Goal: Task Accomplishment & Management: Manage account settings

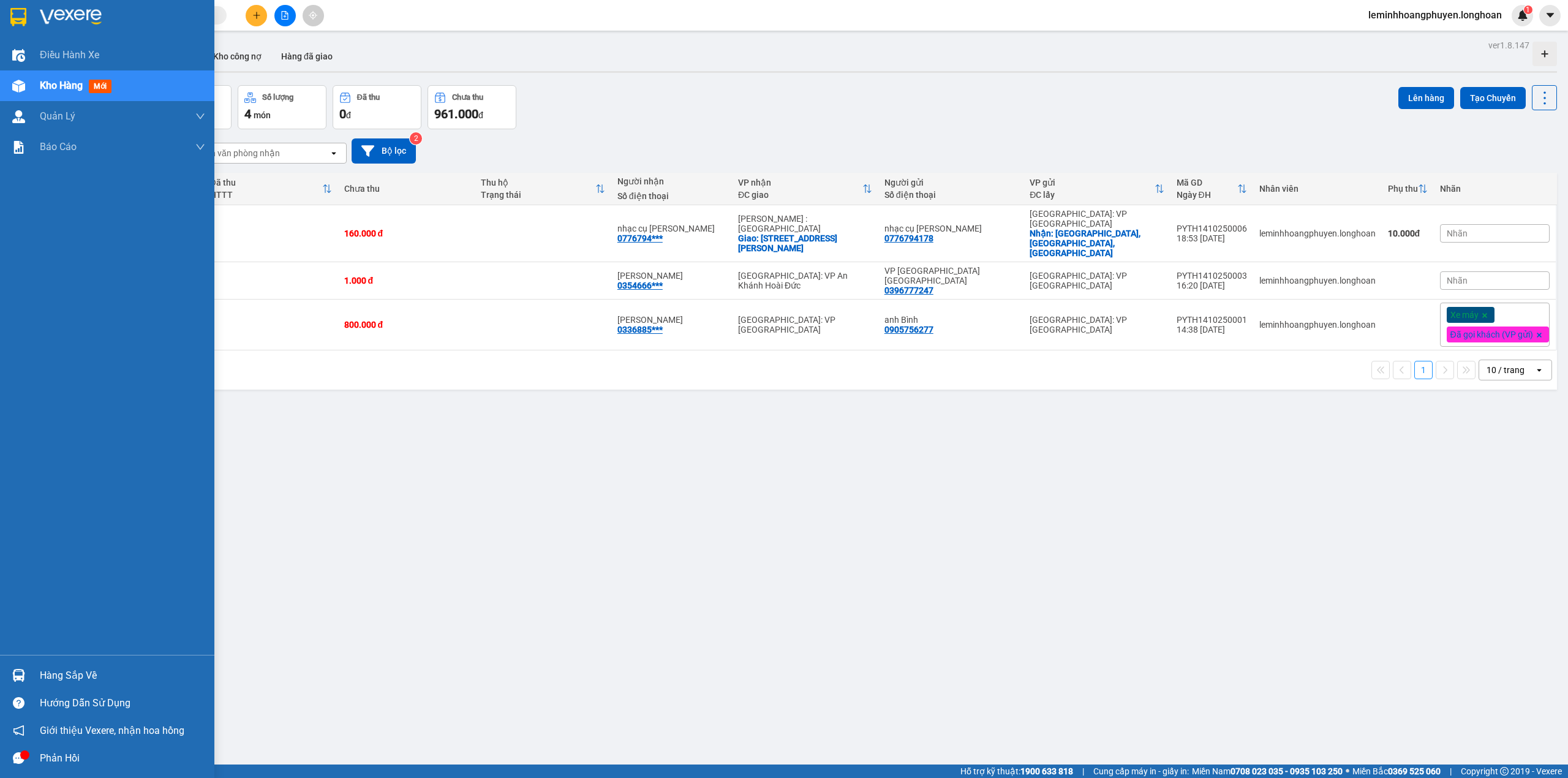
click at [26, 668] on div at bounding box center [18, 675] width 21 height 21
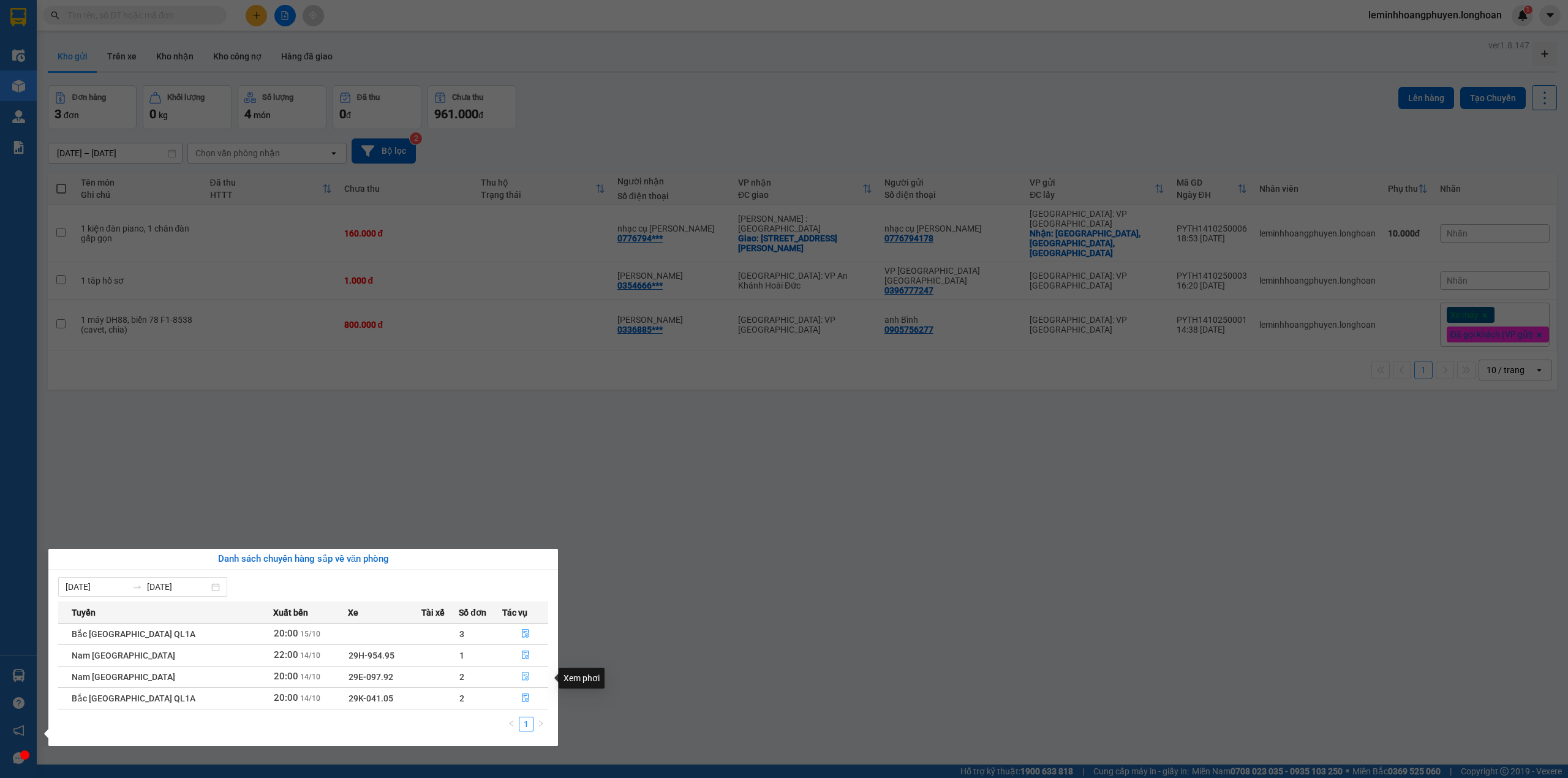
click at [518, 672] on button "button" at bounding box center [525, 677] width 45 height 19
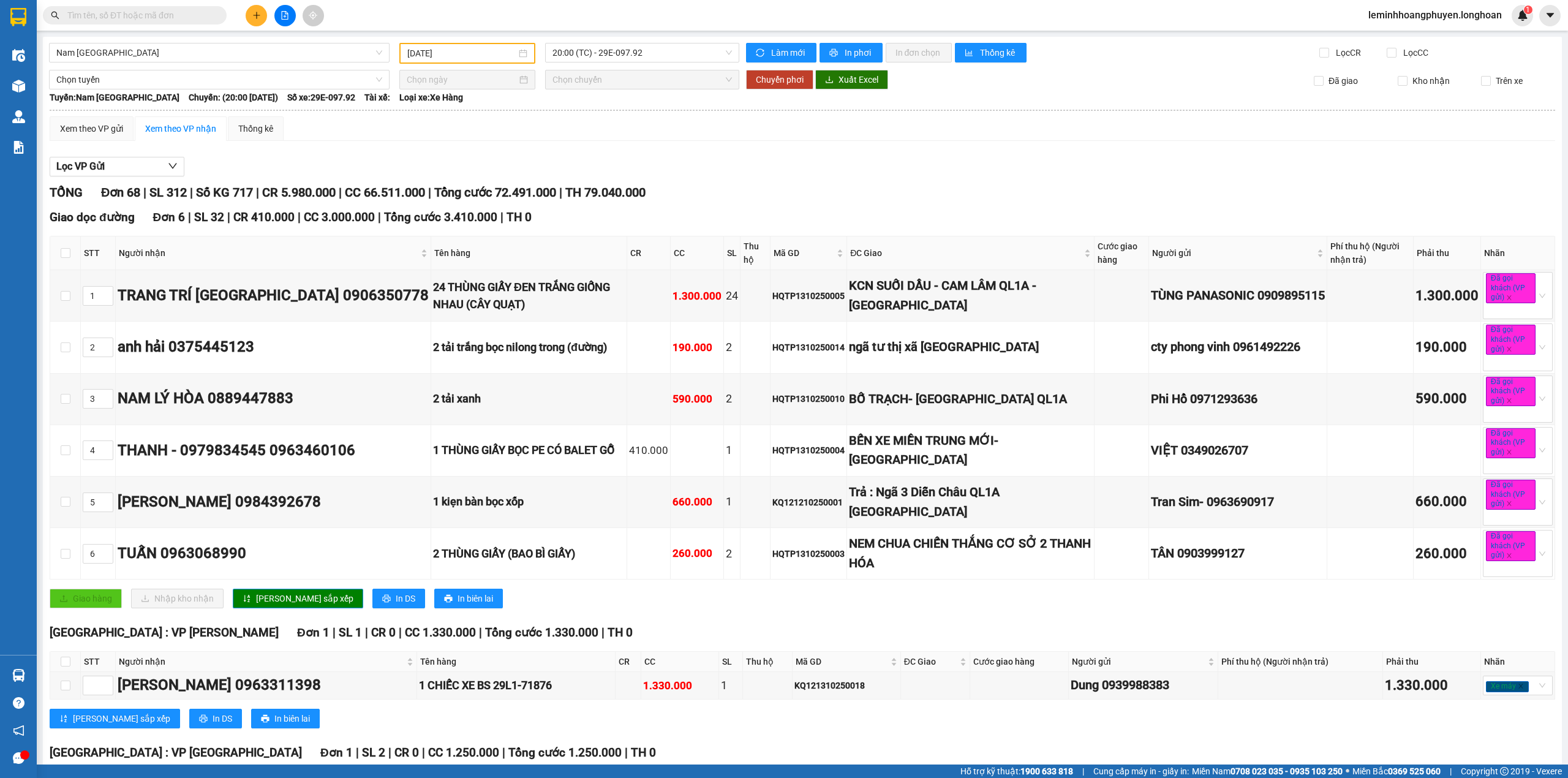
scroll to position [4463, 0]
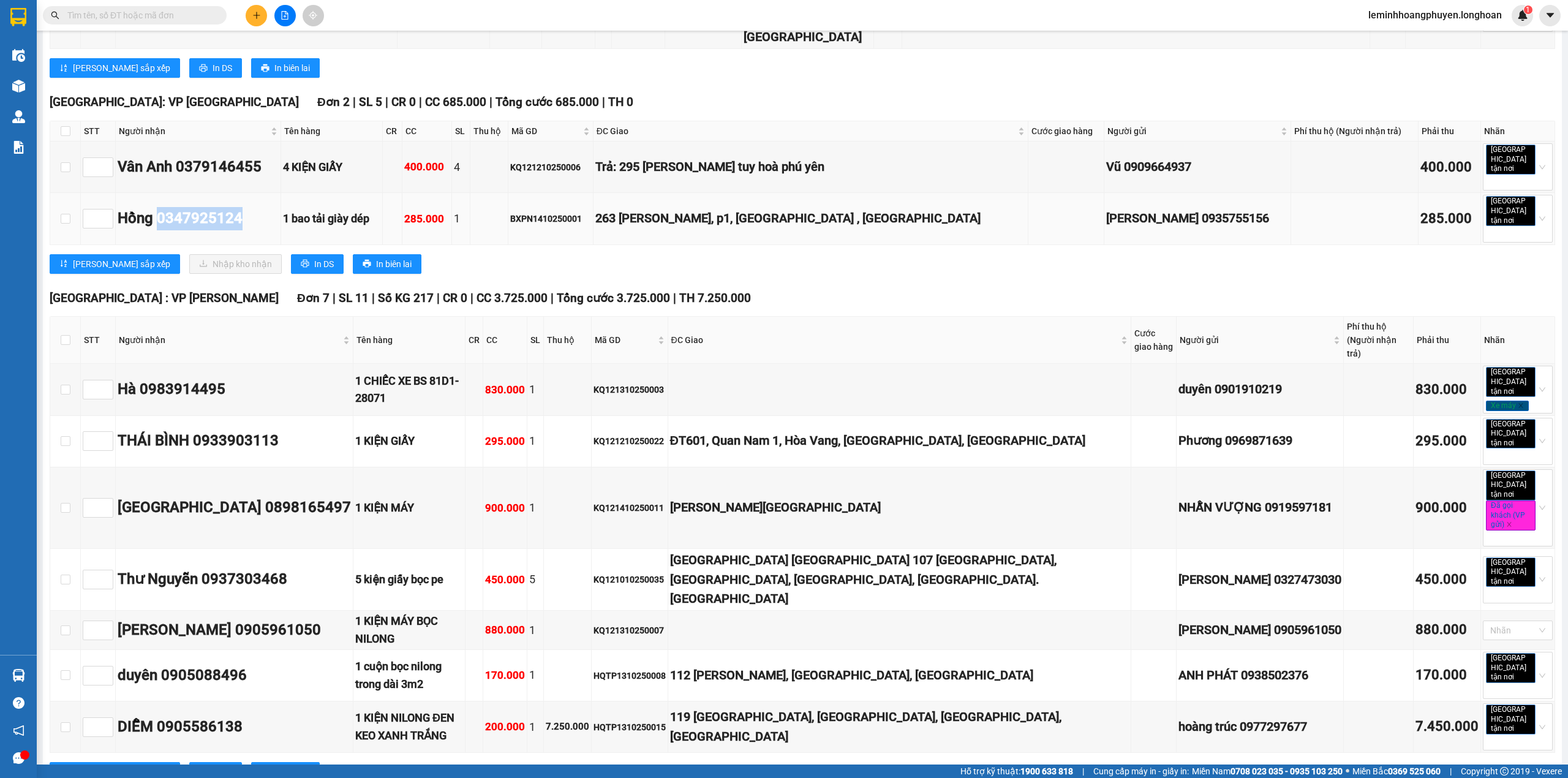
drag, startPoint x: 244, startPoint y: 486, endPoint x: 161, endPoint y: 491, distance: 83.2
click at [161, 230] on div "Hồng 0347925124" at bounding box center [198, 218] width 161 height 23
copy div "0347925124"
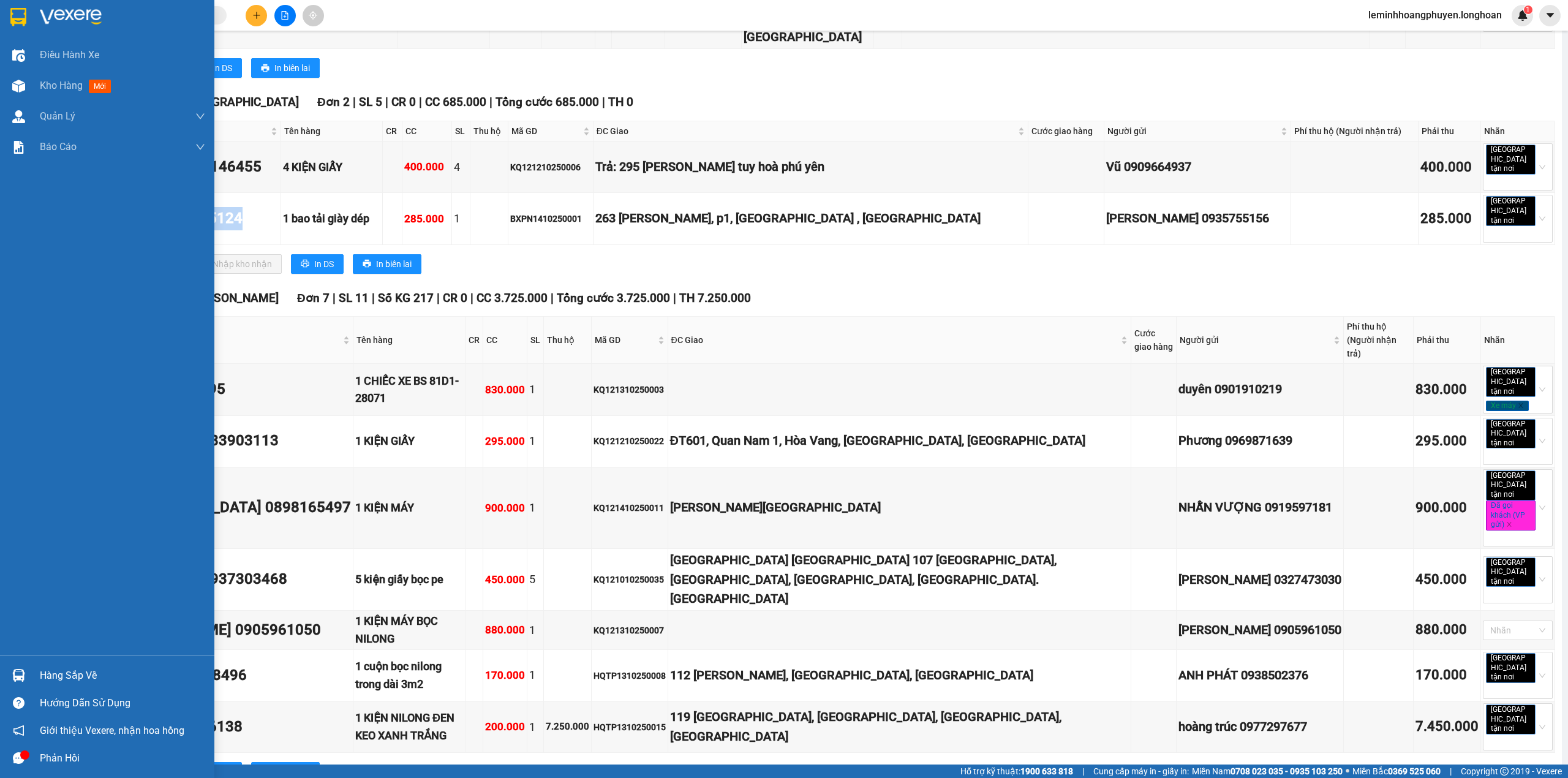
click at [14, 17] on img at bounding box center [17, 17] width 16 height 18
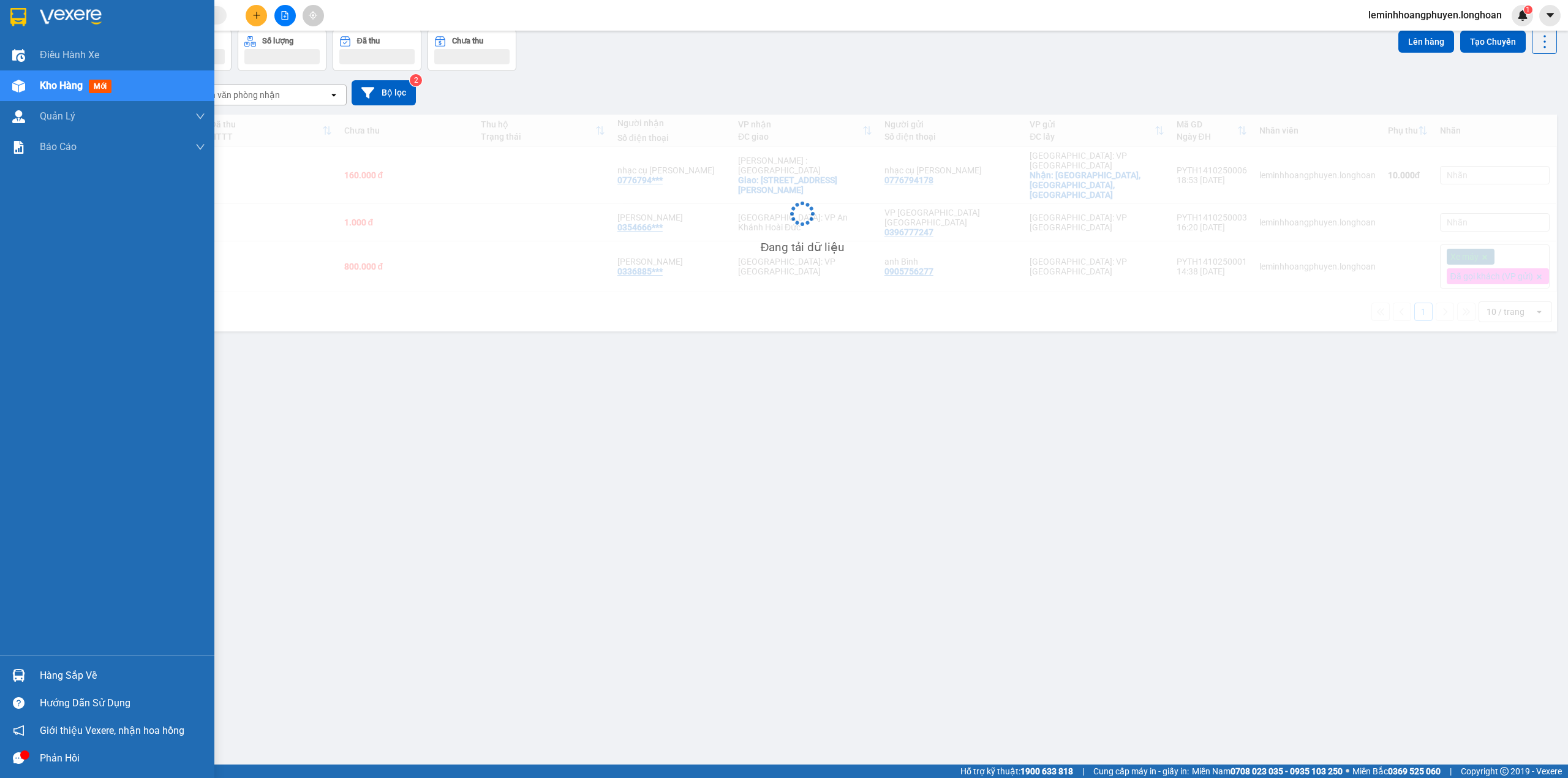
scroll to position [57, 0]
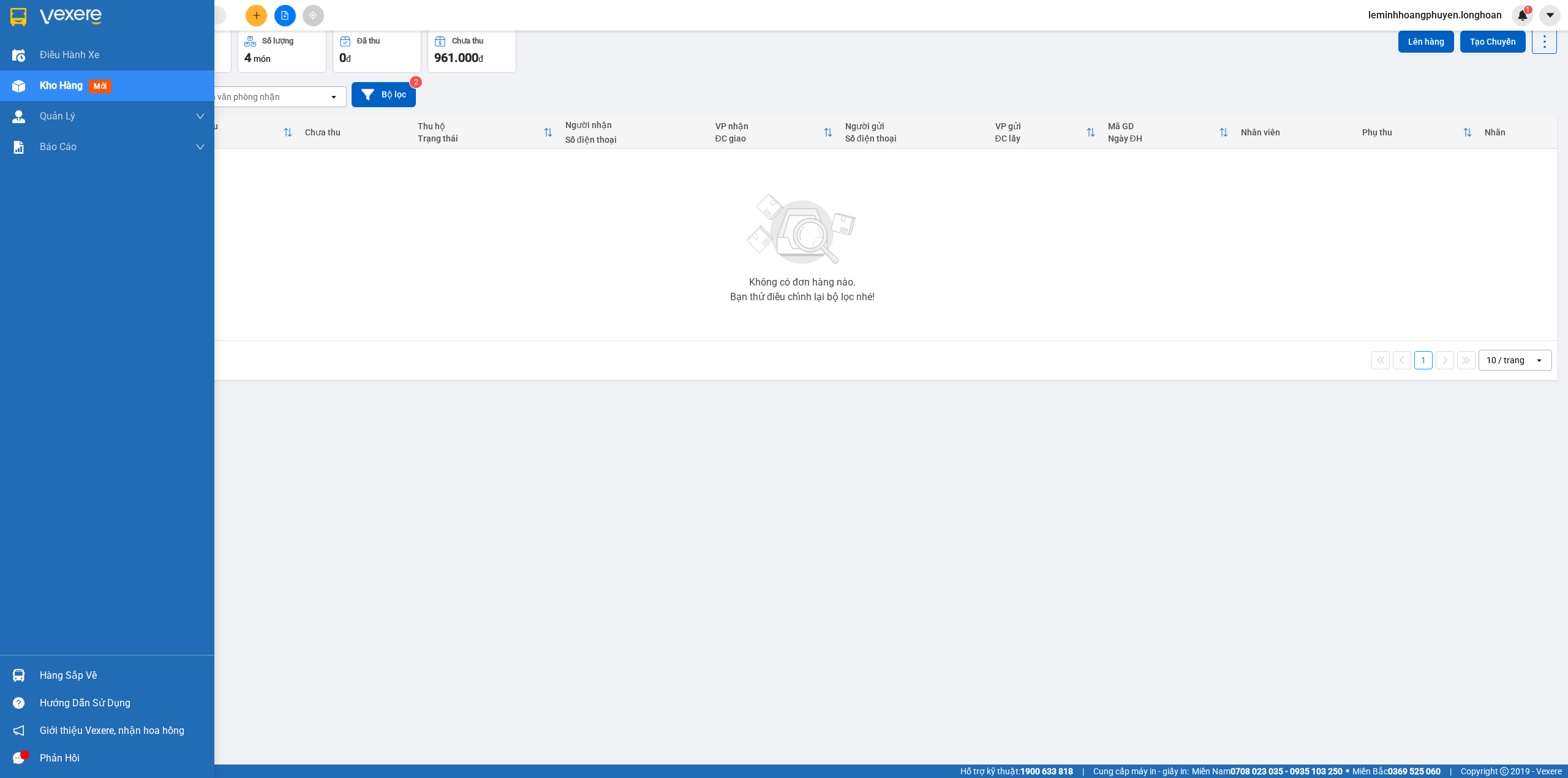
click at [87, 669] on div "Hàng sắp về" at bounding box center [122, 676] width 165 height 18
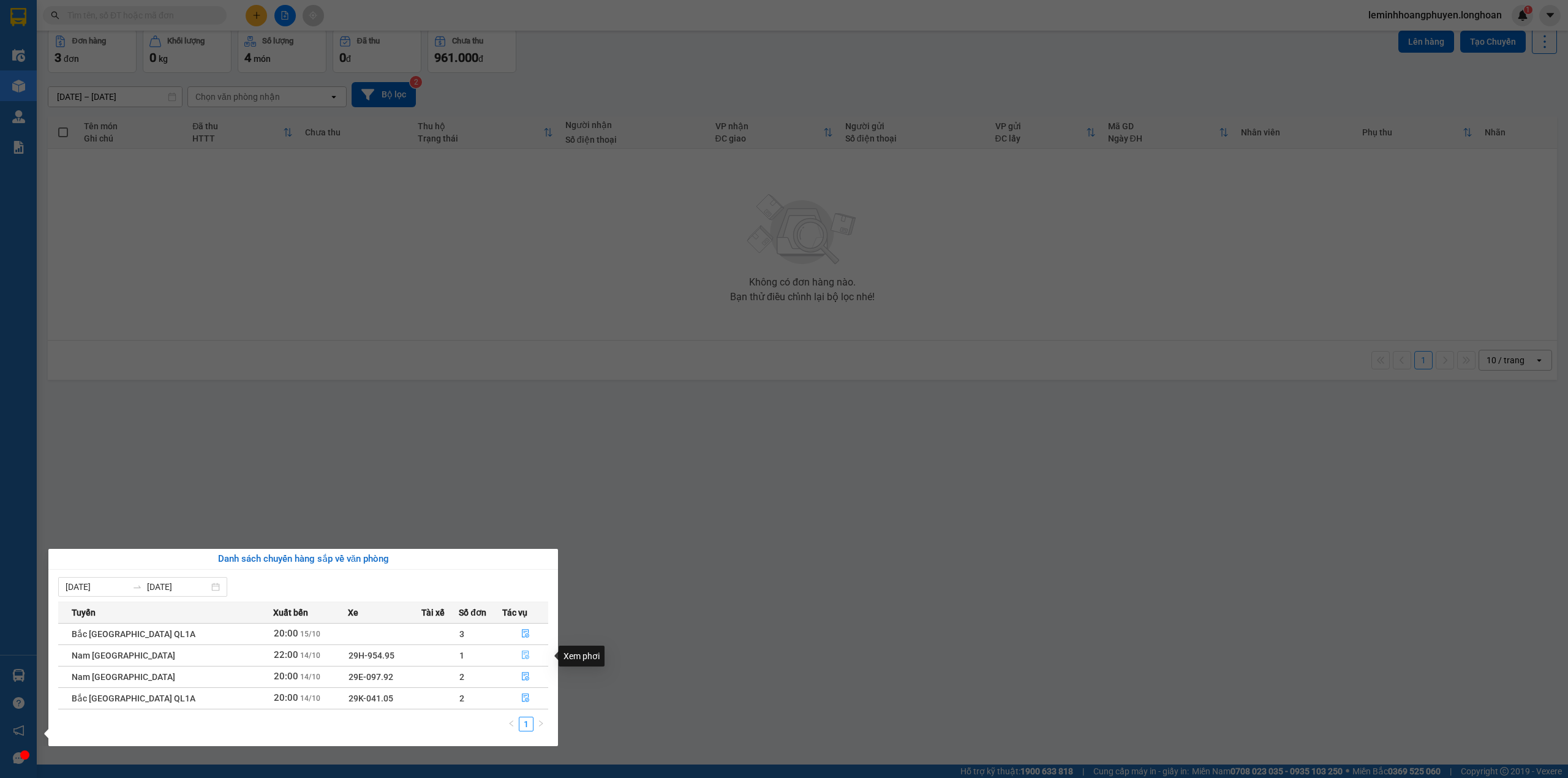
click at [523, 657] on icon "file-done" at bounding box center [525, 655] width 8 height 8
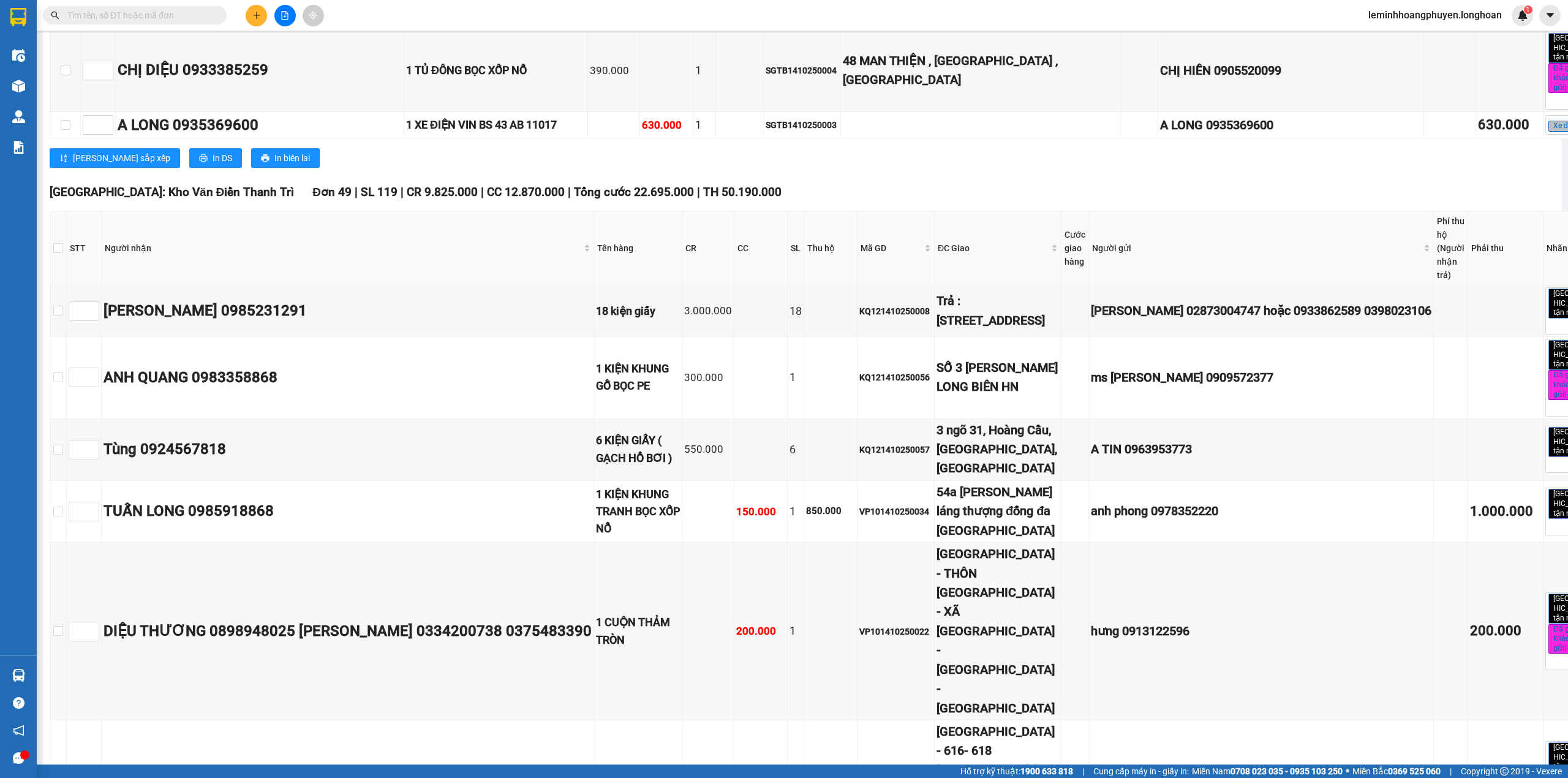
scroll to position [9646, 0]
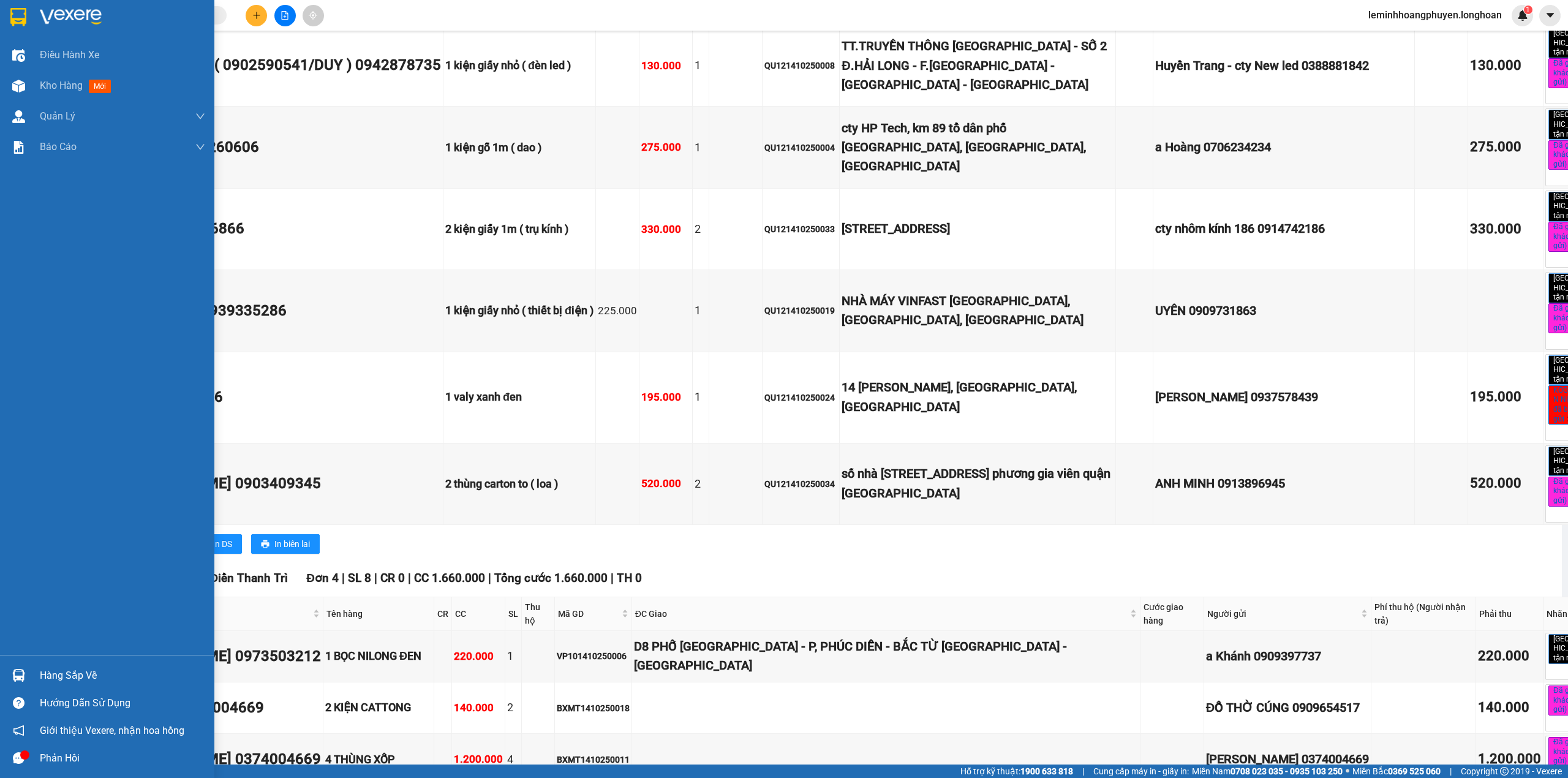
click at [30, 675] on div "Hàng sắp về" at bounding box center [107, 676] width 214 height 27
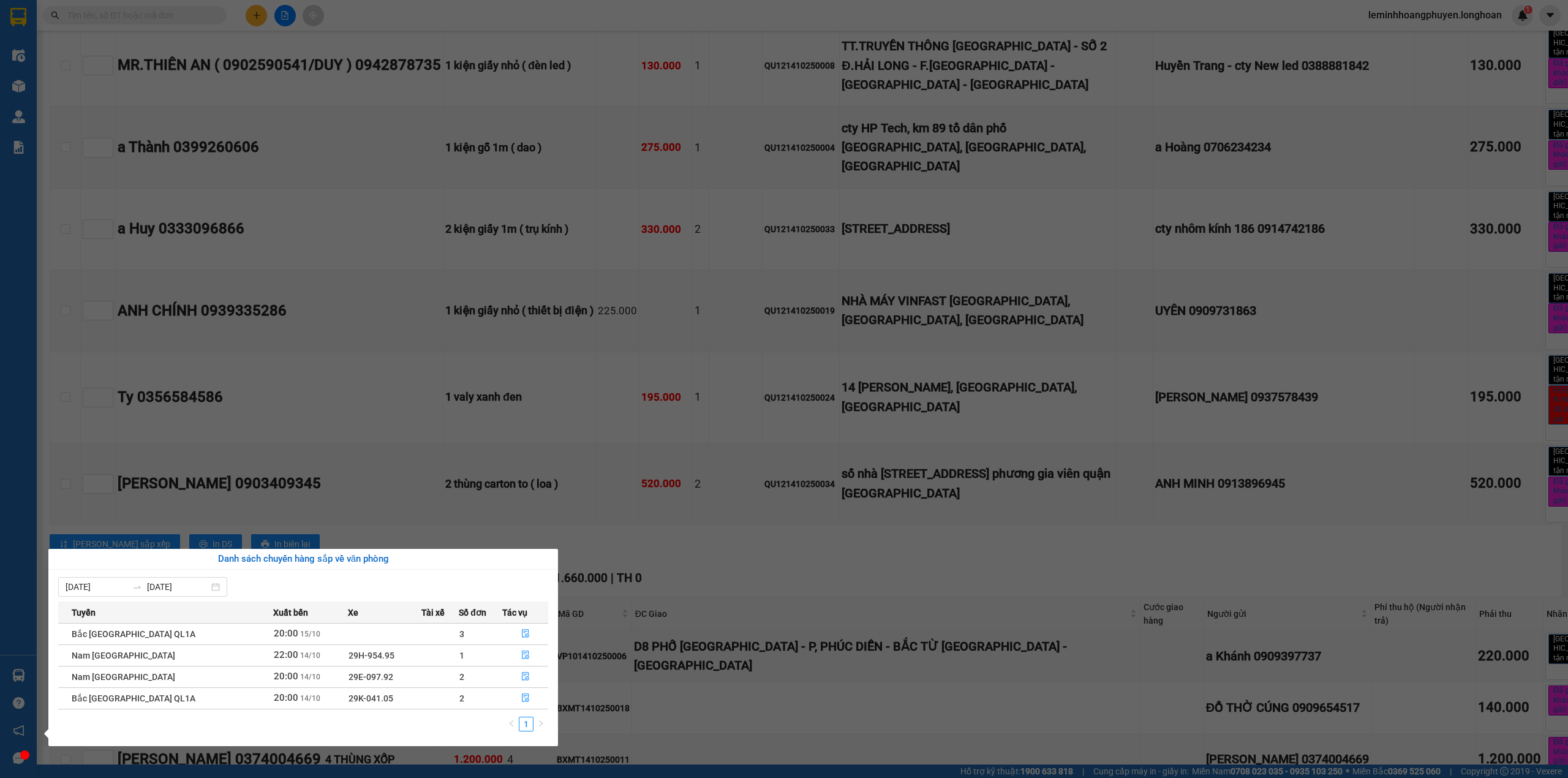
click at [836, 352] on section "Kết quả tìm kiếm ( 0 ) Bộ lọc No Data leminhhoangphuyen.longhoan 1 Điều hành xe…" at bounding box center [784, 389] width 1568 height 778
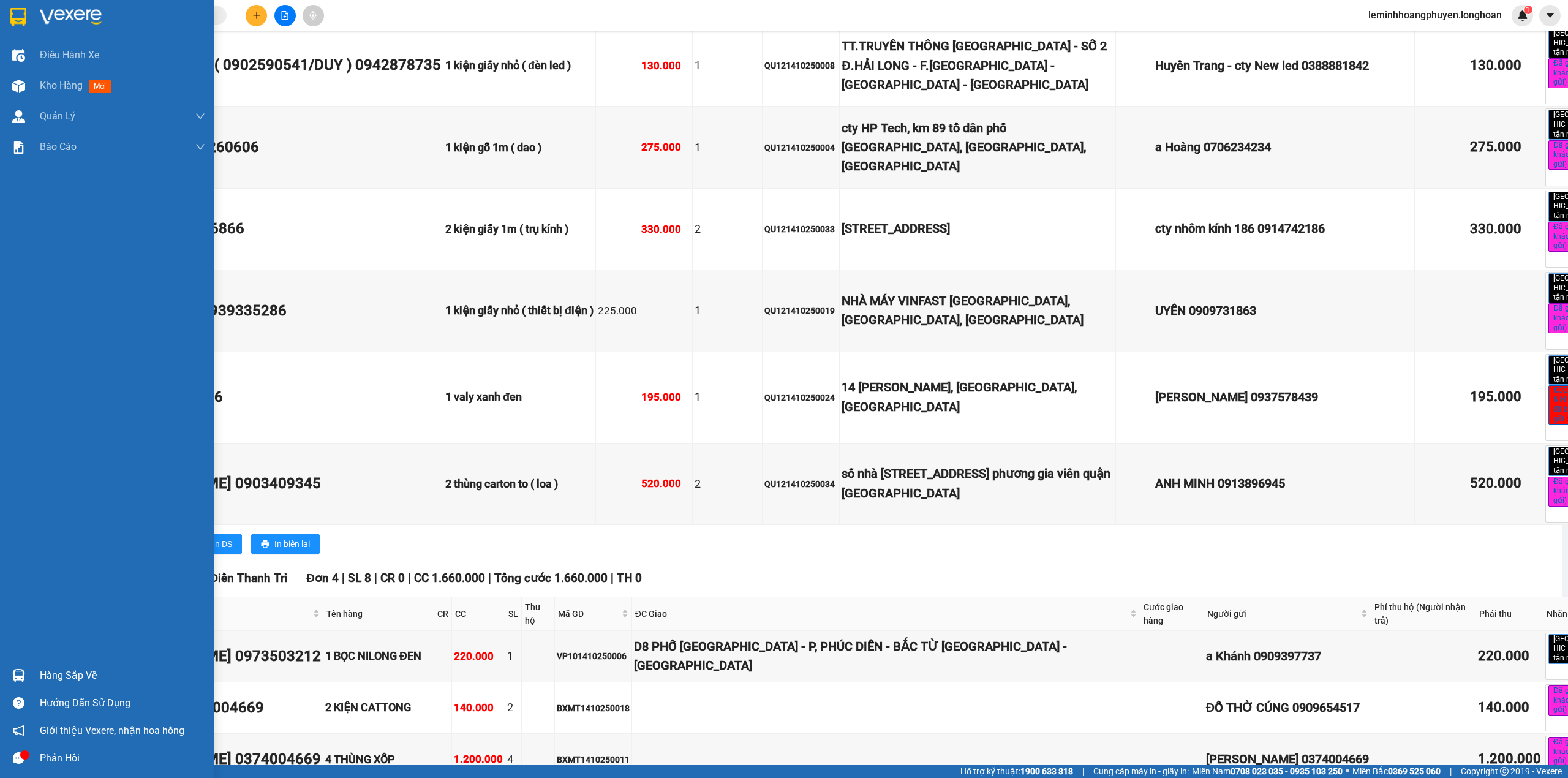
click at [26, 681] on div at bounding box center [18, 675] width 21 height 21
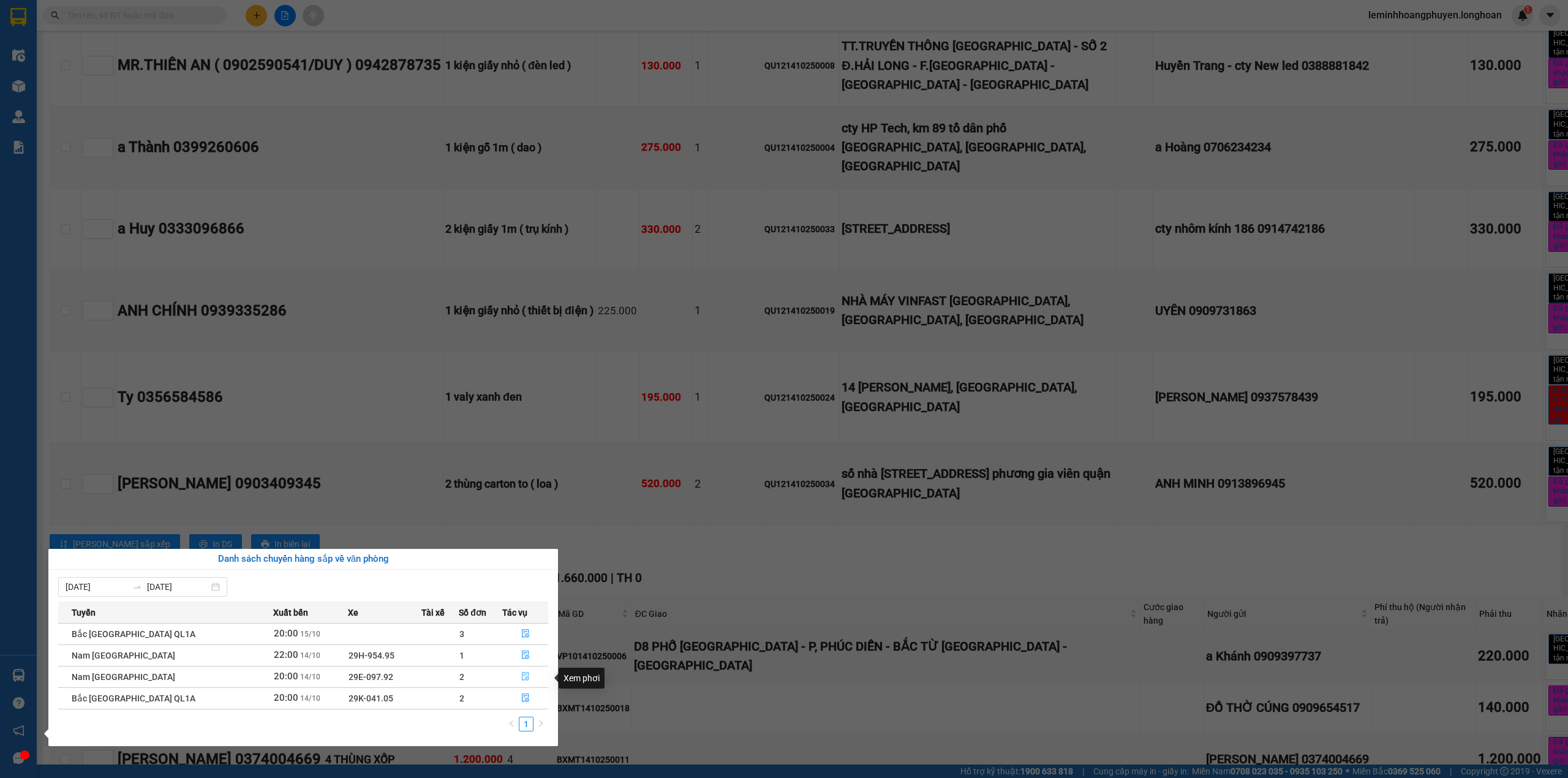
click at [522, 669] on button "button" at bounding box center [525, 677] width 45 height 19
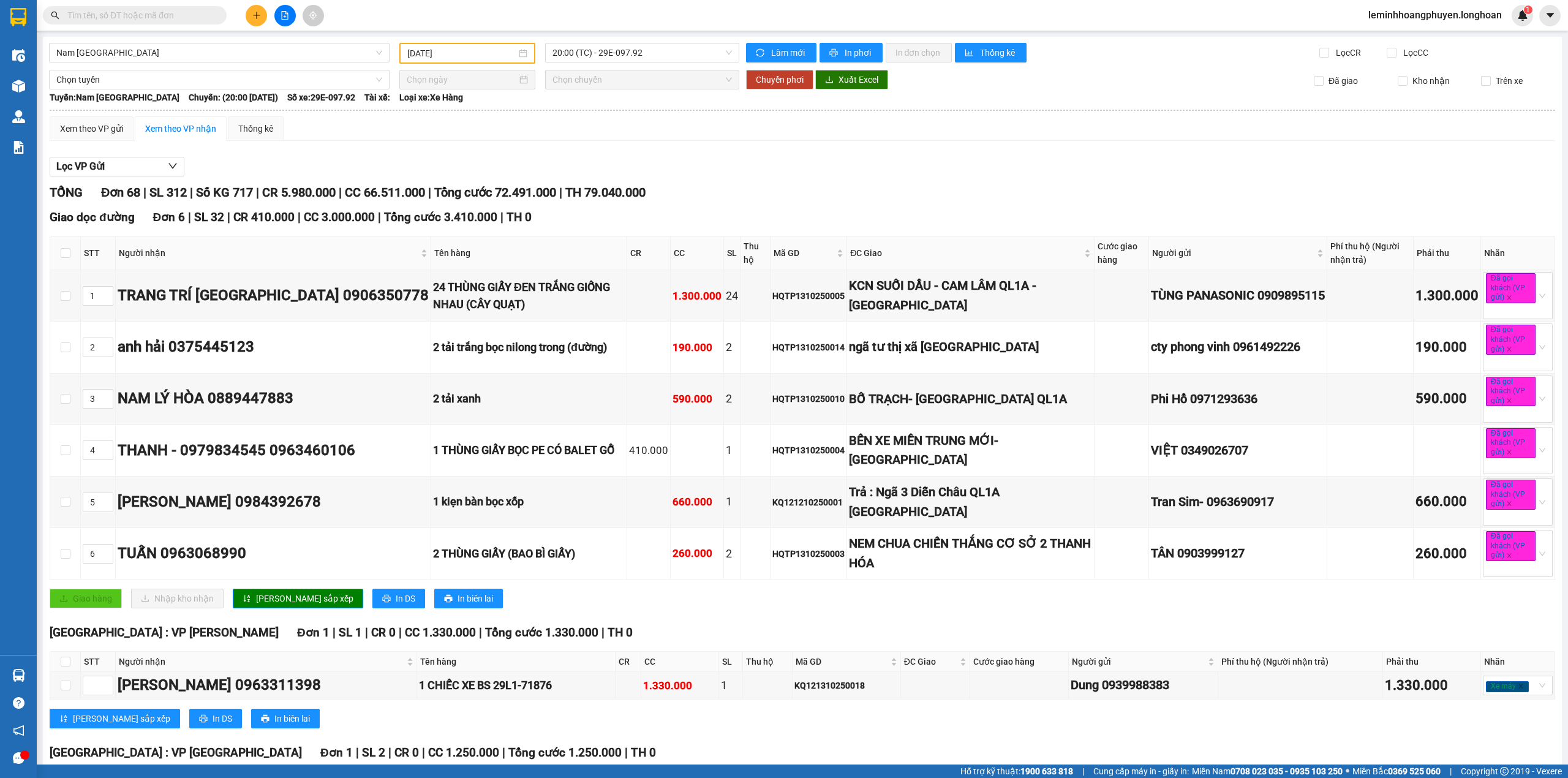
scroll to position [5340, 0]
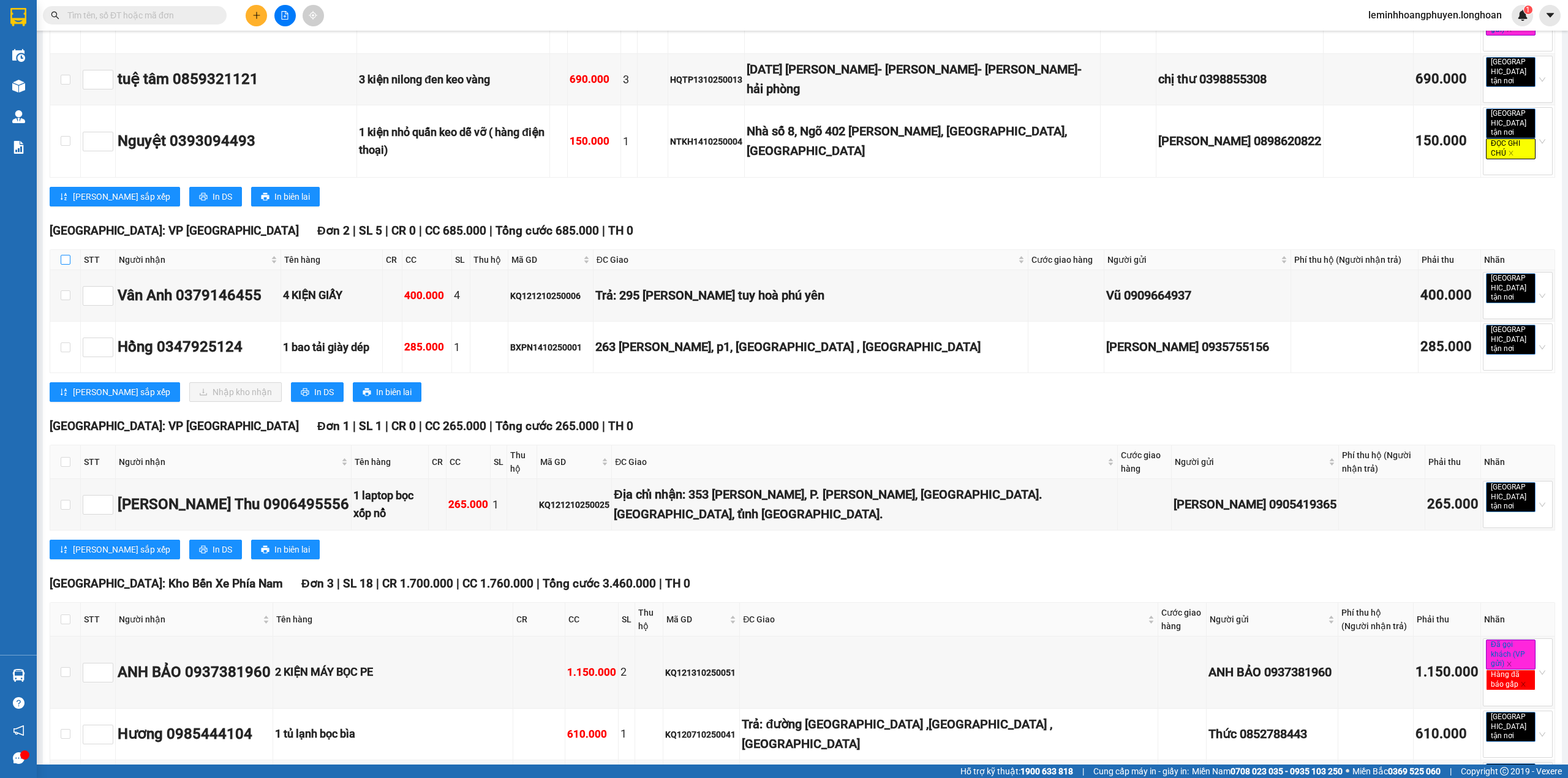
click at [66, 265] on input "checkbox" at bounding box center [65, 259] width 10 height 10
checkbox input "true"
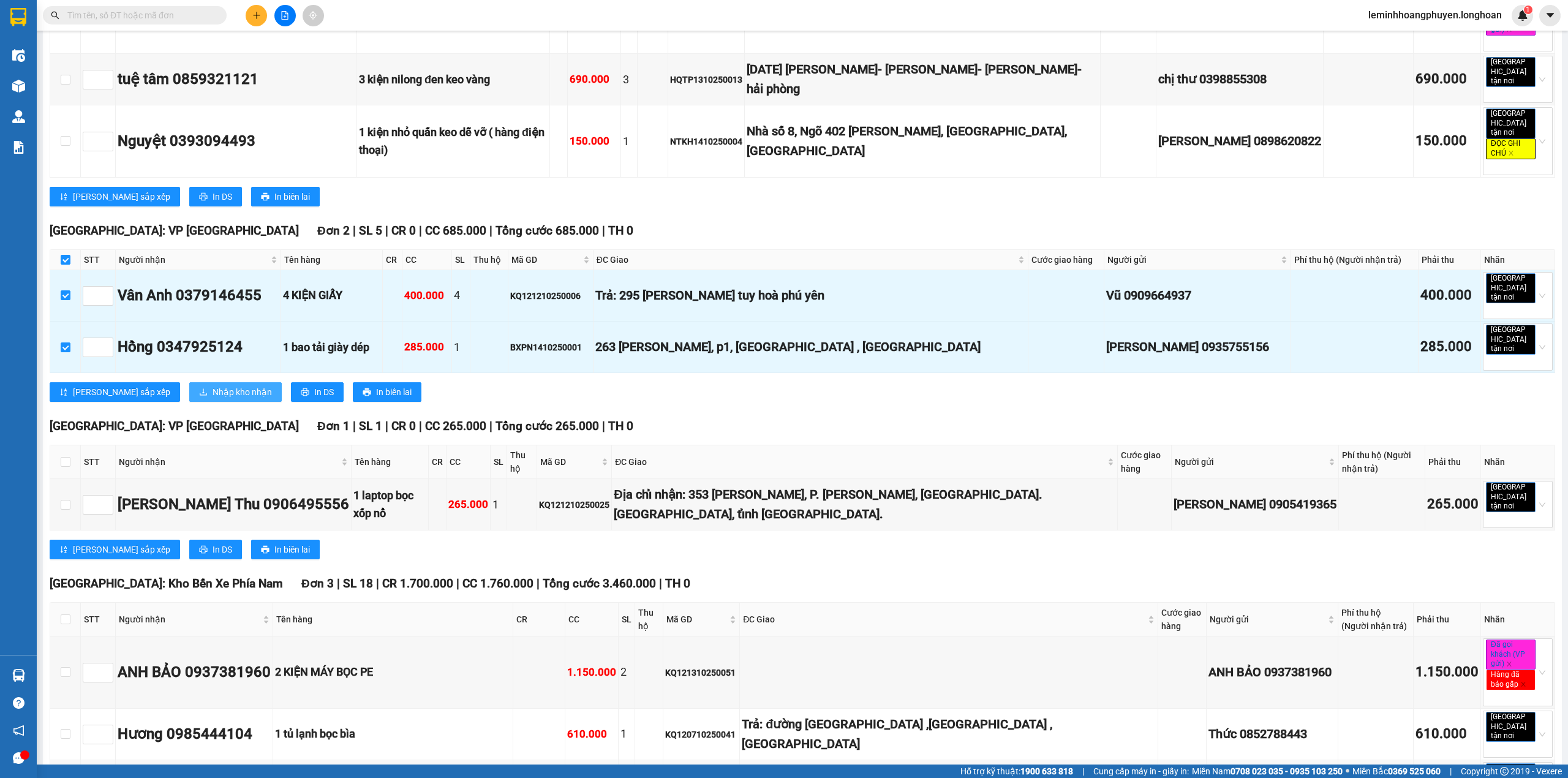
click at [214, 399] on span "Nhập kho nhận" at bounding box center [242, 392] width 59 height 14
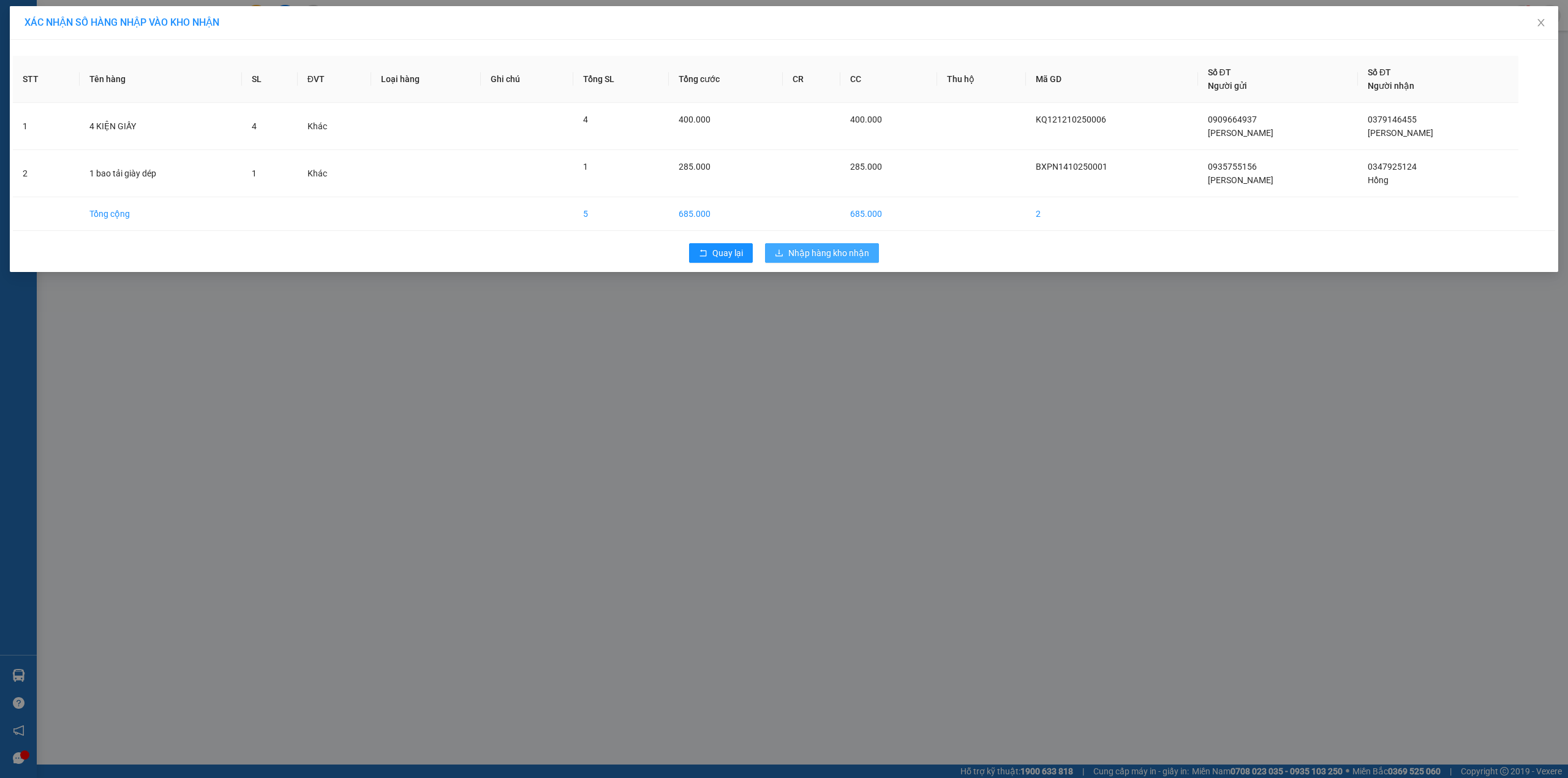
click at [829, 259] on span "Nhập hàng kho nhận" at bounding box center [828, 253] width 81 height 14
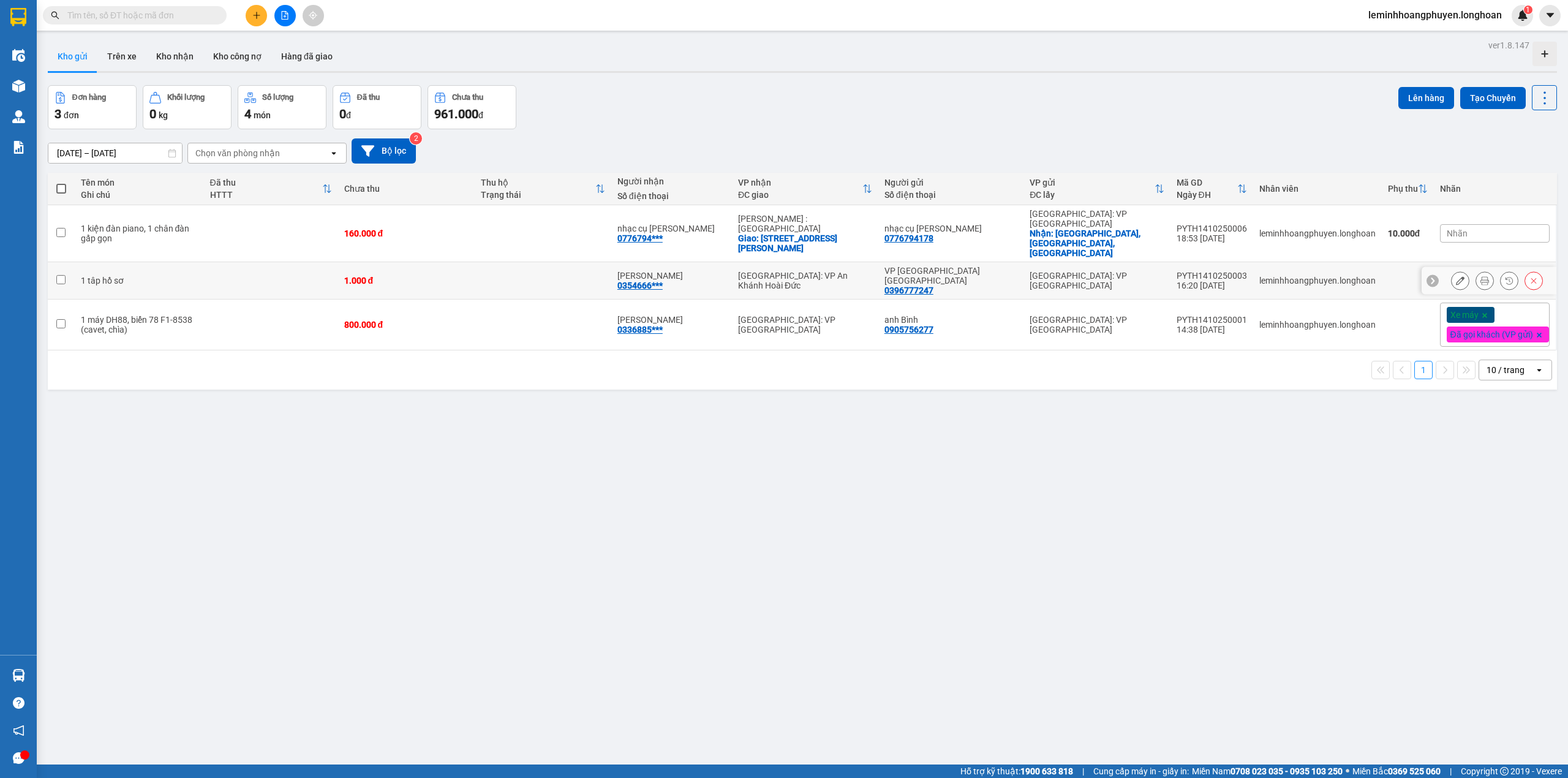
click at [185, 276] on div "1 tâp hồ sơ" at bounding box center [140, 280] width 117 height 10
checkbox input "true"
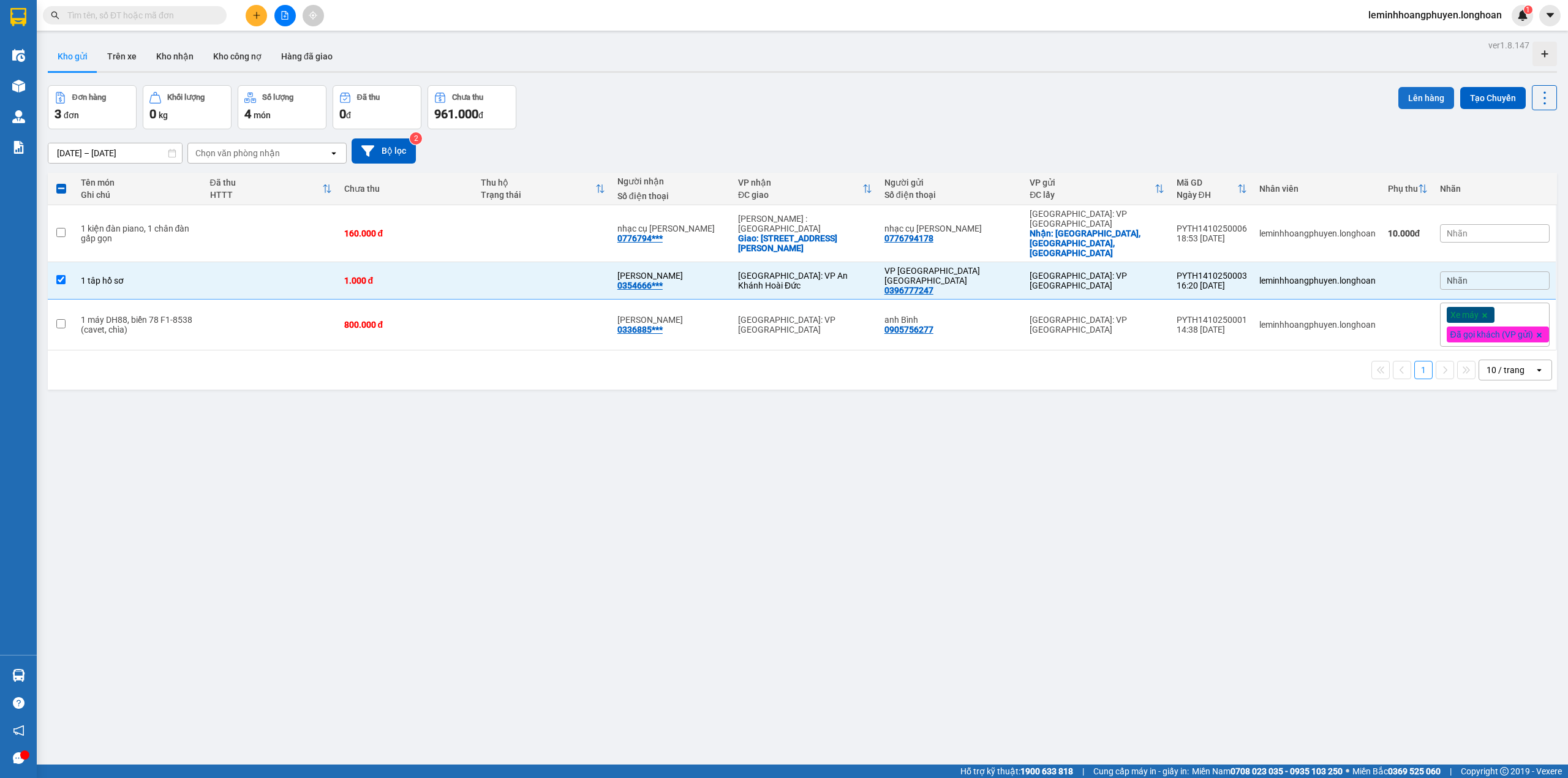
click at [1419, 98] on button "Lên hàng" at bounding box center [1426, 98] width 56 height 22
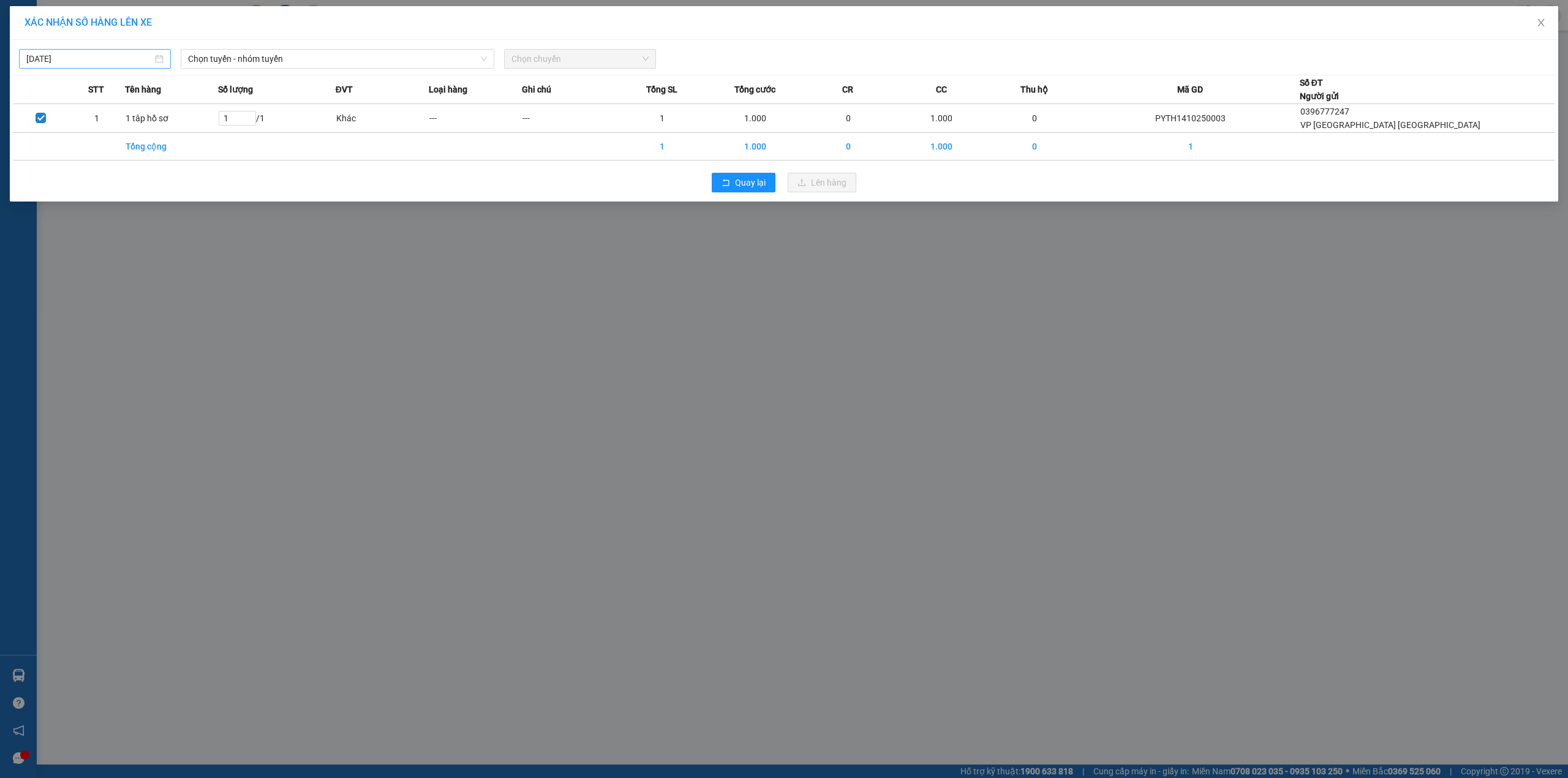
click at [75, 54] on input "[DATE]" at bounding box center [89, 58] width 126 height 14
click at [89, 163] on td "14" at bounding box center [81, 167] width 22 height 18
type input "[DATE]"
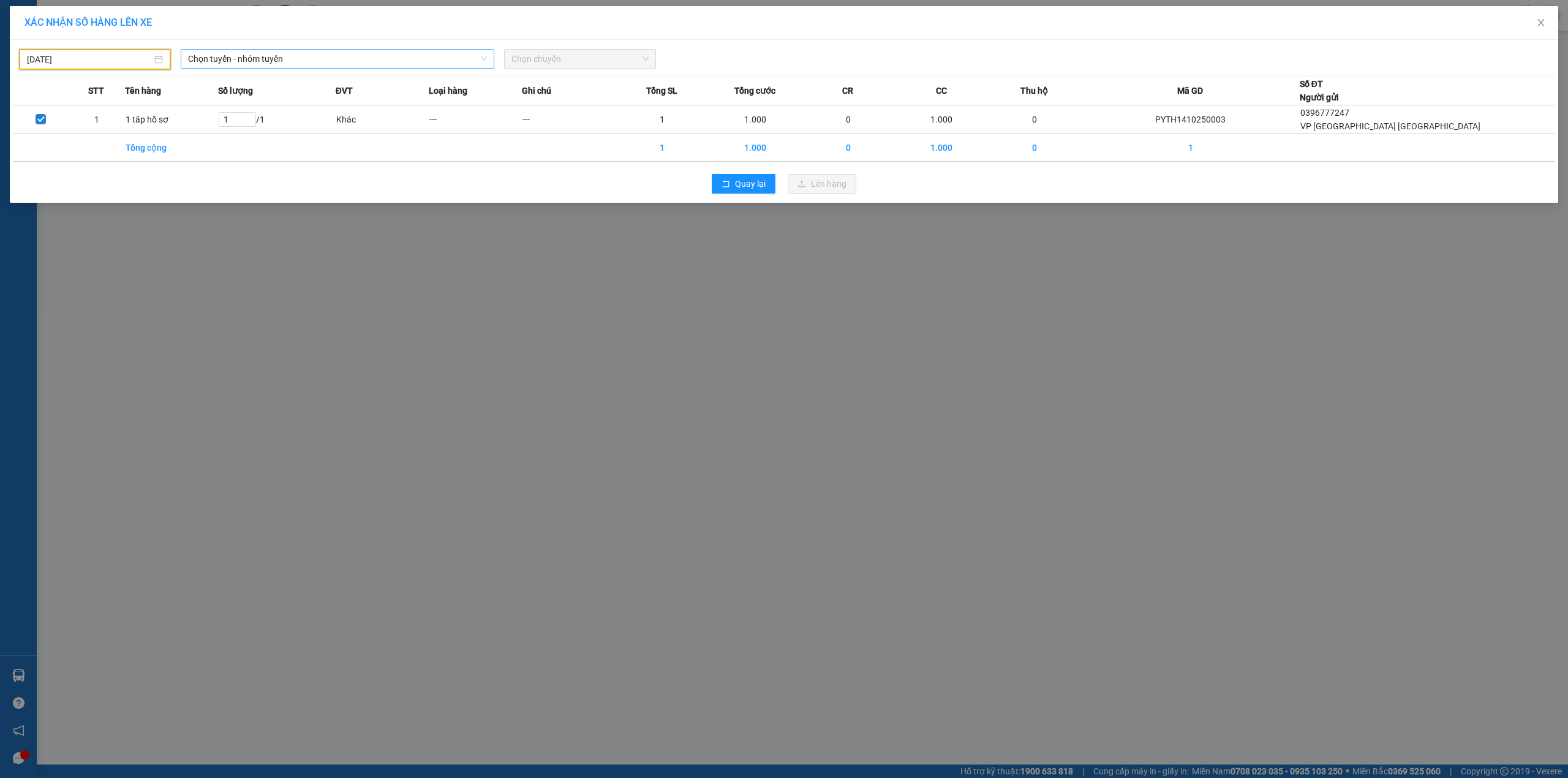
click at [276, 57] on span "Chọn tuyến - nhóm tuyến" at bounding box center [337, 58] width 298 height 18
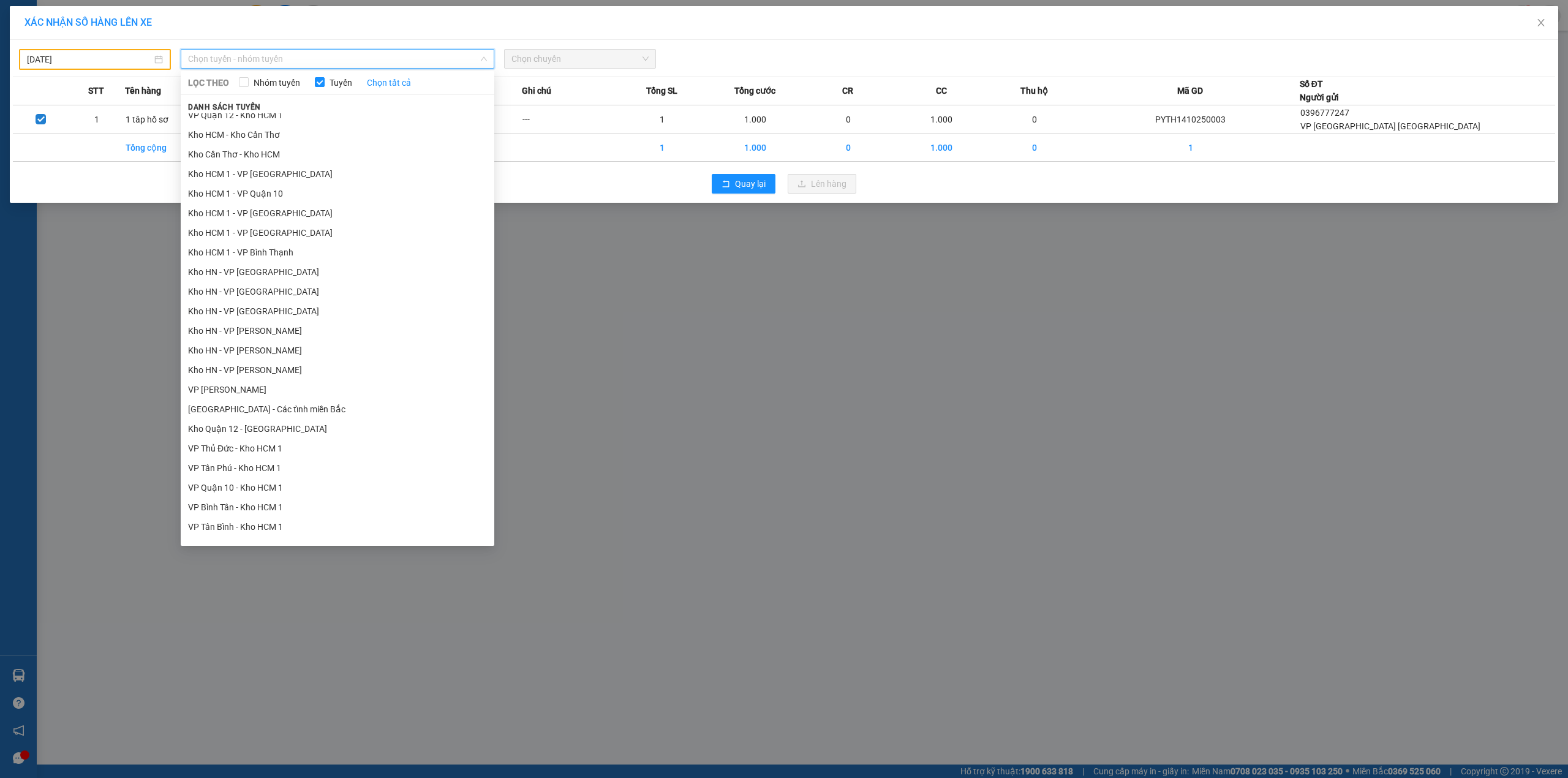
scroll to position [572, 0]
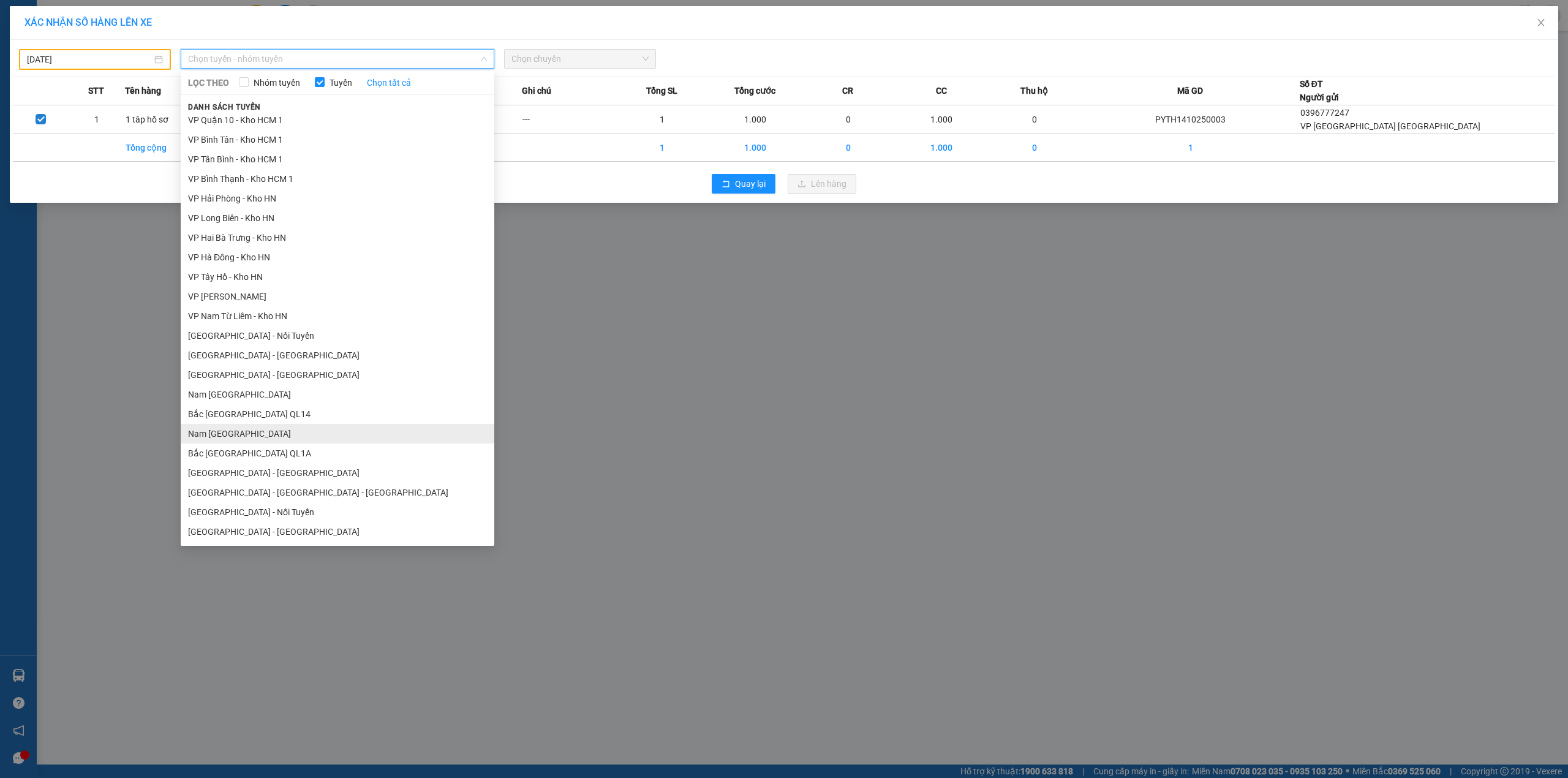
click at [267, 429] on li "Nam [GEOGRAPHIC_DATA]" at bounding box center [338, 433] width 314 height 19
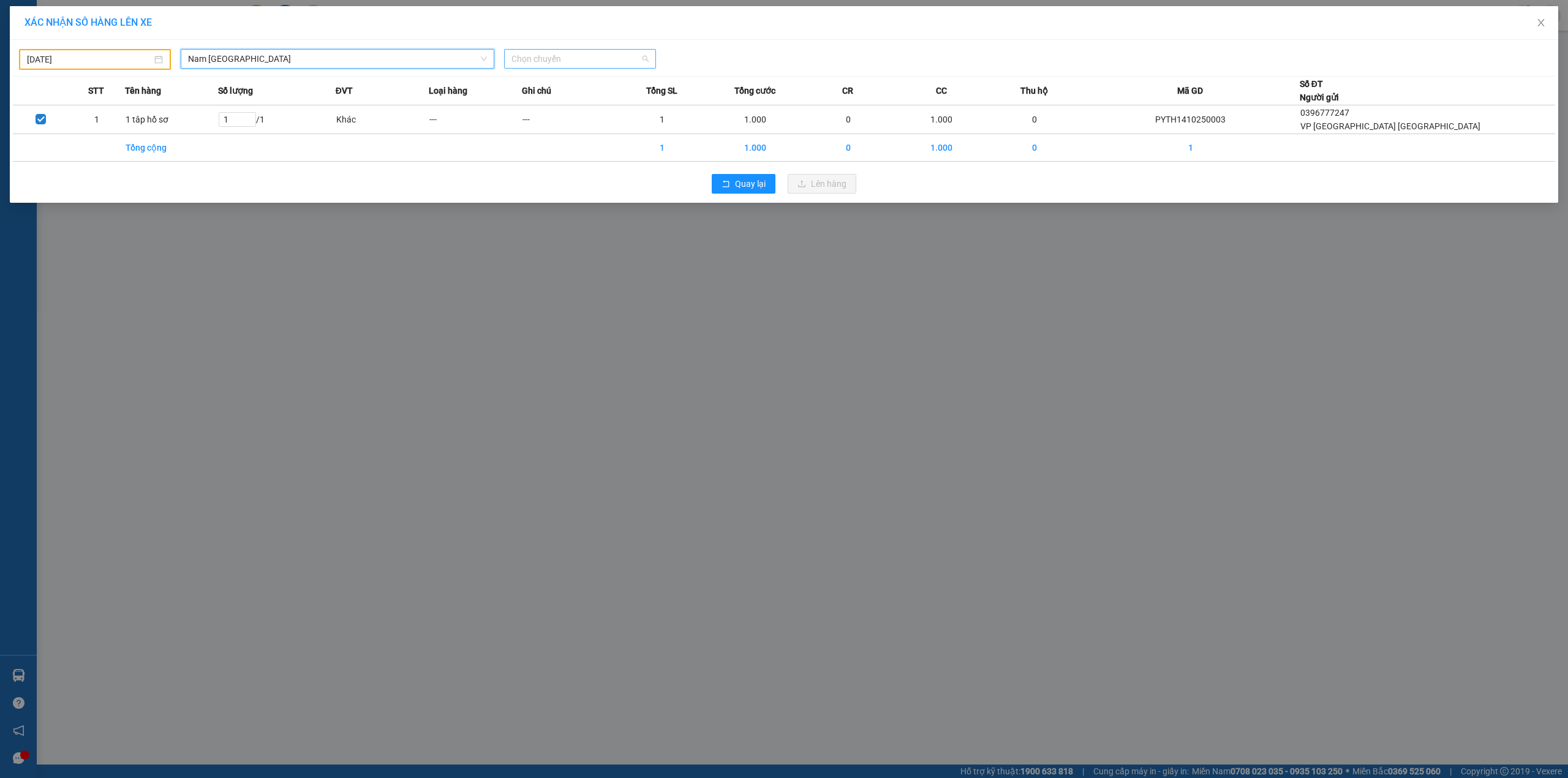
click at [559, 53] on span "Chọn chuyến" at bounding box center [580, 58] width 137 height 18
click at [591, 100] on div "20:00 (TC) - 29E-097.92" at bounding box center [559, 102] width 96 height 14
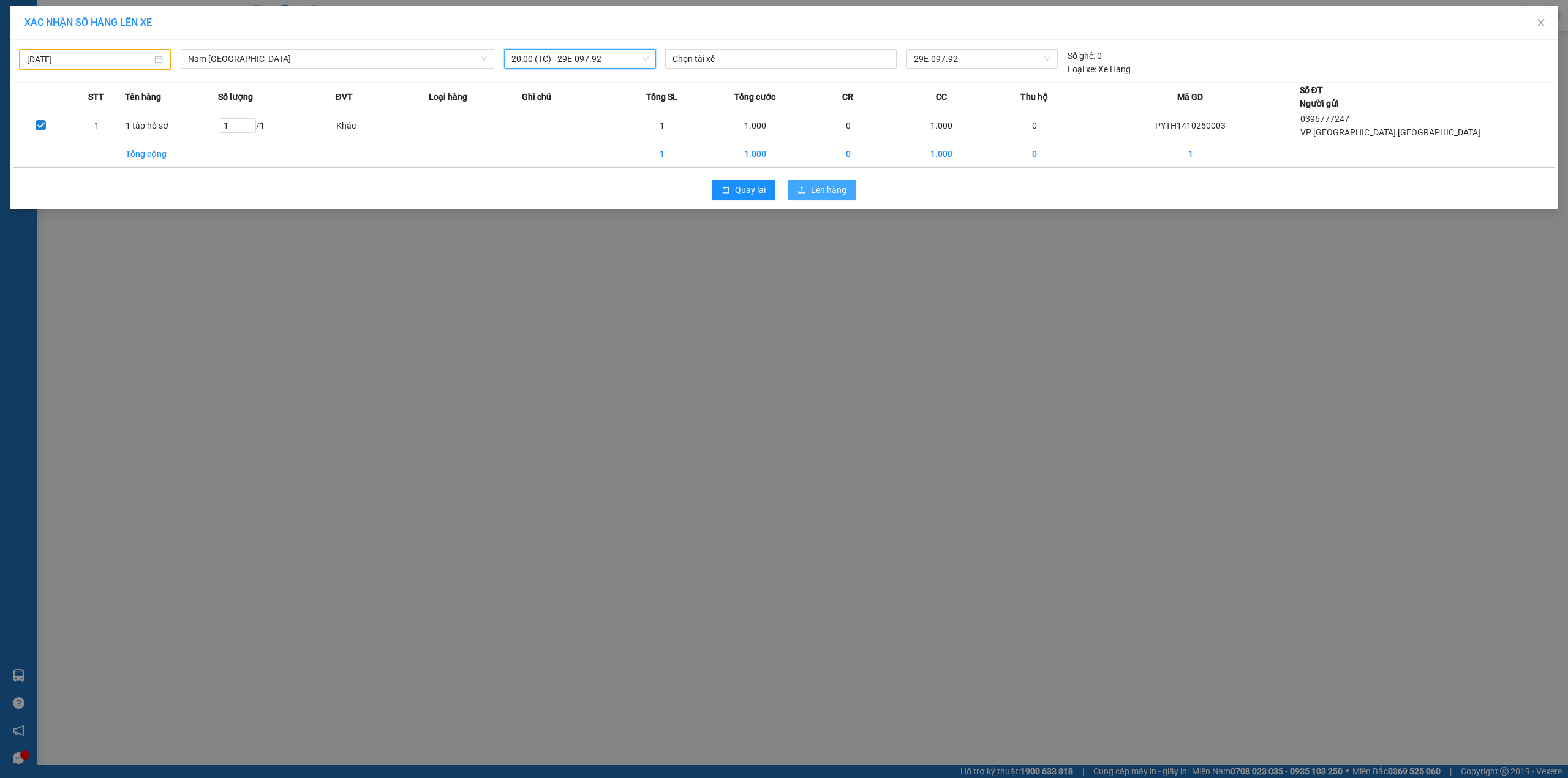
click at [821, 194] on span "Lên hàng" at bounding box center [828, 190] width 36 height 14
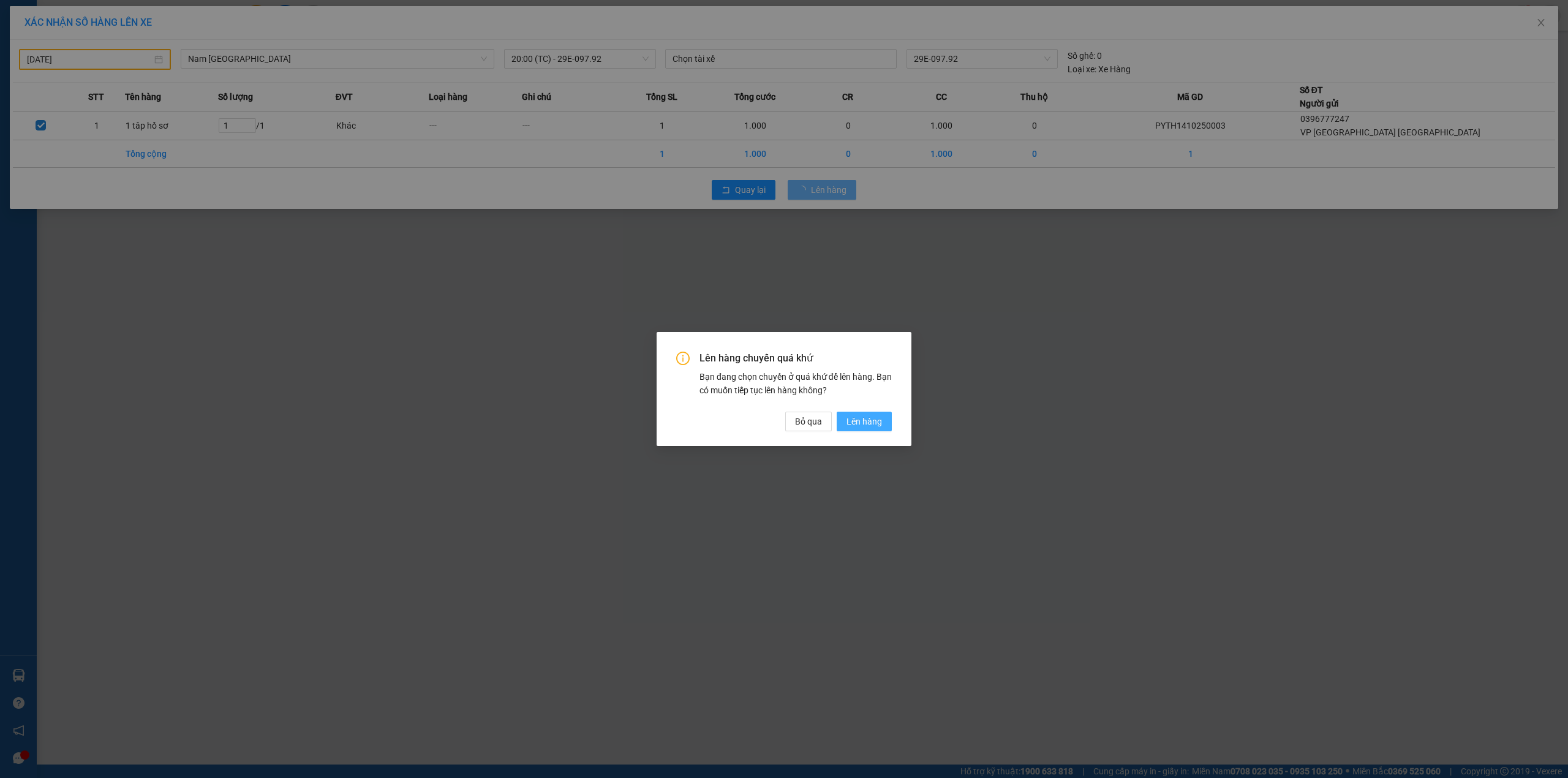
click at [875, 422] on span "Lên hàng" at bounding box center [863, 421] width 36 height 14
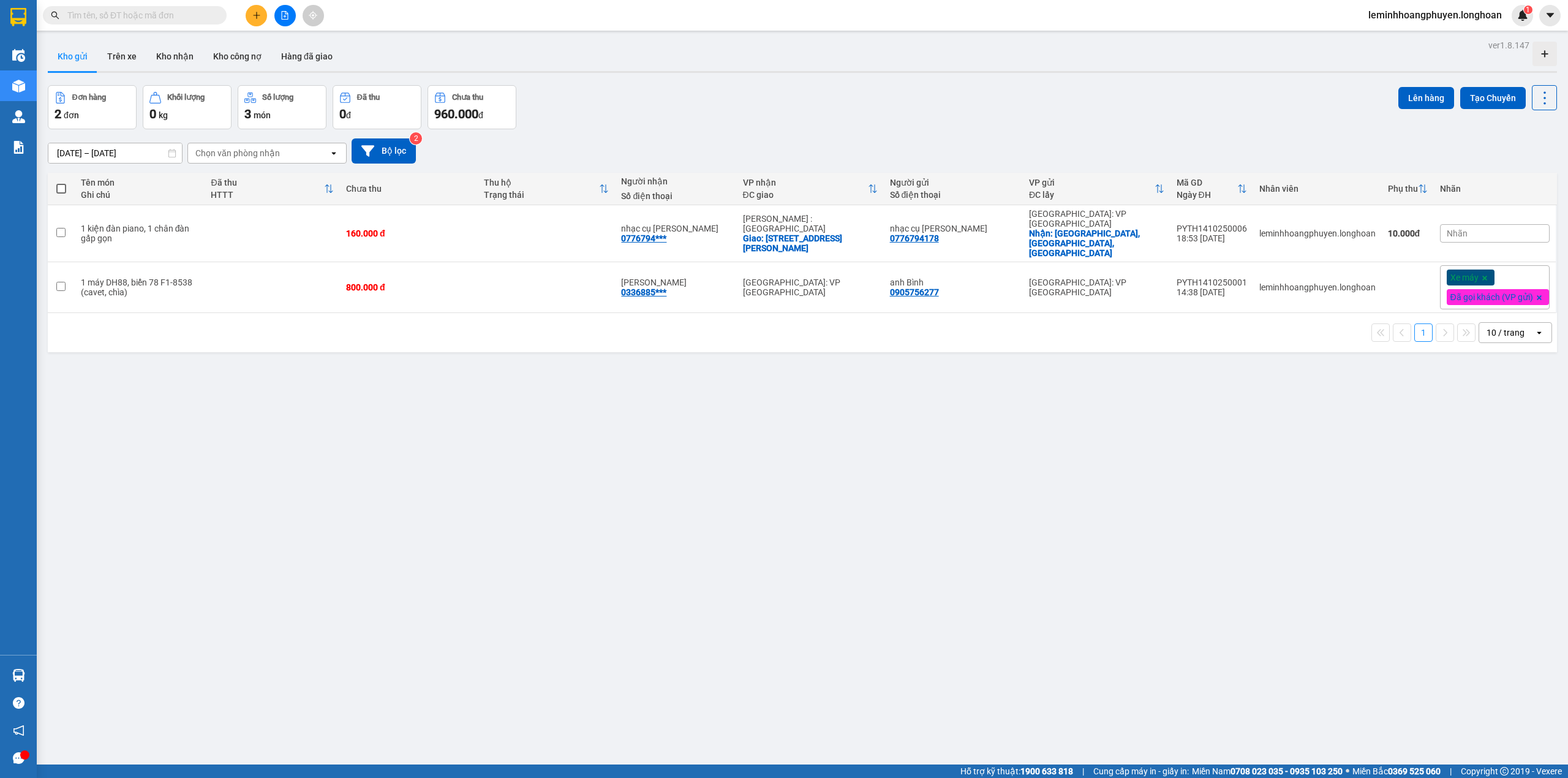
click at [185, 21] on input "text" at bounding box center [140, 15] width 144 height 14
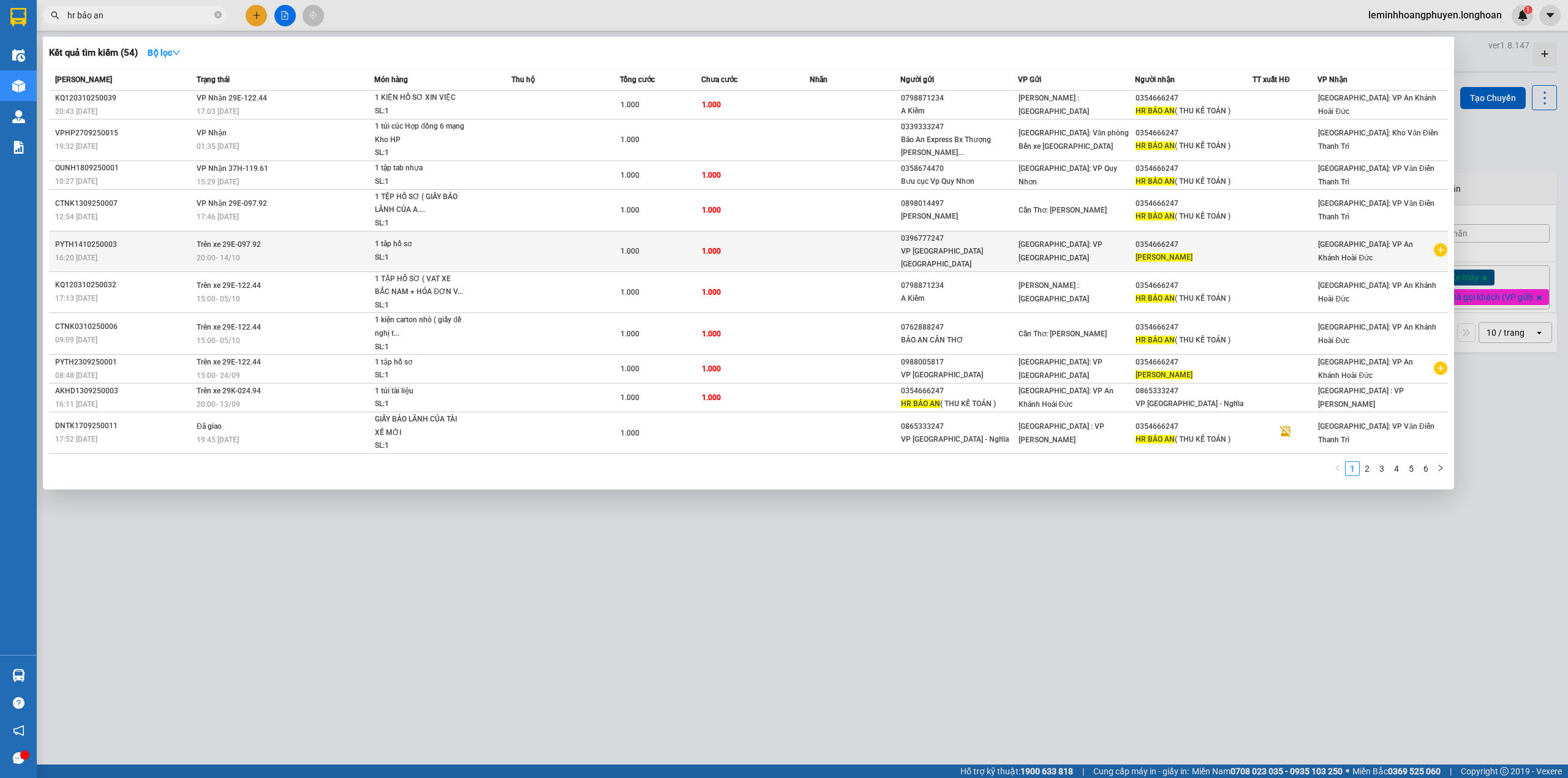
type input "hr bảo an"
click at [1311, 248] on div at bounding box center [1285, 251] width 64 height 13
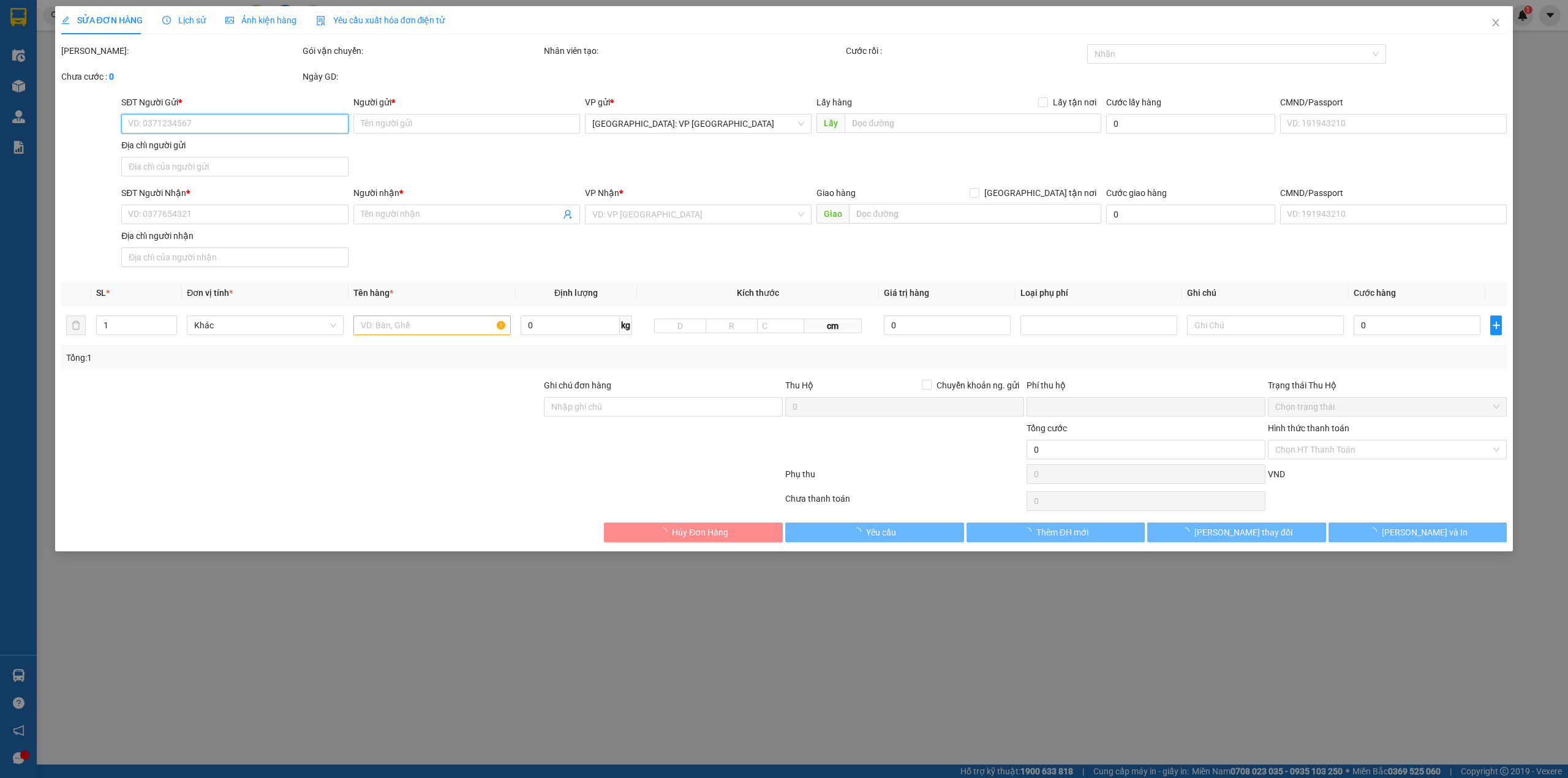
type input "0396777247"
type input "VP [GEOGRAPHIC_DATA] [GEOGRAPHIC_DATA]"
type input "0354666247"
type input "[PERSON_NAME]"
type input "0"
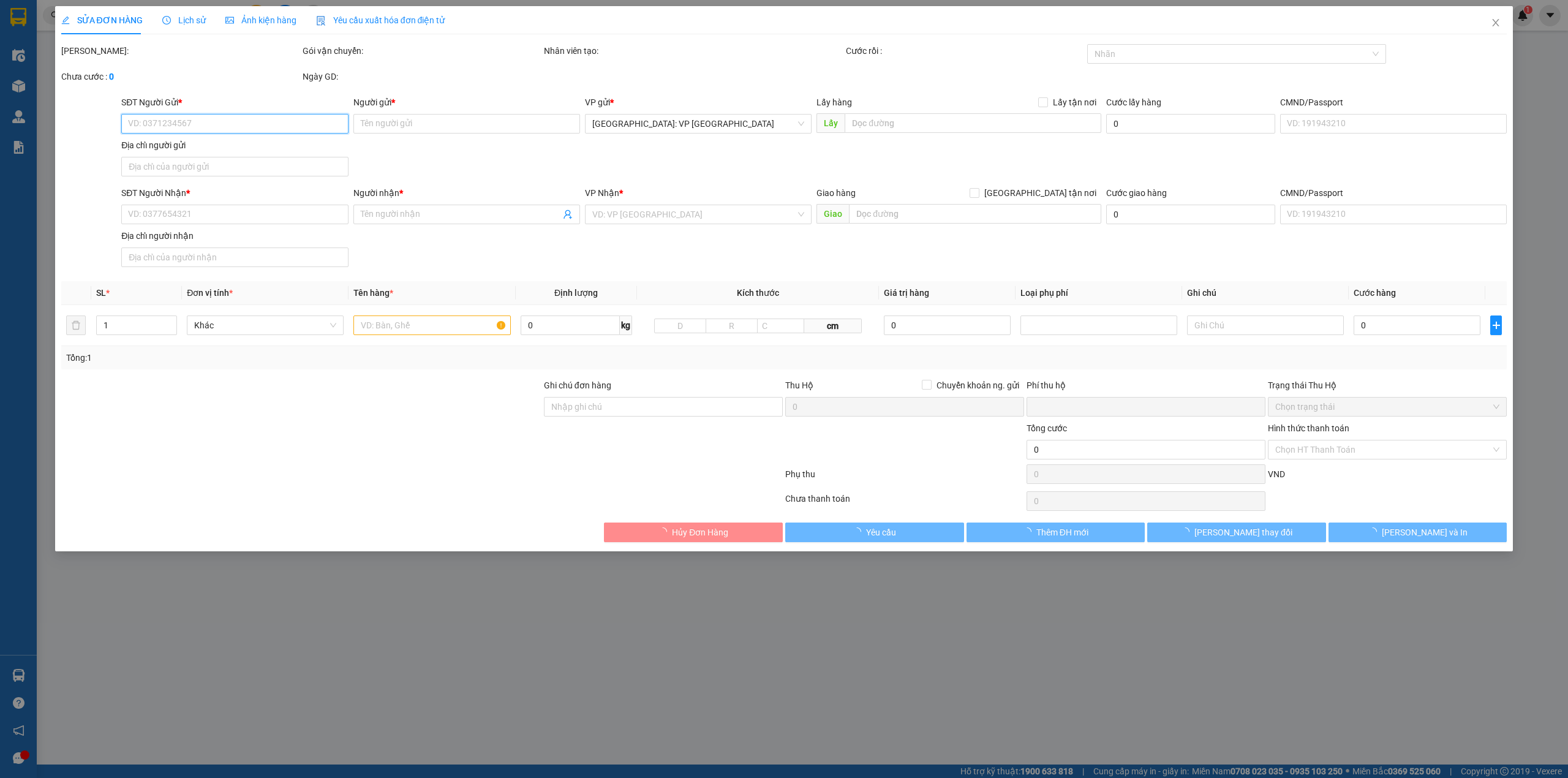
type input "1.000"
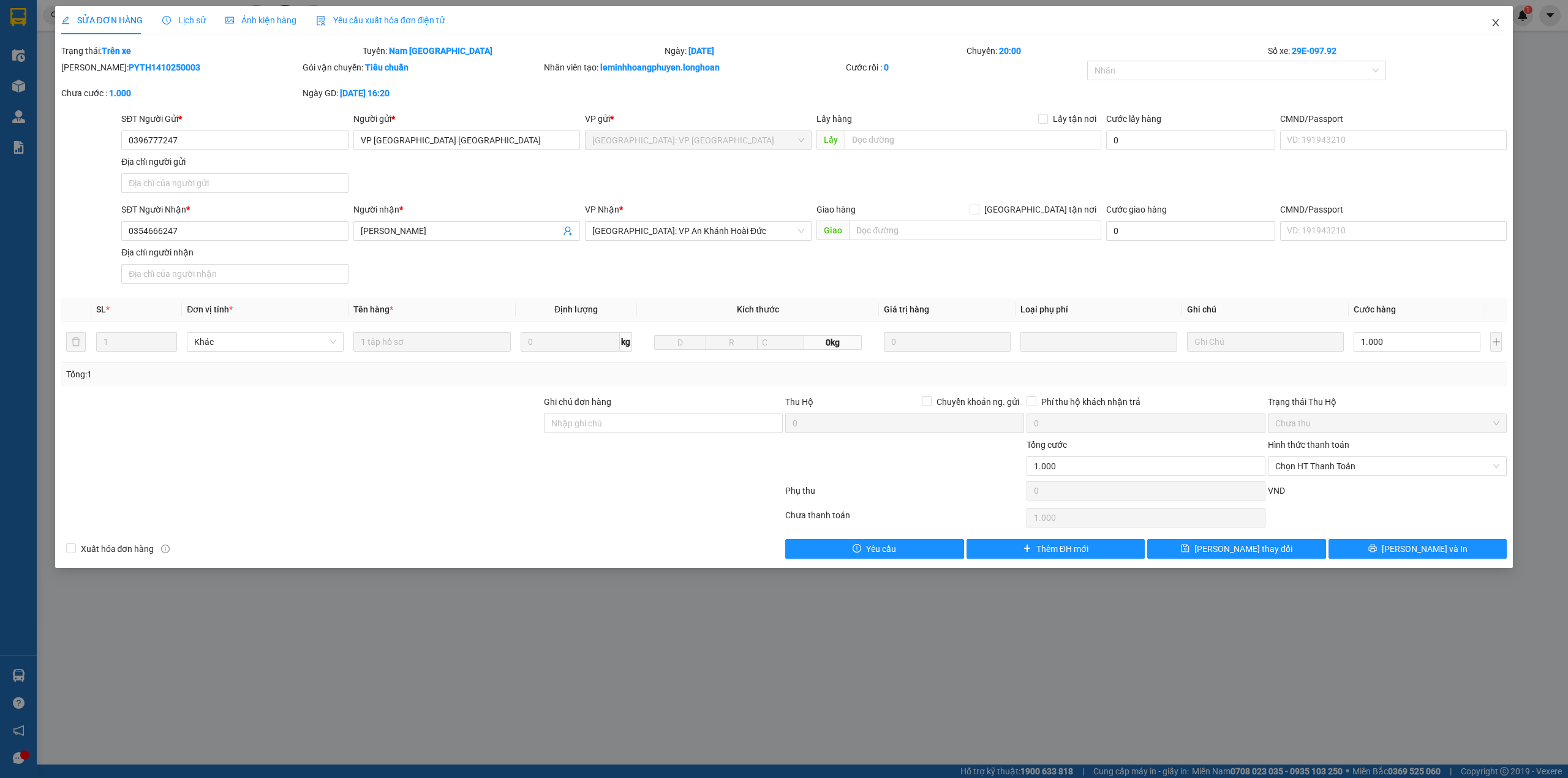
click at [1500, 19] on icon "close" at bounding box center [1495, 22] width 10 height 10
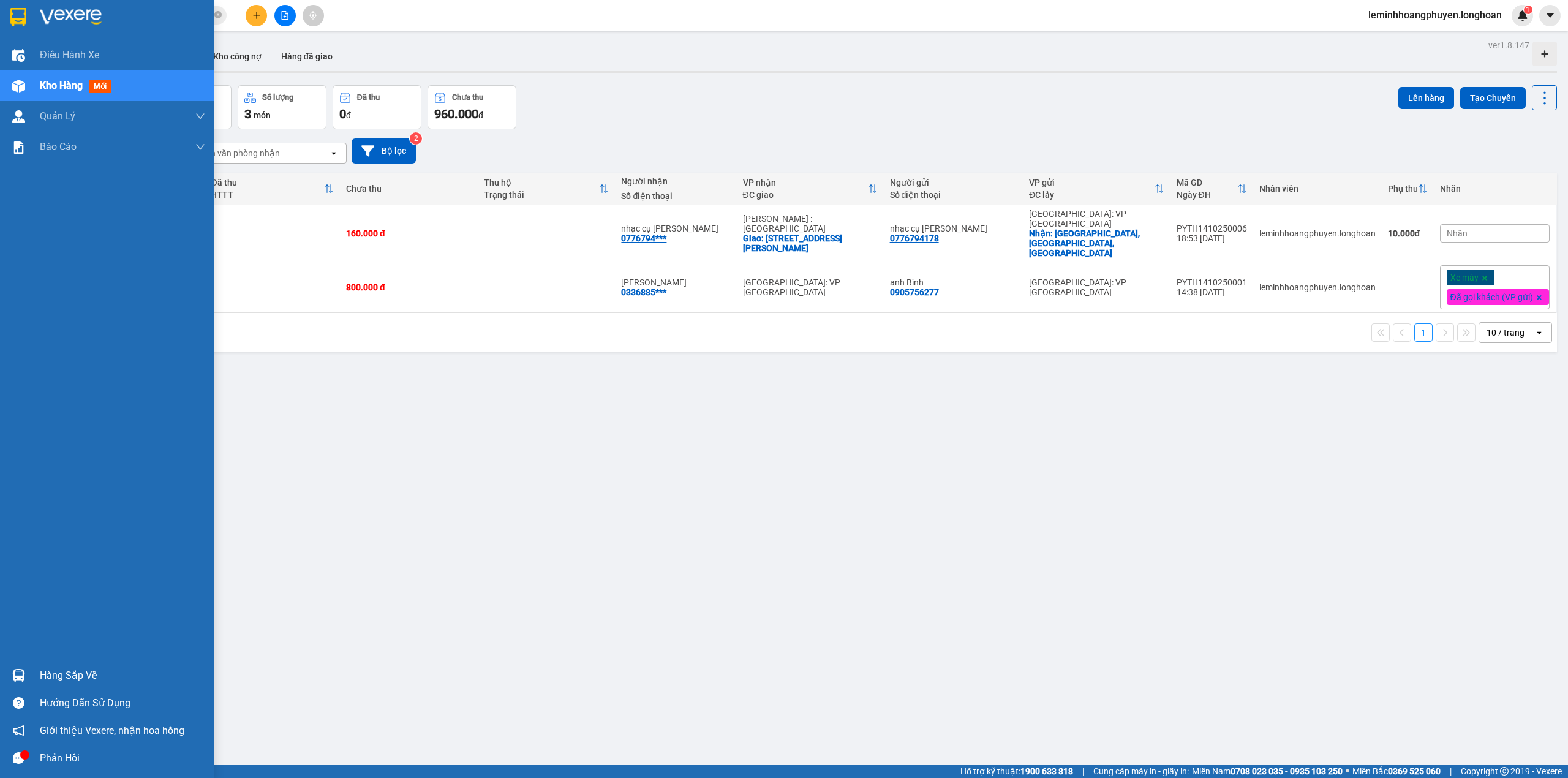
click at [46, 668] on div "Hàng sắp về" at bounding box center [122, 676] width 165 height 18
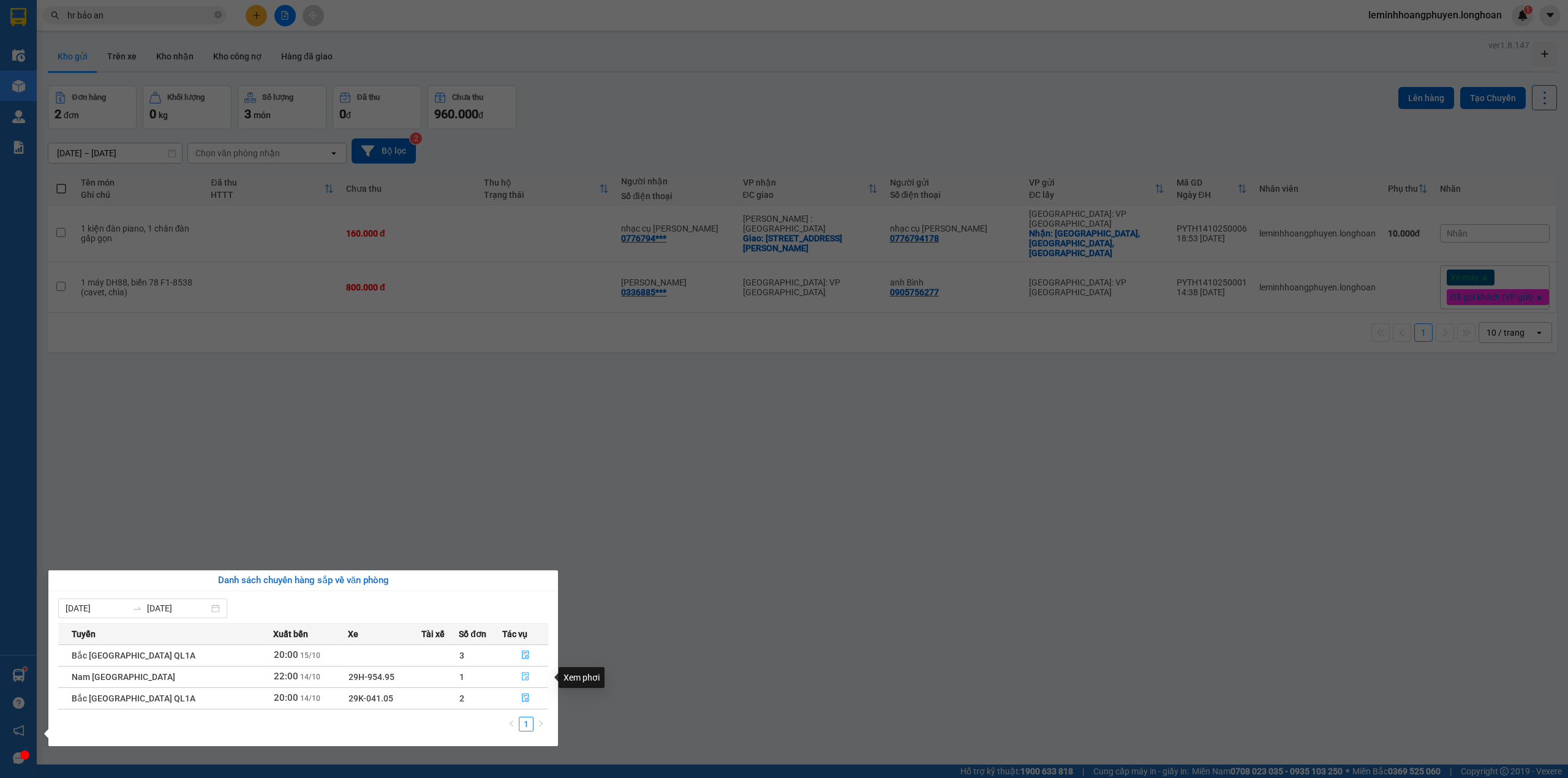
click at [523, 675] on icon "file-done" at bounding box center [525, 676] width 8 height 8
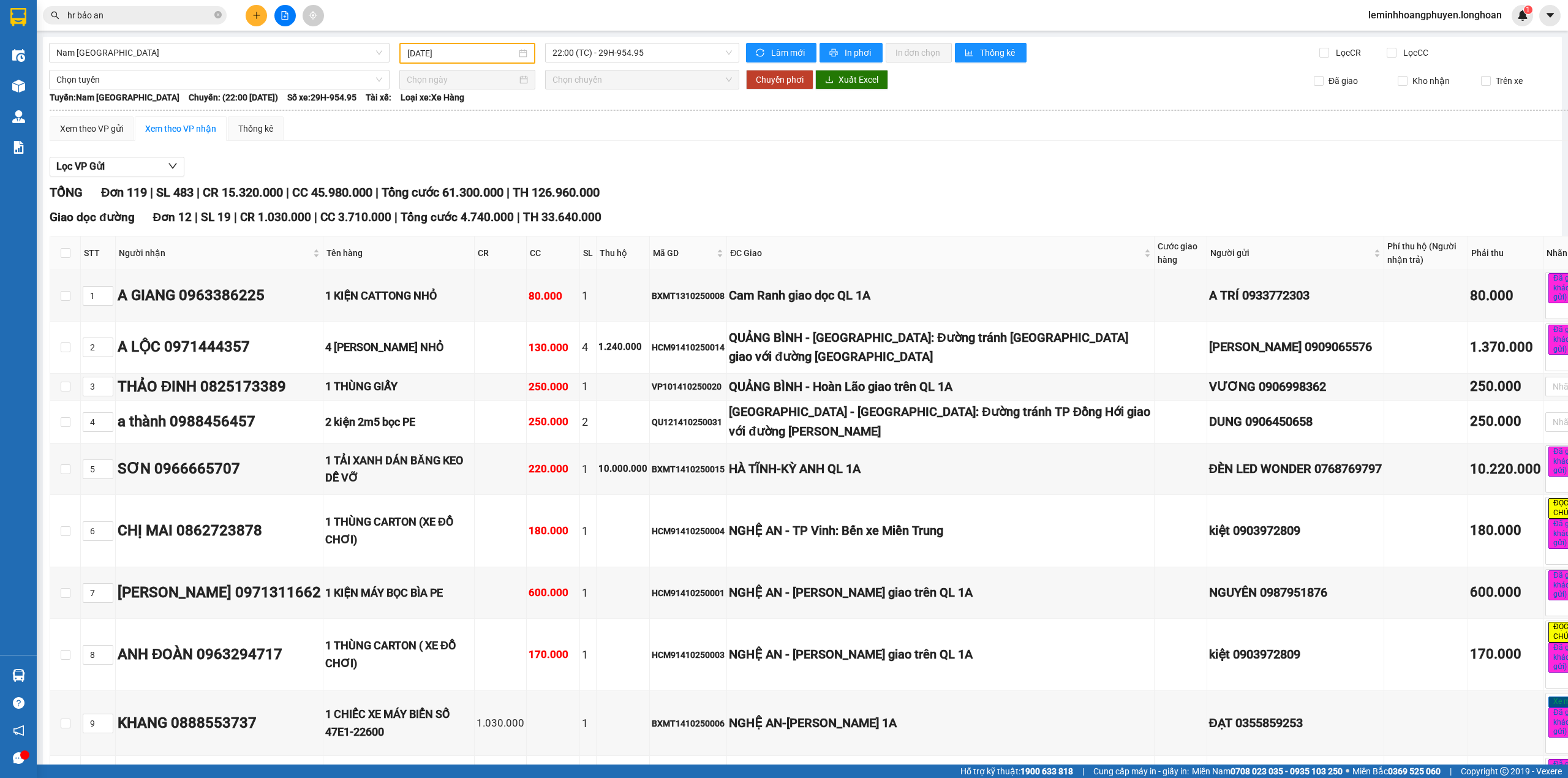
scroll to position [9646, 0]
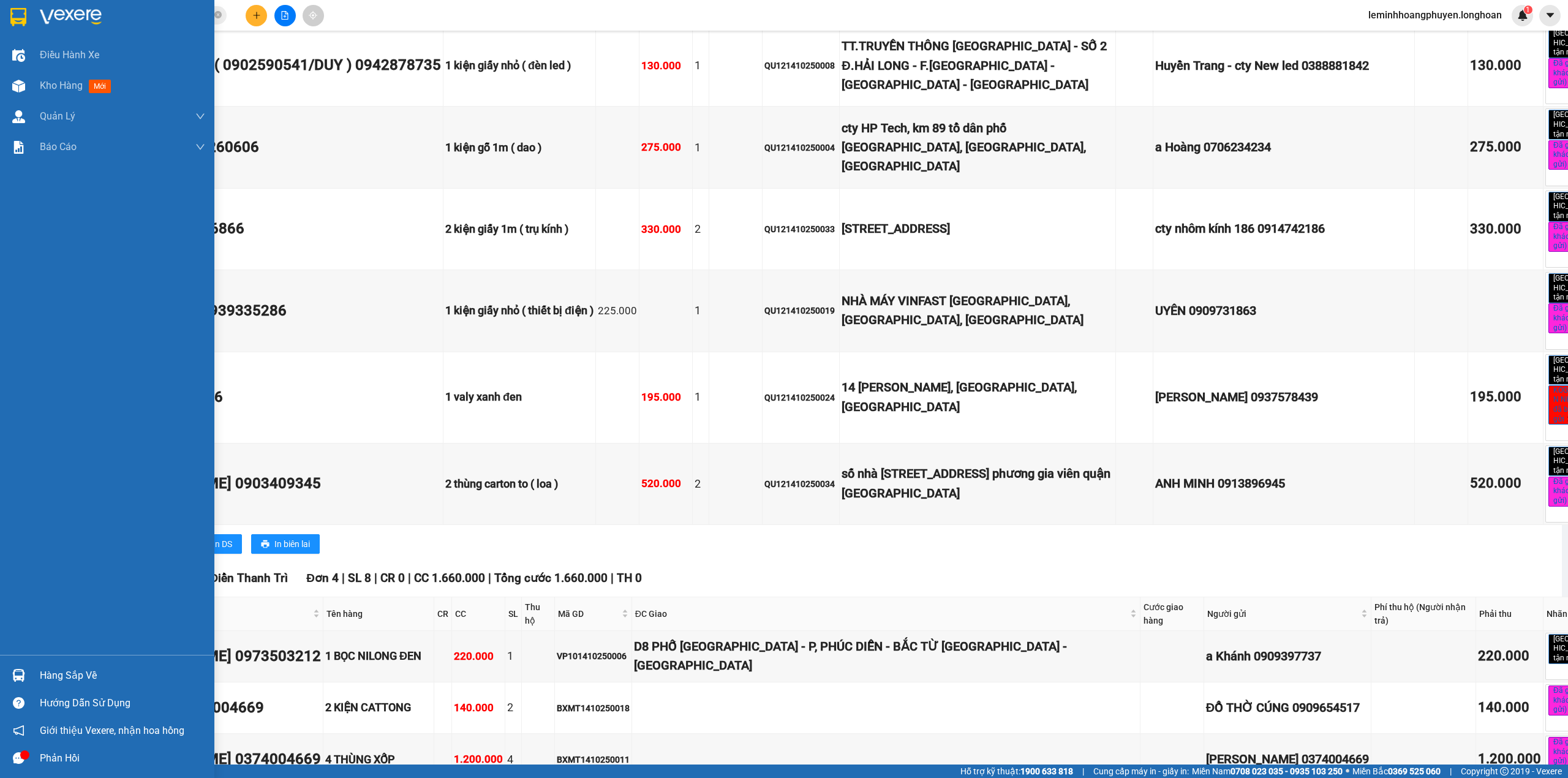
click at [13, 670] on img at bounding box center [18, 676] width 13 height 13
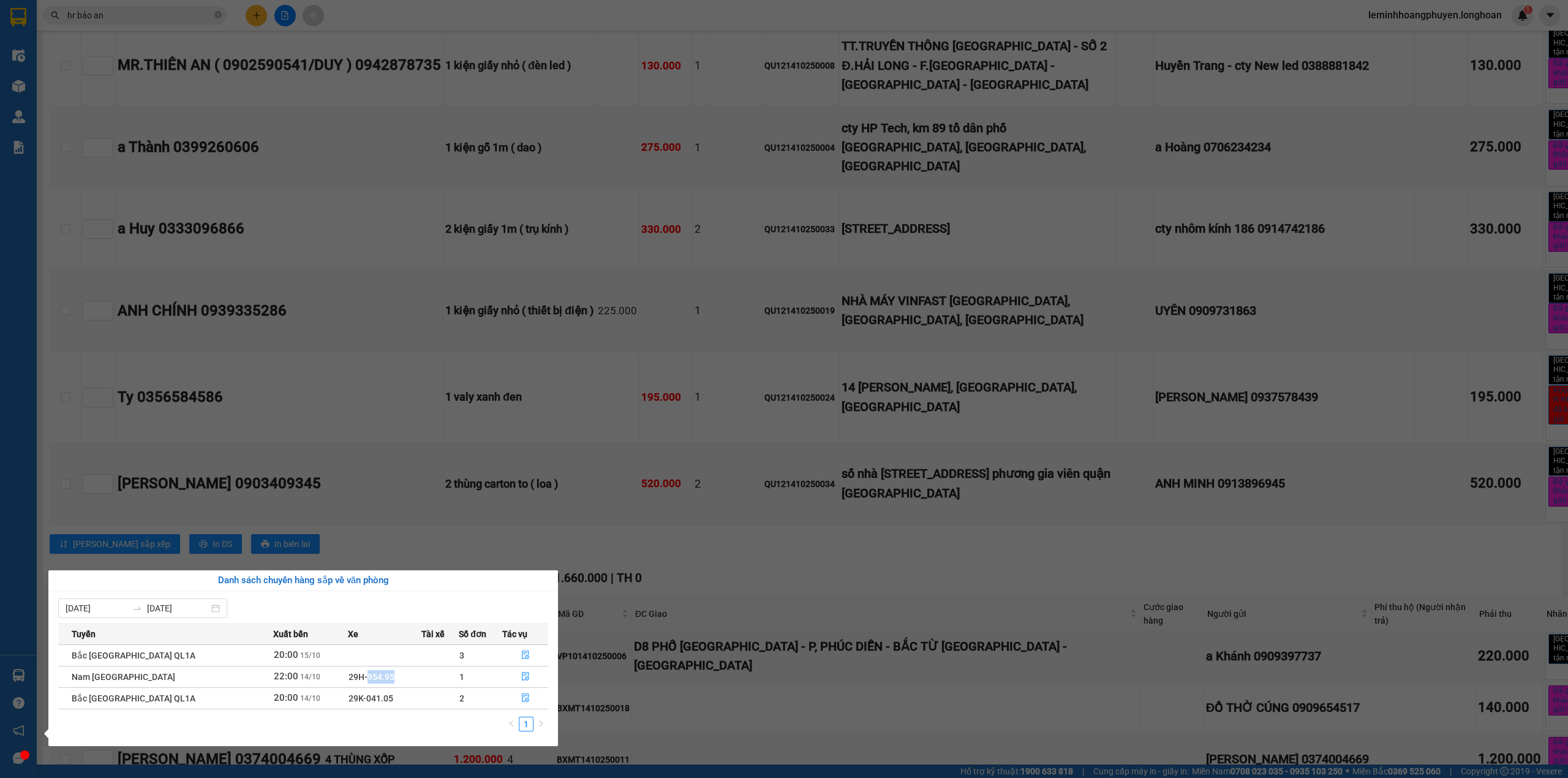
drag, startPoint x: 359, startPoint y: 677, endPoint x: 334, endPoint y: 677, distance: 25.0
click at [349, 677] on span "29H-954.95" at bounding box center [371, 677] width 46 height 10
copy span "954.95"
click at [774, 498] on section "Kết quả tìm kiếm ( 54 ) Bộ lọc Mã ĐH Trạng thái Món hàng Thu hộ Tổng cước Chưa …" at bounding box center [784, 389] width 1568 height 778
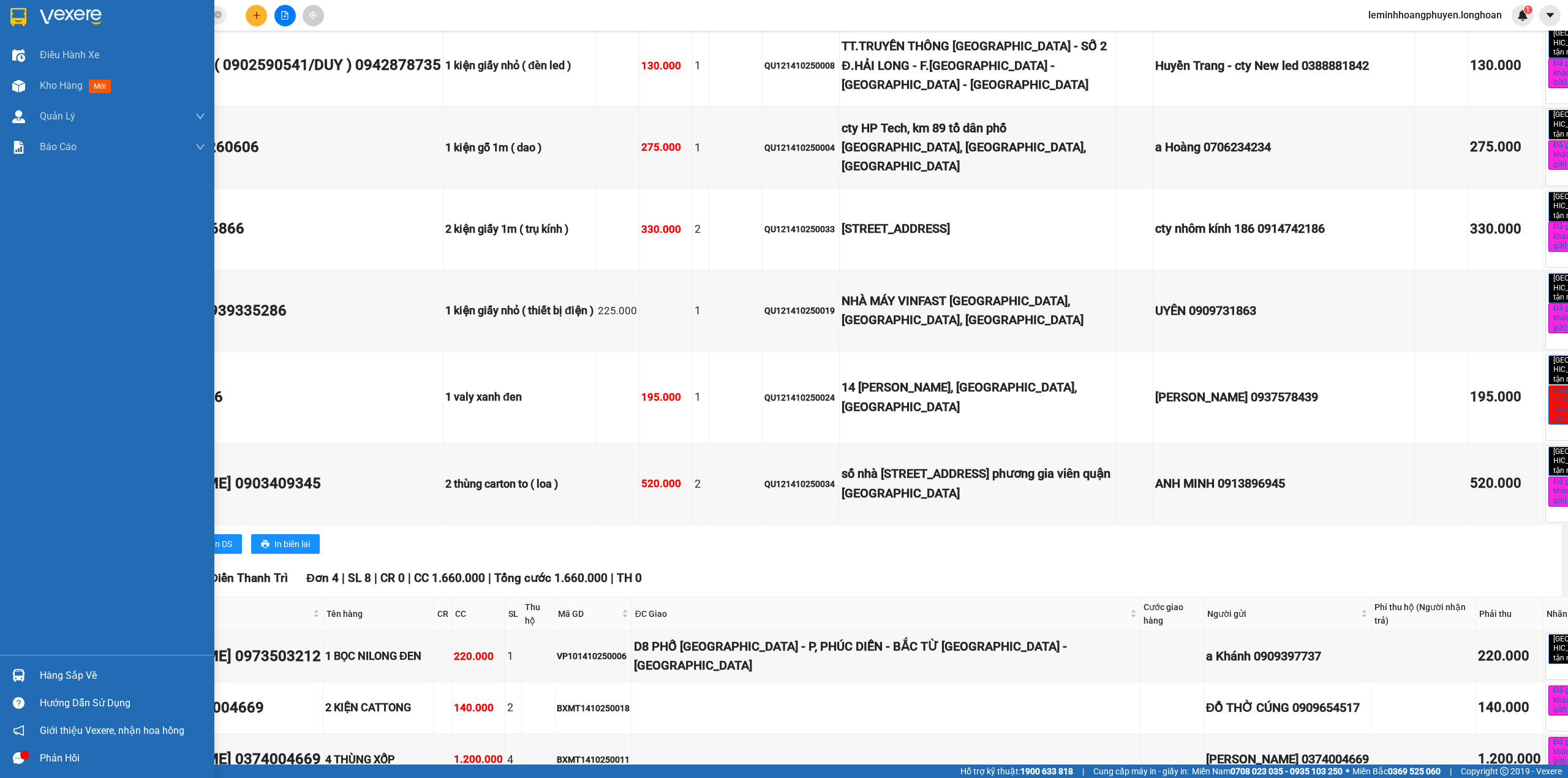
click at [77, 673] on div "Hàng sắp về" at bounding box center [122, 676] width 165 height 18
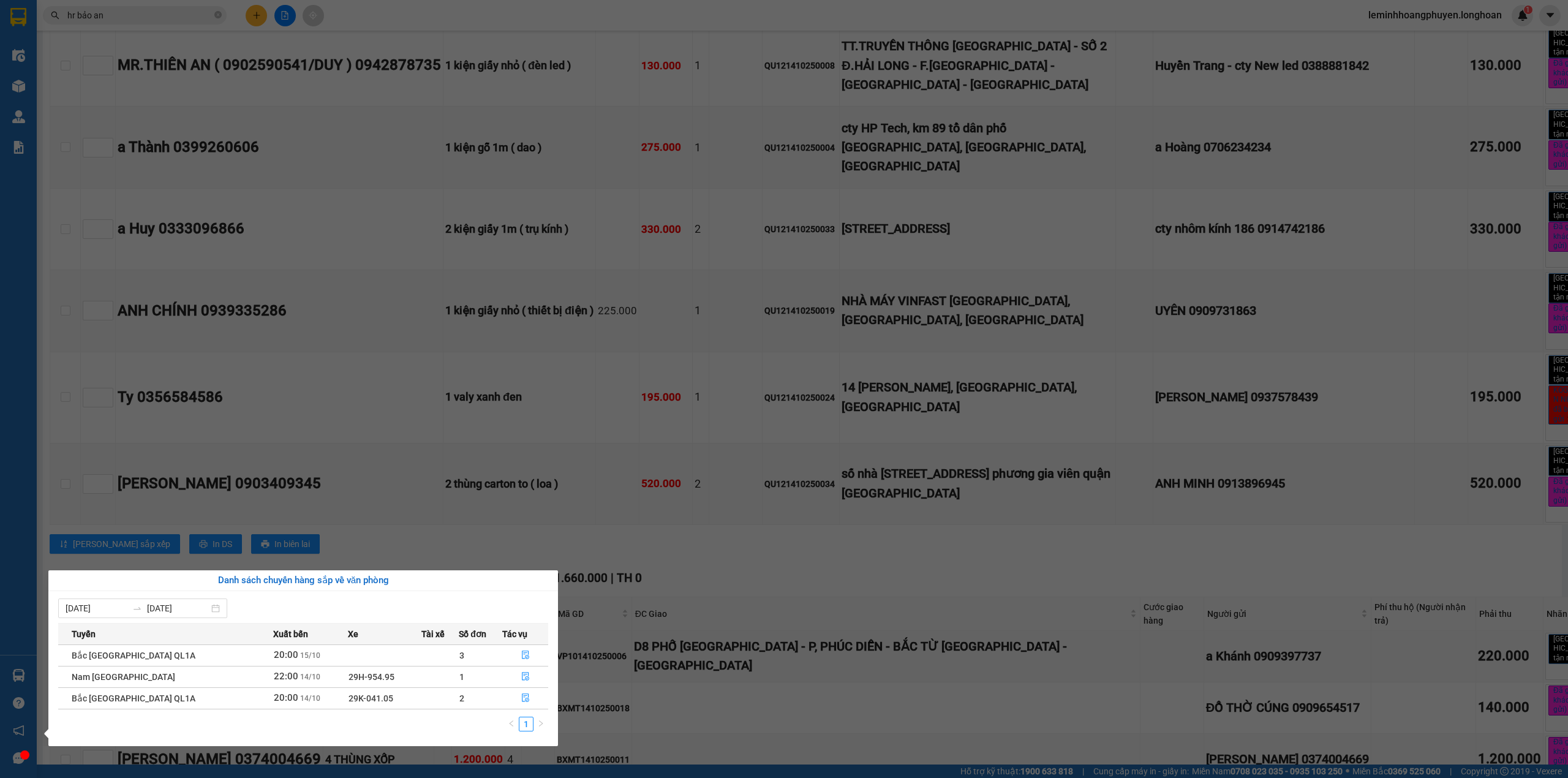
click at [921, 400] on section "Kết quả tìm kiếm ( 54 ) Bộ lọc Mã ĐH Trạng thái Món hàng Thu hộ Tổng cước Chưa …" at bounding box center [784, 389] width 1568 height 778
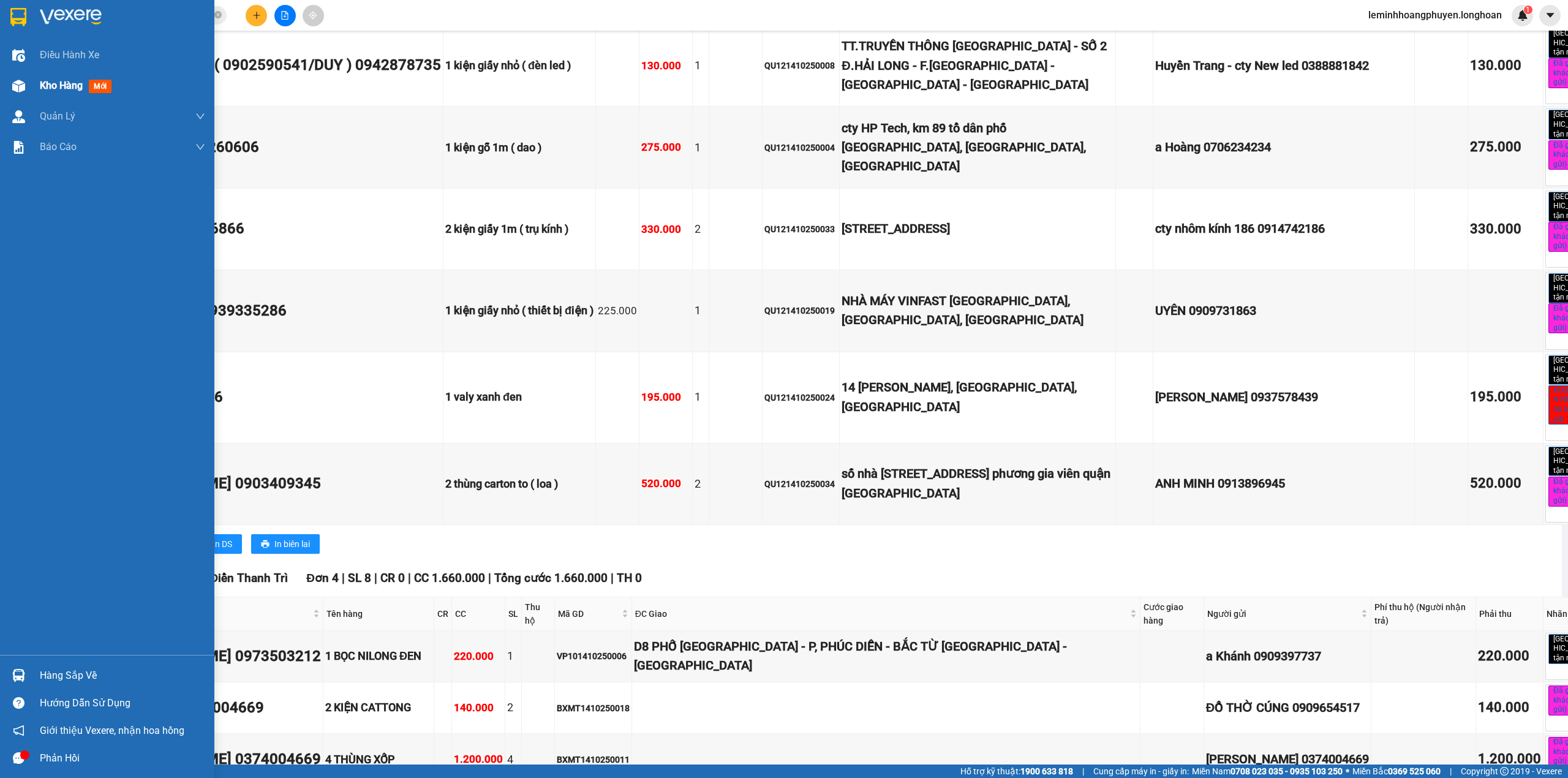
click at [79, 74] on div "Kho hàng mới" at bounding box center [122, 86] width 165 height 31
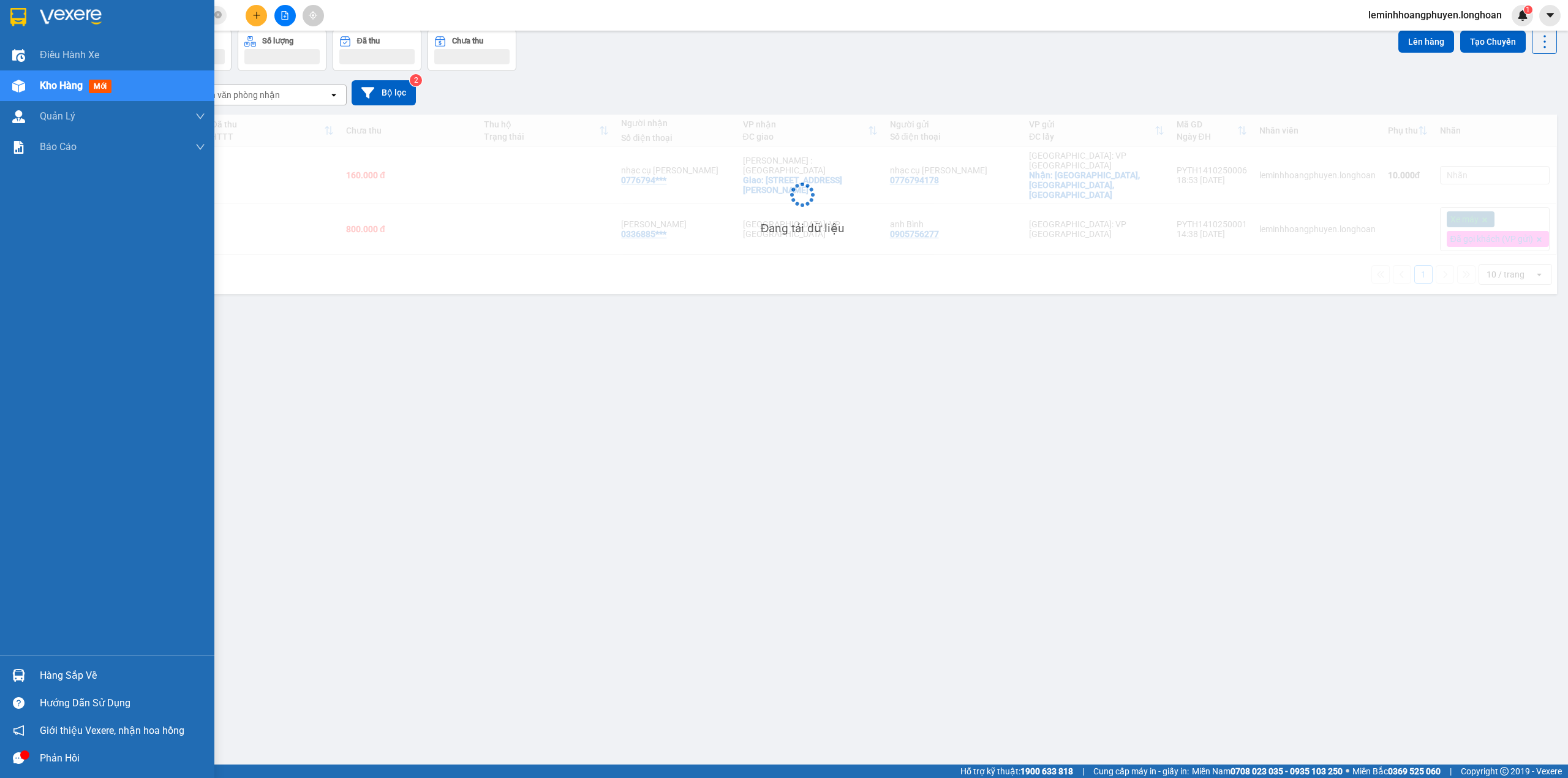
scroll to position [57, 0]
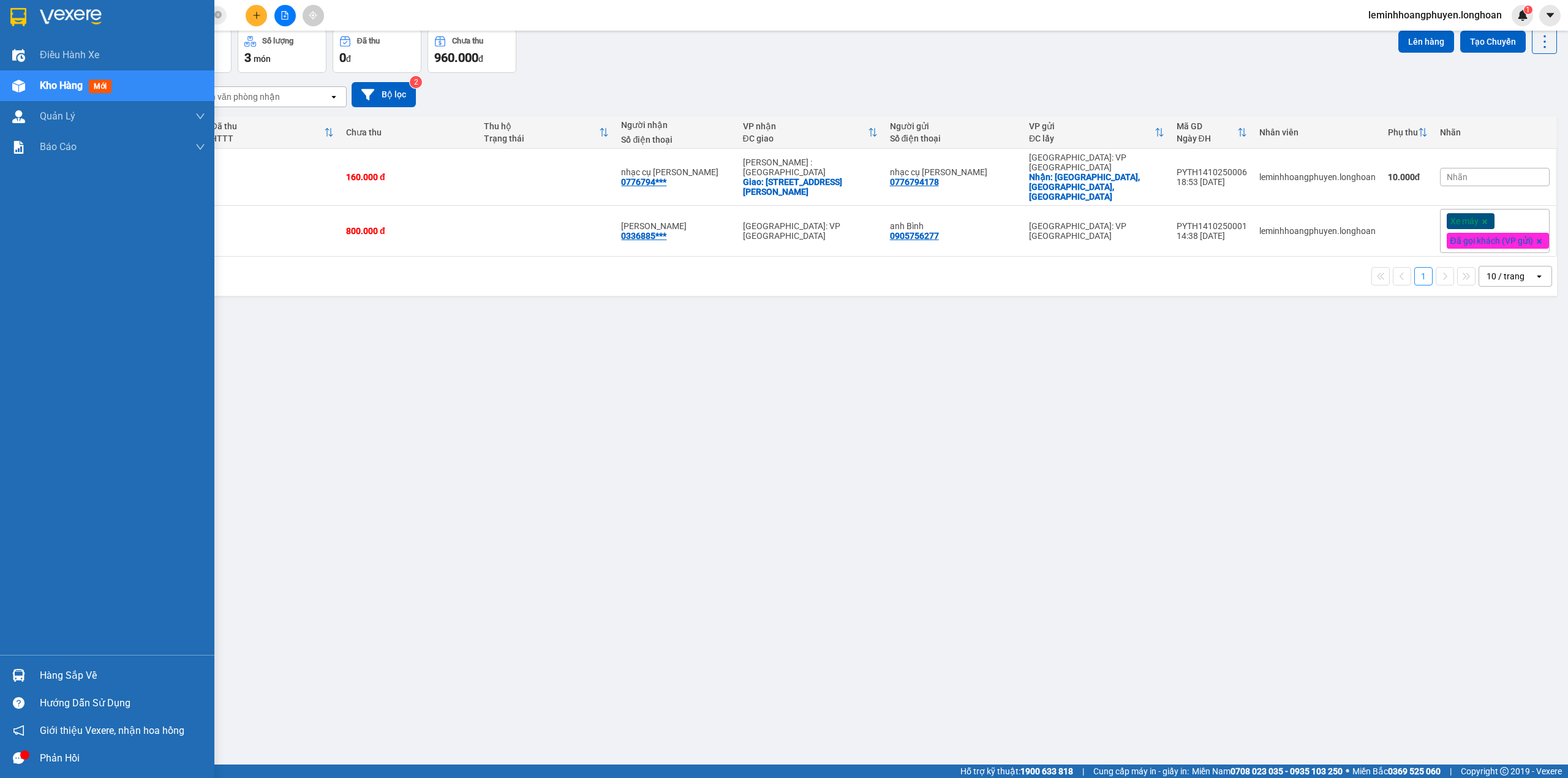
click at [18, 684] on div at bounding box center [18, 675] width 21 height 21
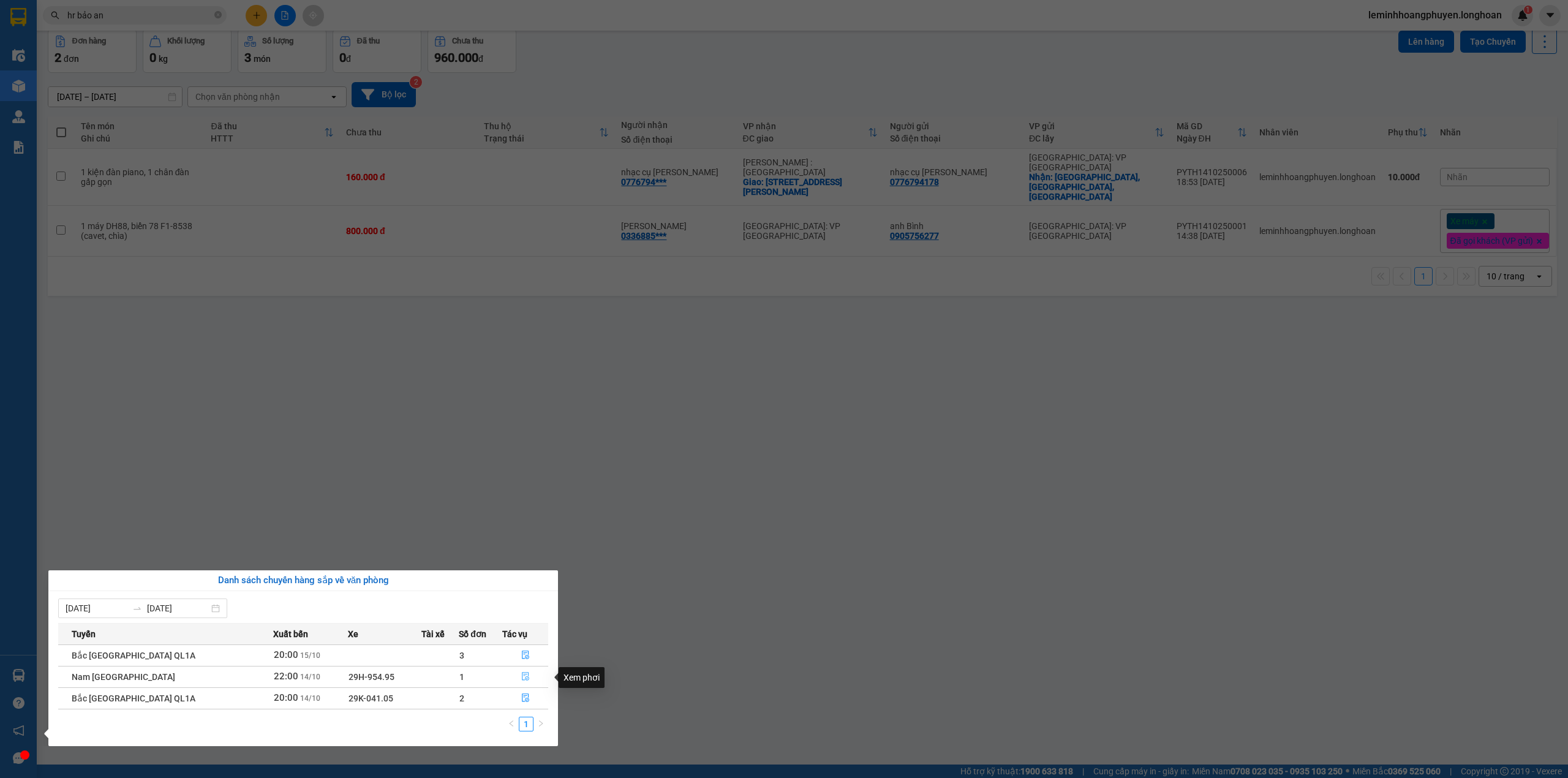
click at [522, 677] on icon "file-done" at bounding box center [525, 676] width 8 height 8
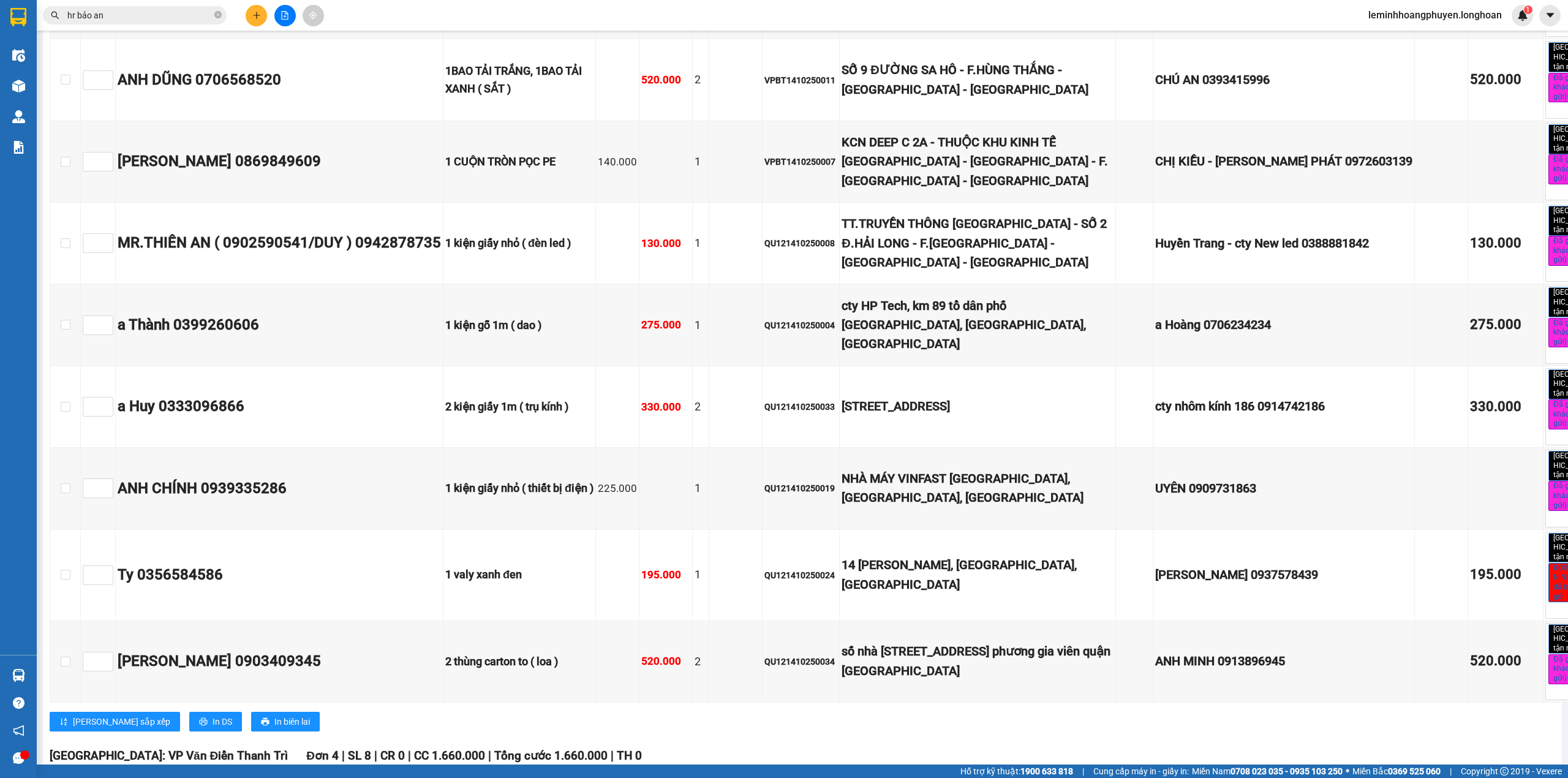
scroll to position [9482, 0]
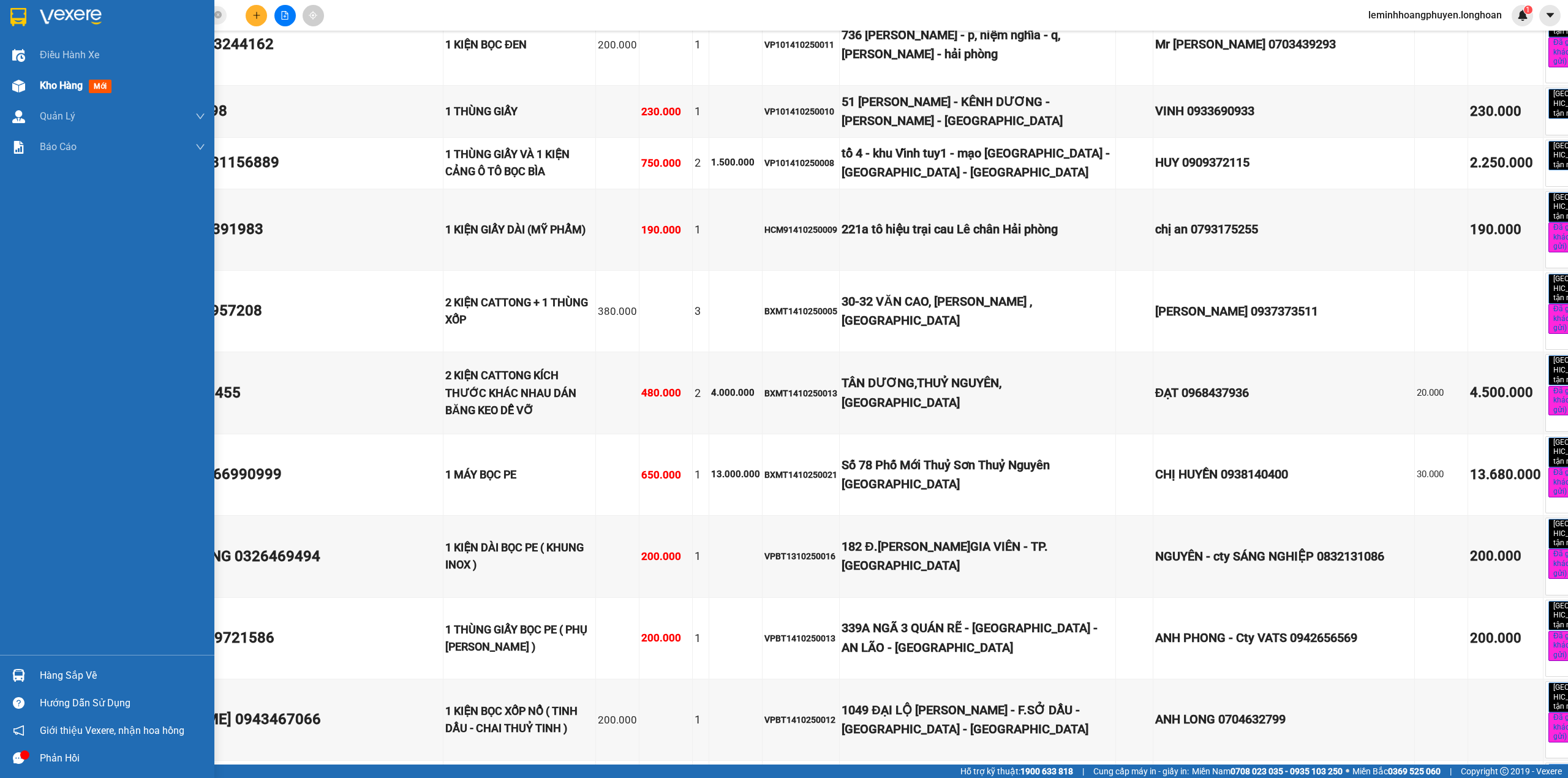
click at [26, 79] on div at bounding box center [18, 86] width 21 height 21
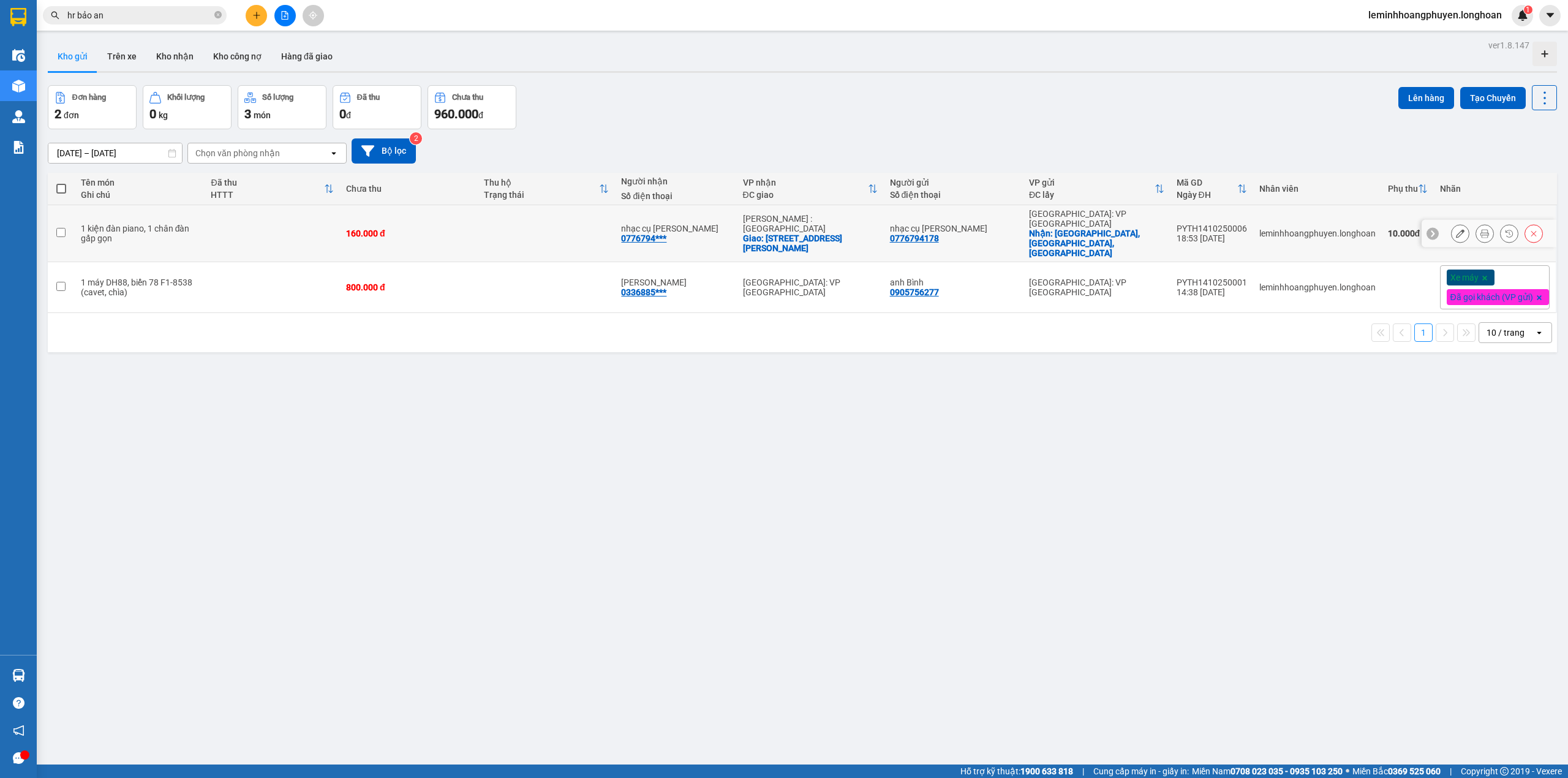
click at [1451, 223] on button at bounding box center [1459, 233] width 17 height 21
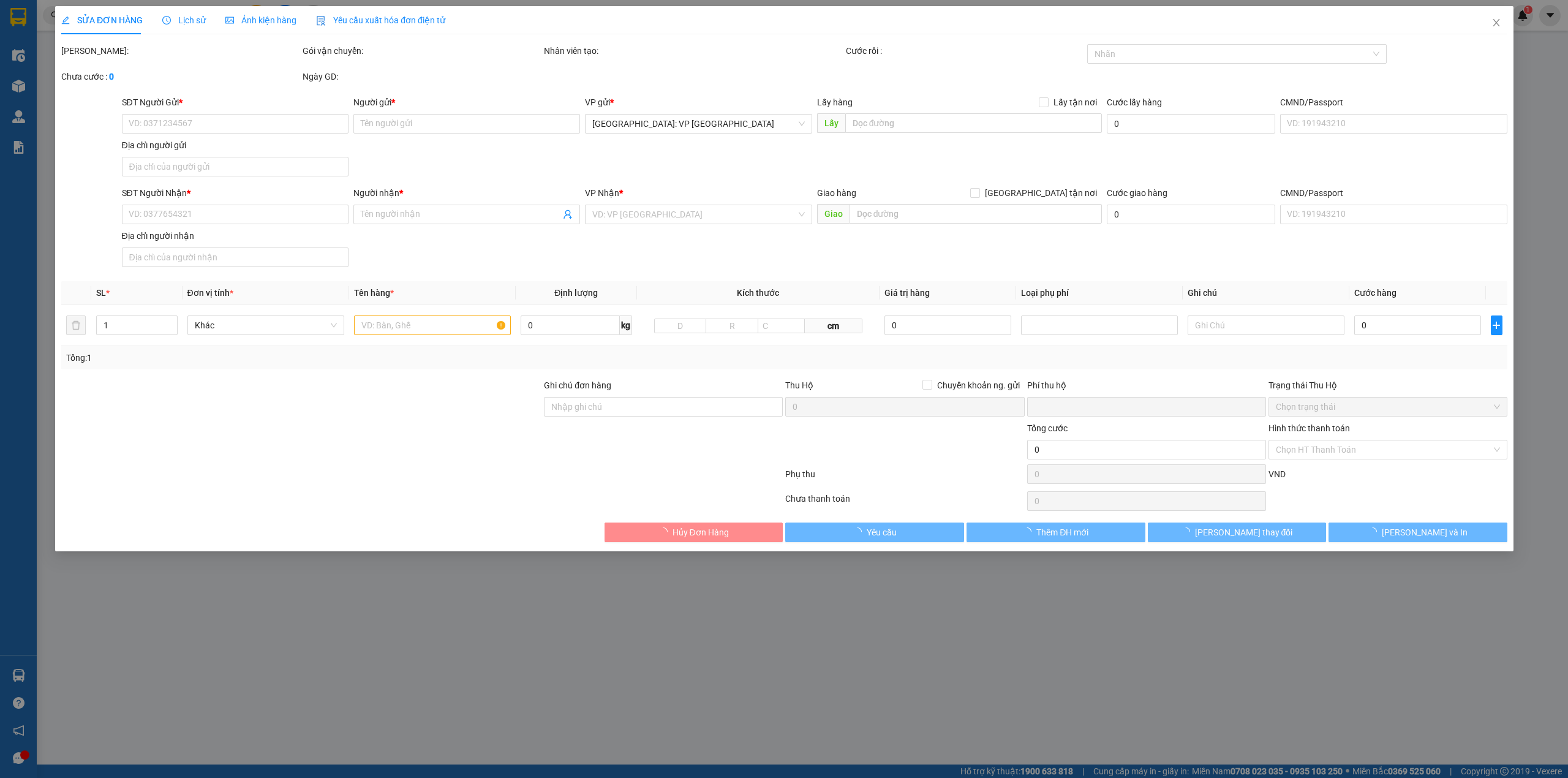
type input "0776794178"
type input "nhạc cụ [PERSON_NAME]"
checkbox input "true"
type input "đông bình, [GEOGRAPHIC_DATA], [GEOGRAPHIC_DATA]"
type input "0776794178"
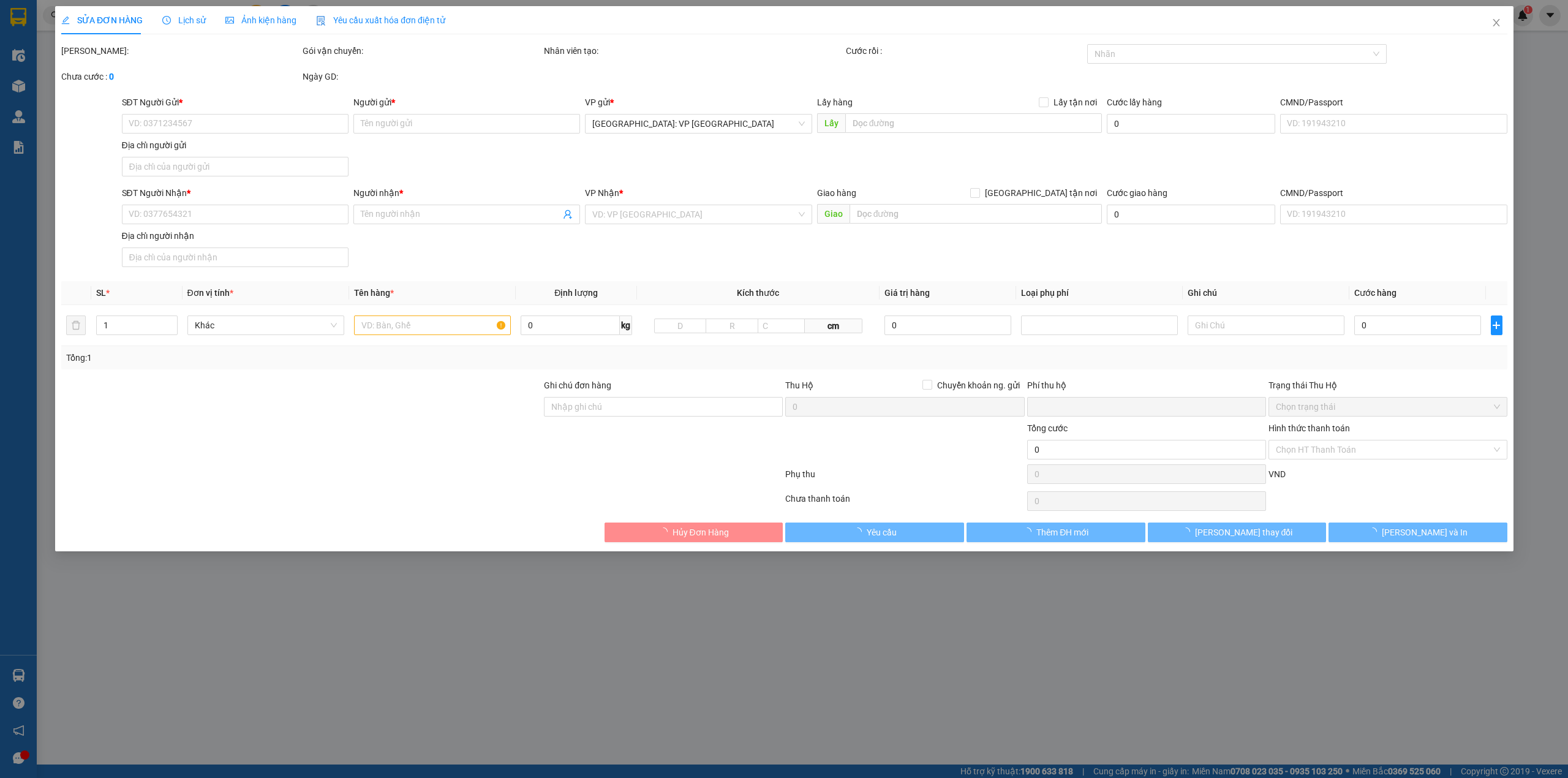
type input "nhạc cụ [PERSON_NAME]"
checkbox input "true"
type input "[STREET_ADDRESS][PERSON_NAME]"
type input "0"
type input "160.000"
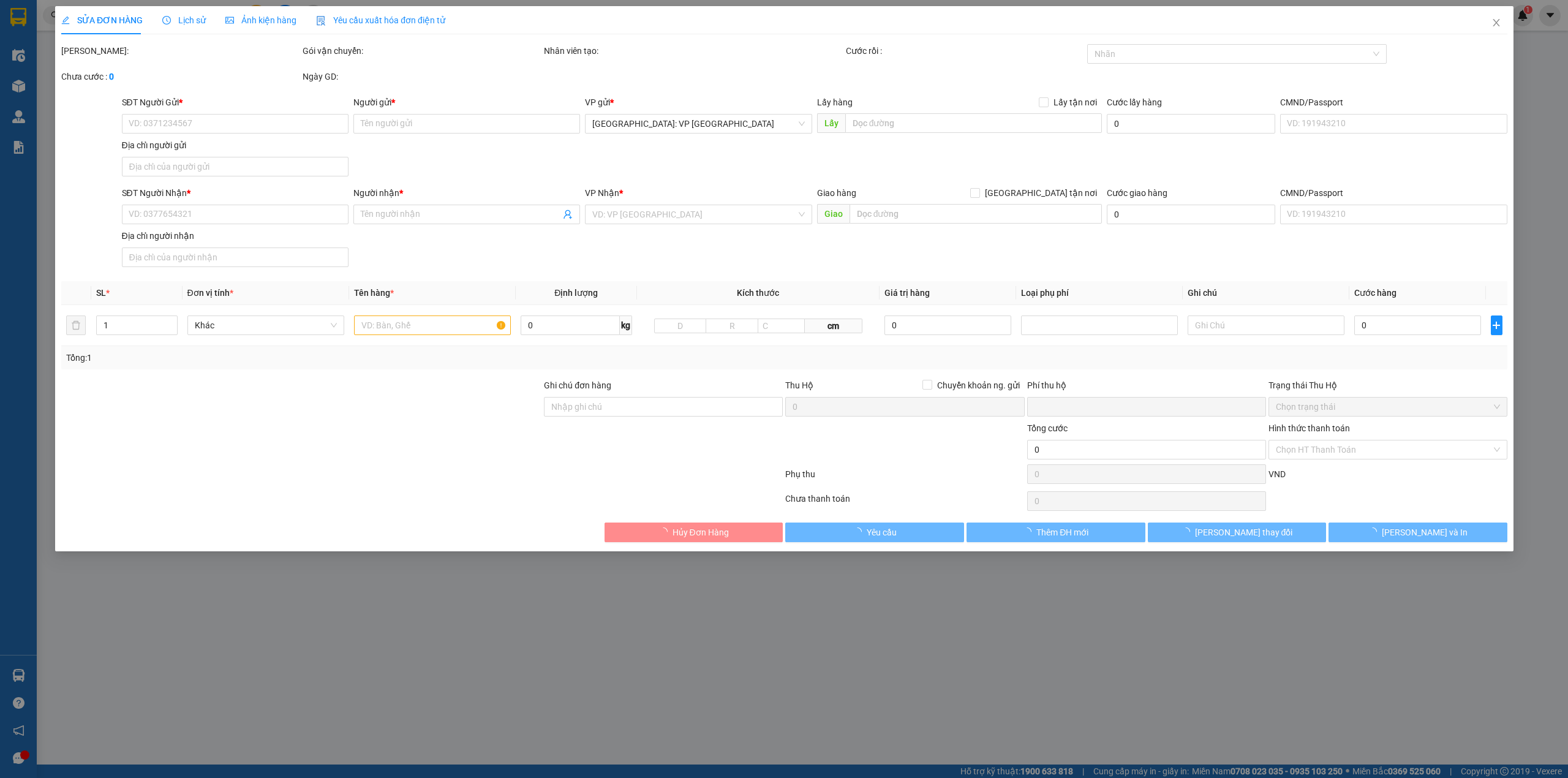
type input "10.000"
type input "160.000"
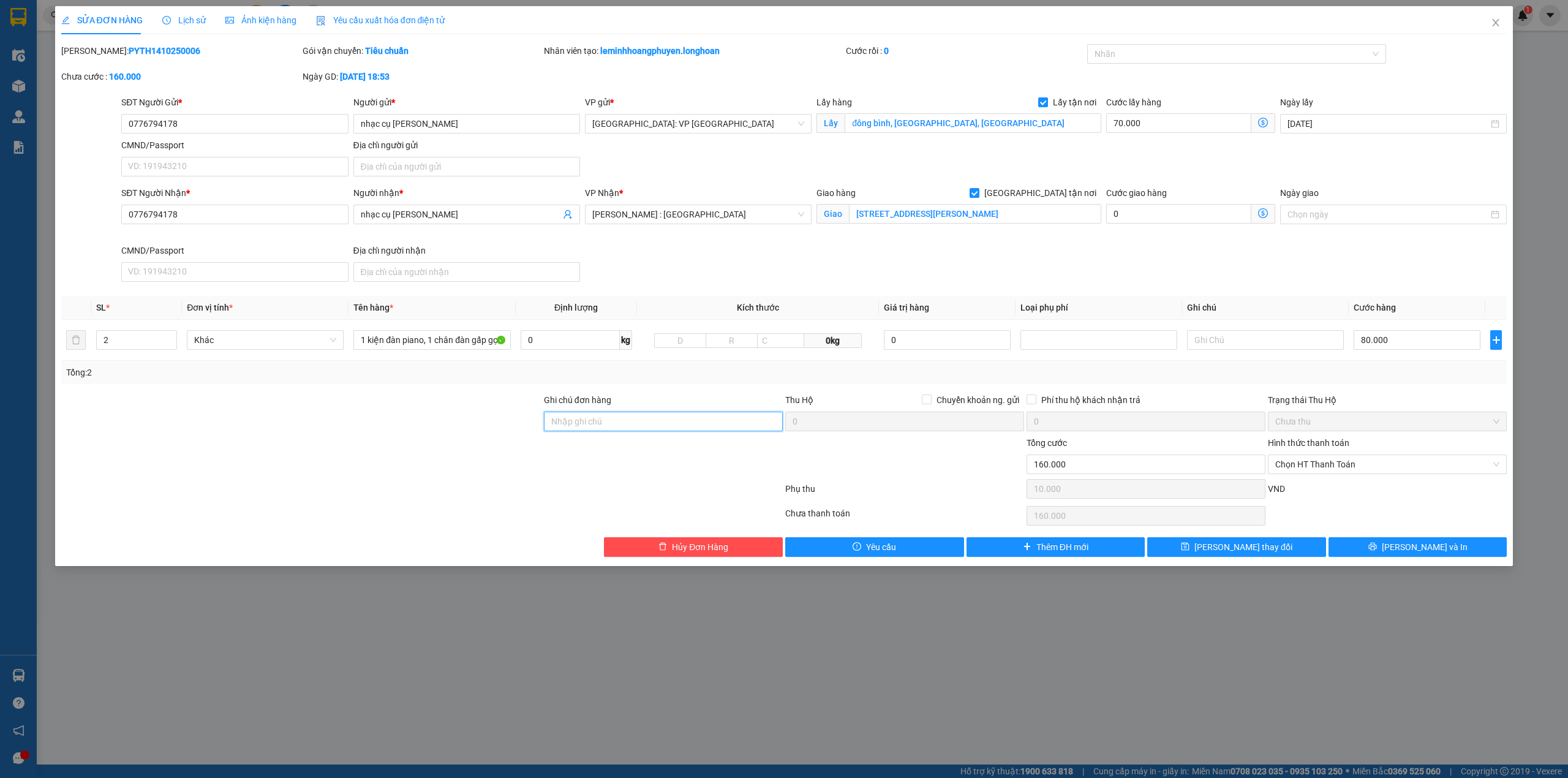
click at [649, 427] on input "Ghi chú đơn hàng" at bounding box center [664, 421] width 239 height 19
type input "xuống hàng nhẹ tránh nước"
click at [1208, 54] on div at bounding box center [1230, 54] width 281 height 15
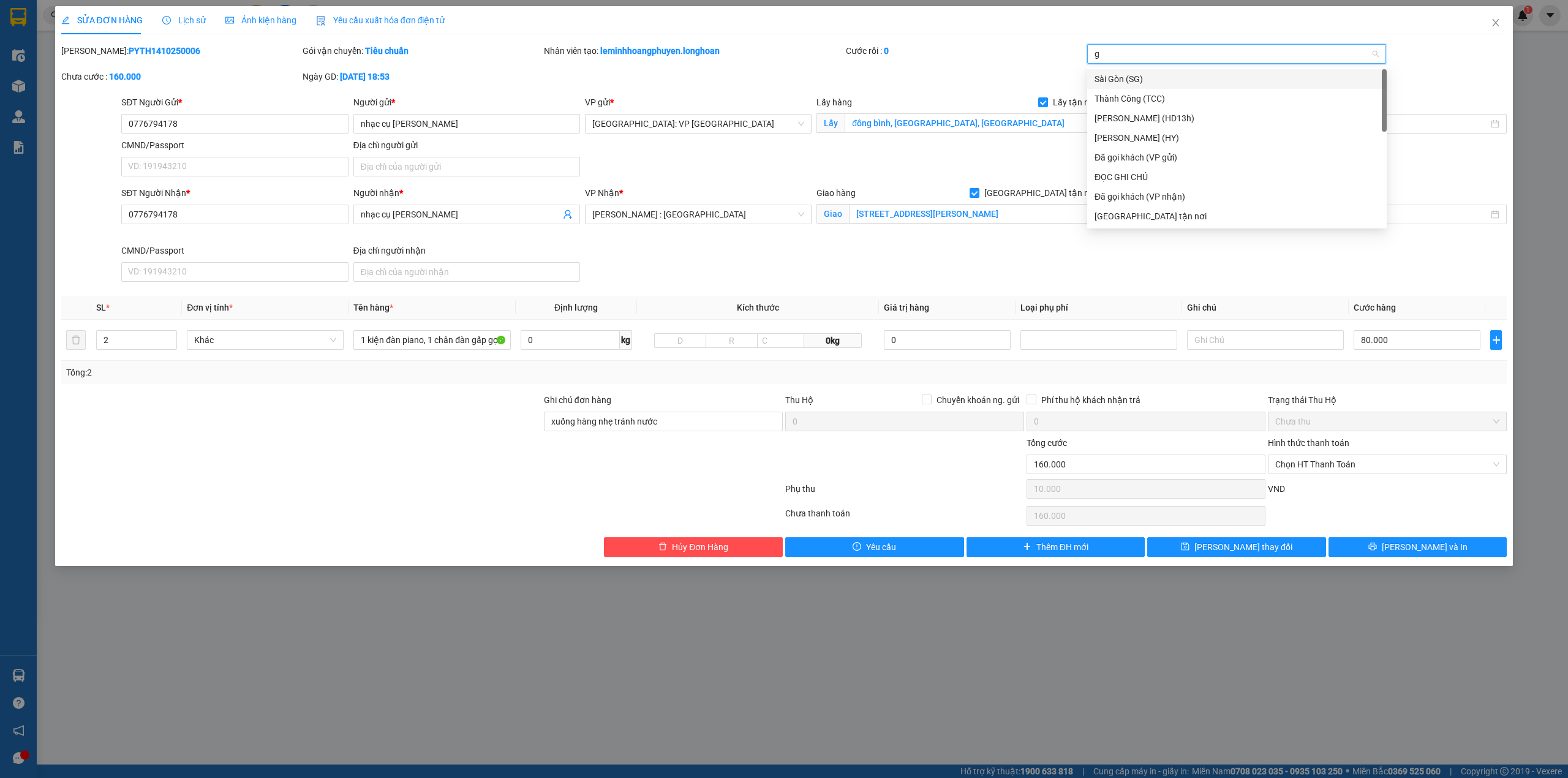
type input "gt"
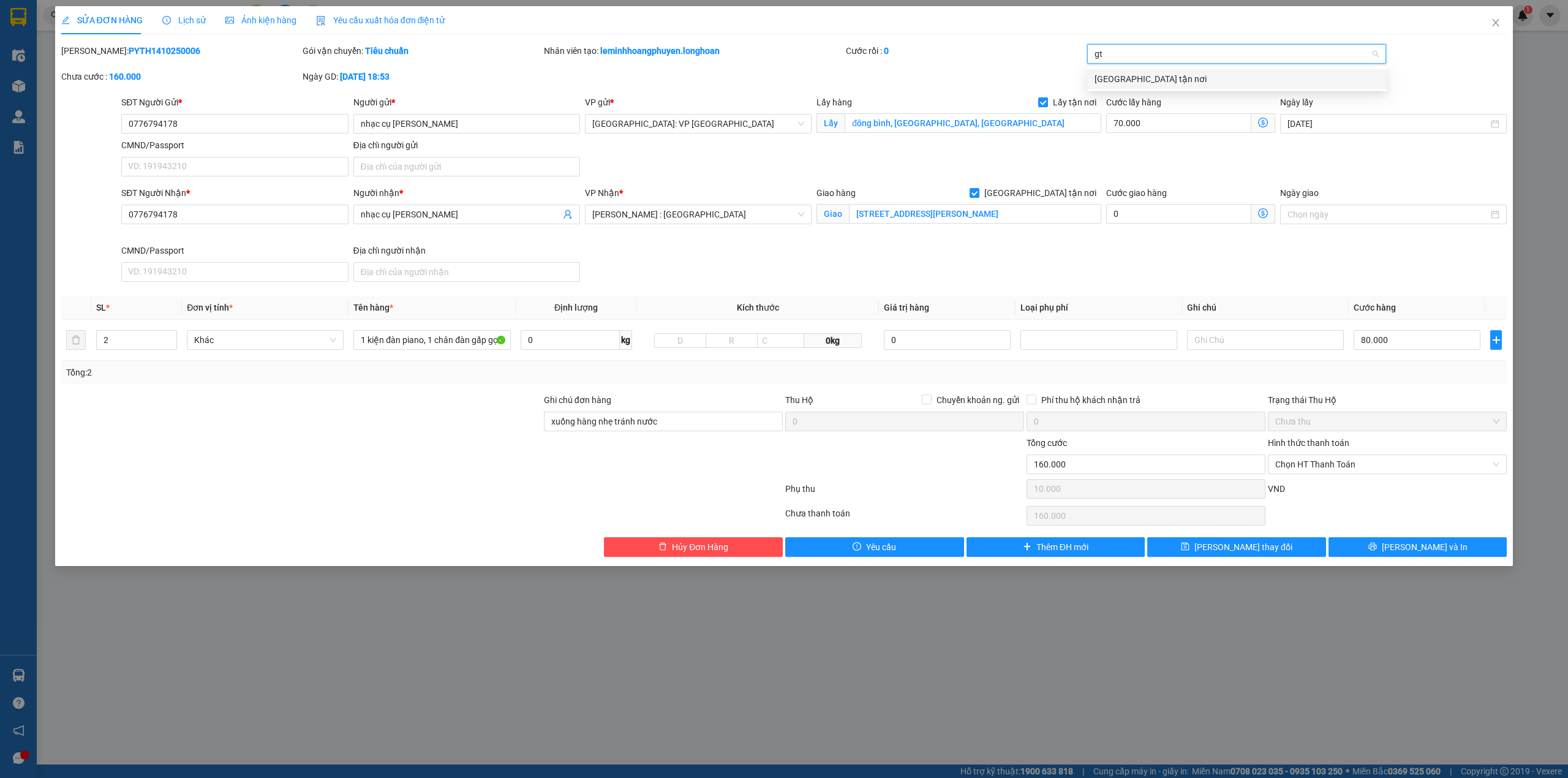
click at [1150, 83] on div "[GEOGRAPHIC_DATA] tận nơi" at bounding box center [1237, 79] width 285 height 14
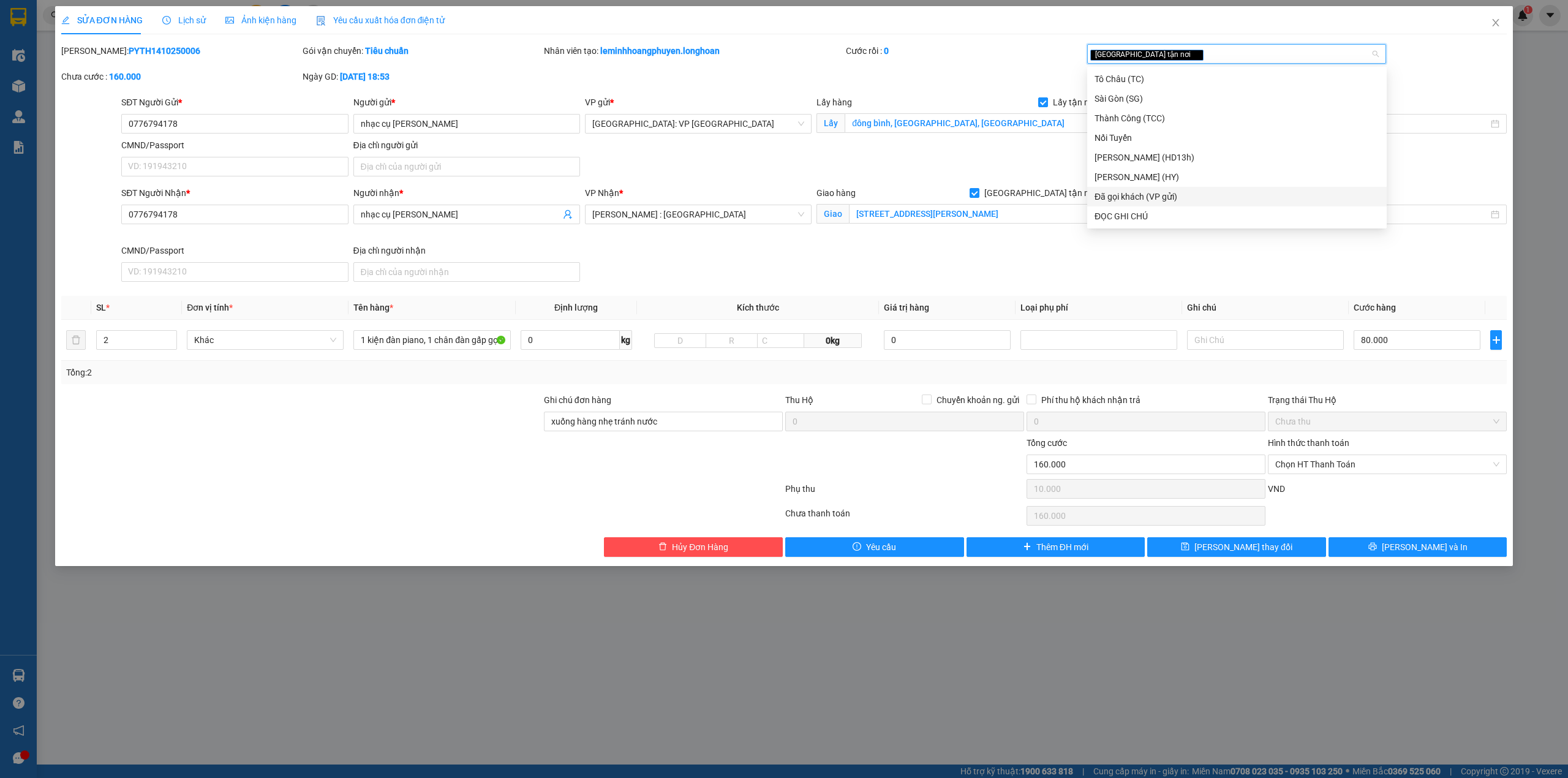
click at [1182, 194] on div "Đã gọi khách (VP gửi)" at bounding box center [1237, 196] width 285 height 14
type input "d"
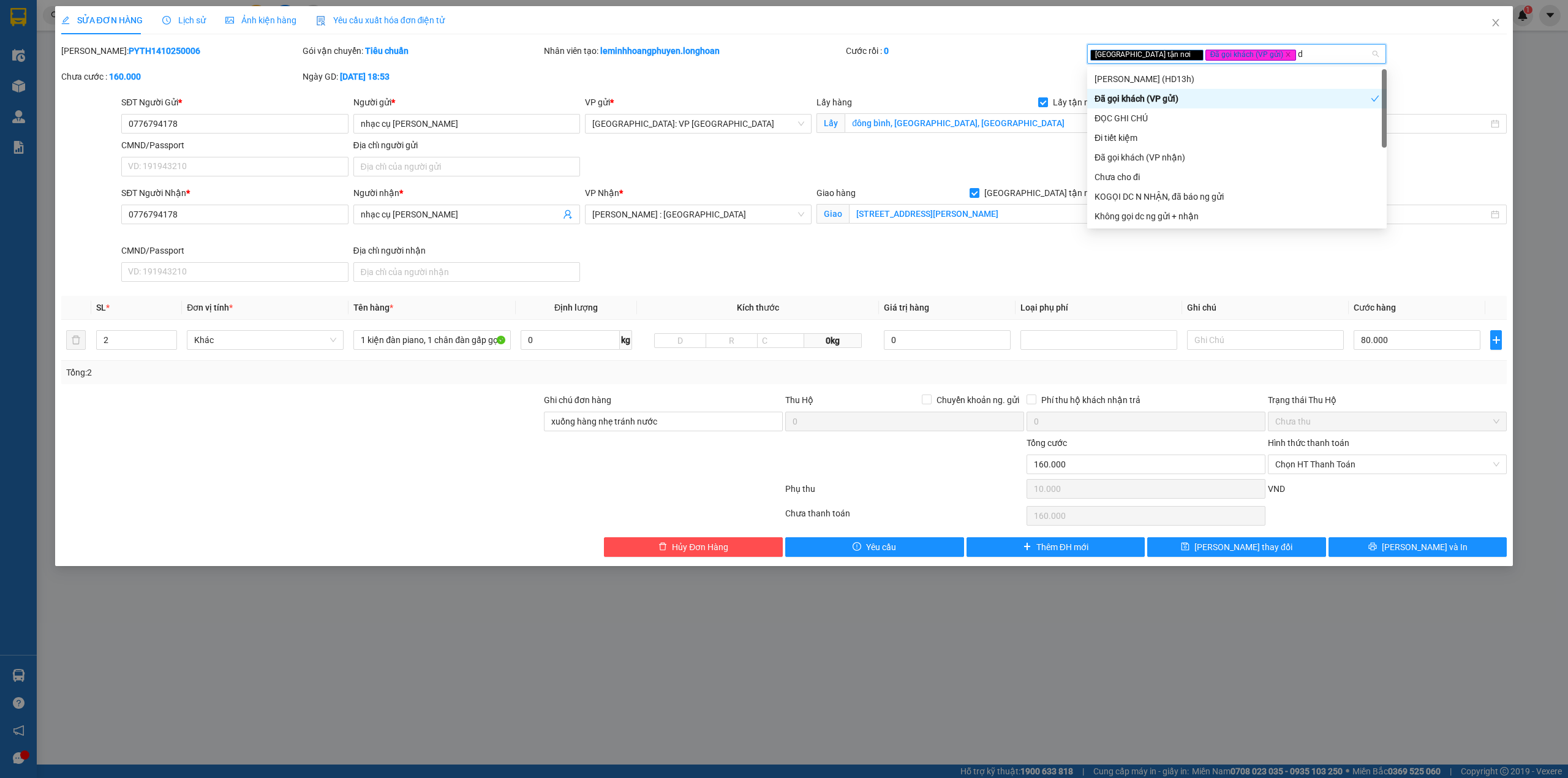
click at [1155, 106] on div "Đã gọi khách (VP gửi)" at bounding box center [1237, 98] width 299 height 19
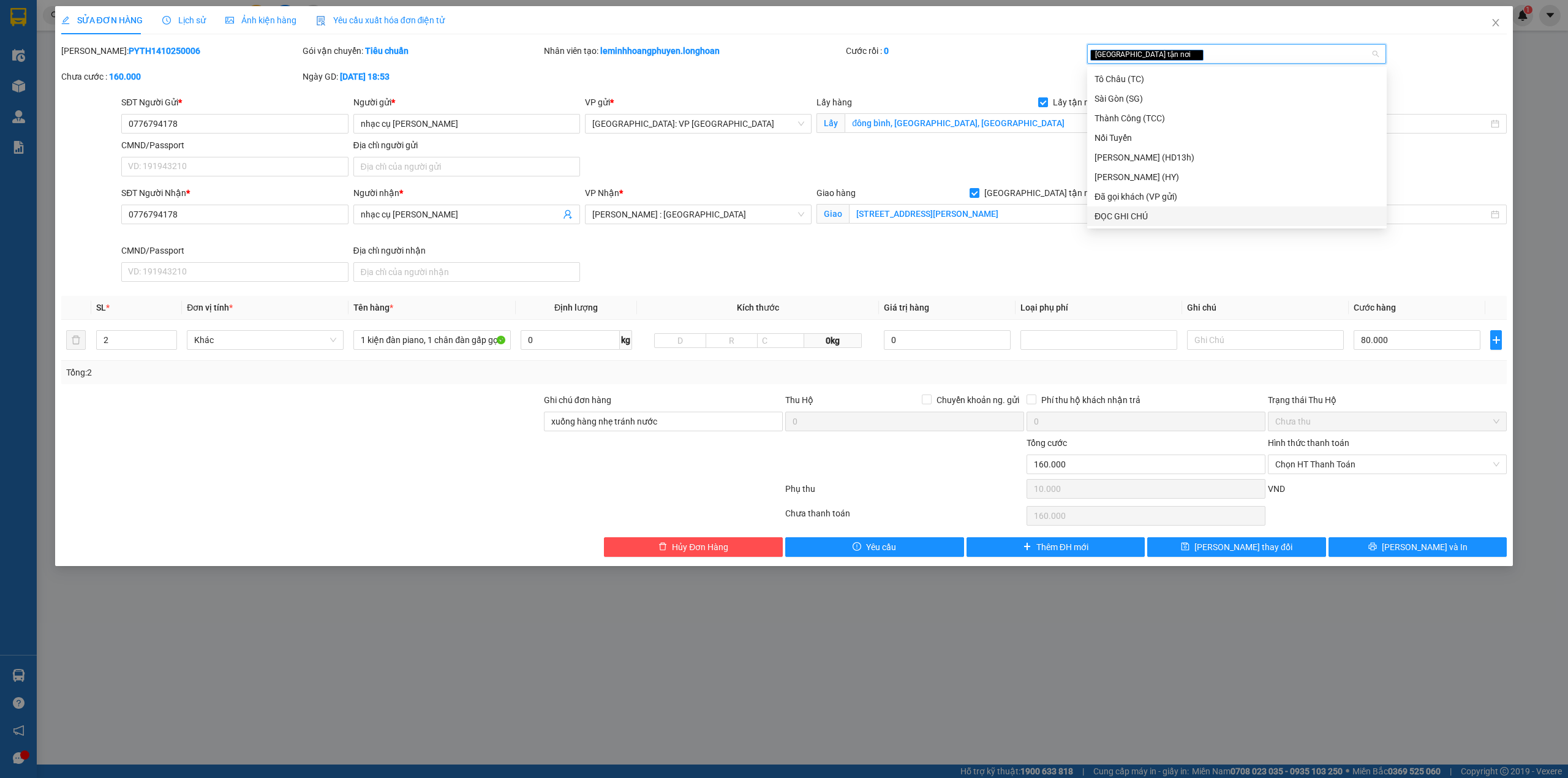
click at [1147, 217] on div "ĐỌC GHI CHÚ" at bounding box center [1237, 216] width 285 height 14
click at [1162, 196] on div "Đã gọi khách (VP gửi)" at bounding box center [1237, 196] width 285 height 14
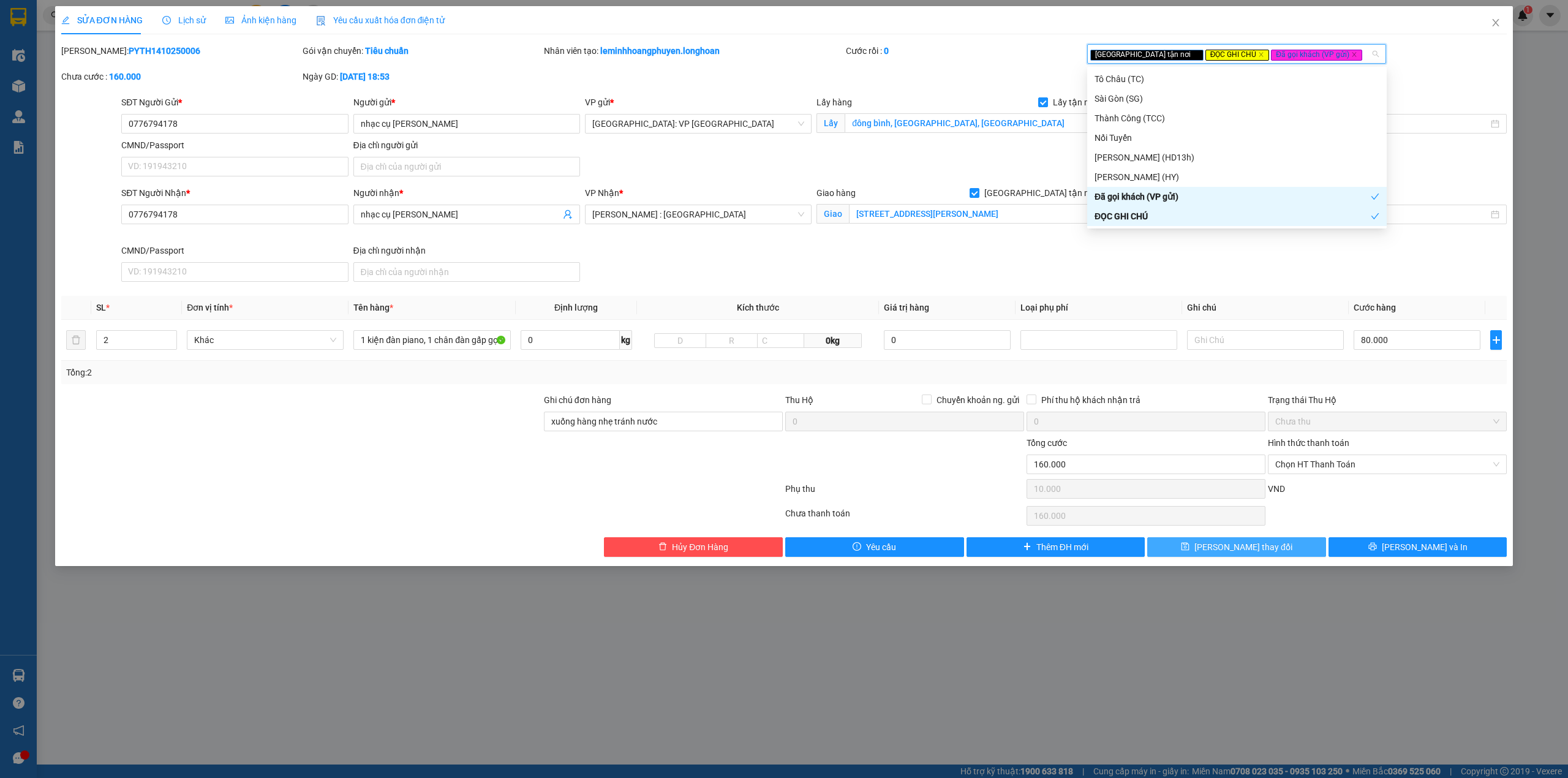
click at [1242, 548] on span "[PERSON_NAME] thay đổi" at bounding box center [1242, 547] width 98 height 14
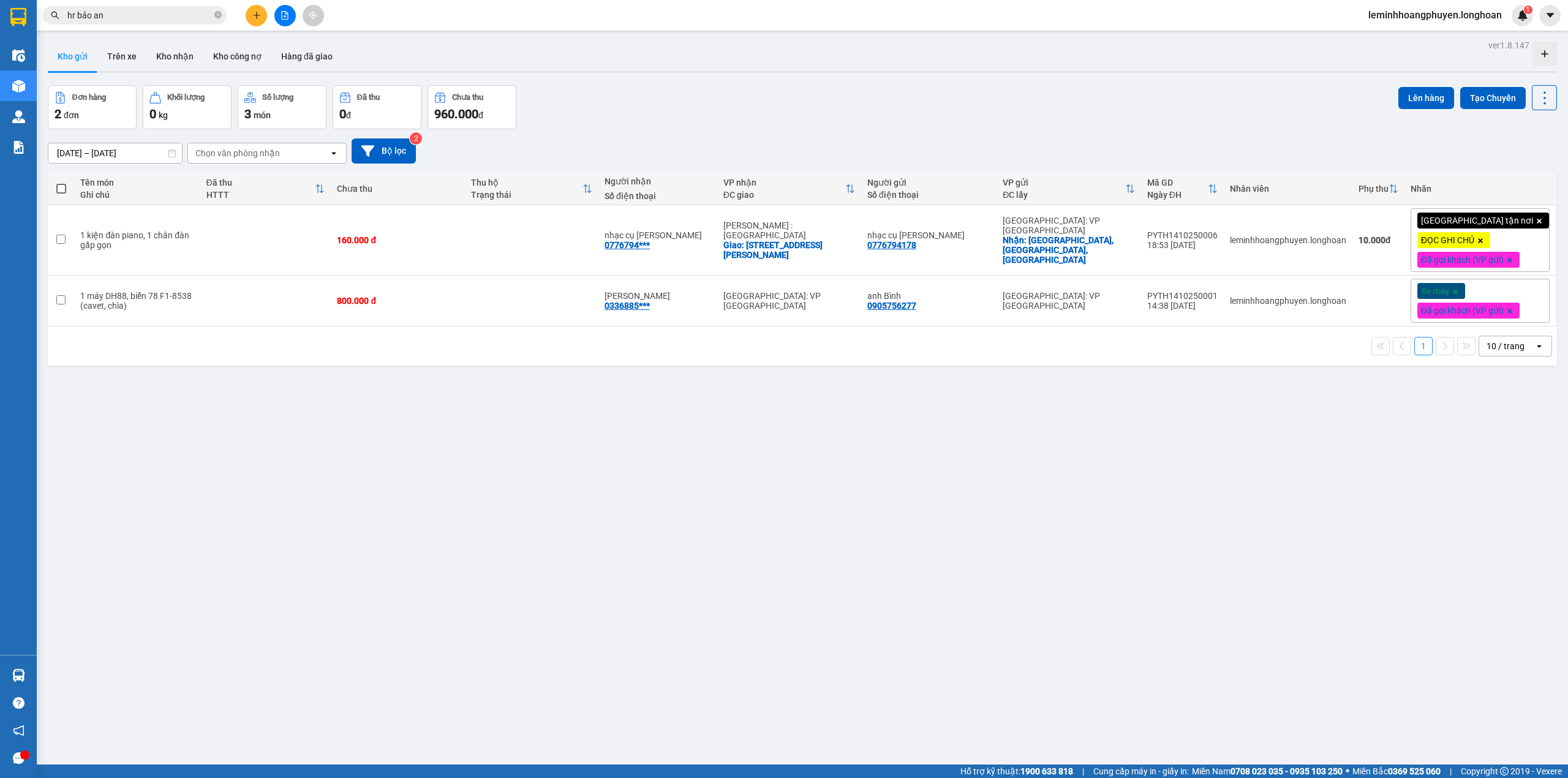
click at [205, 530] on div "ver 1.8.147 Kho gửi Trên xe Kho nhận Kho công nợ Hàng đã giao Đơn hàng 2 đơn Kh…" at bounding box center [802, 426] width 1519 height 778
click at [161, 60] on button "Kho nhận" at bounding box center [174, 57] width 57 height 29
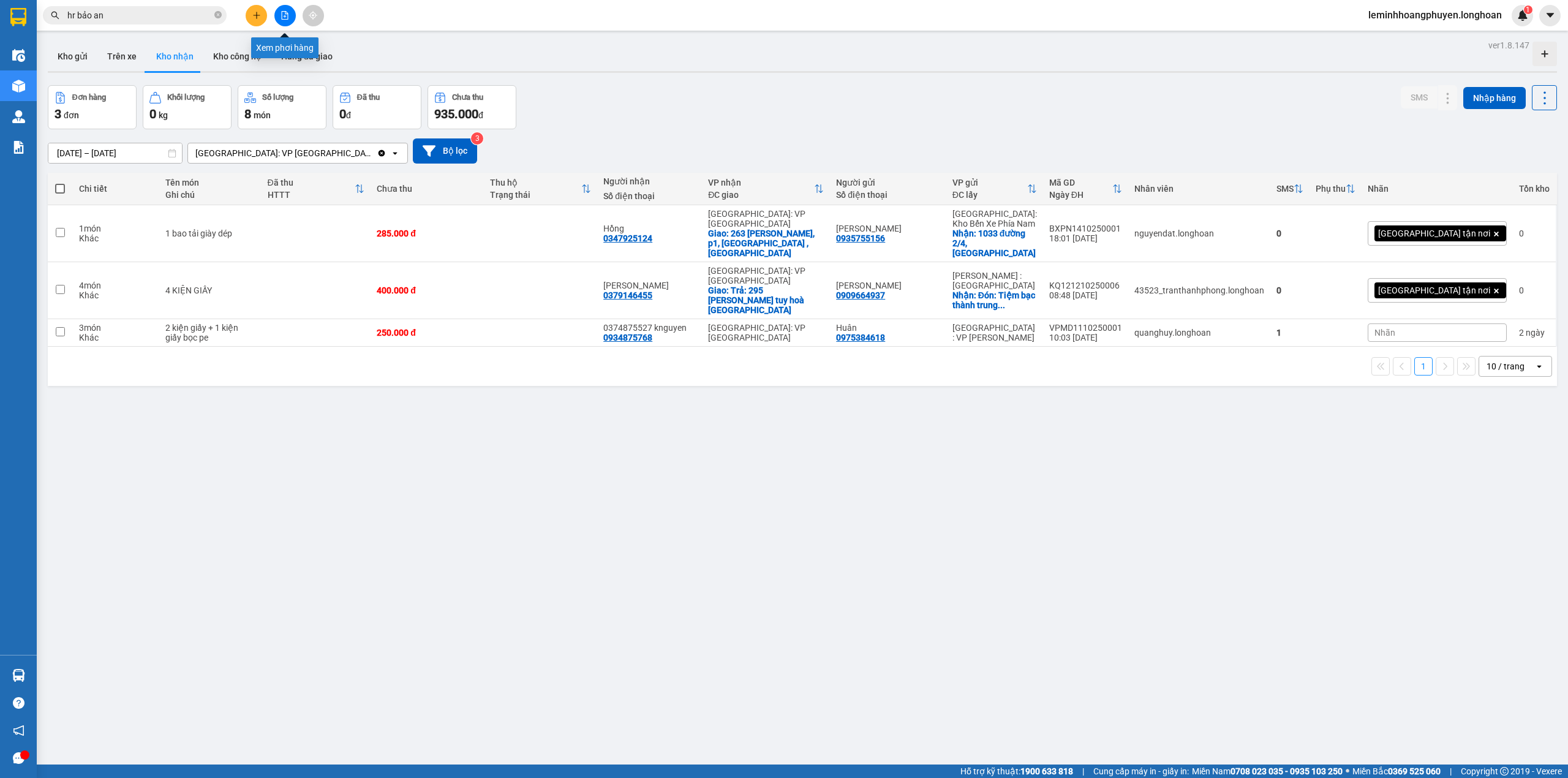
click at [286, 8] on button at bounding box center [285, 15] width 21 height 21
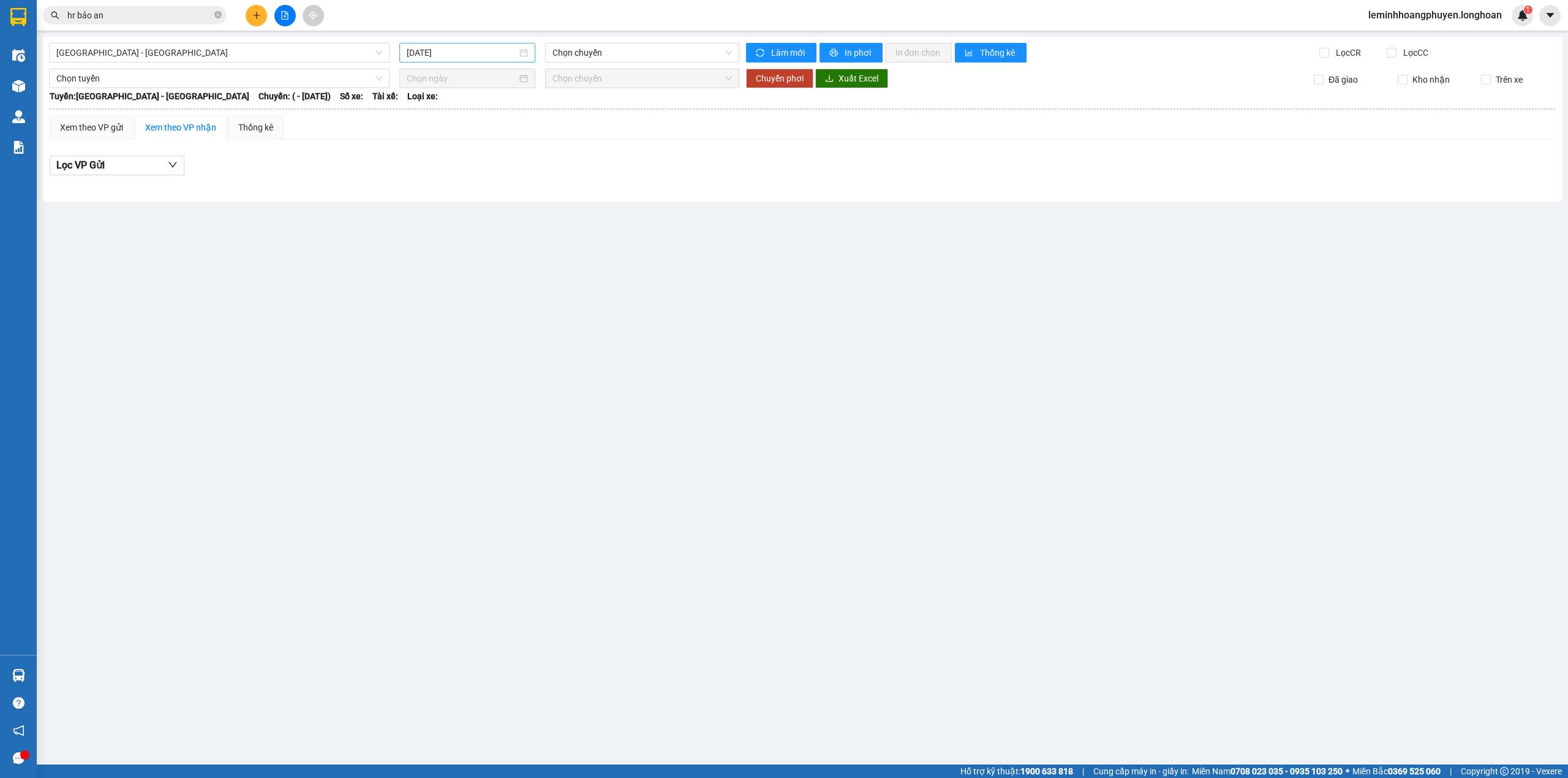
click at [410, 49] on input "[DATE]" at bounding box center [461, 52] width 110 height 14
click at [465, 157] on div "14" at bounding box center [462, 161] width 15 height 15
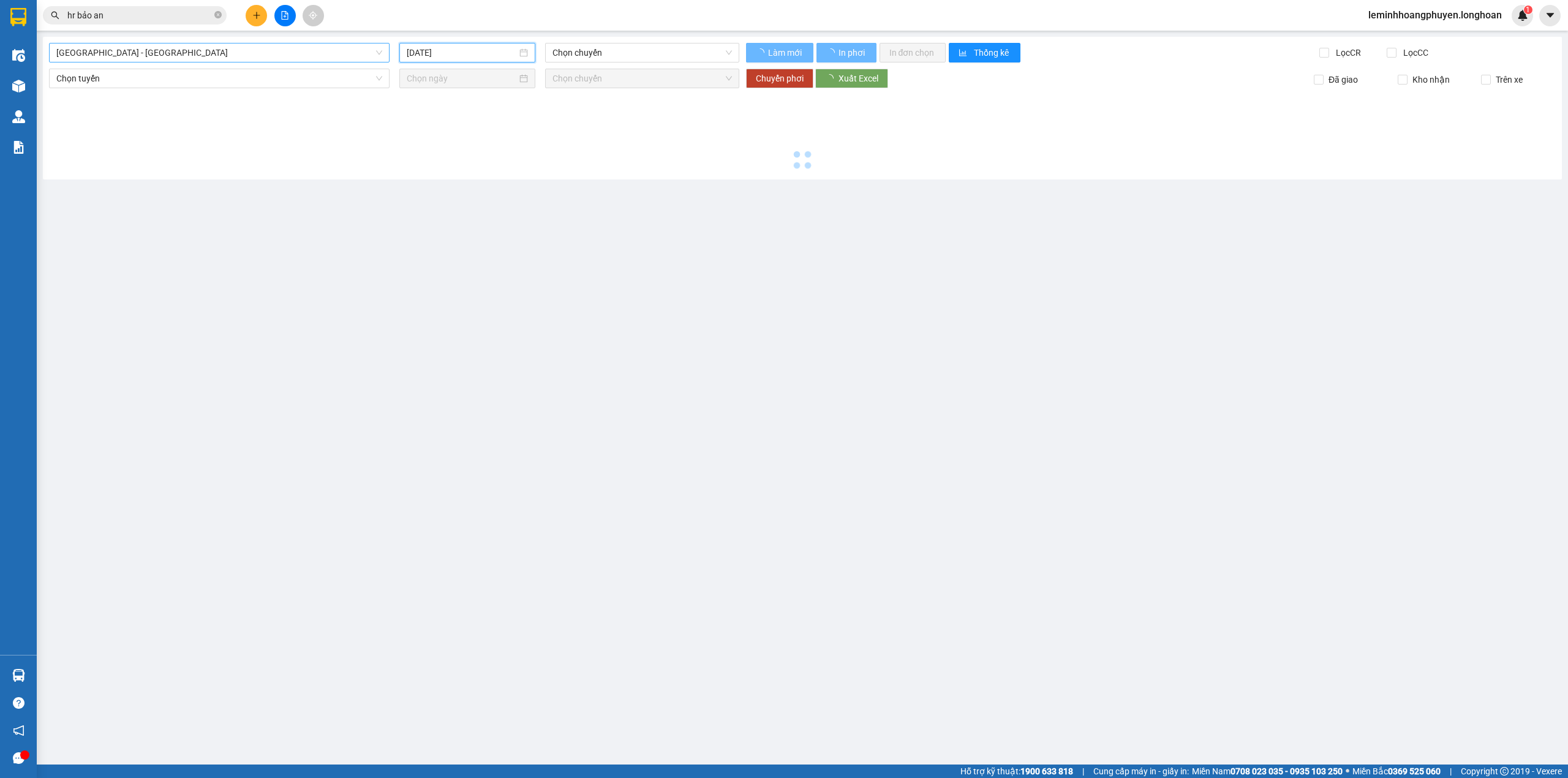
type input "[DATE]"
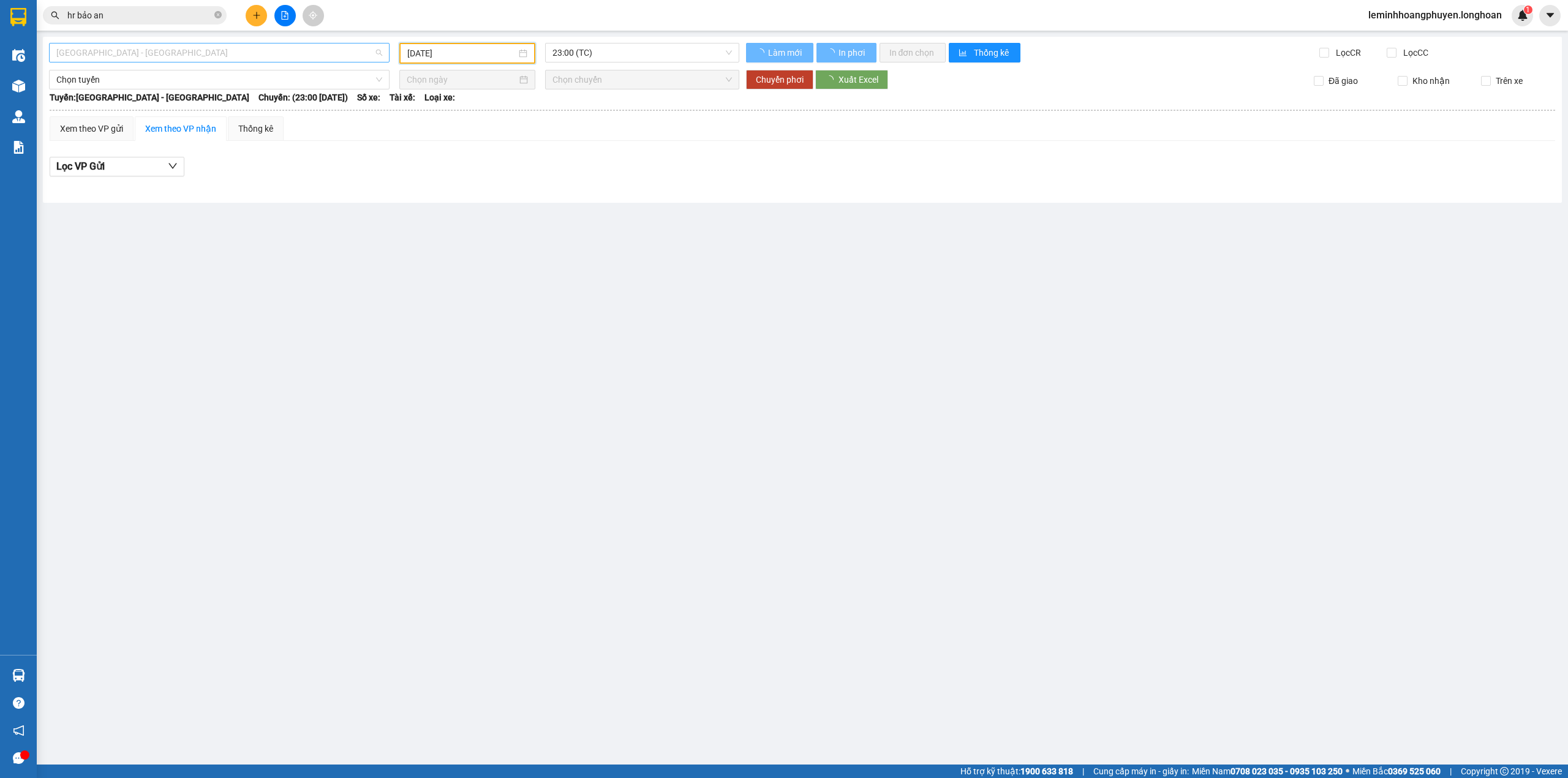
click at [138, 53] on span "[GEOGRAPHIC_DATA] - [GEOGRAPHIC_DATA]" at bounding box center [219, 53] width 326 height 18
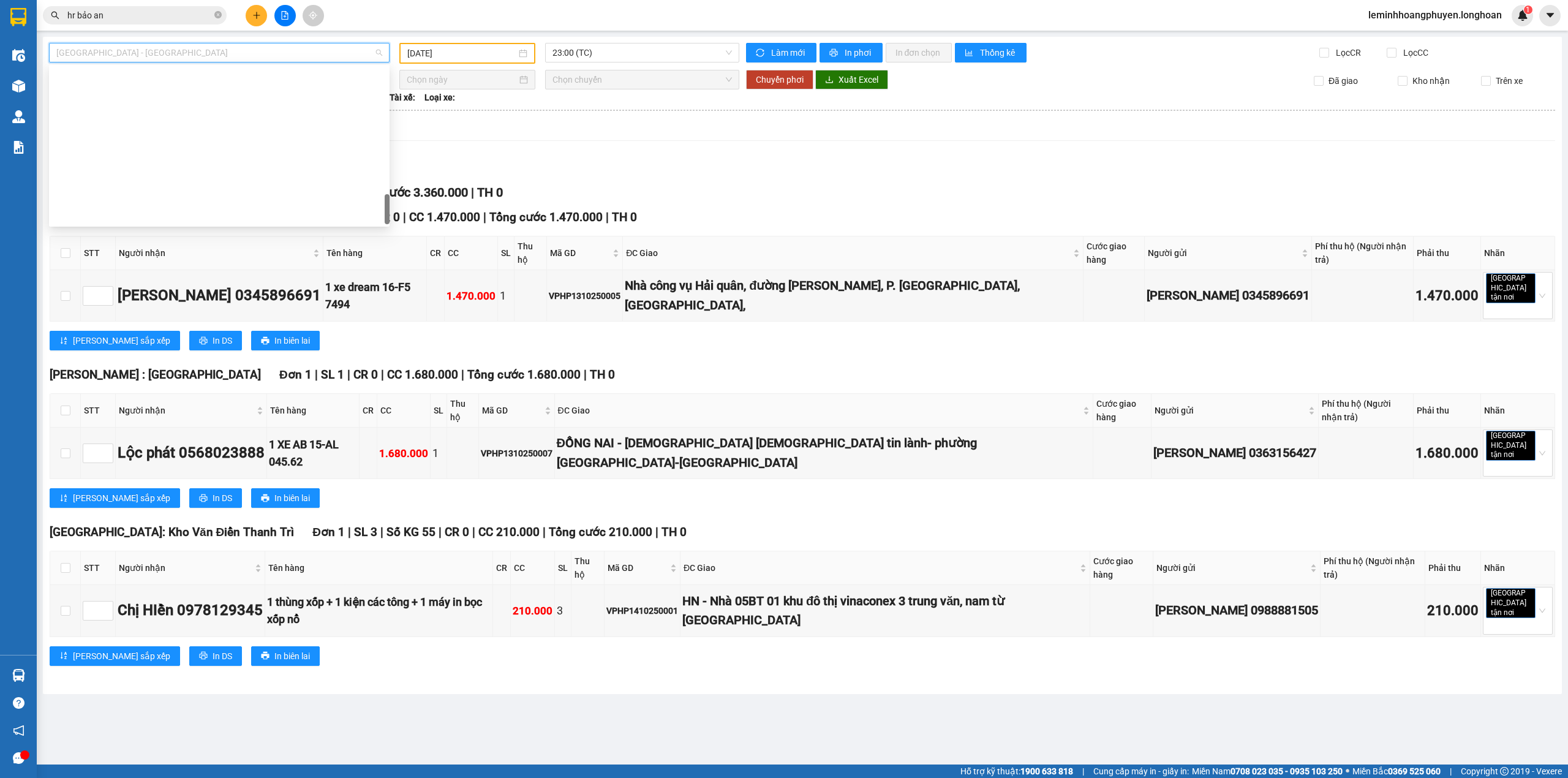
scroll to position [863, 0]
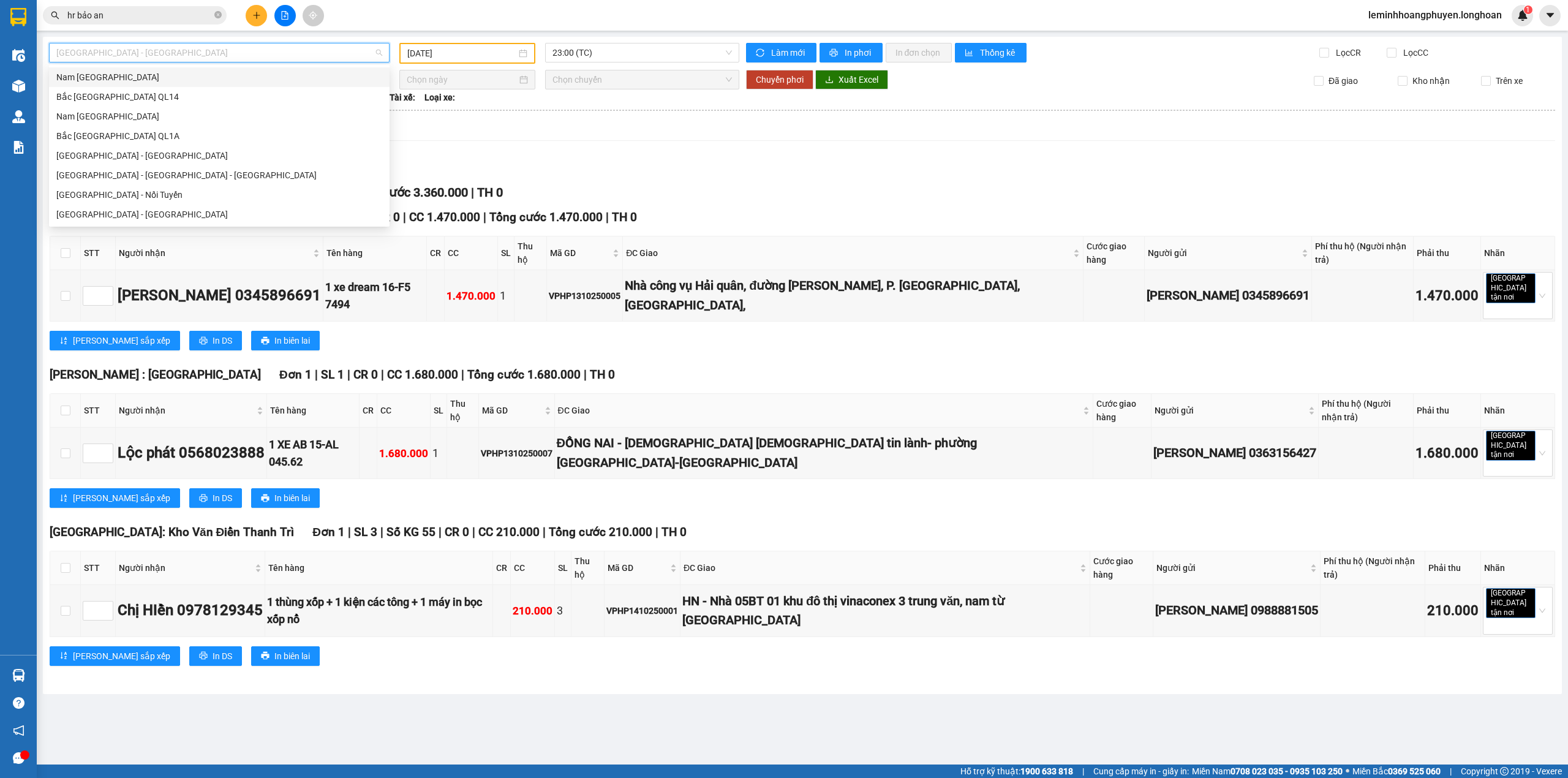
click at [124, 81] on div "Nam [GEOGRAPHIC_DATA]" at bounding box center [219, 77] width 326 height 14
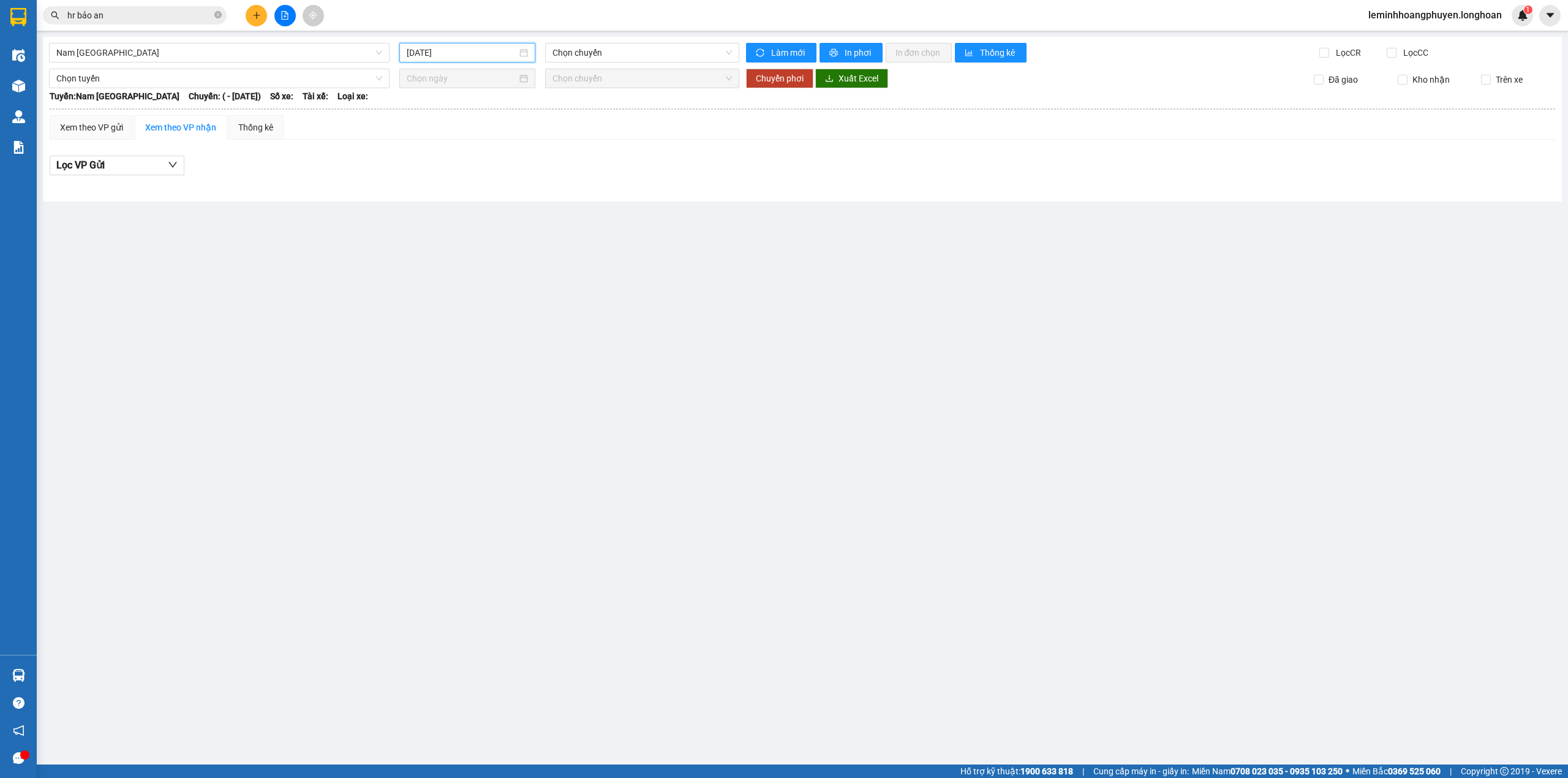
click at [434, 52] on input "[DATE]" at bounding box center [461, 52] width 110 height 14
click at [463, 160] on div "14" at bounding box center [462, 161] width 15 height 15
type input "[DATE]"
click at [611, 47] on span "Chọn chuyến" at bounding box center [642, 53] width 180 height 18
click at [612, 47] on span "Chọn chuyến" at bounding box center [642, 53] width 180 height 18
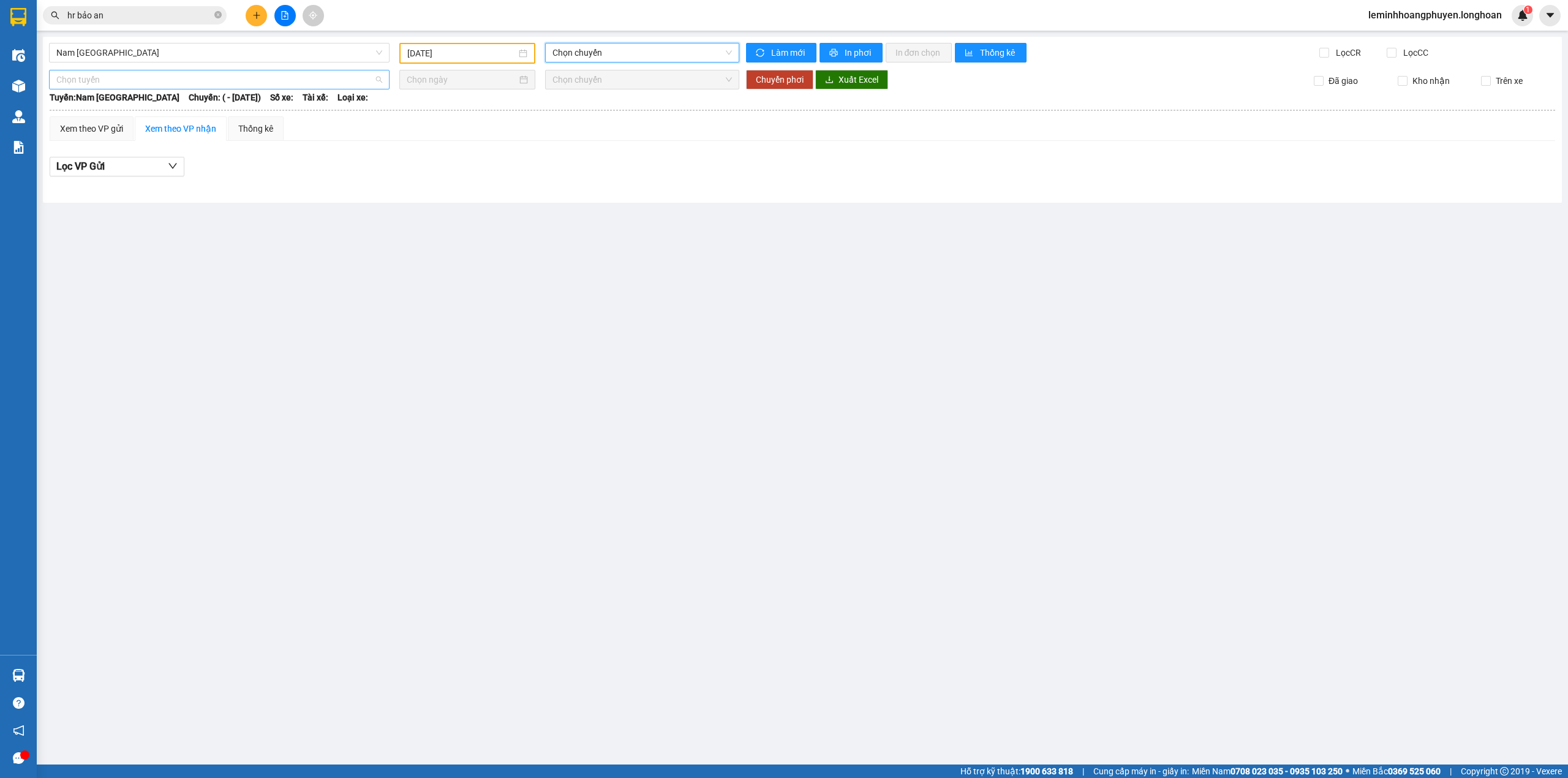
click at [189, 76] on span "Chọn tuyến" at bounding box center [219, 79] width 326 height 18
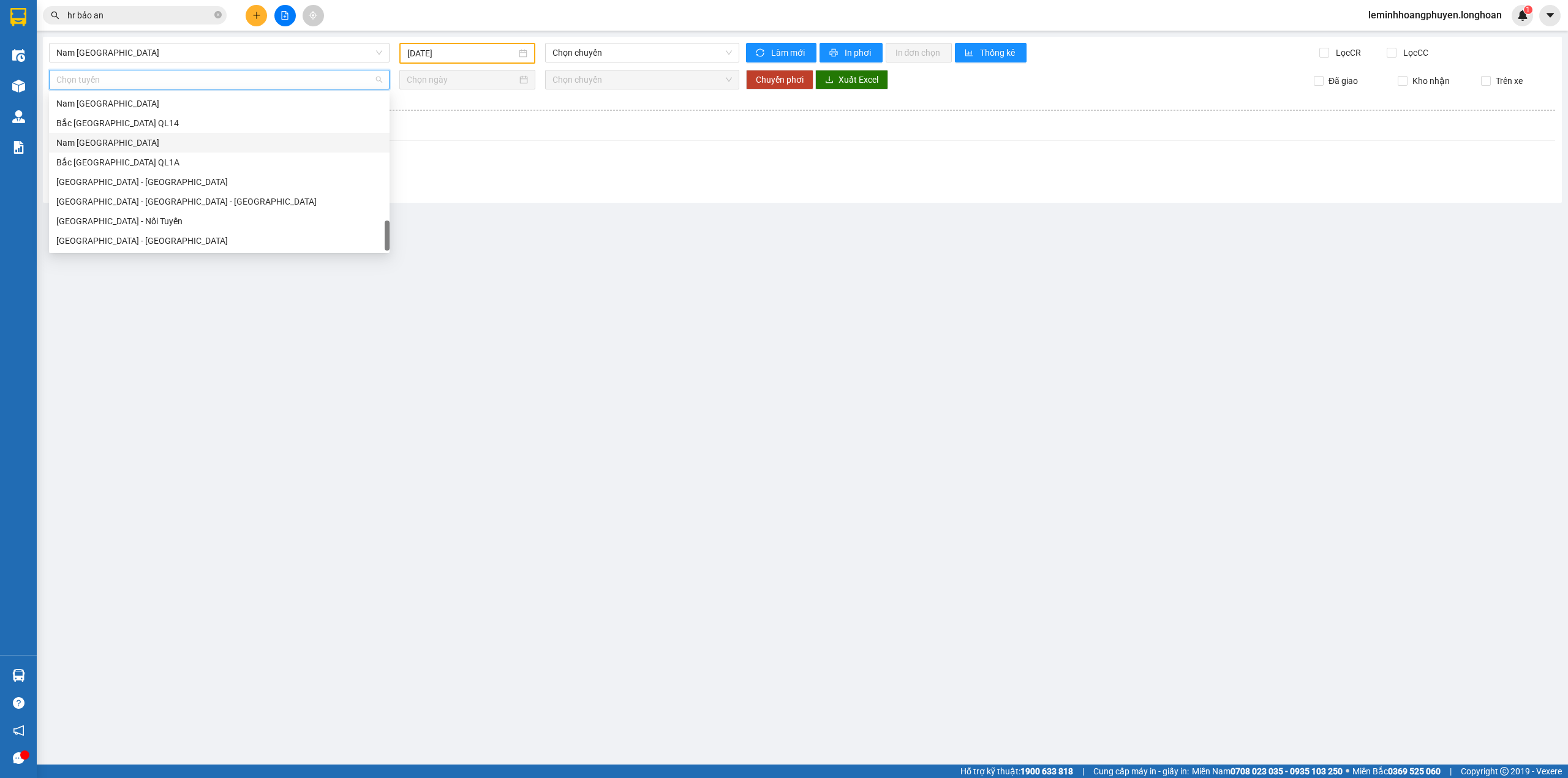
click at [126, 137] on div "Nam [GEOGRAPHIC_DATA]" at bounding box center [219, 142] width 326 height 14
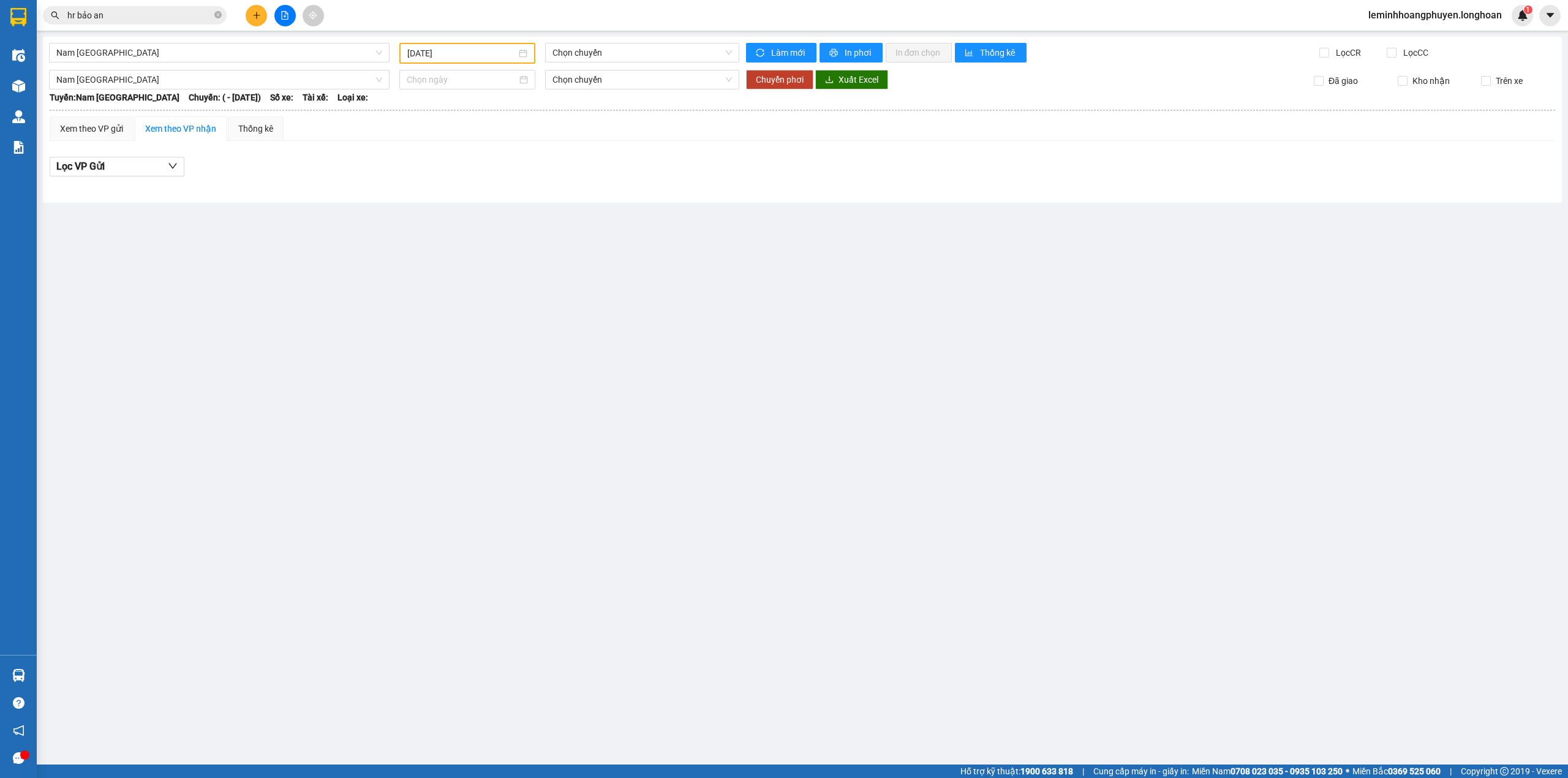
click at [616, 130] on div "Xem theo VP gửi Xem theo VP nhận Thống kê" at bounding box center [801, 128] width 1505 height 25
click at [109, 131] on div "Xem theo VP gửi" at bounding box center [91, 129] width 63 height 14
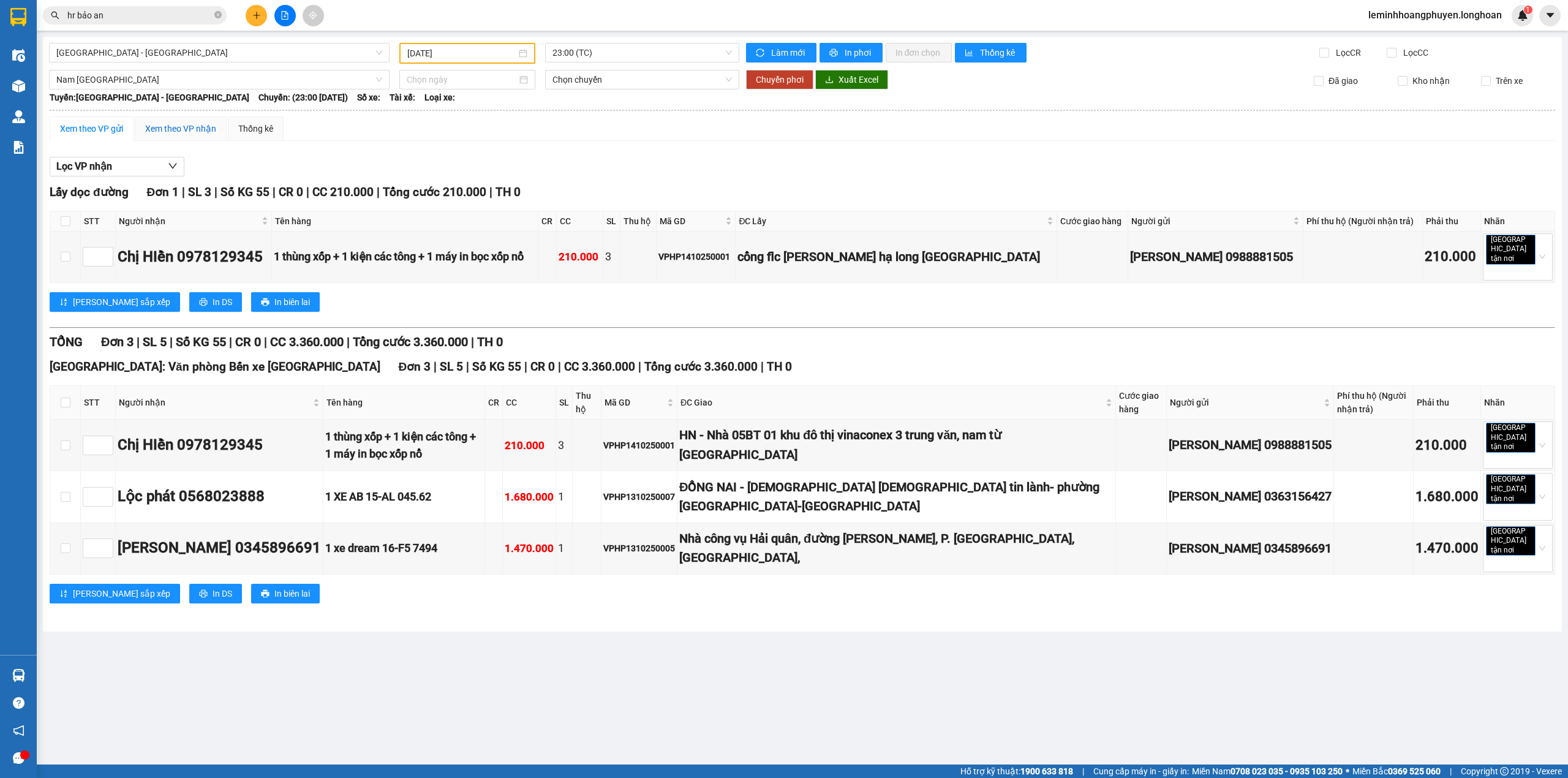
click at [191, 129] on div "Xem theo VP nhận" at bounding box center [181, 129] width 71 height 14
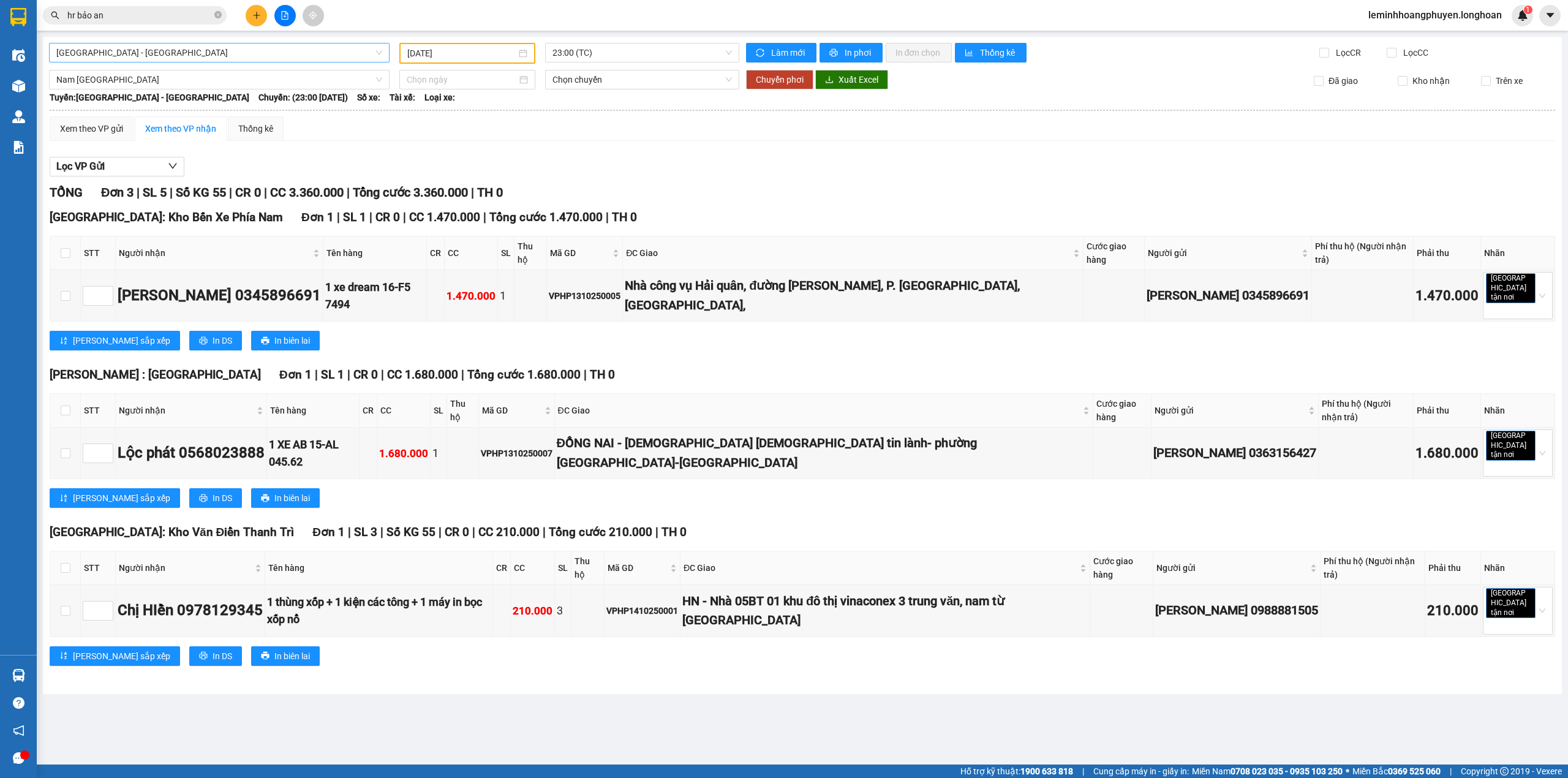
click at [248, 55] on span "[GEOGRAPHIC_DATA] - [GEOGRAPHIC_DATA]" at bounding box center [219, 53] width 326 height 18
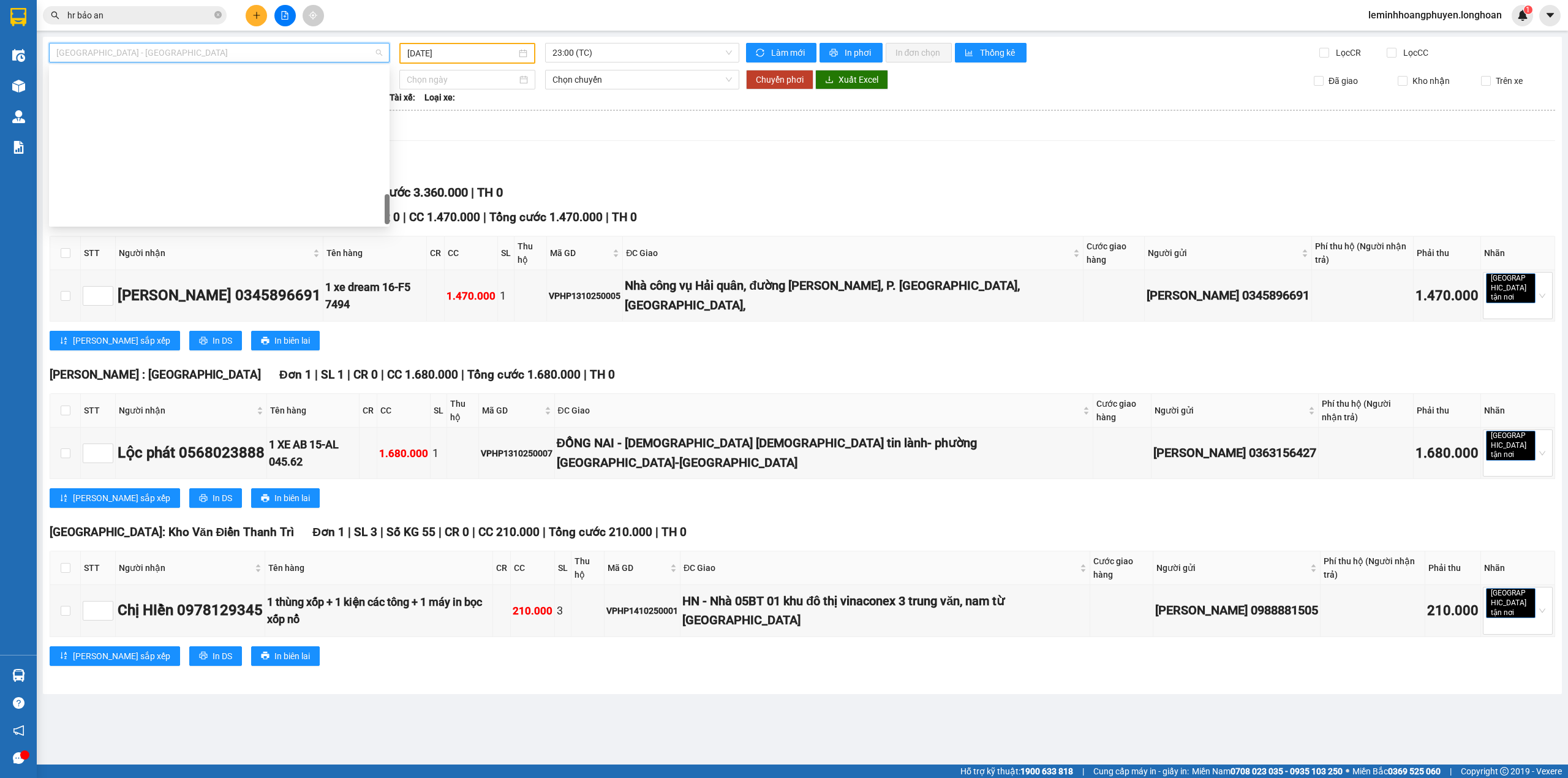
scroll to position [863, 0]
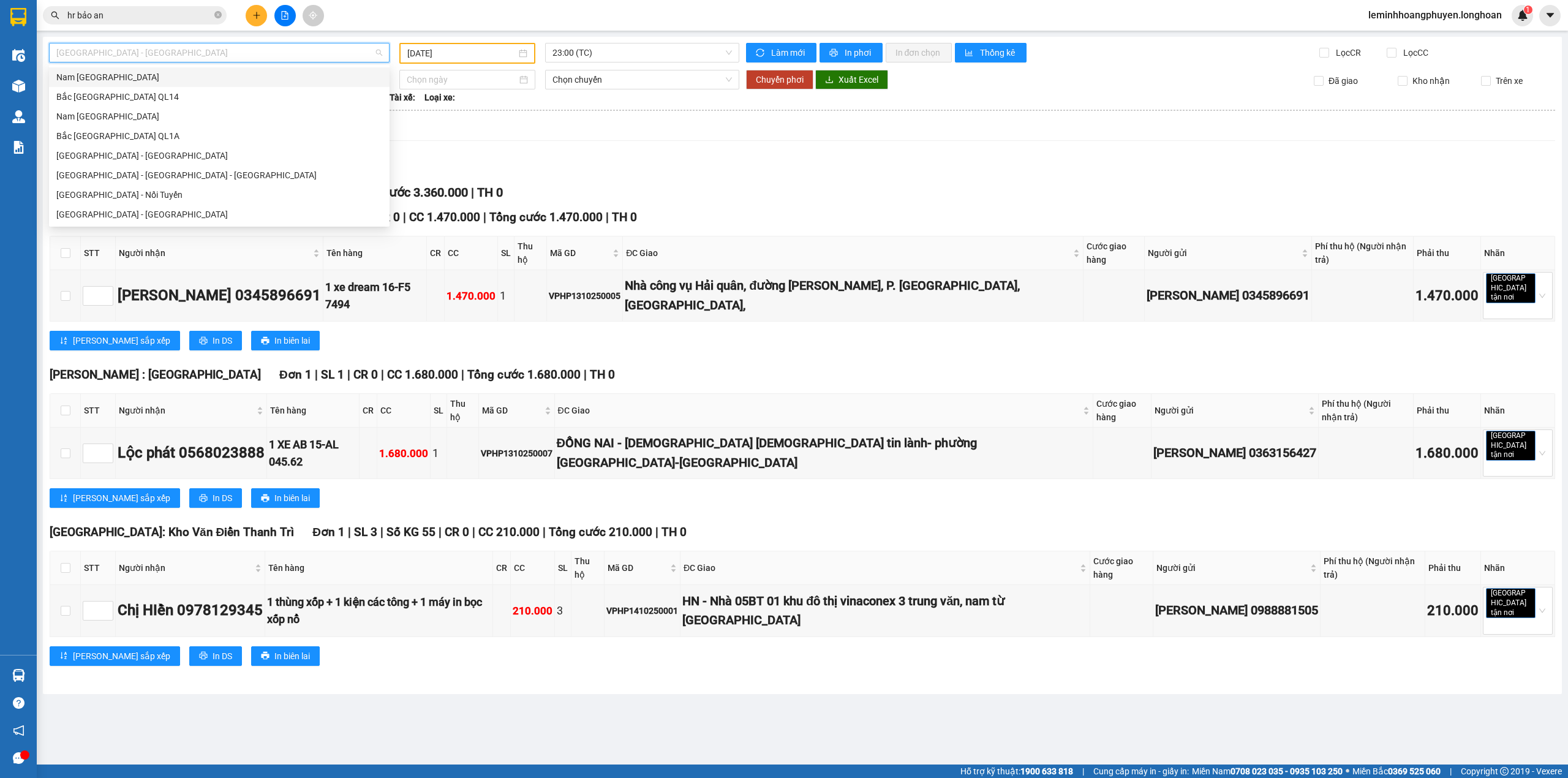
click at [130, 79] on div "Nam [GEOGRAPHIC_DATA]" at bounding box center [219, 77] width 326 height 14
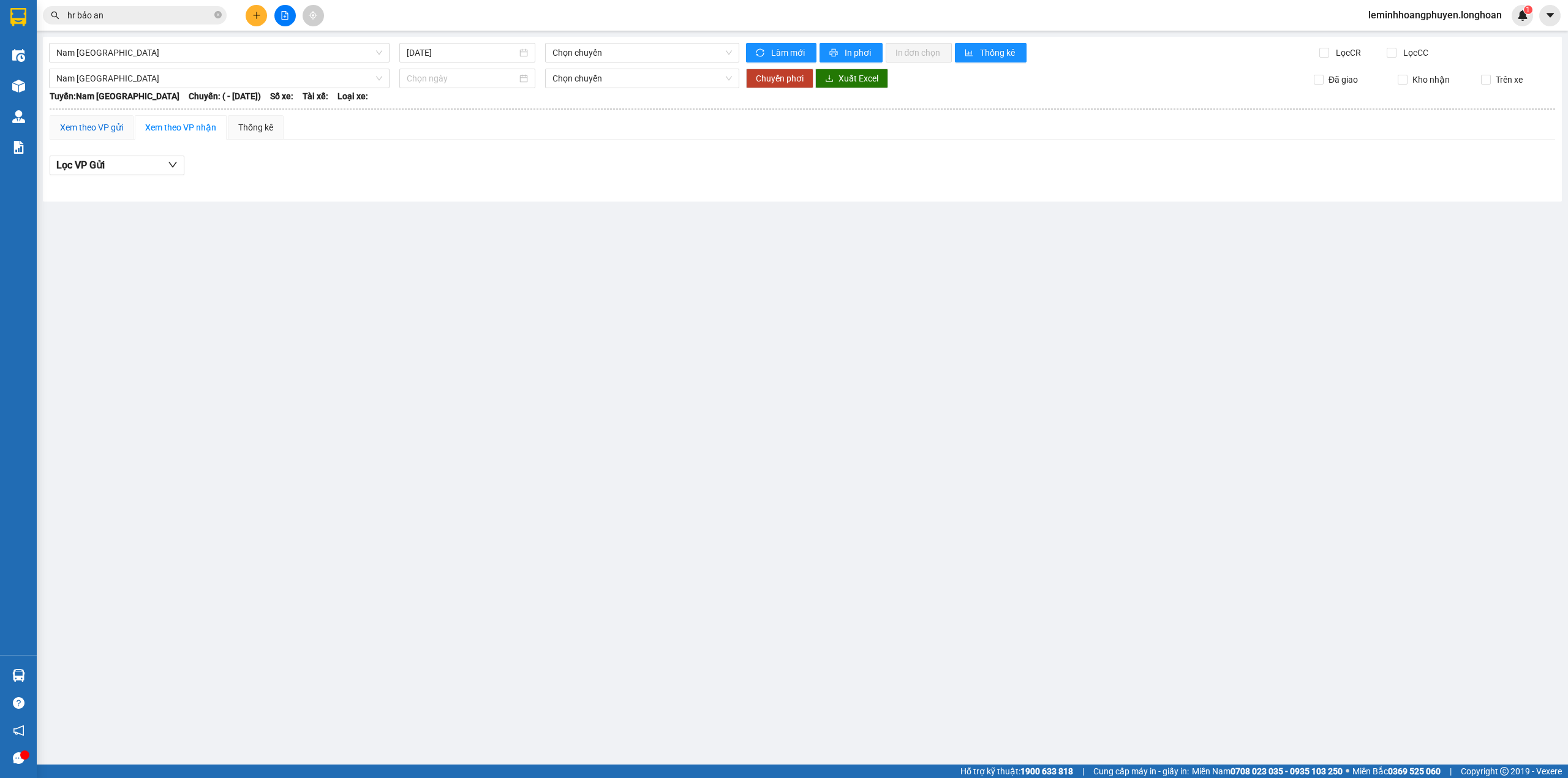
click at [101, 123] on div "Xem theo VP gửi" at bounding box center [91, 127] width 63 height 14
type input "[DATE]"
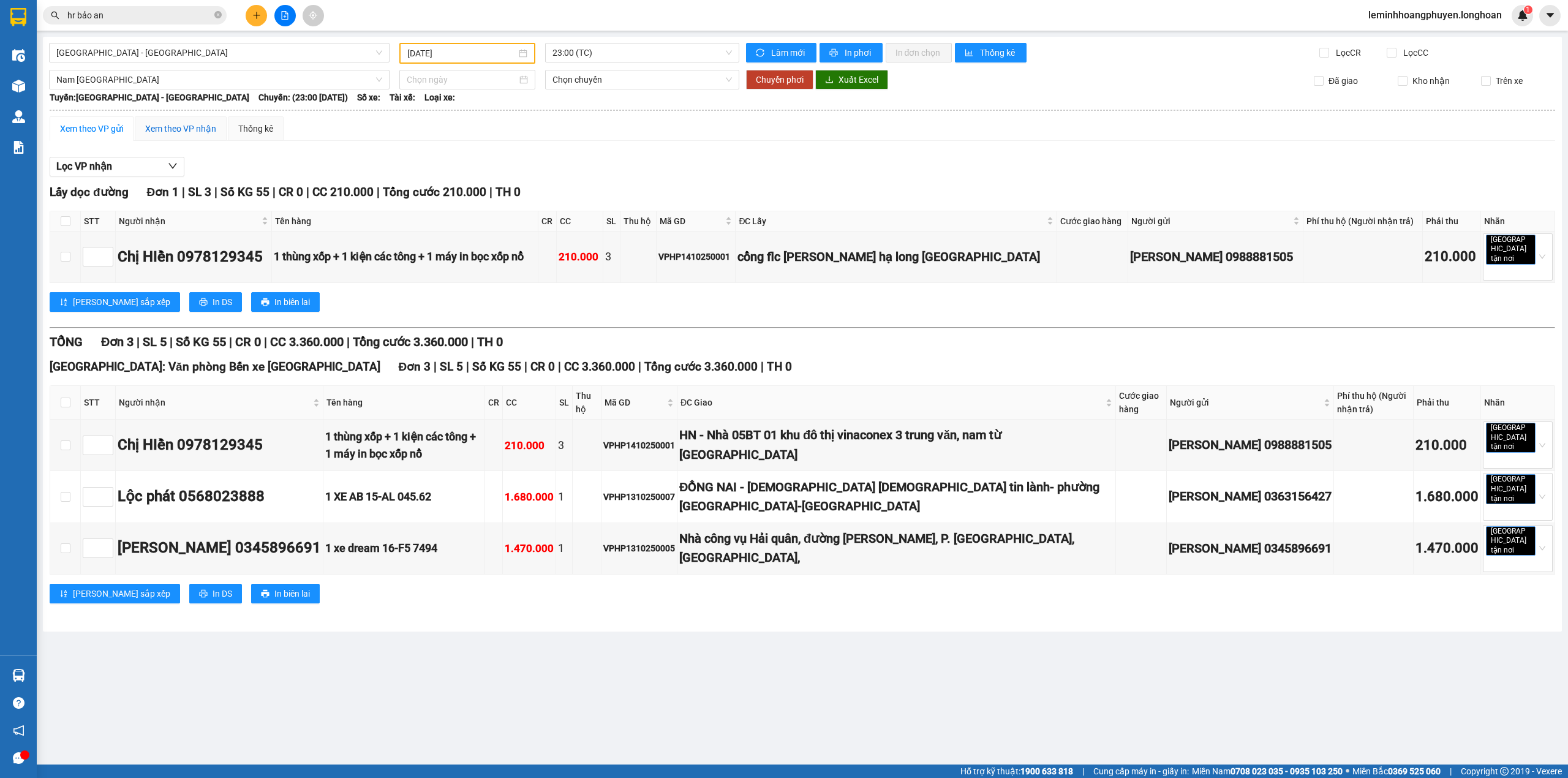
click at [174, 125] on div "Xem theo VP nhận" at bounding box center [181, 129] width 71 height 14
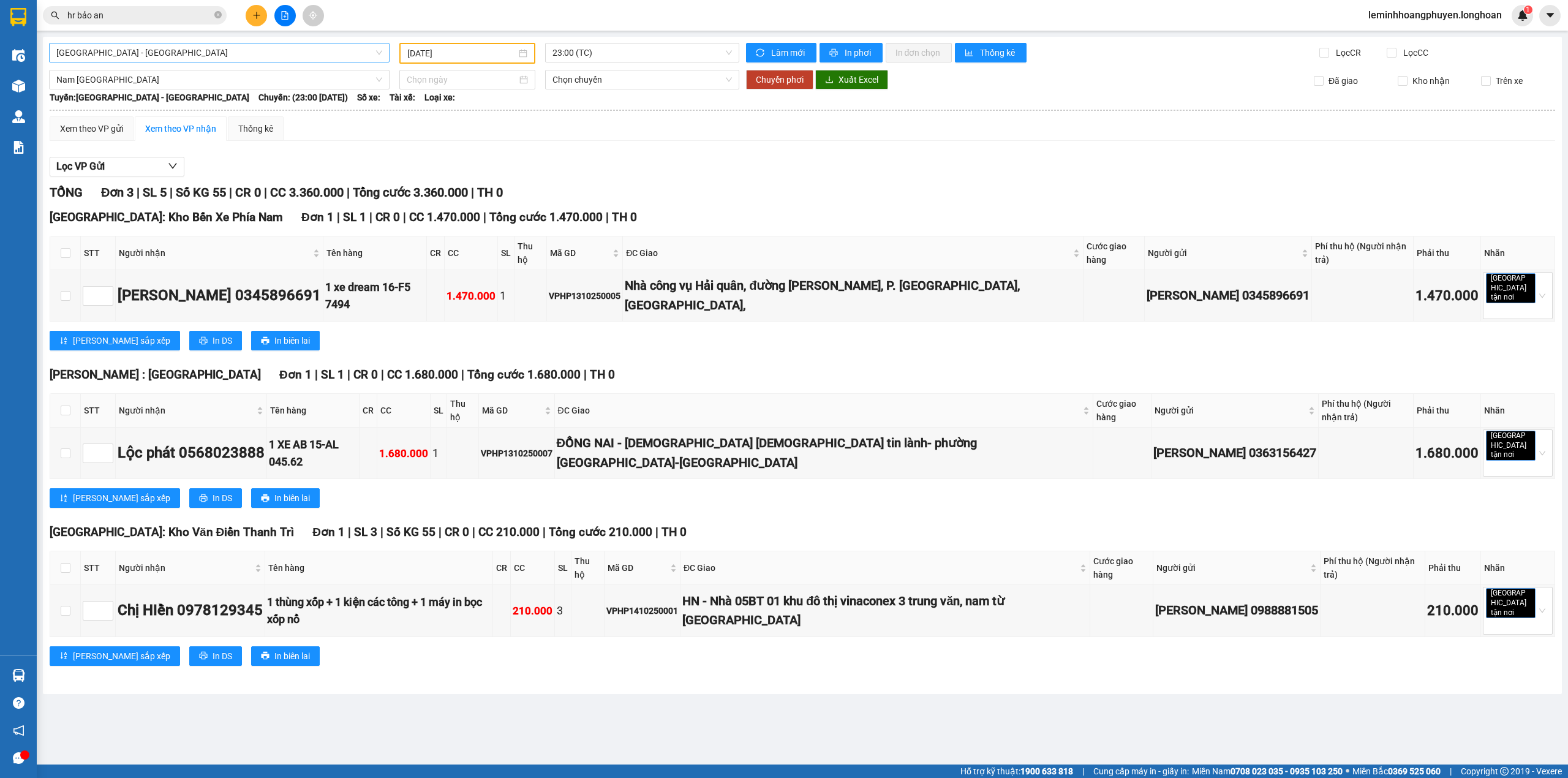
click at [162, 53] on span "[GEOGRAPHIC_DATA] - [GEOGRAPHIC_DATA]" at bounding box center [219, 53] width 326 height 18
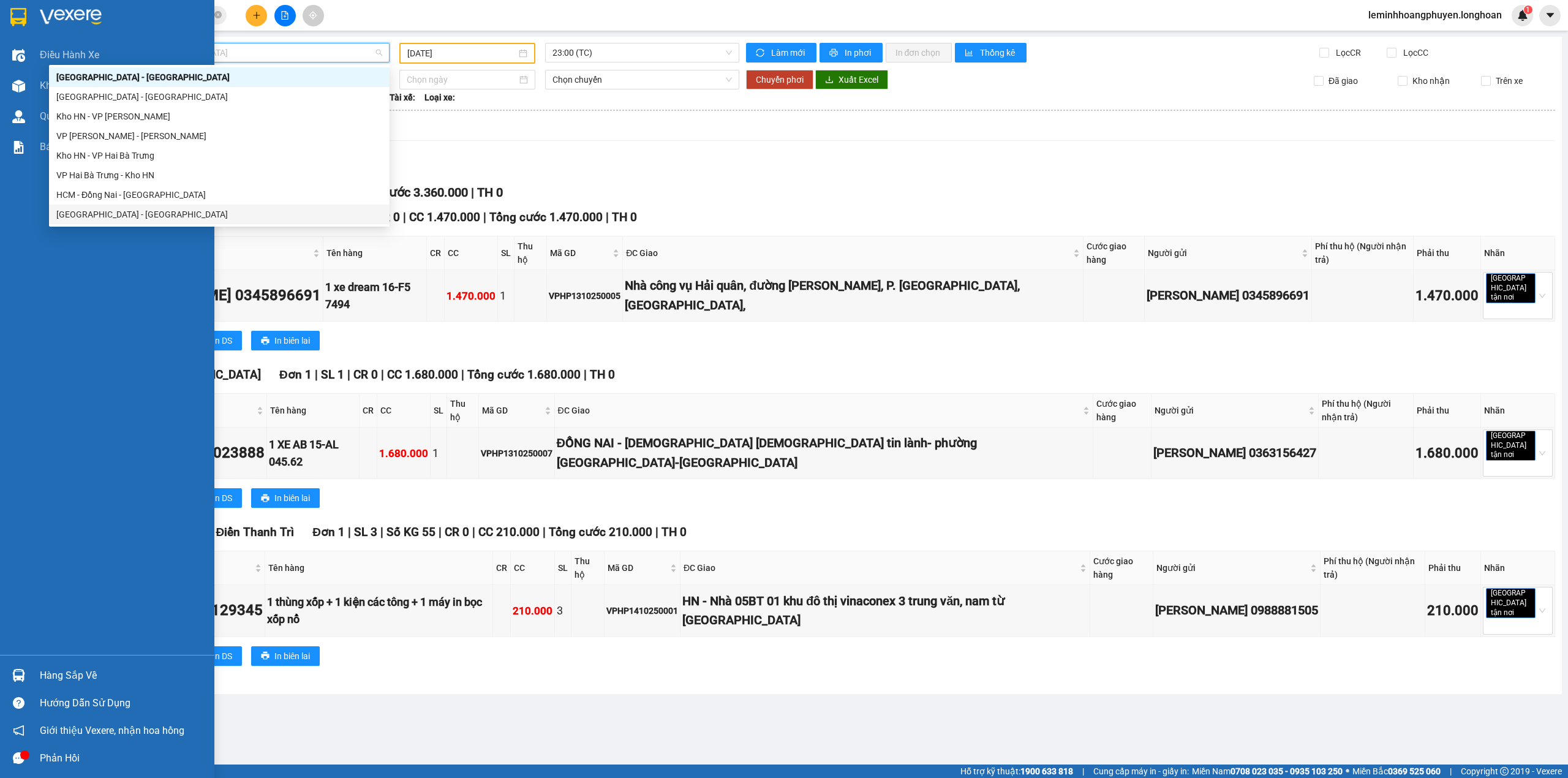
click at [35, 672] on div "Hàng sắp về" at bounding box center [107, 676] width 214 height 27
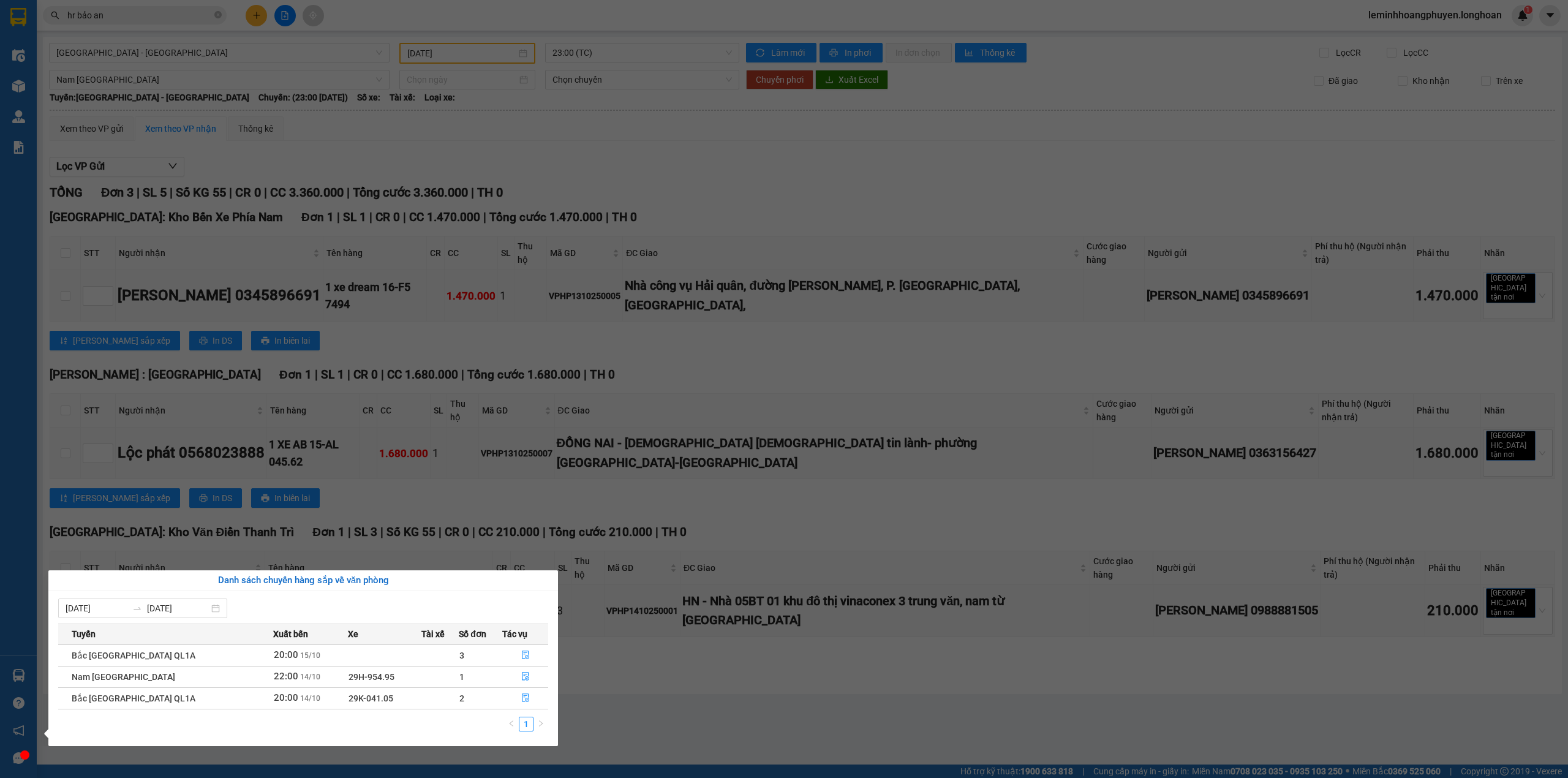
click at [623, 703] on section "Kết quả tìm kiếm ( 54 ) Bộ lọc Mã ĐH Trạng thái Món hàng Thu hộ Tổng cước Chưa …" at bounding box center [784, 389] width 1568 height 778
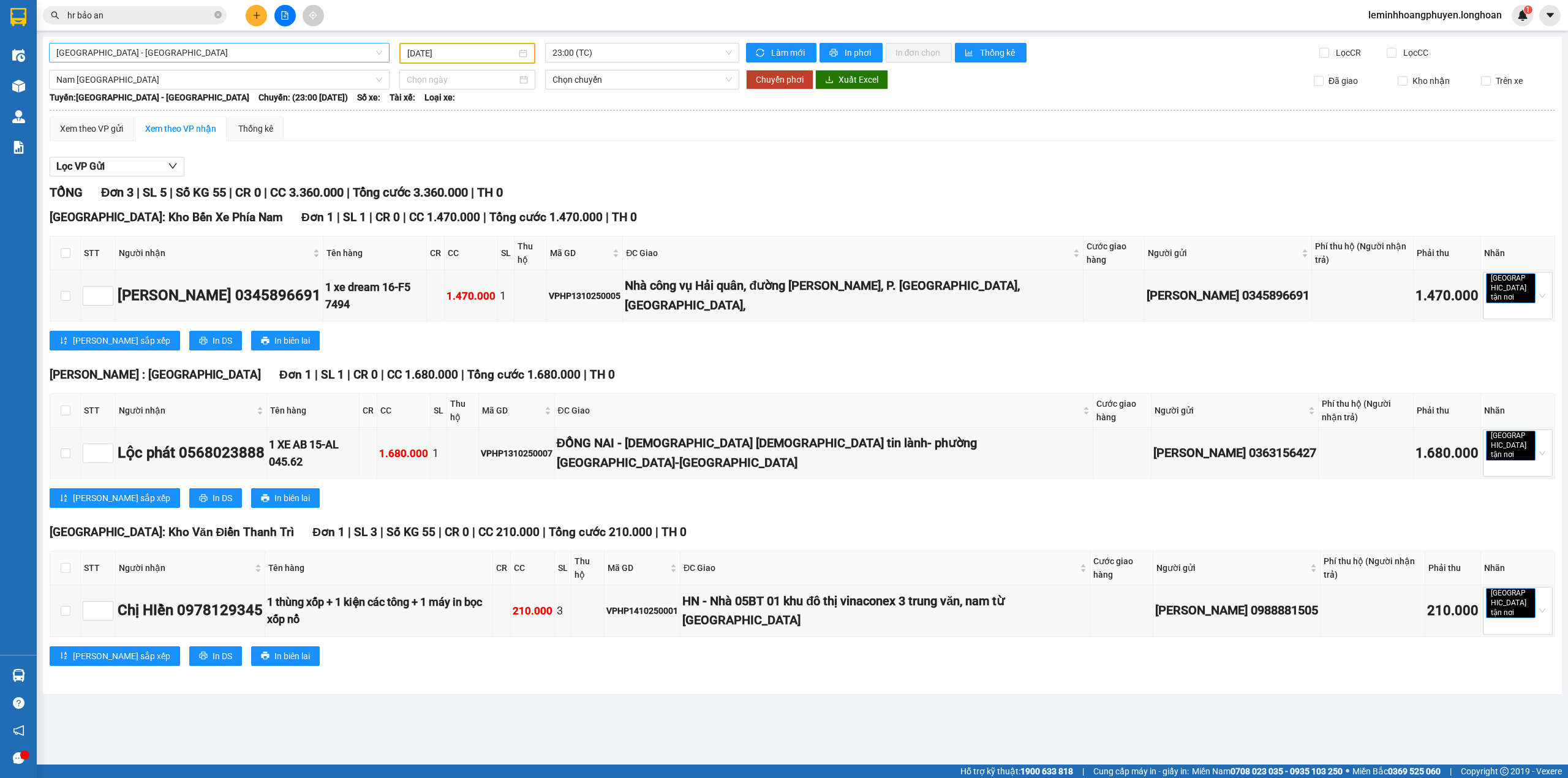
click at [202, 51] on span "[GEOGRAPHIC_DATA] - [GEOGRAPHIC_DATA]" at bounding box center [219, 53] width 326 height 18
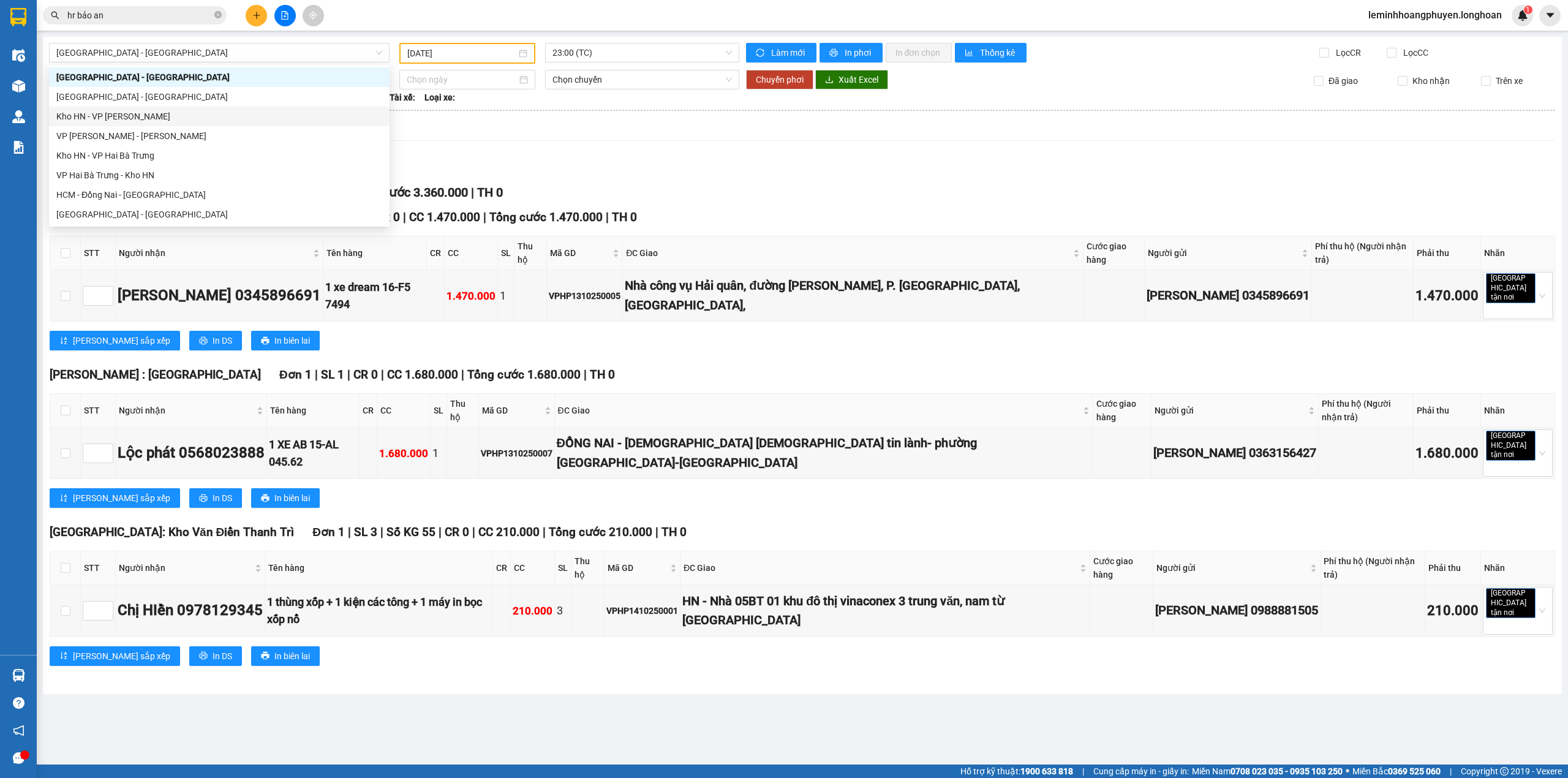
click at [631, 143] on div "Xem theo VP gửi Xem theo VP nhận Thống kê Lọc VP nhận Lấy dọc đường Đơn 1 | SL …" at bounding box center [801, 398] width 1505 height 565
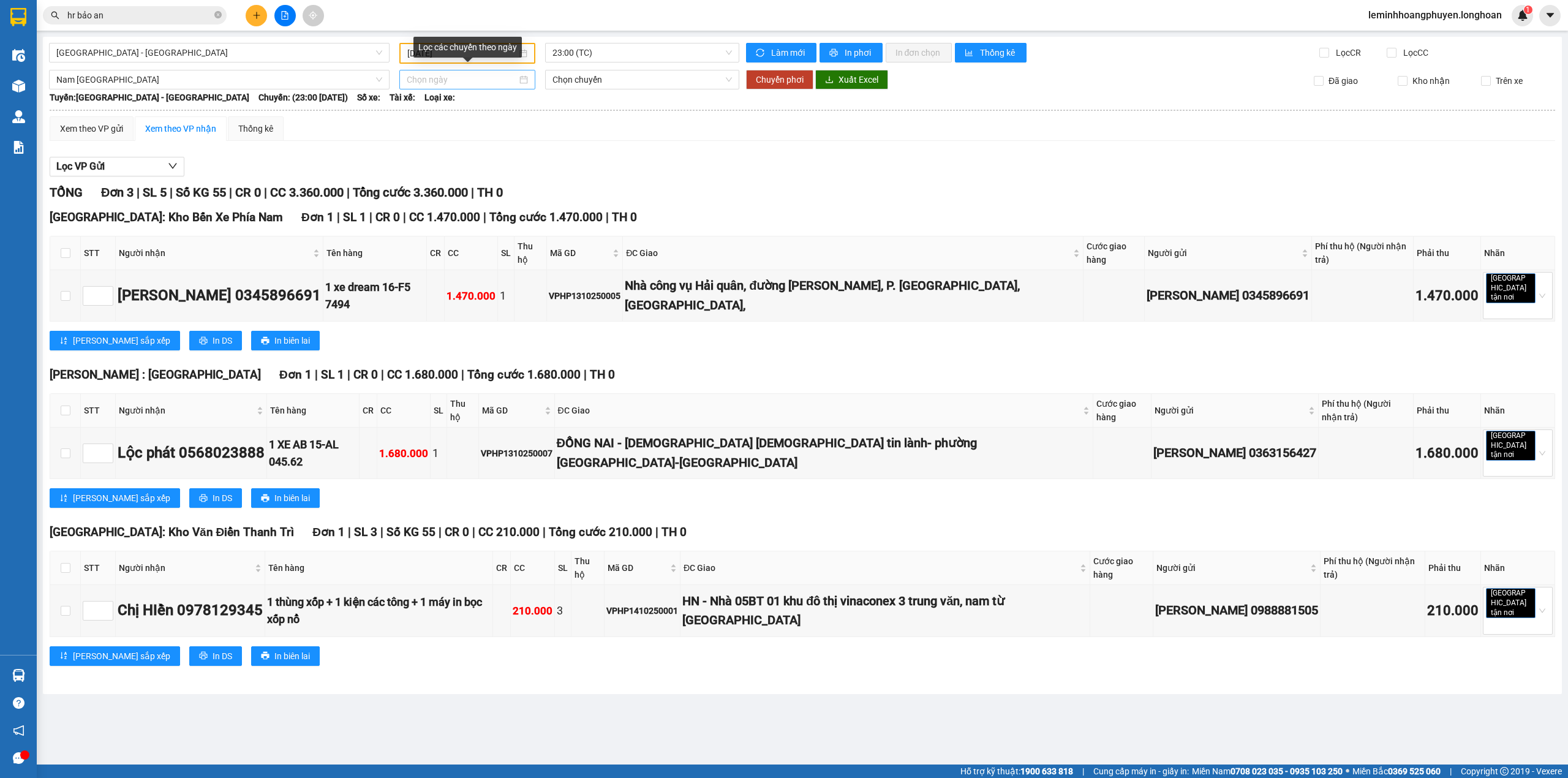
click at [446, 79] on input at bounding box center [461, 79] width 110 height 14
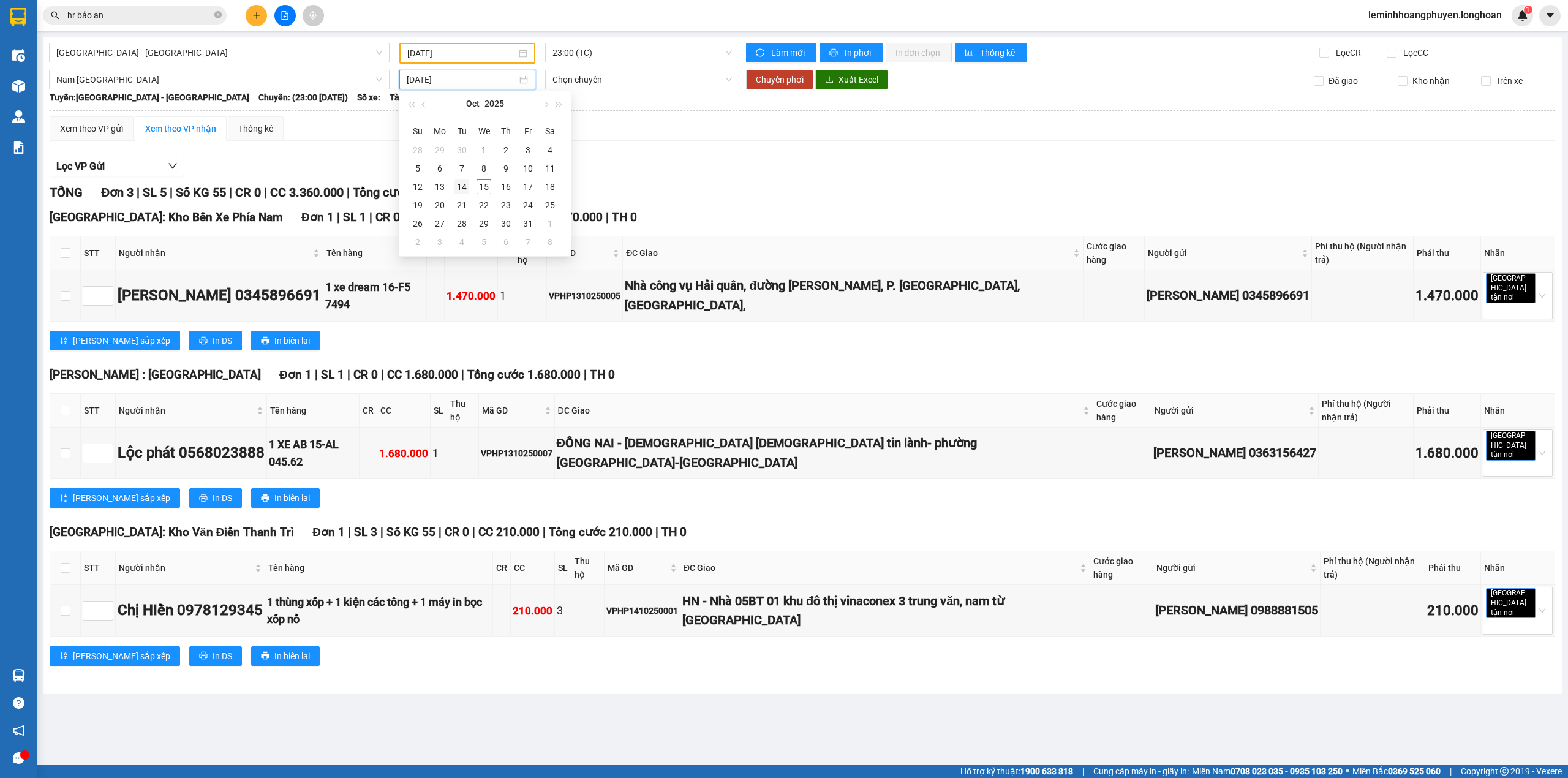
type input "[DATE]"
click at [465, 187] on div "14" at bounding box center [462, 187] width 15 height 15
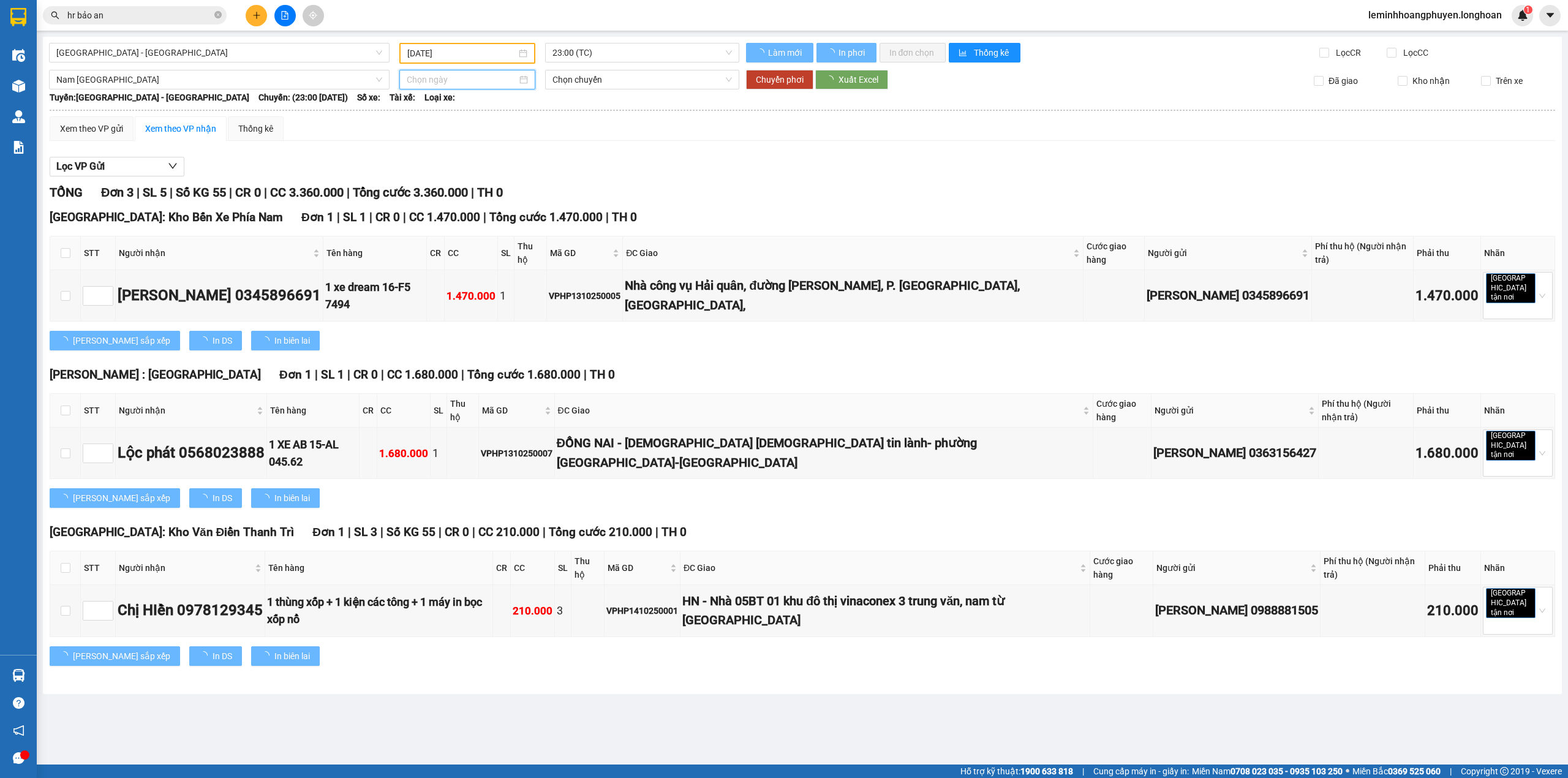
type input "[DATE]"
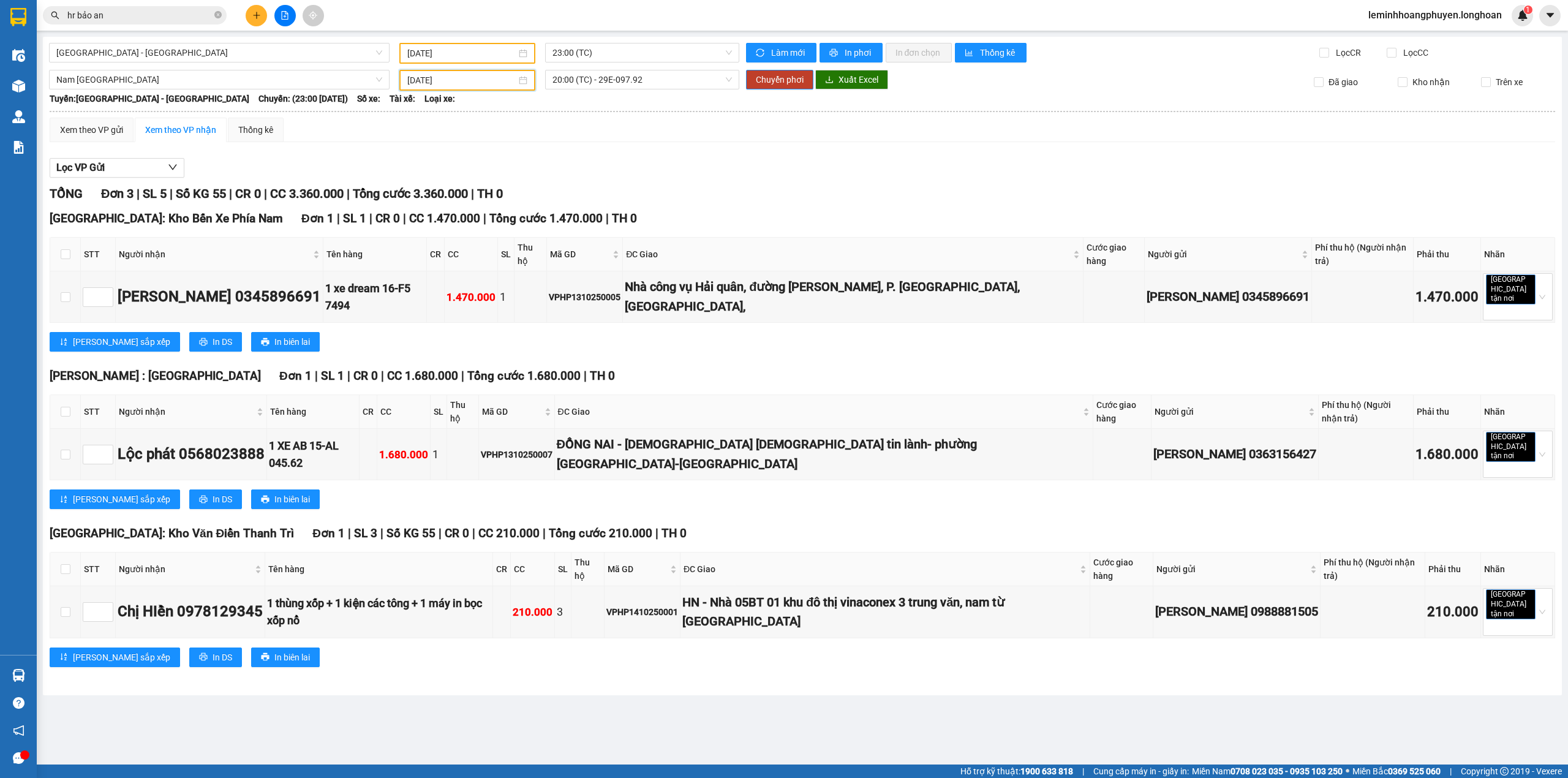
click at [204, 128] on div "Xem theo VP nhận" at bounding box center [181, 130] width 71 height 14
click at [94, 131] on div "Xem theo VP gửi" at bounding box center [91, 130] width 63 height 14
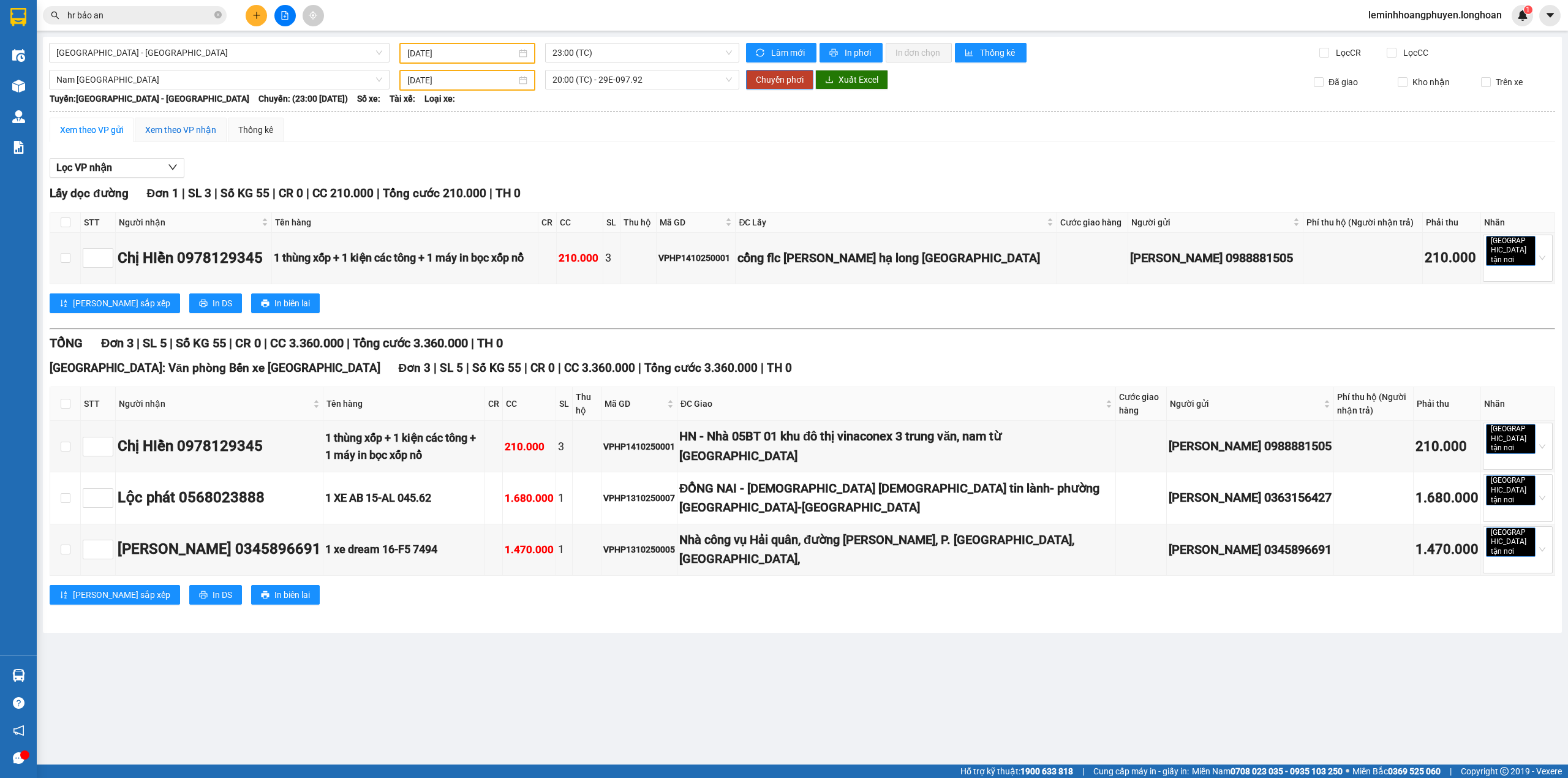
click at [196, 128] on div "Xem theo VP nhận" at bounding box center [181, 130] width 71 height 14
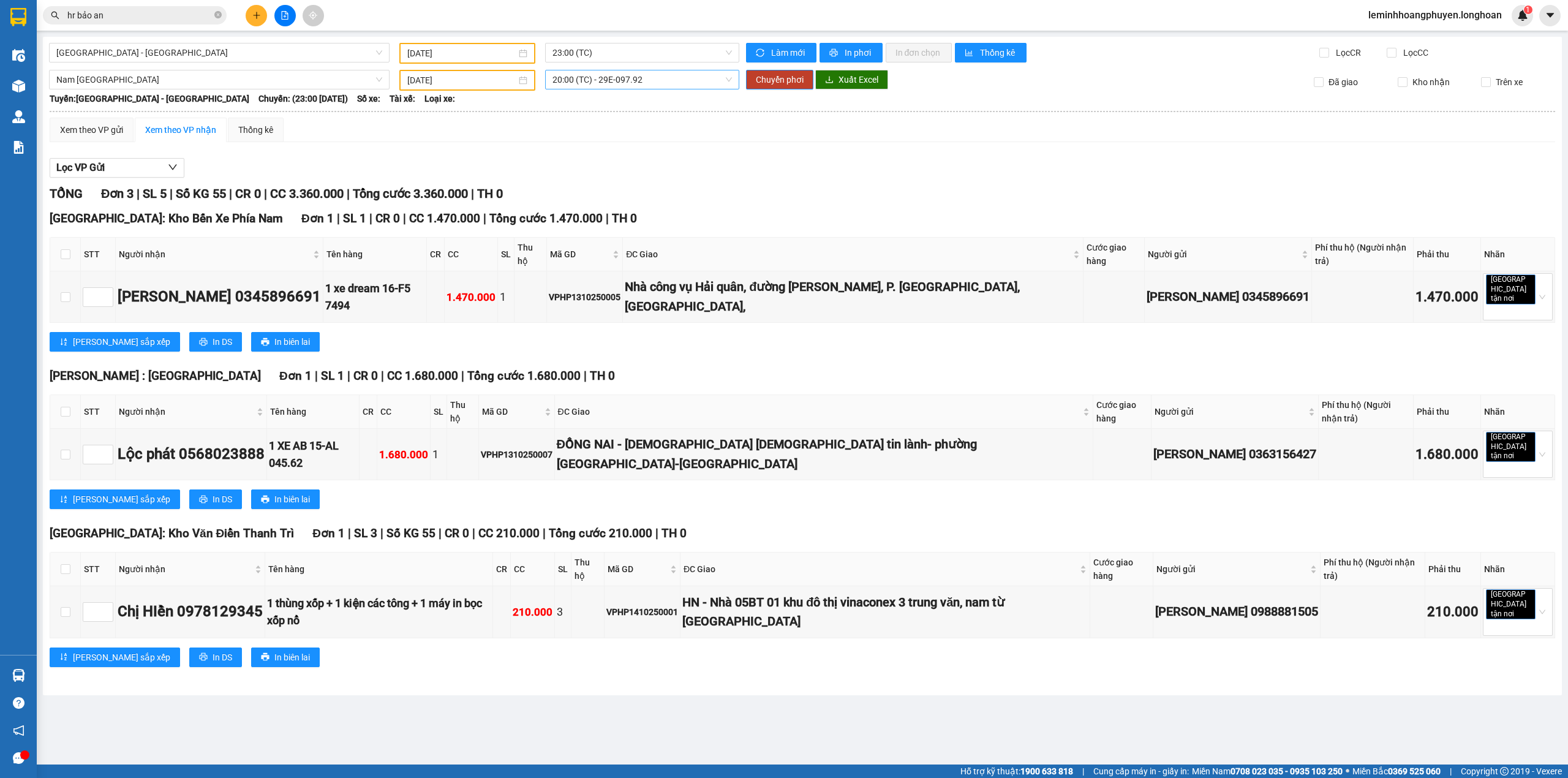
click at [676, 81] on span "20:00 (TC) - 29E-097.92" at bounding box center [642, 79] width 180 height 18
click at [622, 122] on div "20:00 (TC) - 29E-097.92" at bounding box center [600, 122] width 96 height 14
click at [535, 142] on div "Xem theo VP gửi Xem theo VP nhận Thống kê Lọc VP nhận Lấy dọc đường Đơn 1 | SL …" at bounding box center [801, 400] width 1505 height 565
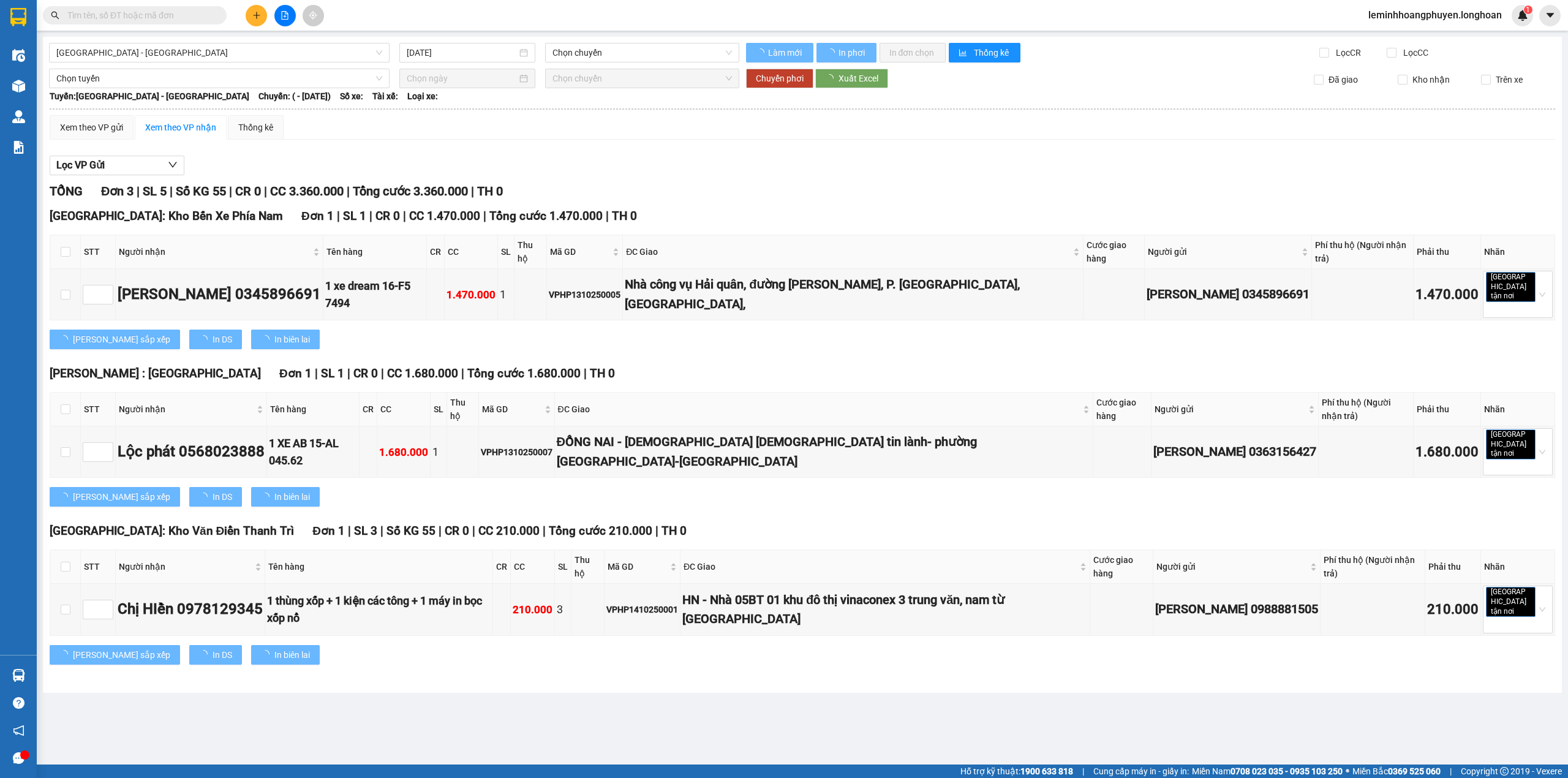
type input "[DATE]"
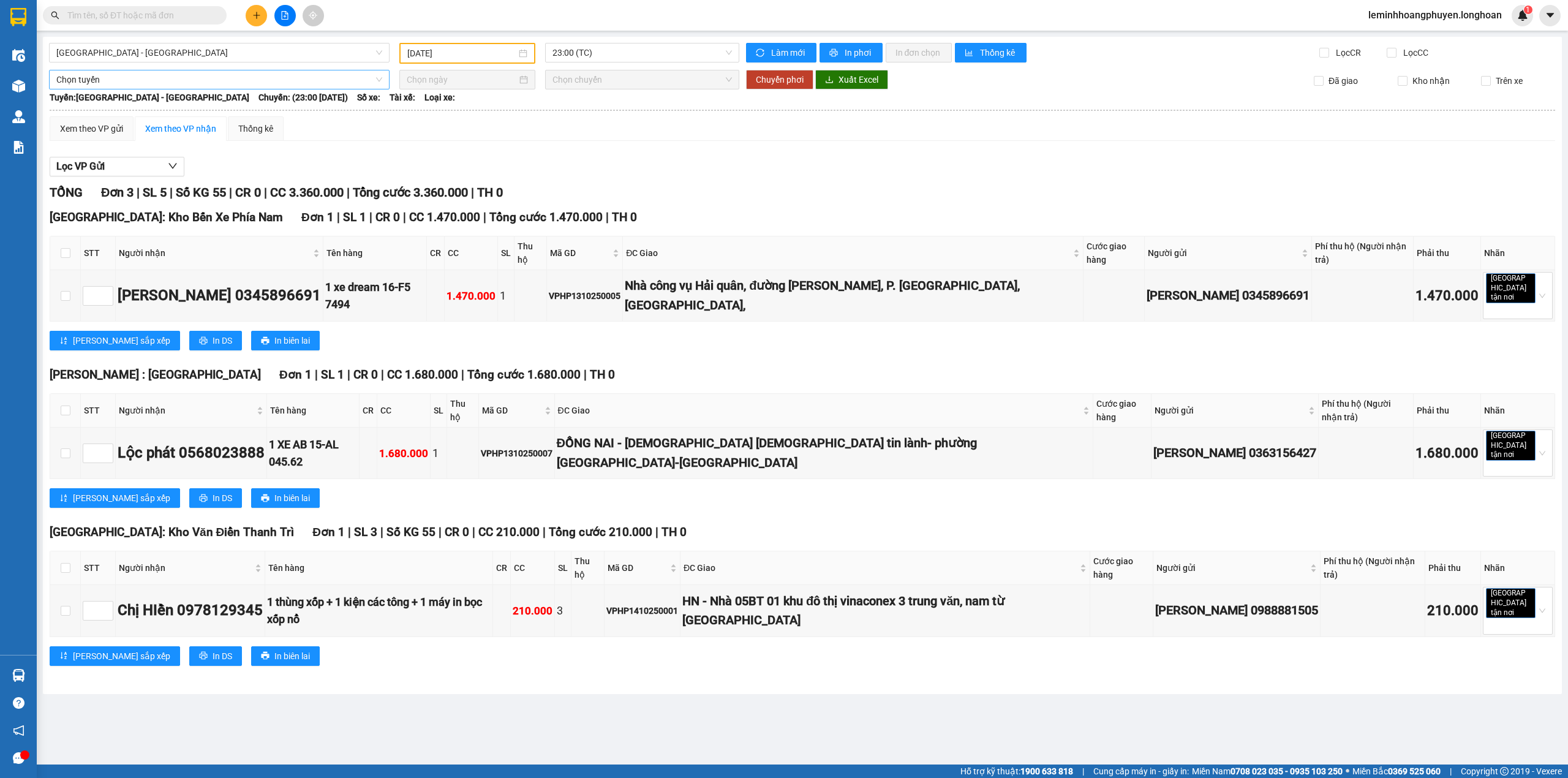
click at [337, 78] on span "Chọn tuyến" at bounding box center [219, 79] width 326 height 18
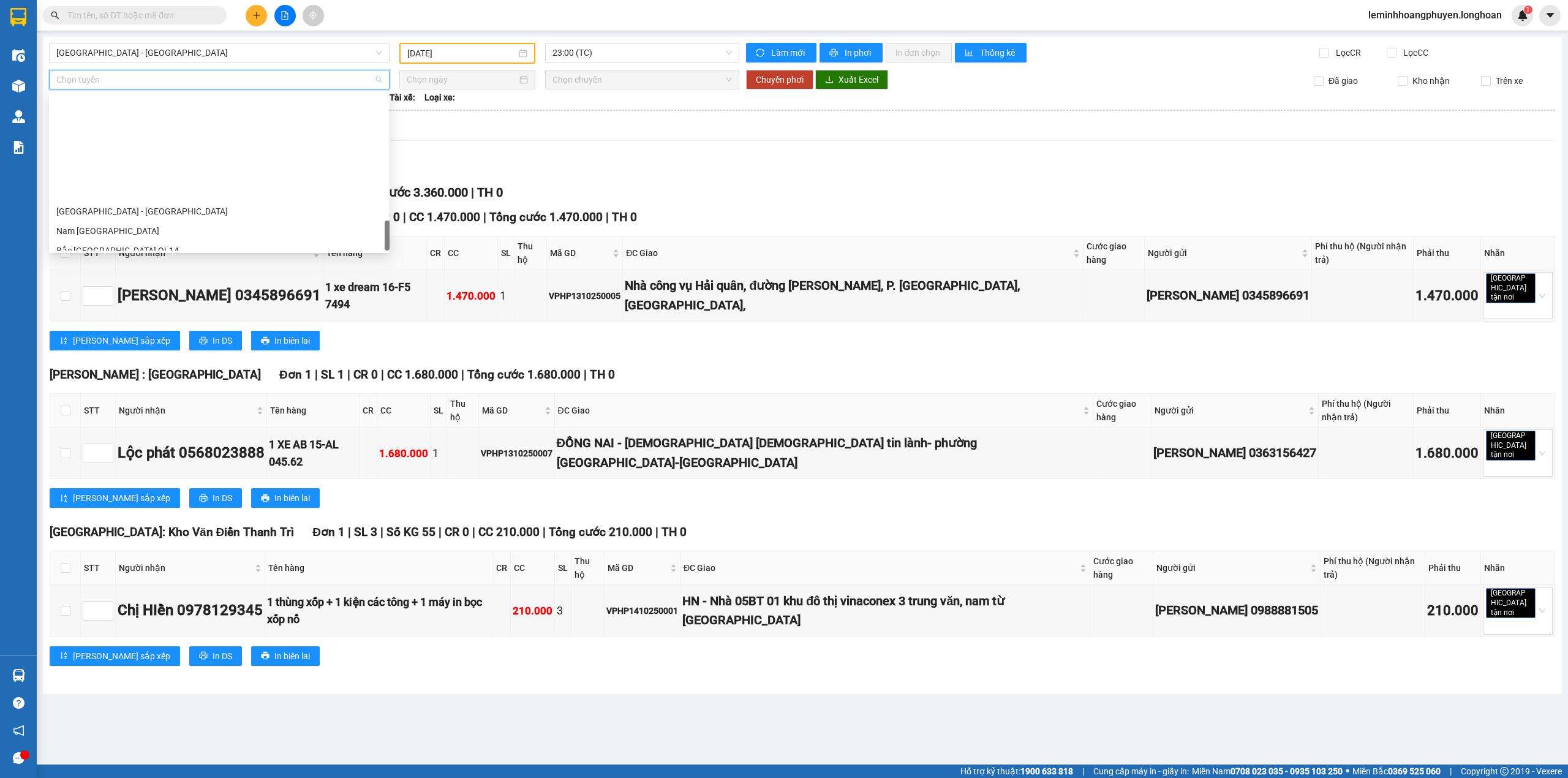
scroll to position [863, 0]
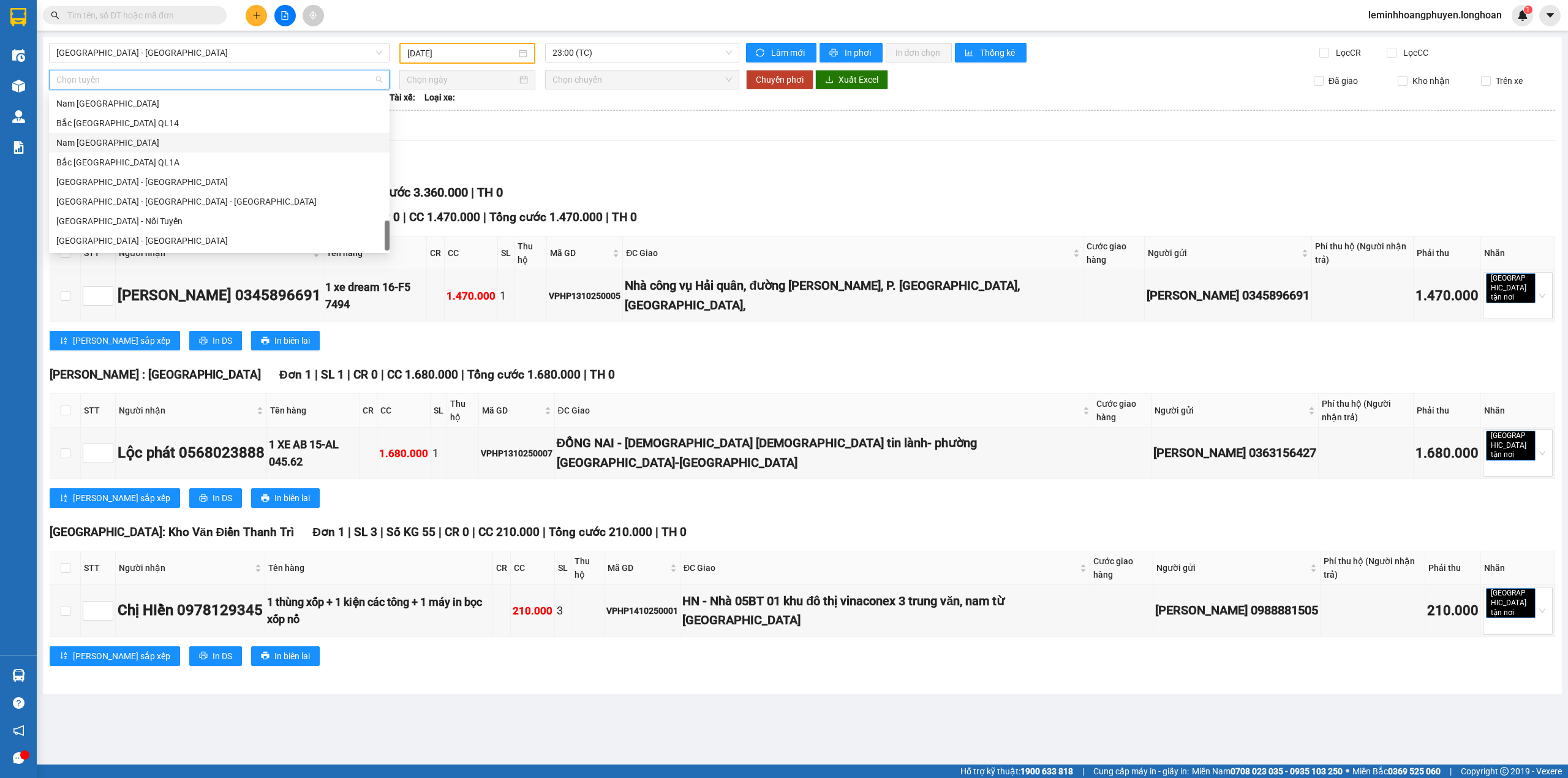
click at [113, 150] on div "Nam [GEOGRAPHIC_DATA]" at bounding box center [219, 142] width 340 height 19
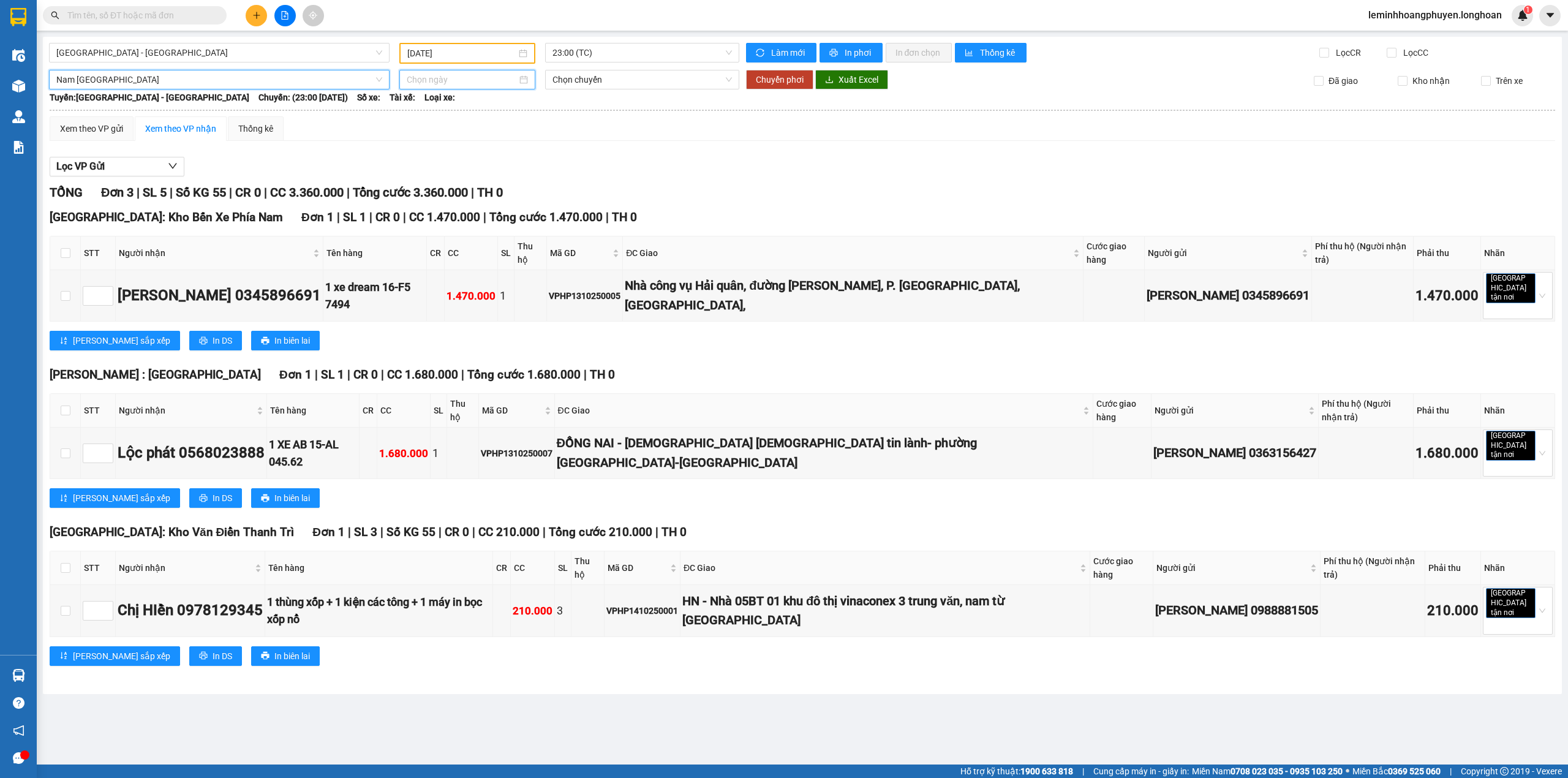
click at [455, 82] on input at bounding box center [461, 79] width 110 height 14
type input "[DATE]"
click at [461, 180] on div "14" at bounding box center [462, 187] width 15 height 15
type input "[DATE]"
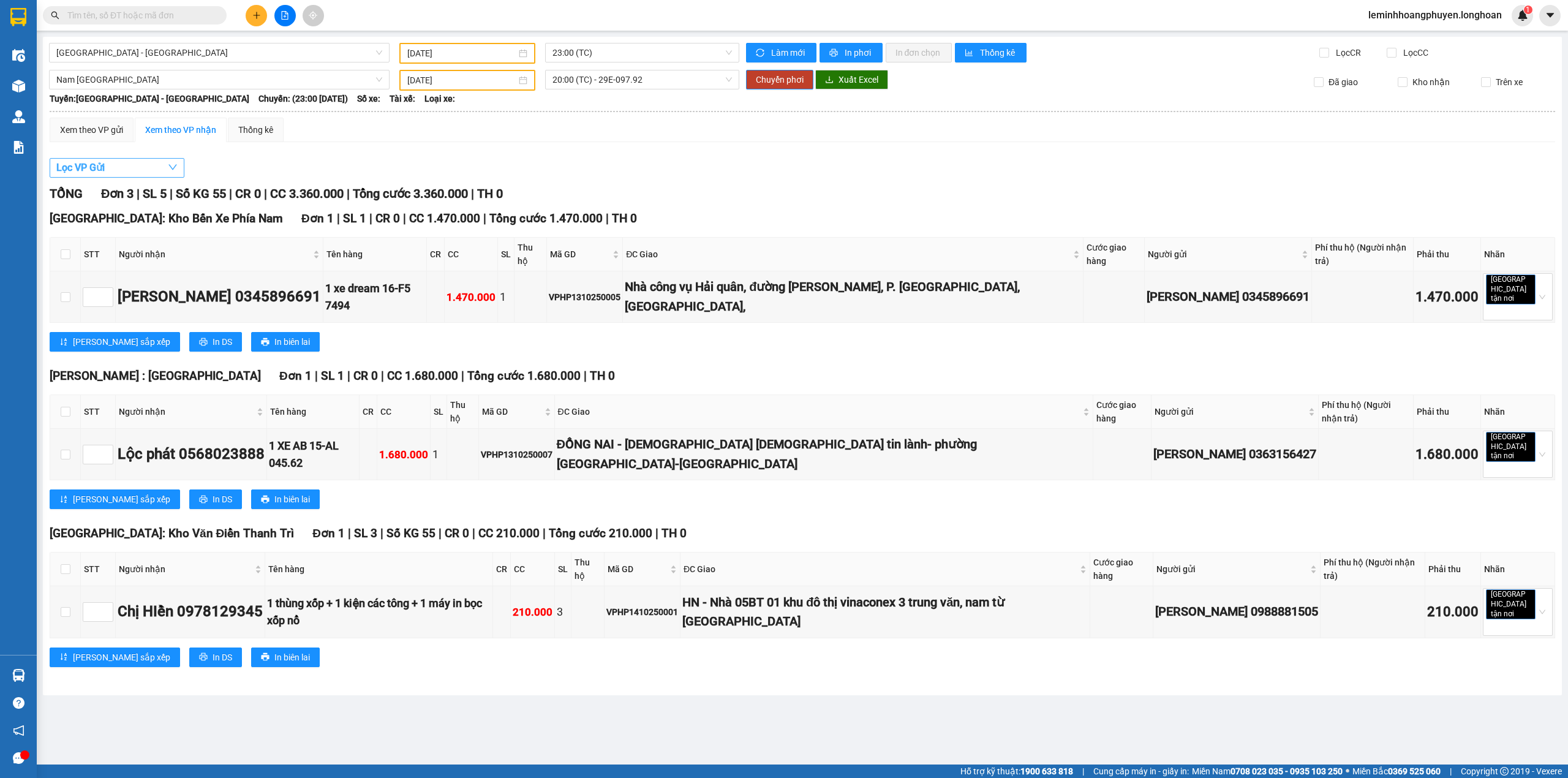
click at [172, 167] on icon "down" at bounding box center [172, 167] width 10 height 10
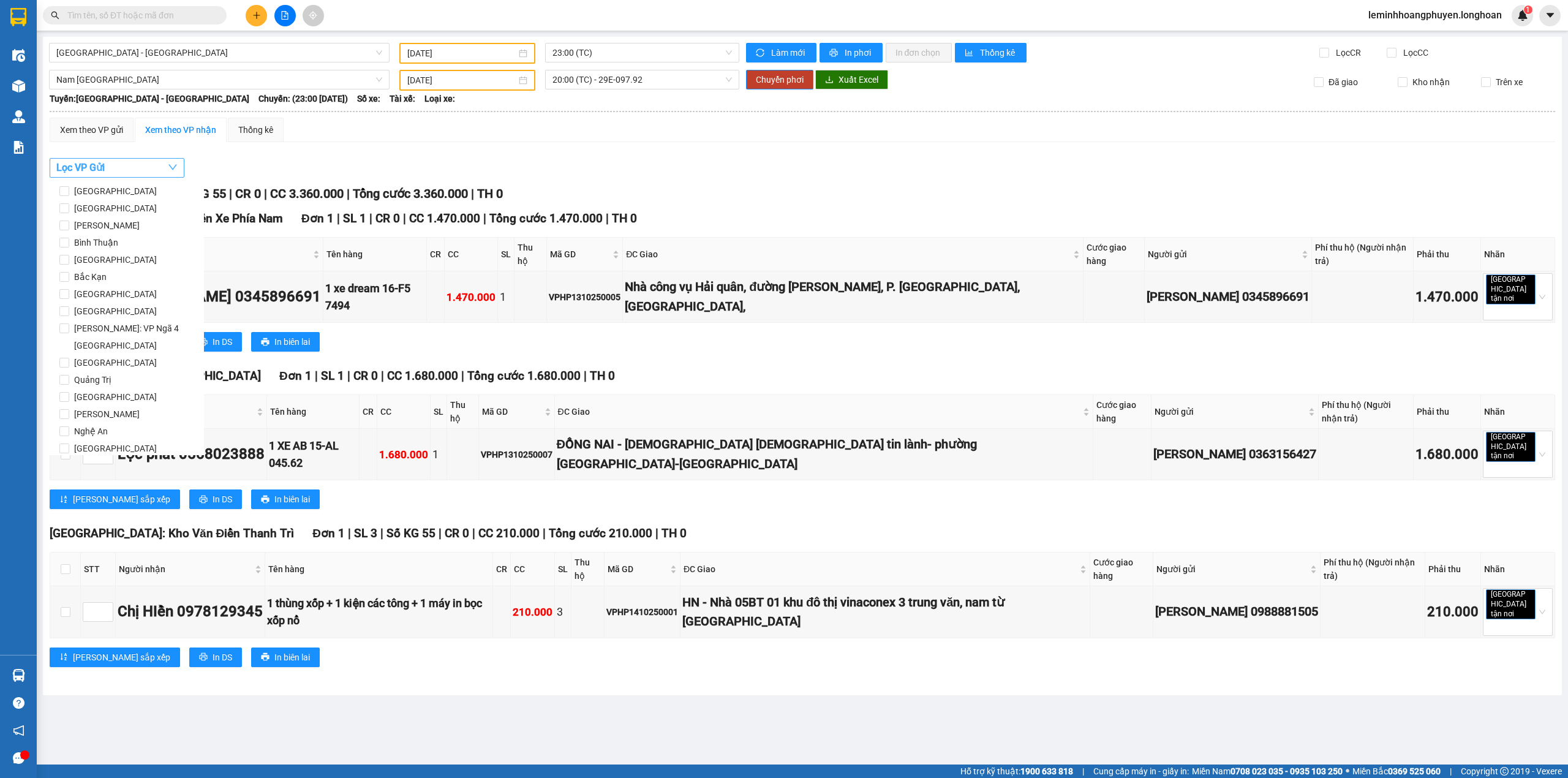
scroll to position [1551, 0]
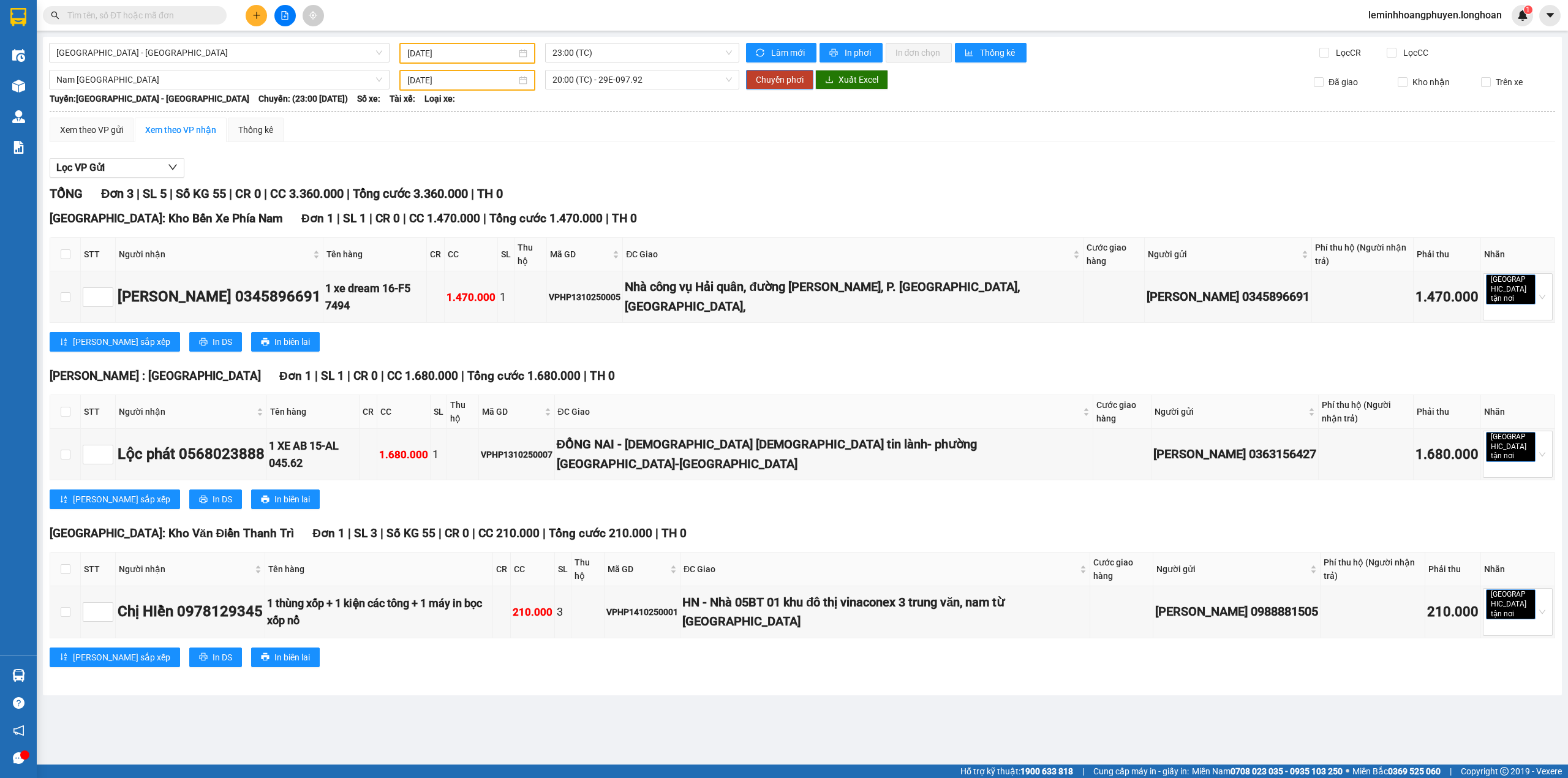
click at [395, 139] on div "Xem theo VP gửi Xem theo VP nhận Thống kê" at bounding box center [801, 130] width 1505 height 25
click at [528, 79] on div "[DATE]" at bounding box center [466, 80] width 120 height 14
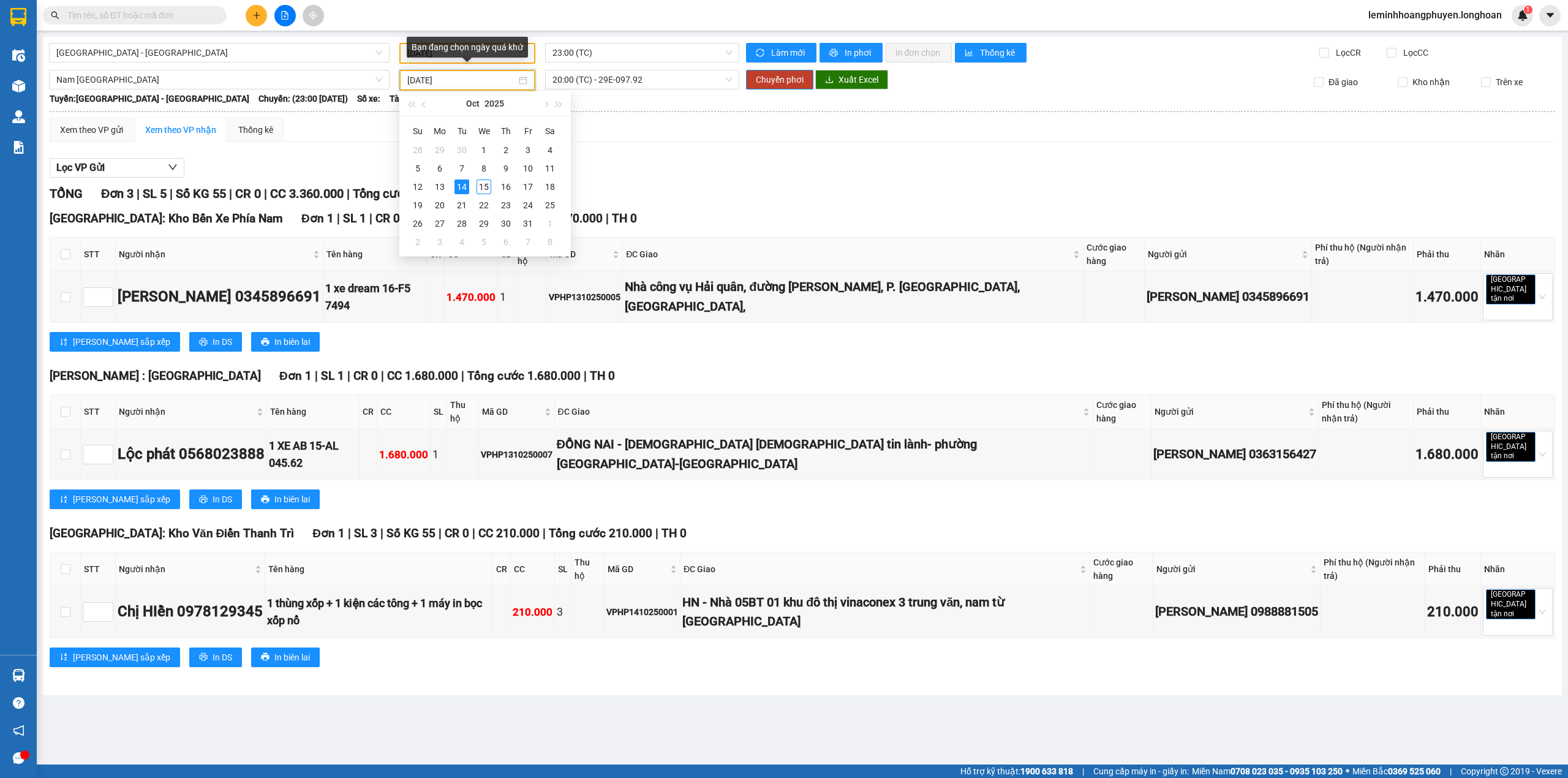
click at [528, 79] on div "[DATE]" at bounding box center [466, 80] width 120 height 14
click at [716, 185] on div "TỔNG Đơn 3 | SL 5 | Số KG 55 | CR 0 | CC 3.360.000 | Tổng cước 3.360.000 | TH 0" at bounding box center [801, 194] width 1505 height 19
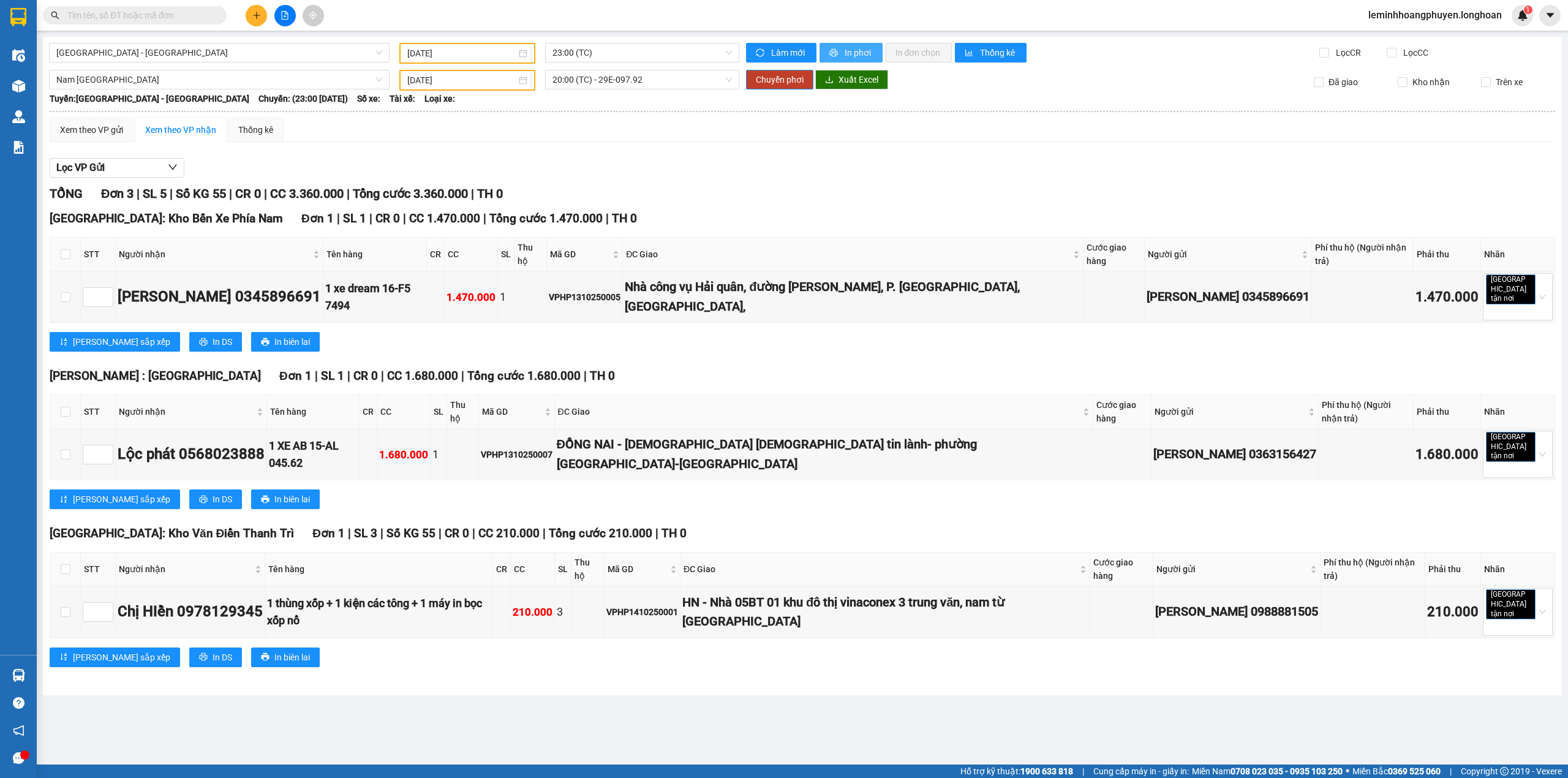
click at [872, 47] on span "In phơi" at bounding box center [858, 52] width 28 height 14
click at [648, 79] on span "20:00 (TC) - 29E-097.92" at bounding box center [642, 79] width 180 height 18
click at [625, 122] on div "20:00 (TC) - 29E-097.92" at bounding box center [600, 122] width 96 height 14
click at [655, 79] on span "20:00 (TC) - 29E-097.92" at bounding box center [642, 79] width 180 height 18
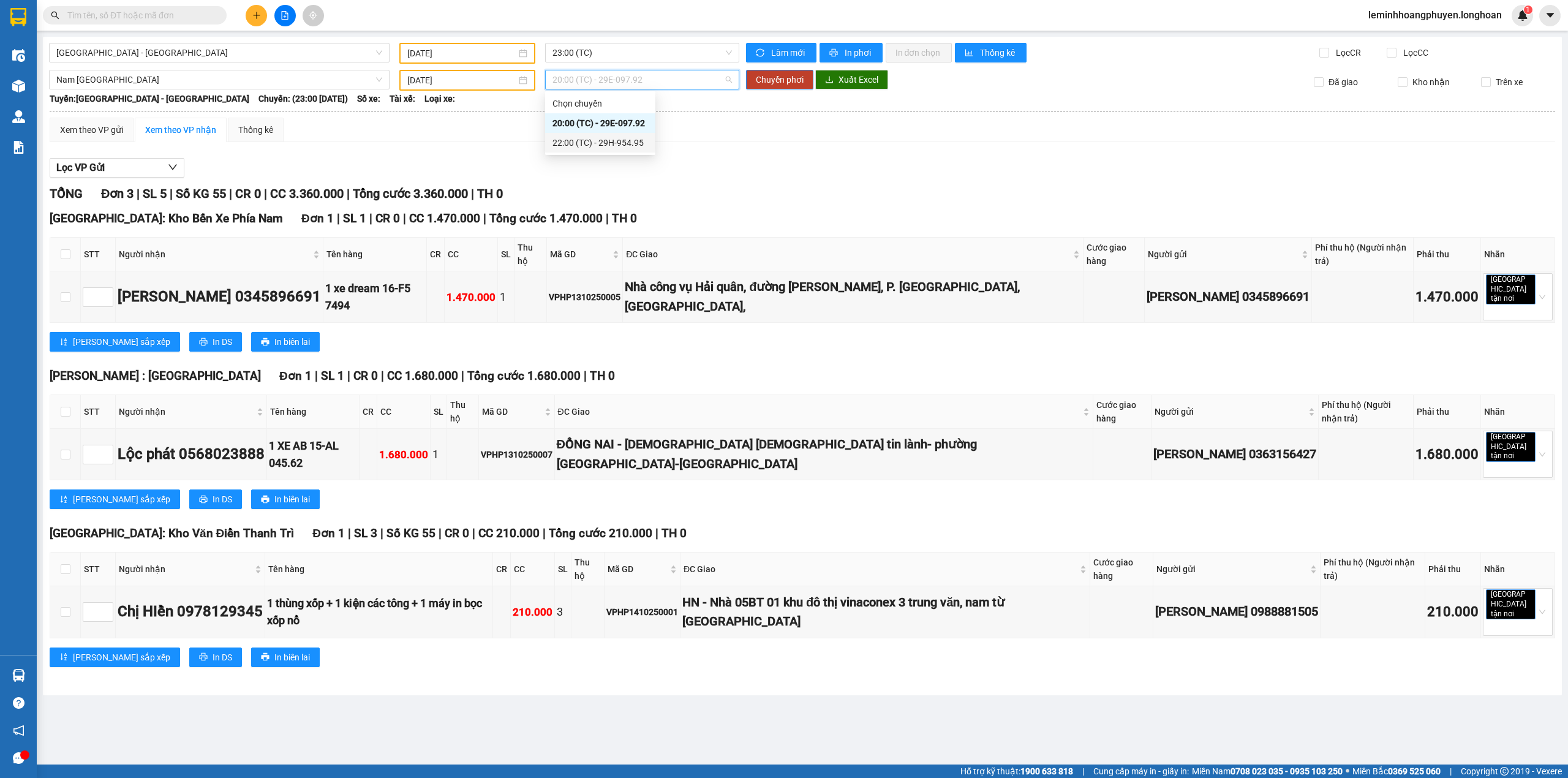
click at [631, 140] on div "22:00 (TC) - 29H-954.95" at bounding box center [600, 142] width 96 height 14
click at [654, 81] on span "22:00 (TC) - 29H-954.95" at bounding box center [642, 79] width 180 height 18
click at [604, 119] on div "20:00 (TC) - 29E-097.92" at bounding box center [600, 122] width 96 height 14
click at [657, 84] on span "20:00 (TC) - 29E-097.92" at bounding box center [642, 79] width 180 height 18
click at [621, 142] on div "22:00 (TC) - 29H-954.95" at bounding box center [600, 142] width 96 height 14
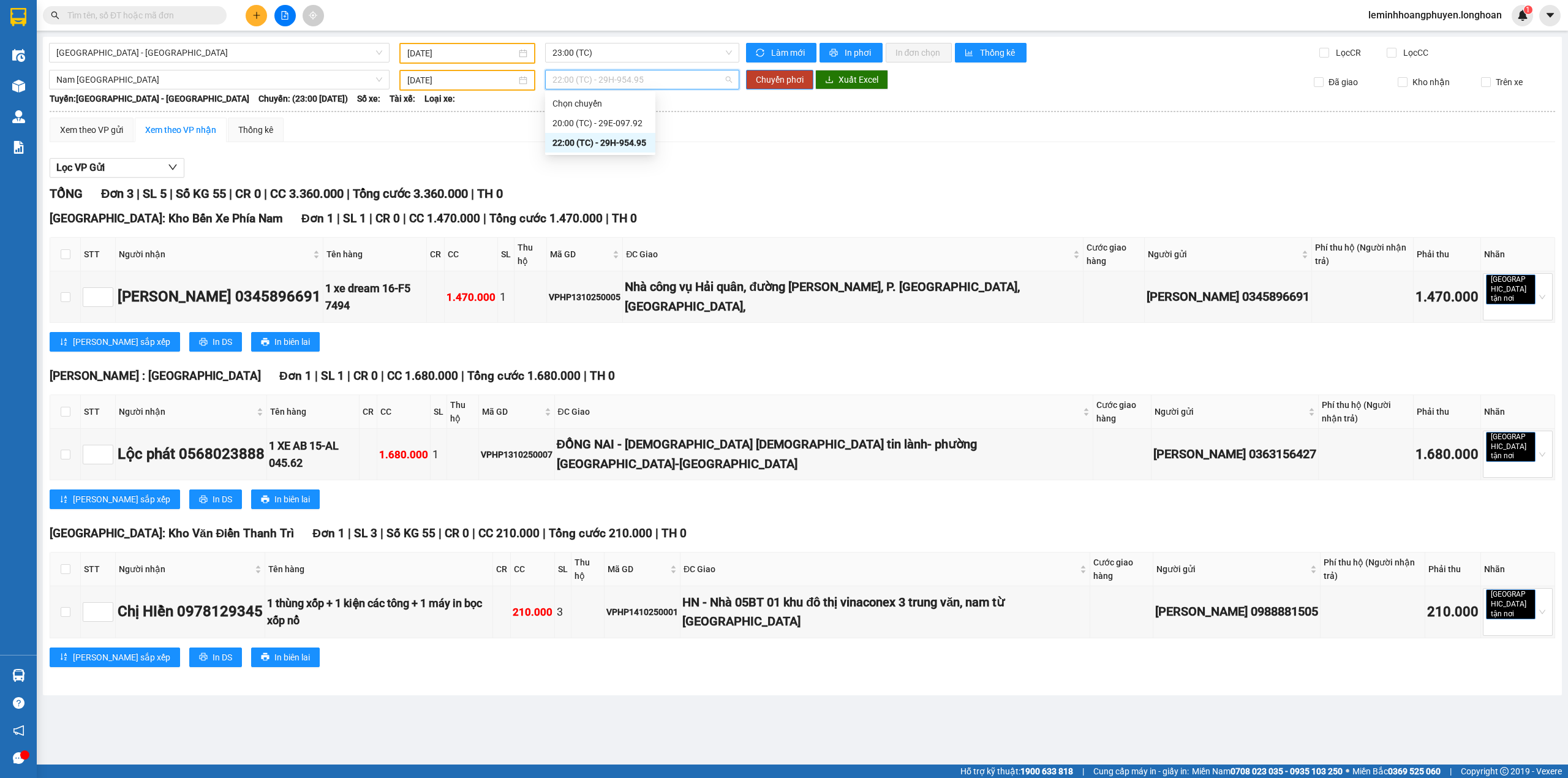
click at [685, 77] on span "22:00 (TC) - 29H-954.95" at bounding box center [642, 79] width 180 height 18
click at [684, 162] on div "Lọc VP Gửi" at bounding box center [801, 168] width 1505 height 20
click at [182, 133] on div "Xem theo VP nhận" at bounding box center [181, 130] width 71 height 14
click at [164, 158] on button "Lọc VP Gửi" at bounding box center [117, 167] width 135 height 19
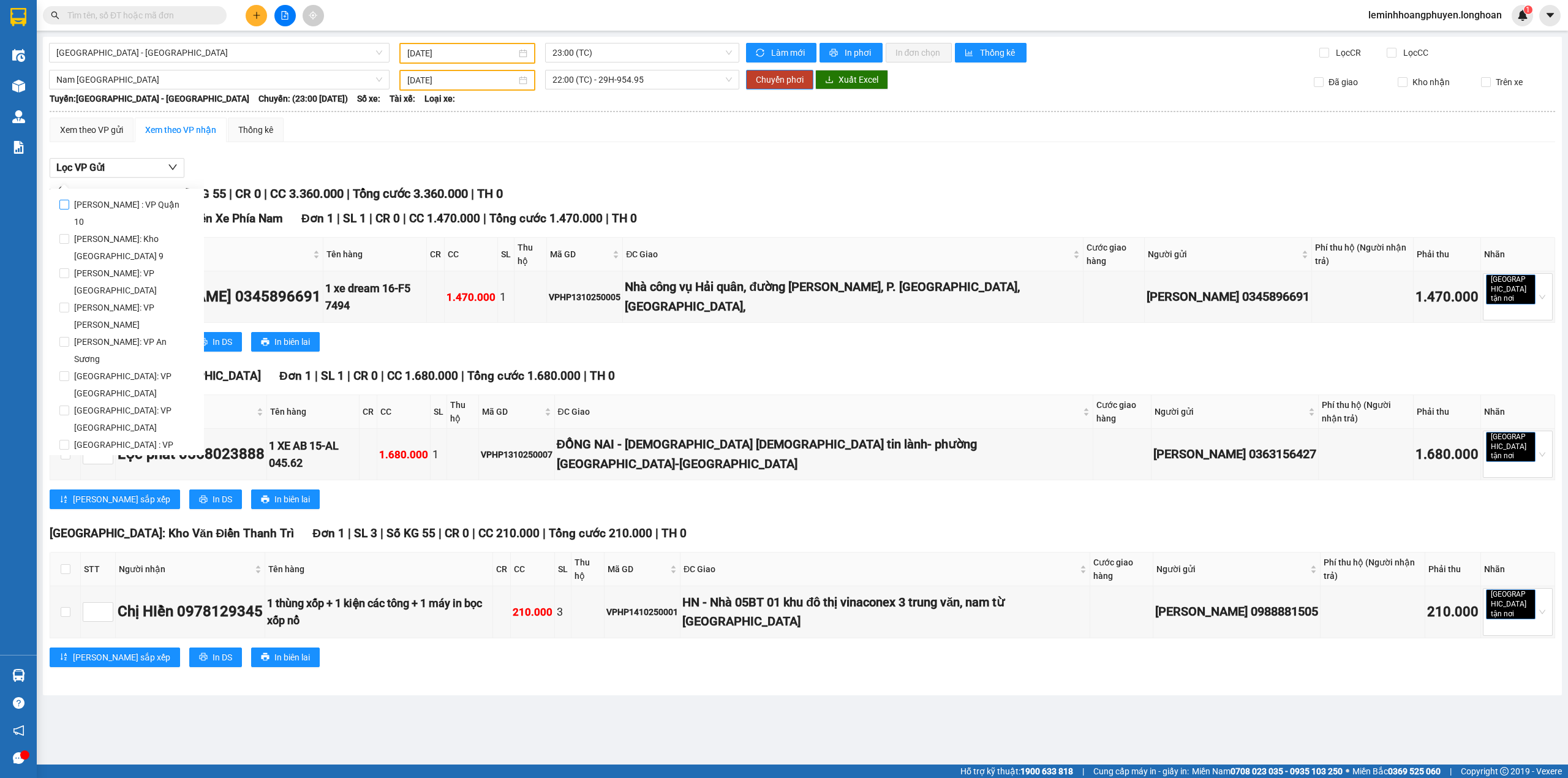
click at [81, 205] on span "Hồ Chí Minh : VP Quận 10" at bounding box center [131, 214] width 125 height 35
click at [69, 205] on input "Hồ Chí Minh : VP Quận 10" at bounding box center [64, 205] width 10 height 10
checkbox input "true"
click at [602, 128] on div "Xem theo VP gửi Xem theo VP nhận Thống kê" at bounding box center [801, 130] width 1505 height 25
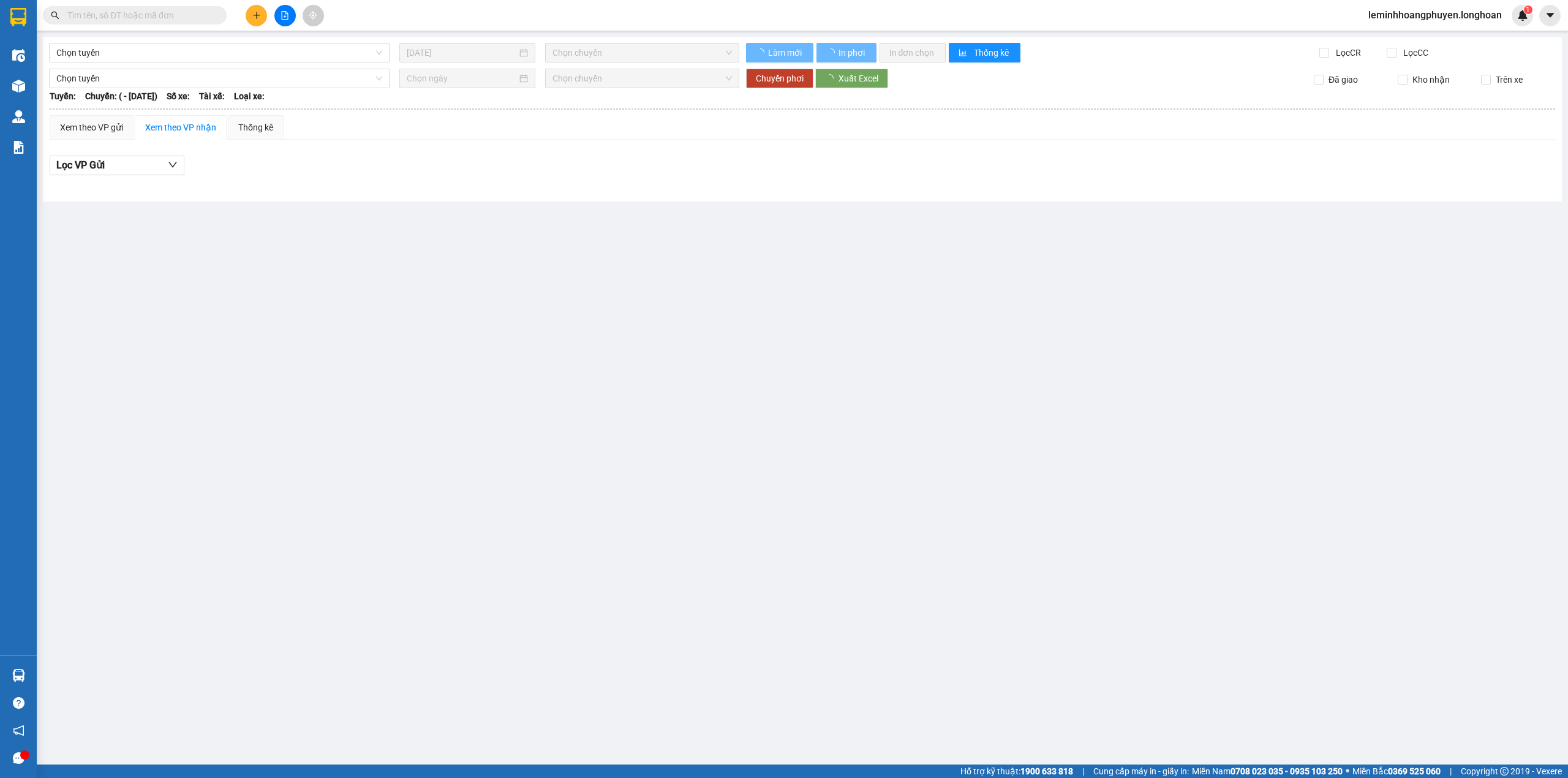
type input "[DATE]"
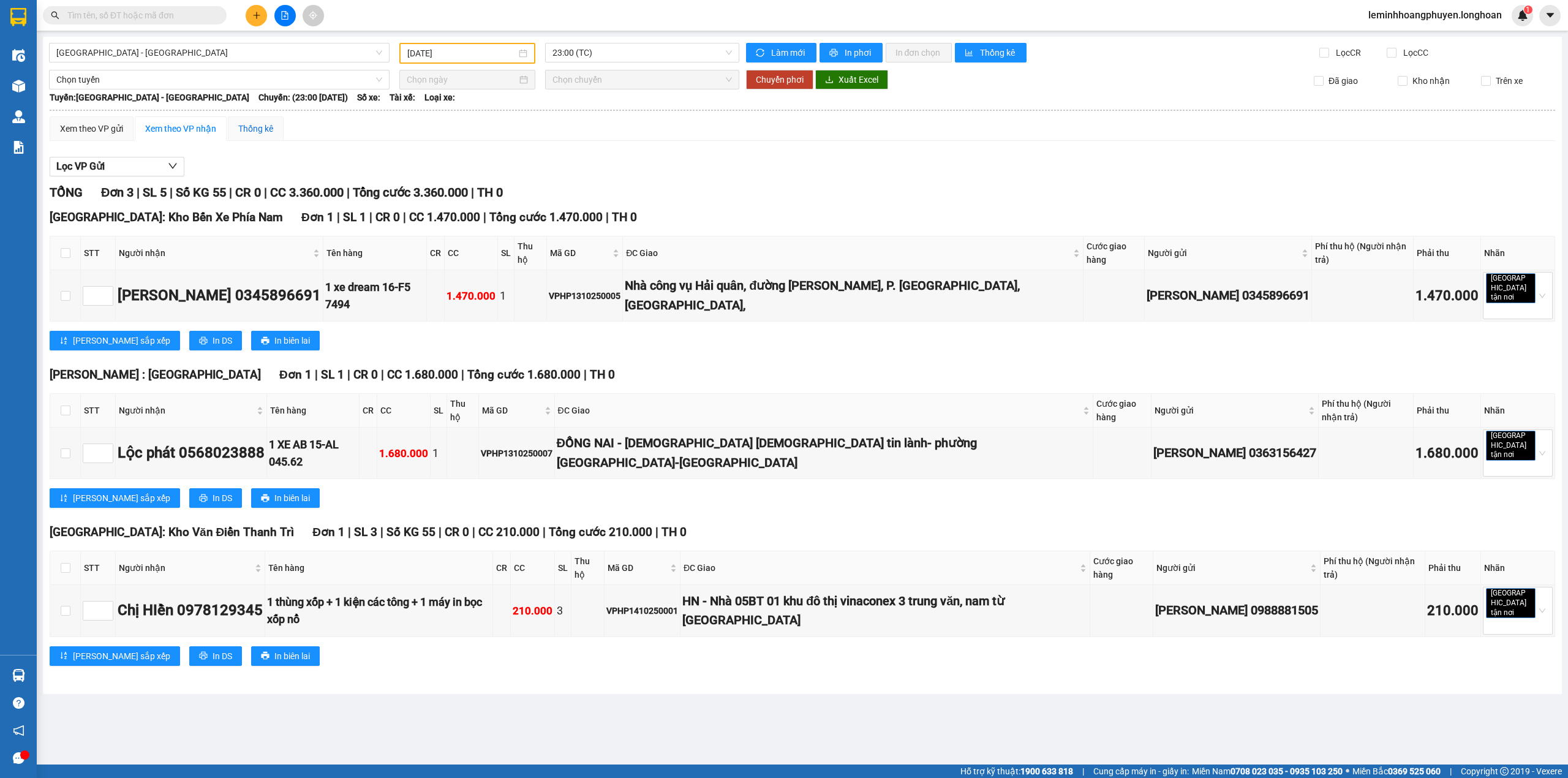
click at [241, 126] on div "Thống kê" at bounding box center [256, 129] width 35 height 14
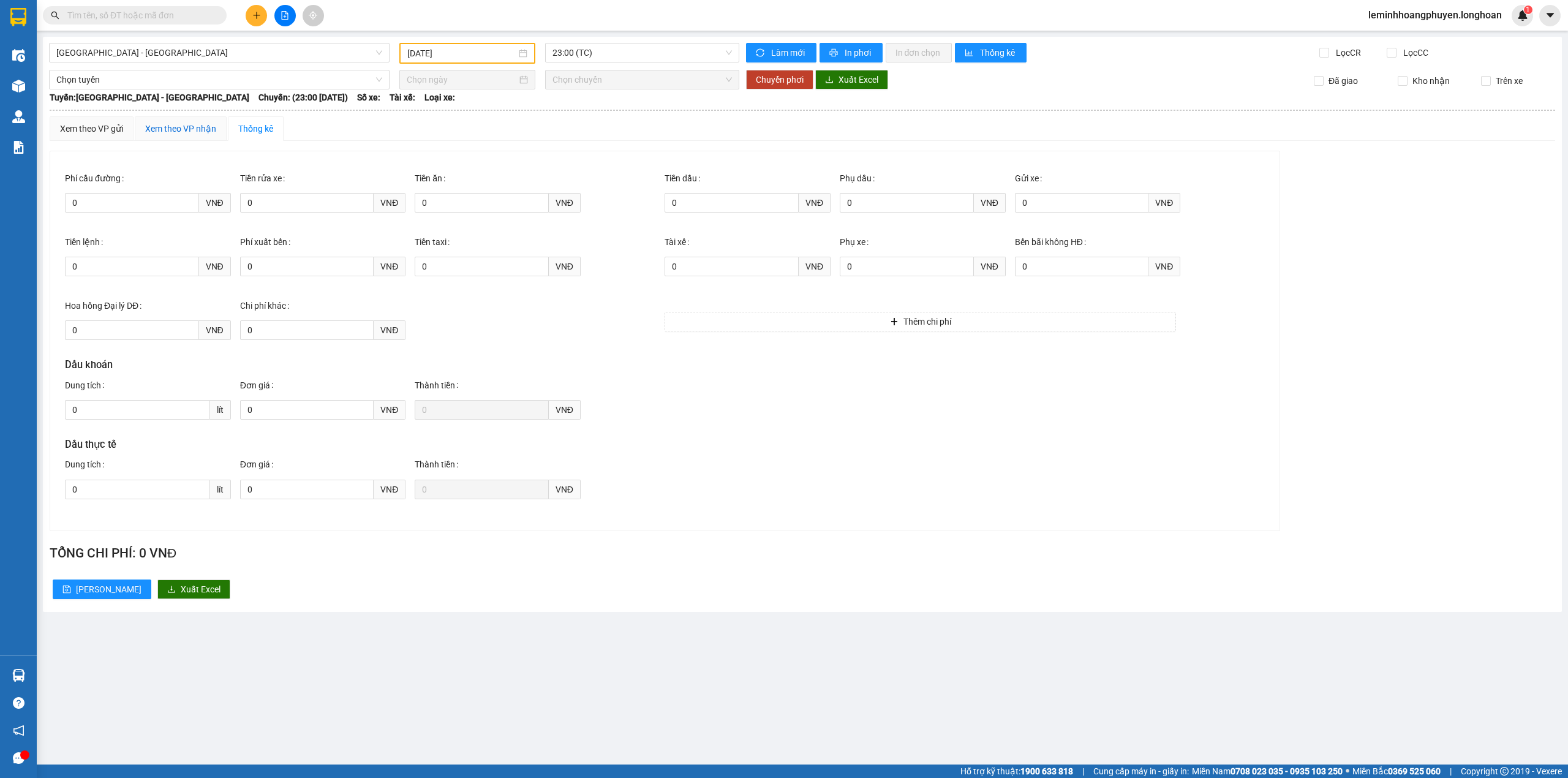
click at [202, 126] on div "Xem theo VP nhận" at bounding box center [181, 129] width 71 height 14
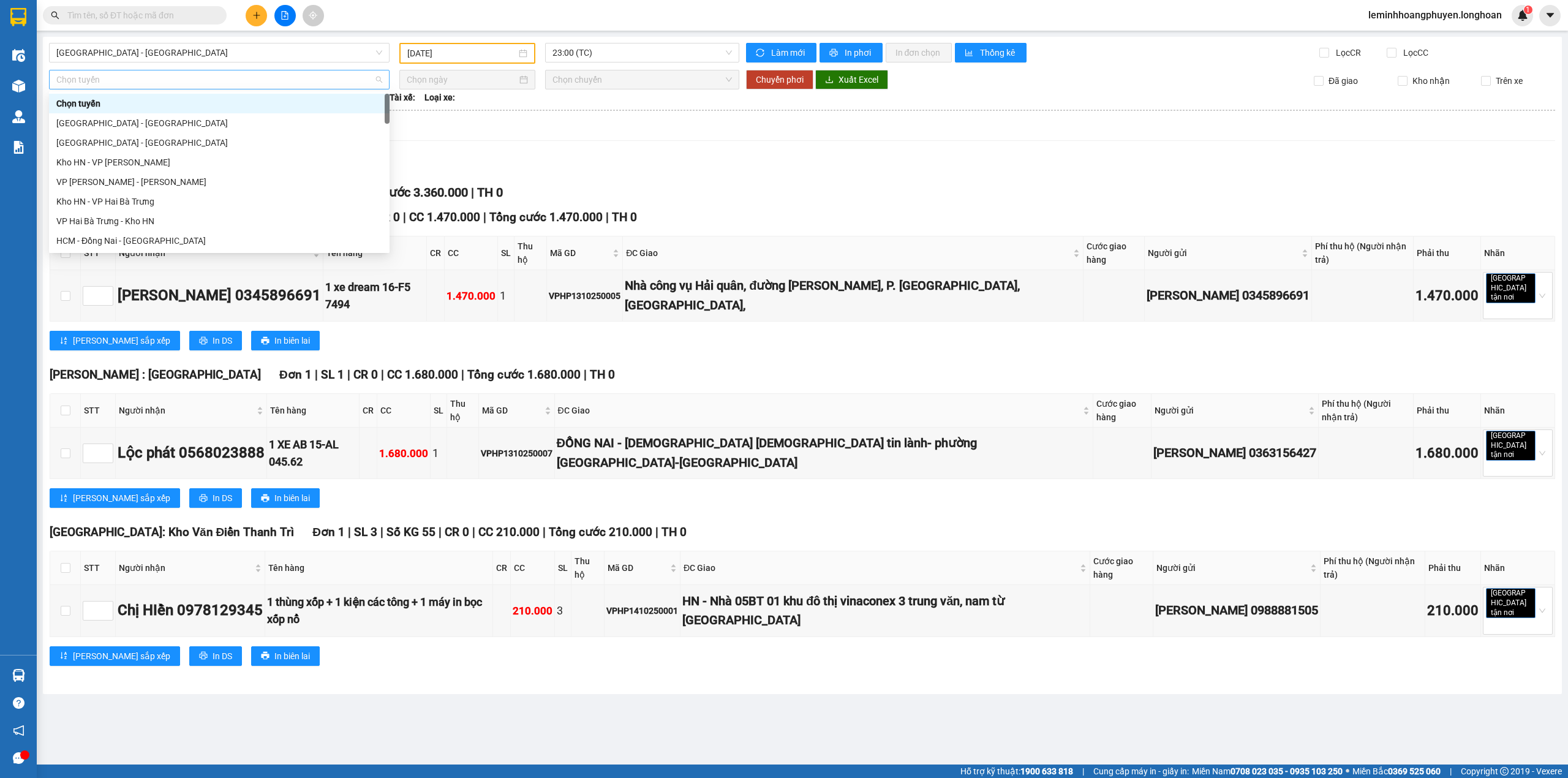
click at [228, 76] on span "Chọn tuyến" at bounding box center [219, 79] width 326 height 18
click at [118, 138] on div "Nam [GEOGRAPHIC_DATA]" at bounding box center [219, 142] width 326 height 14
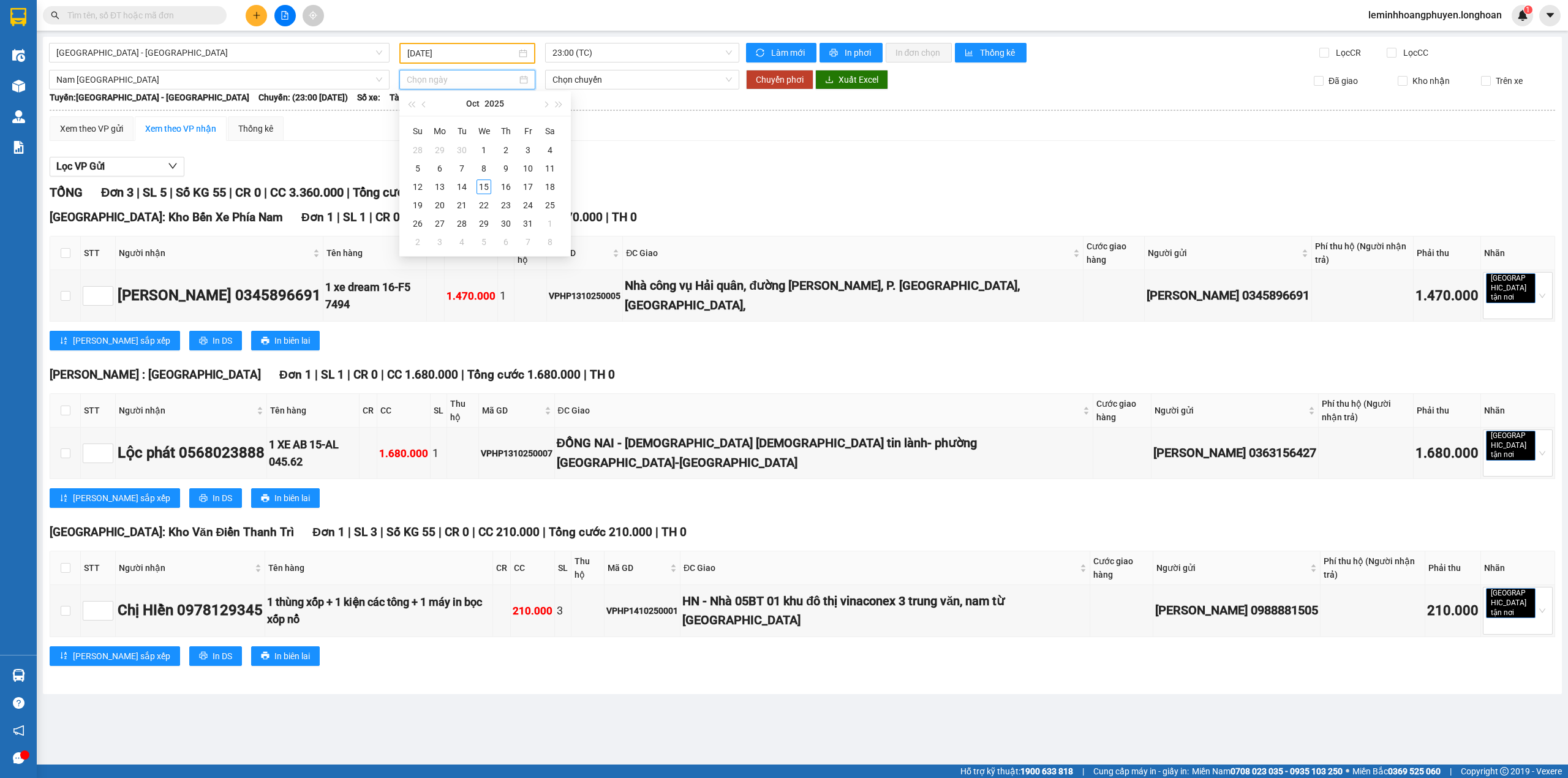
click at [485, 79] on input at bounding box center [461, 79] width 110 height 14
type input "[DATE]"
click at [465, 180] on div "14" at bounding box center [462, 187] width 15 height 15
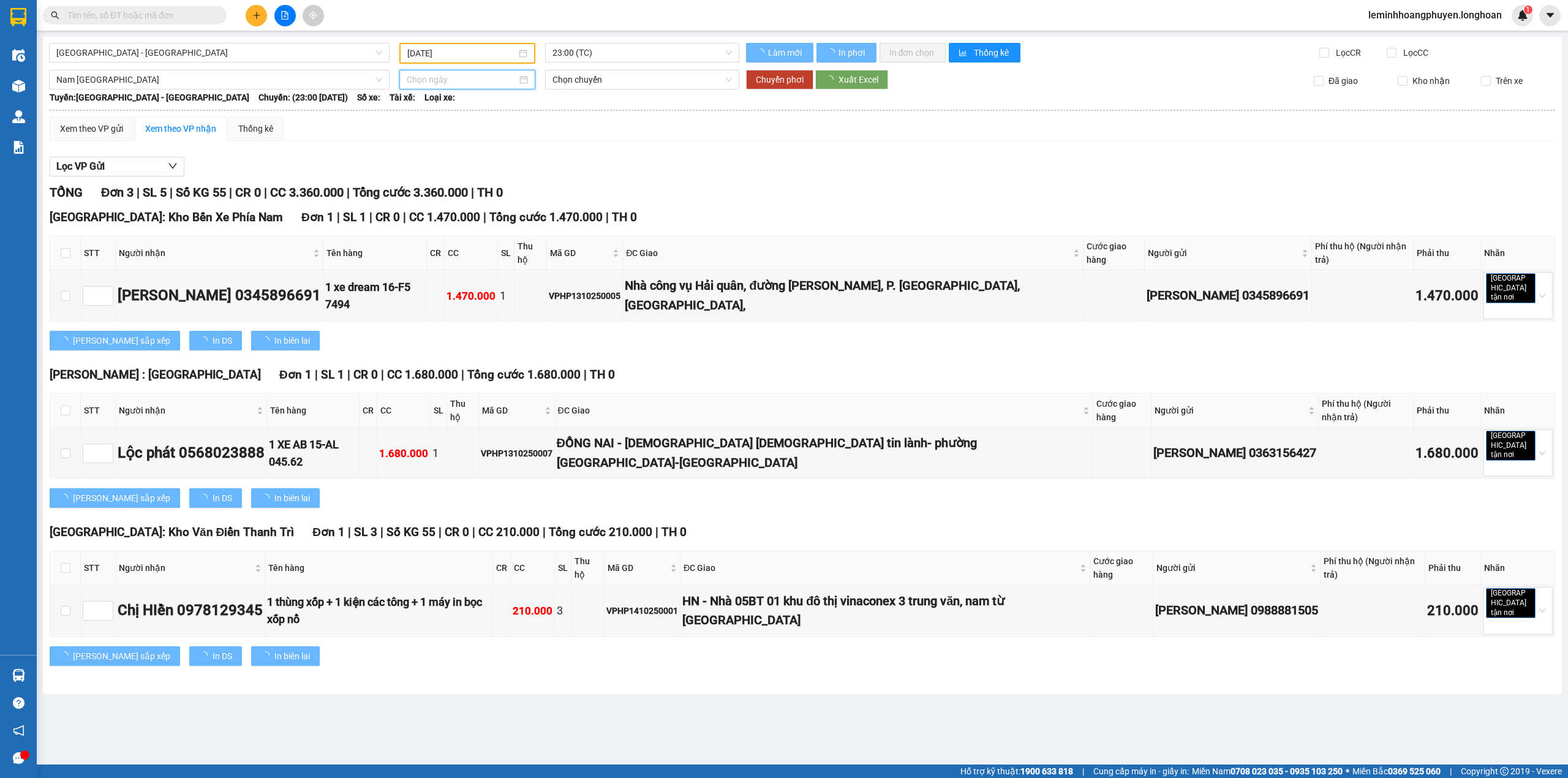
type input "[DATE]"
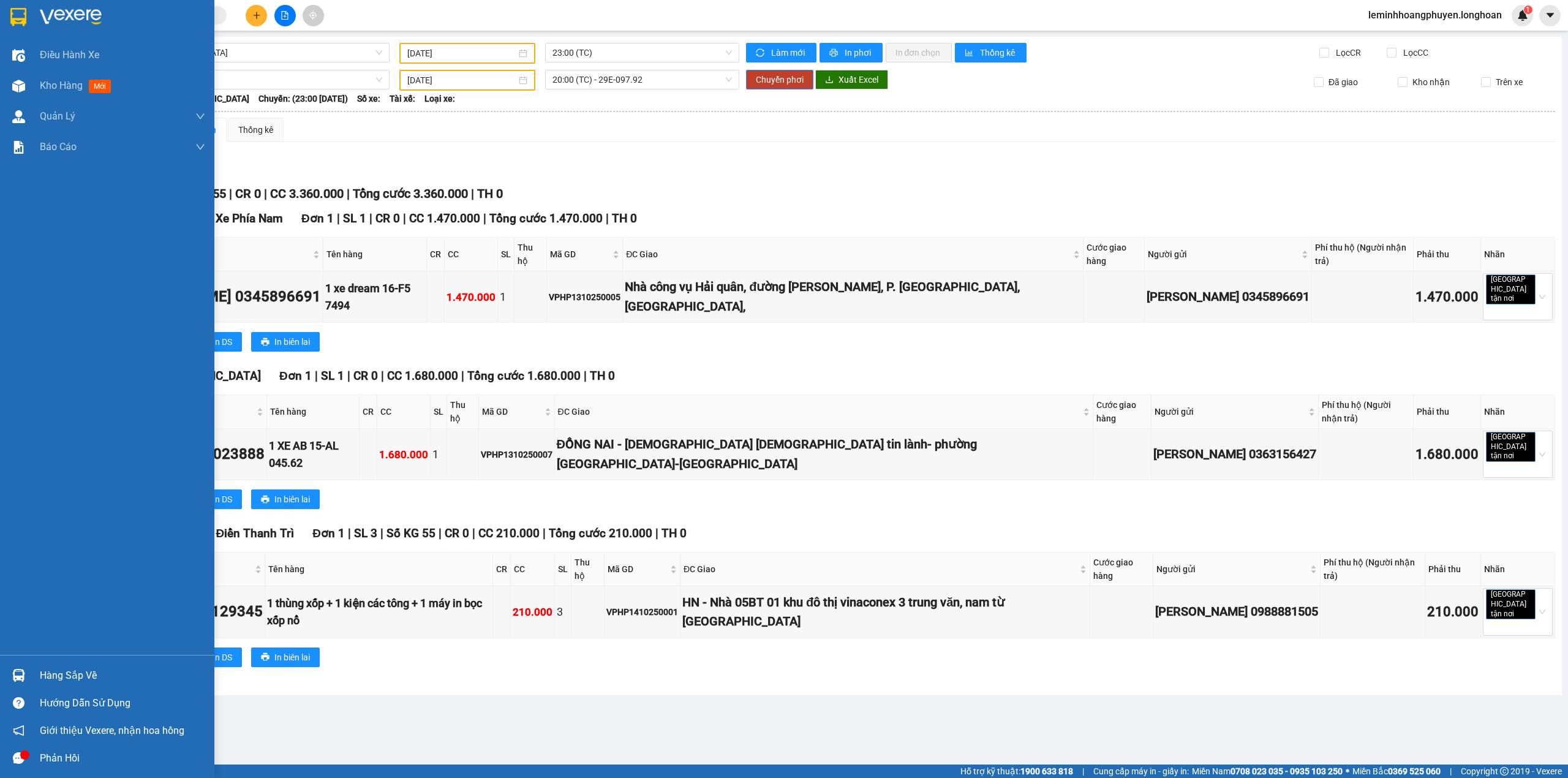
click at [10, 669] on div at bounding box center [18, 675] width 21 height 21
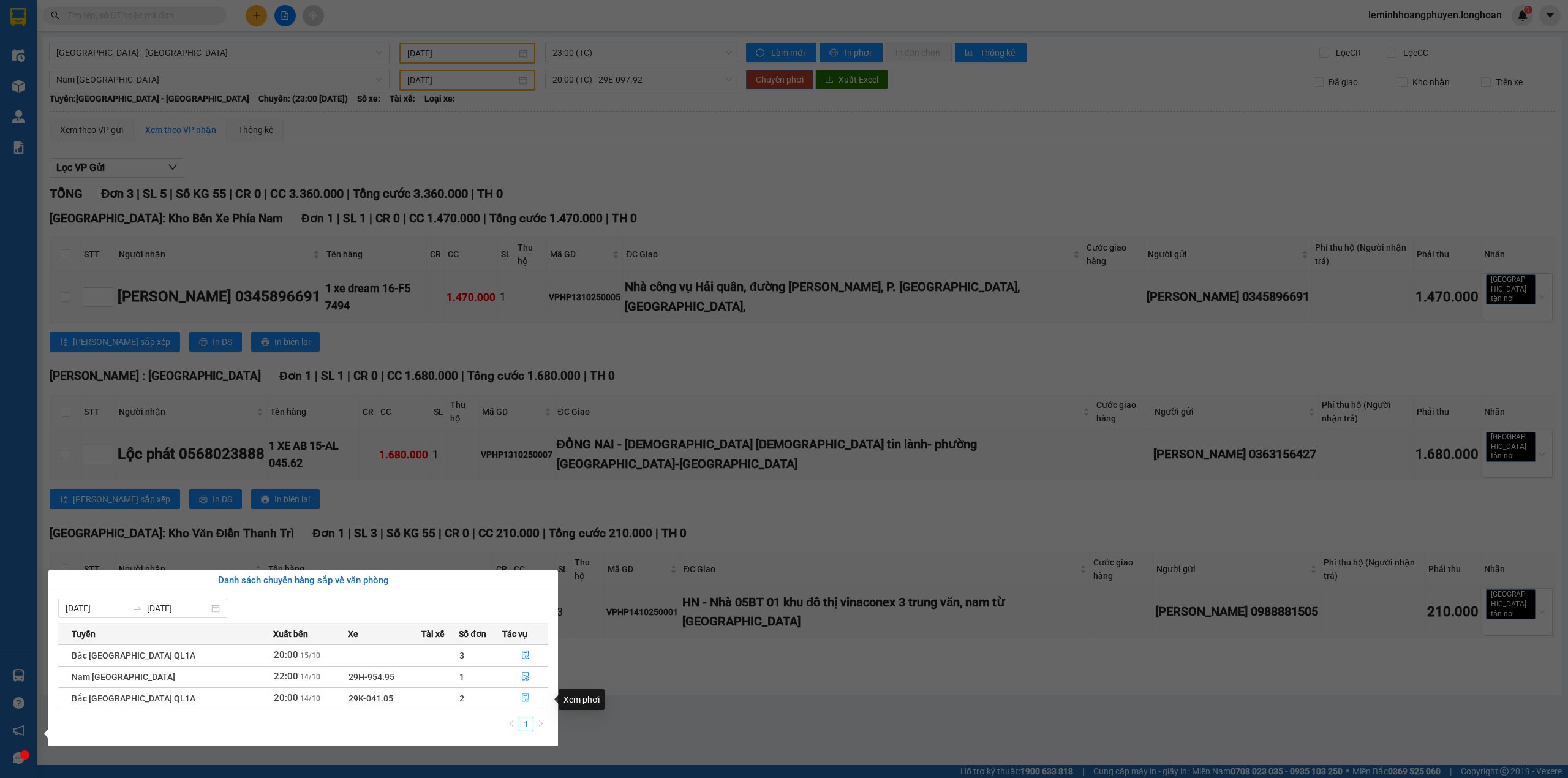
click at [522, 701] on icon "file-done" at bounding box center [525, 697] width 8 height 8
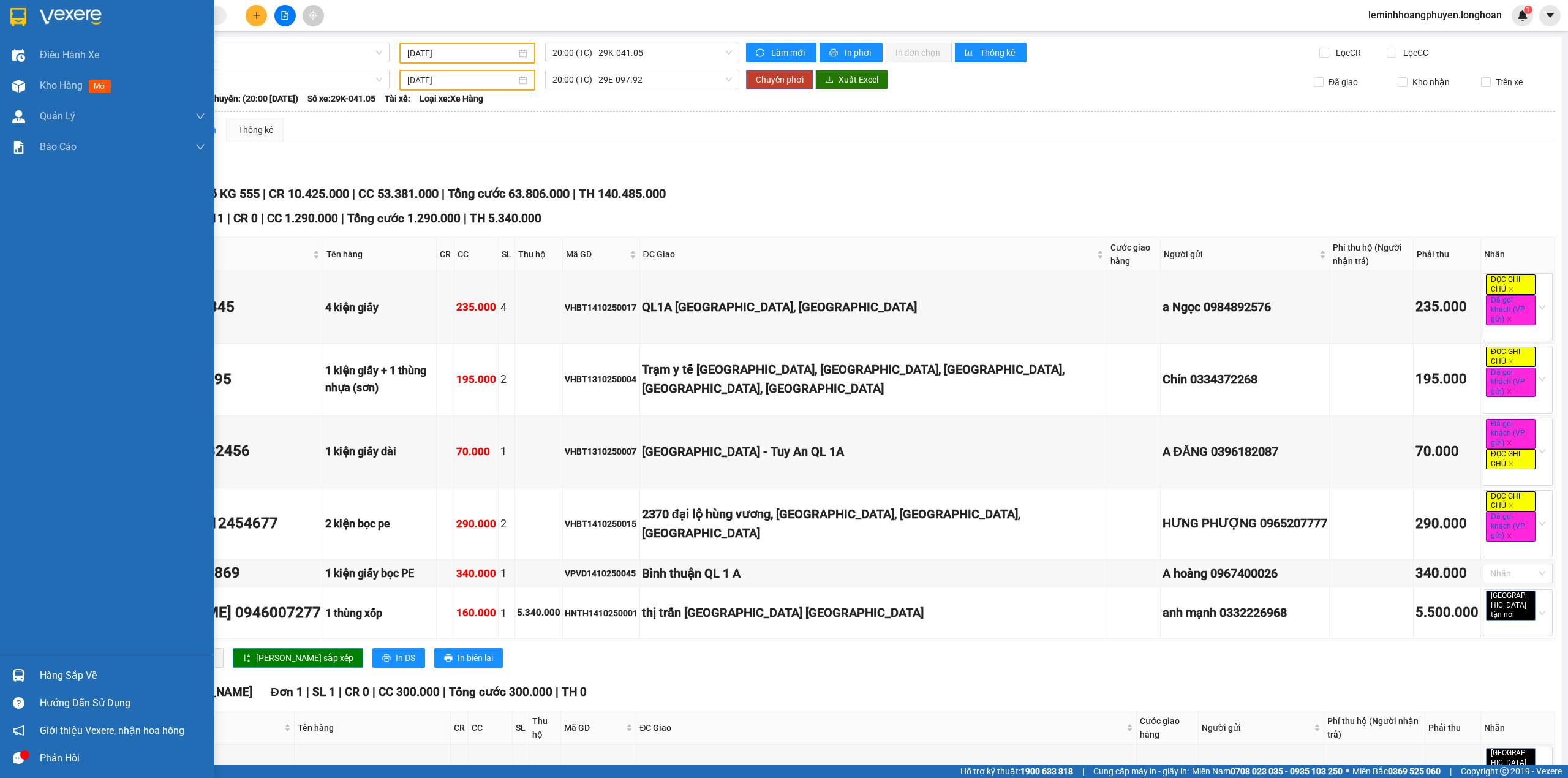
click at [23, 674] on img at bounding box center [18, 676] width 13 height 13
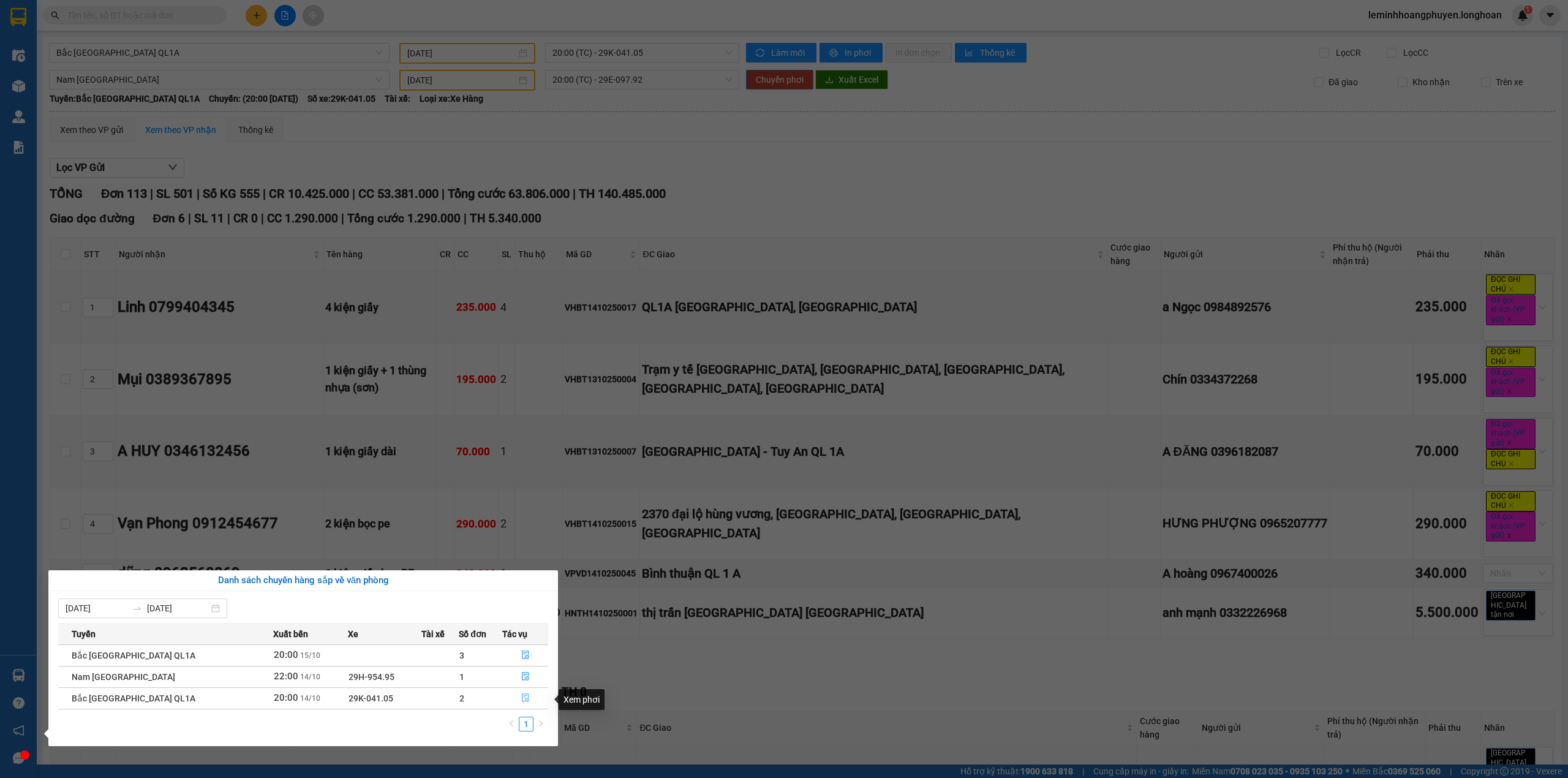
click at [529, 699] on button "button" at bounding box center [525, 698] width 45 height 19
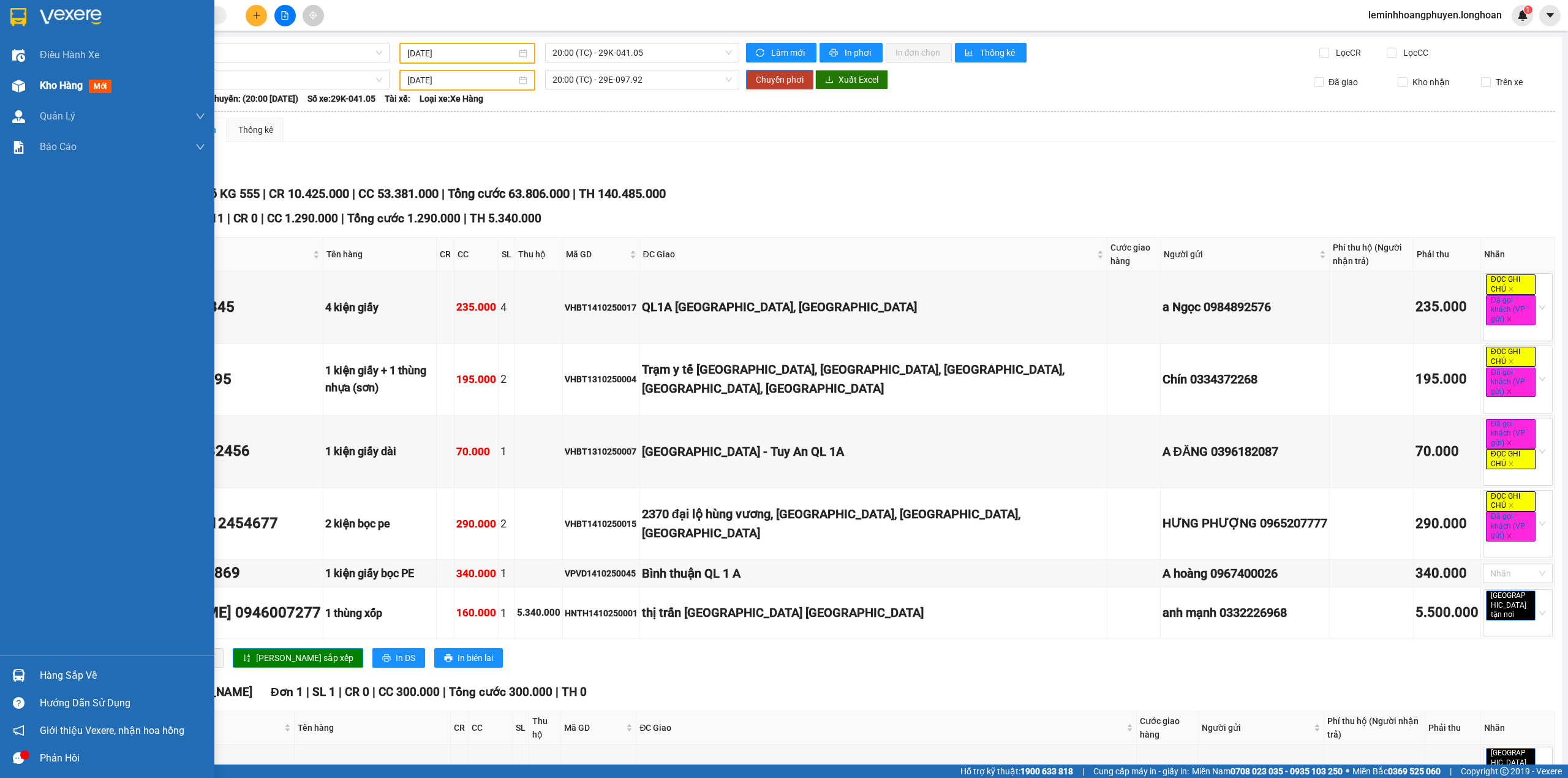
click at [27, 76] on div at bounding box center [18, 86] width 21 height 21
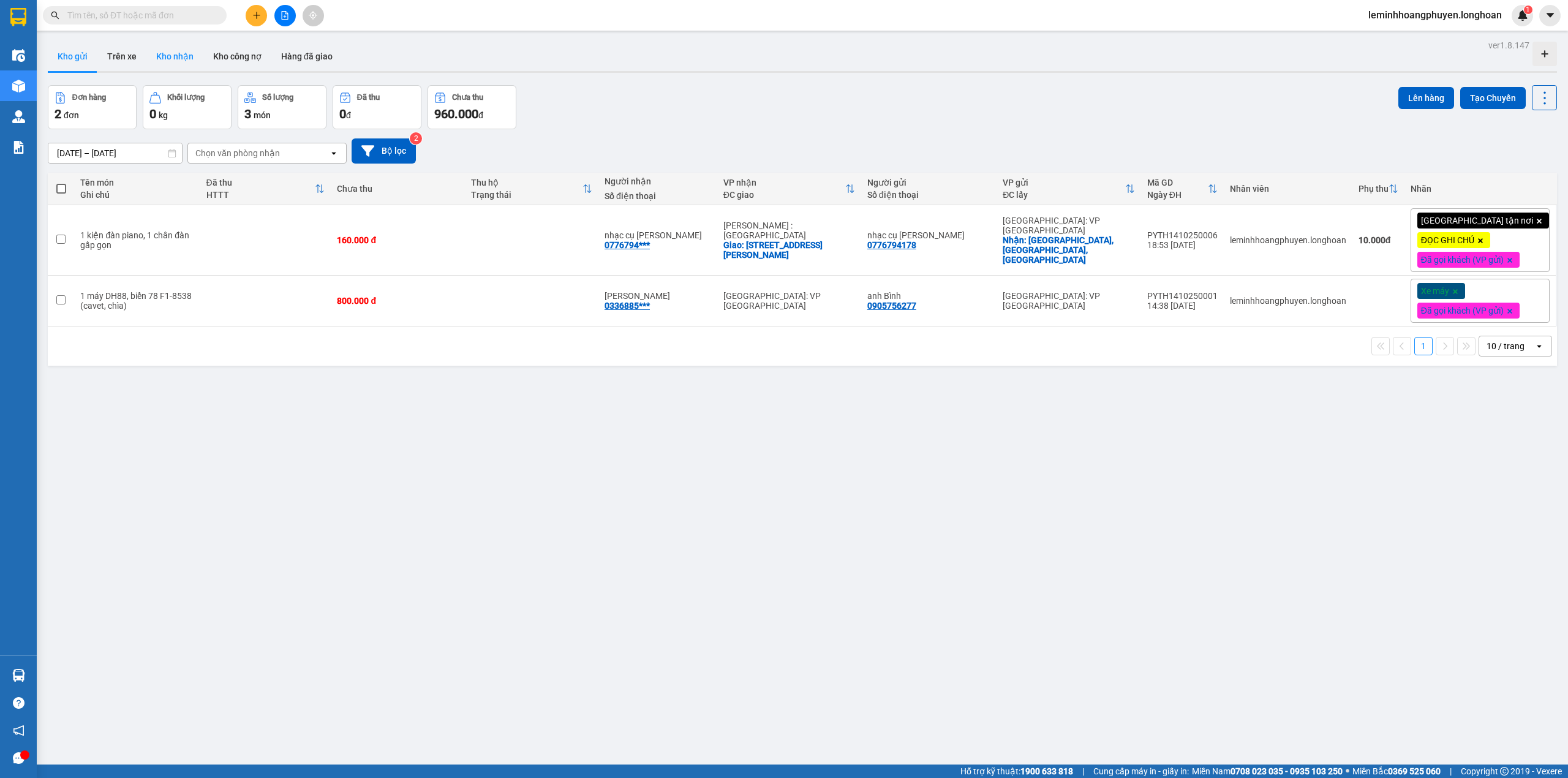
click at [184, 55] on button "Kho nhận" at bounding box center [174, 57] width 57 height 29
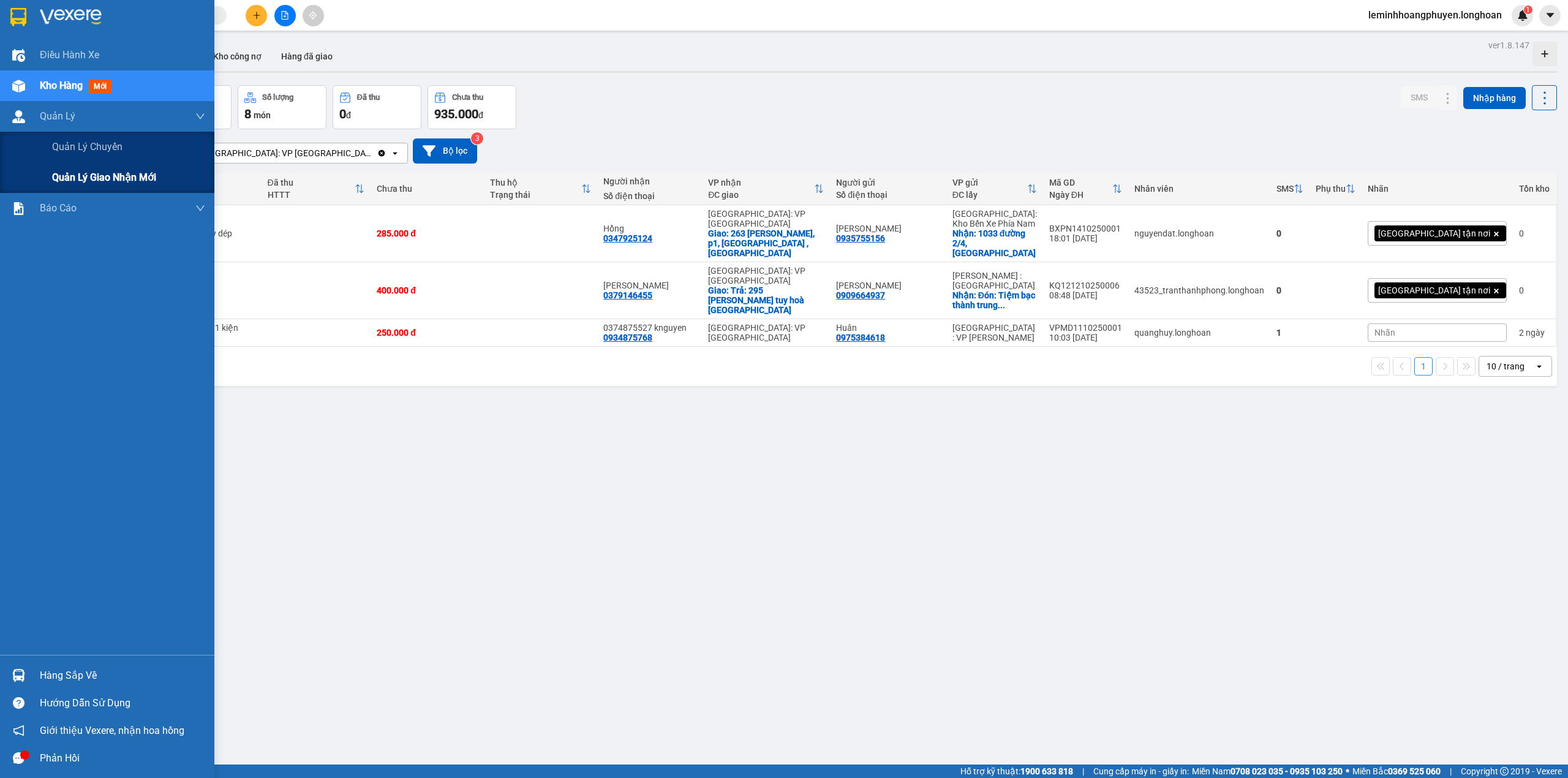
click at [144, 174] on span "Quản lý giao nhận mới" at bounding box center [104, 177] width 104 height 16
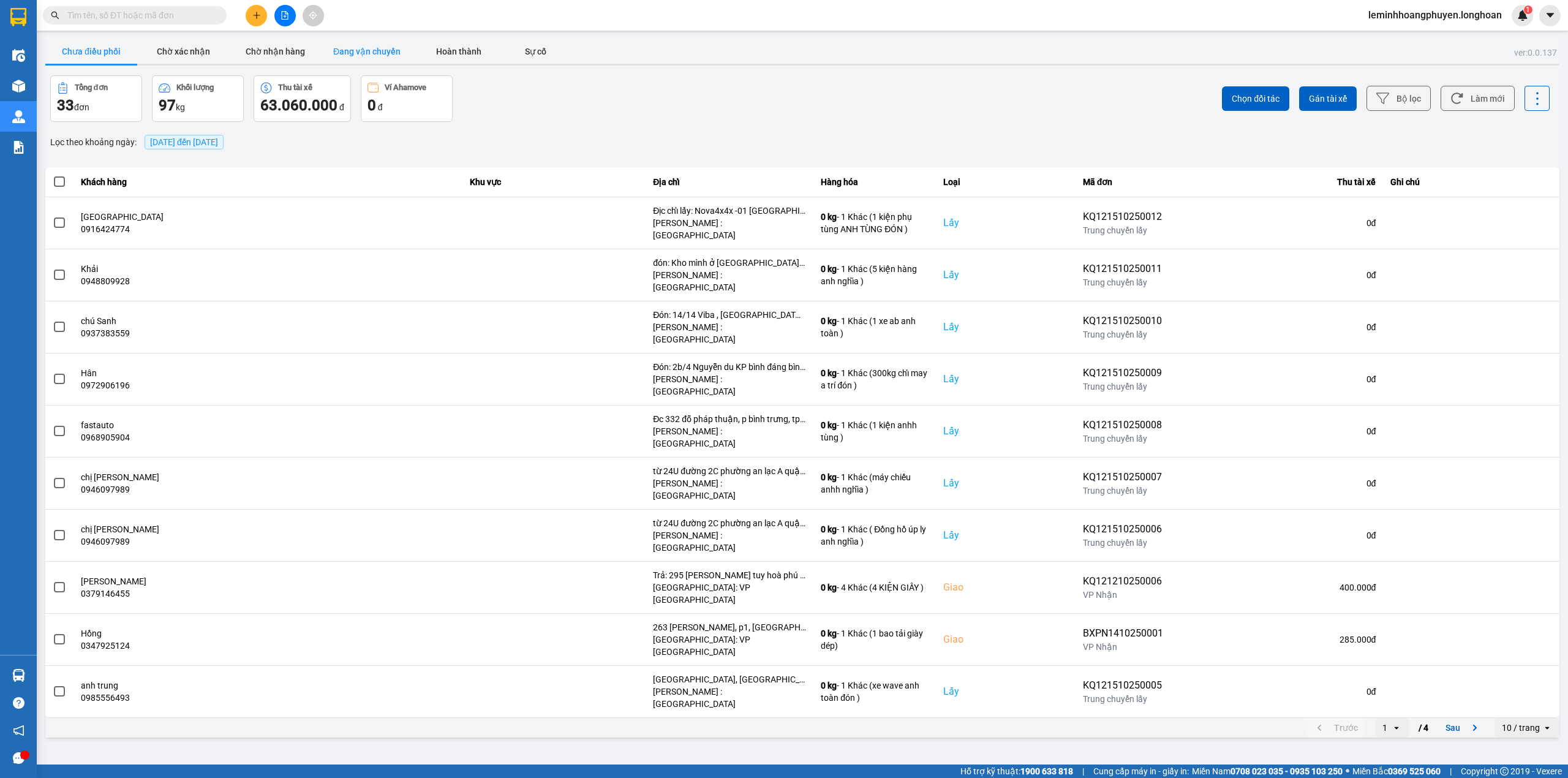
click at [353, 42] on button "Đang vận chuyển" at bounding box center [367, 51] width 92 height 25
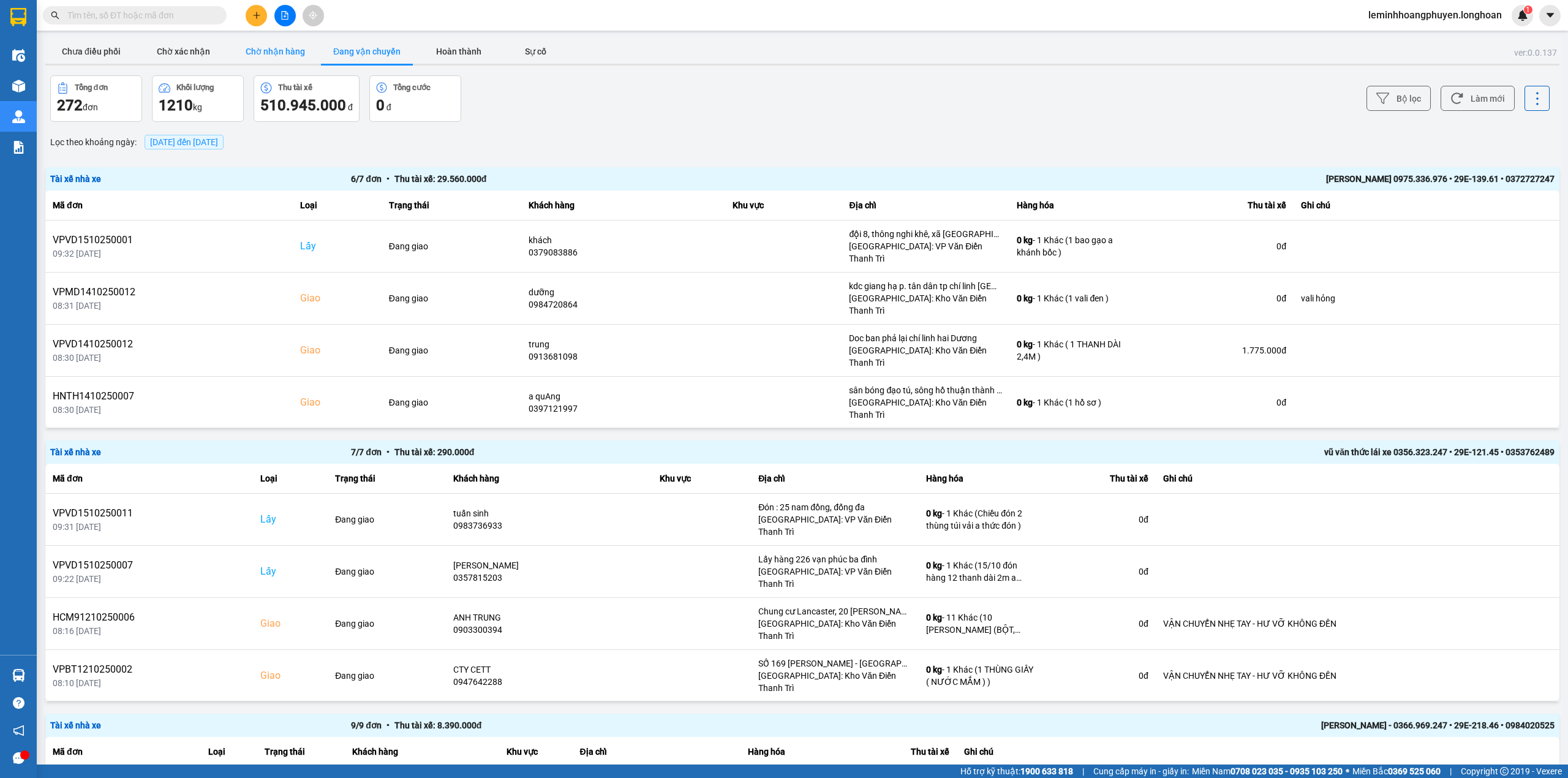
click at [280, 47] on button "Chờ nhận hàng" at bounding box center [275, 51] width 92 height 25
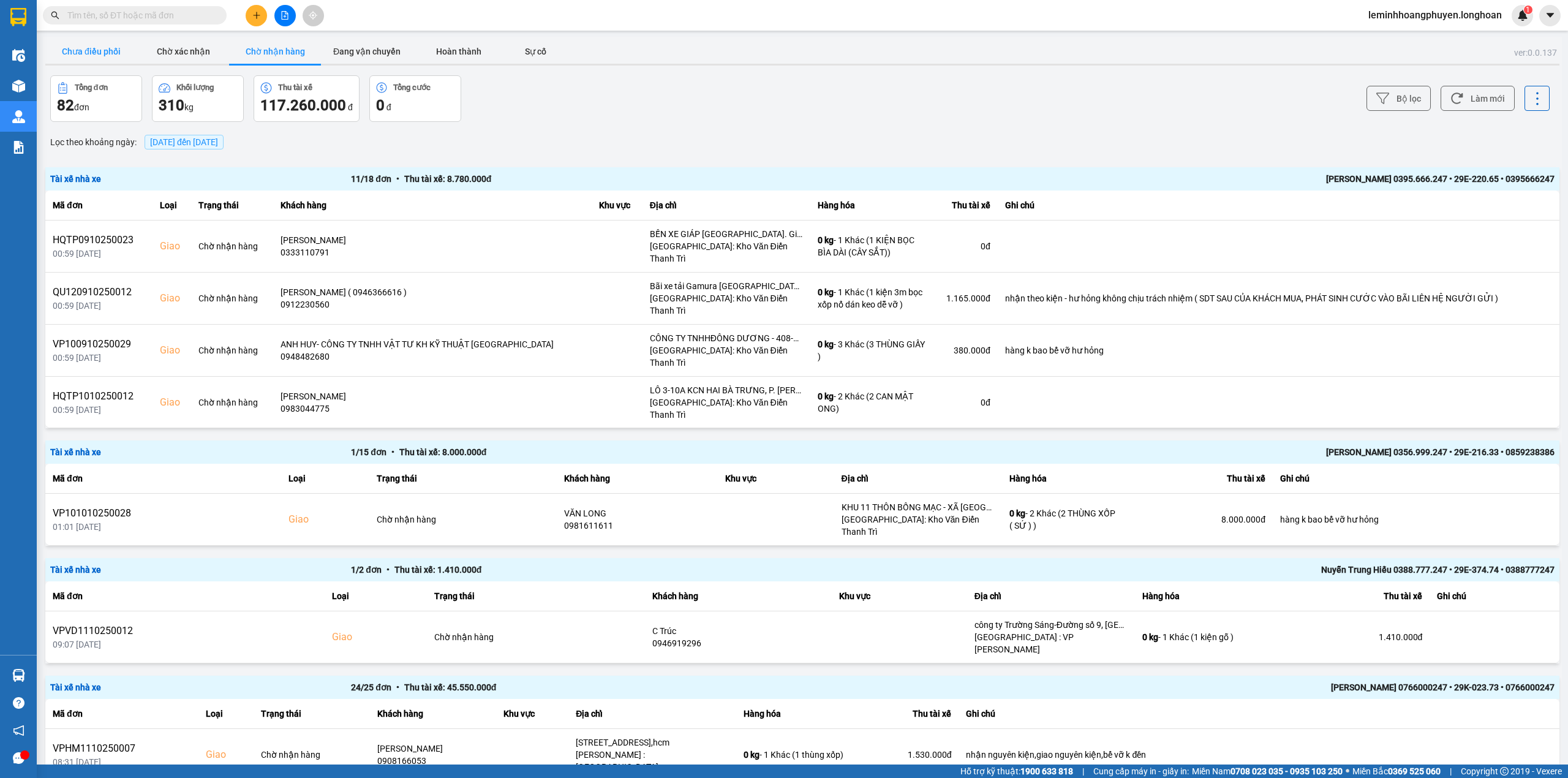
click at [84, 49] on button "Chưa điều phối" at bounding box center [91, 51] width 92 height 25
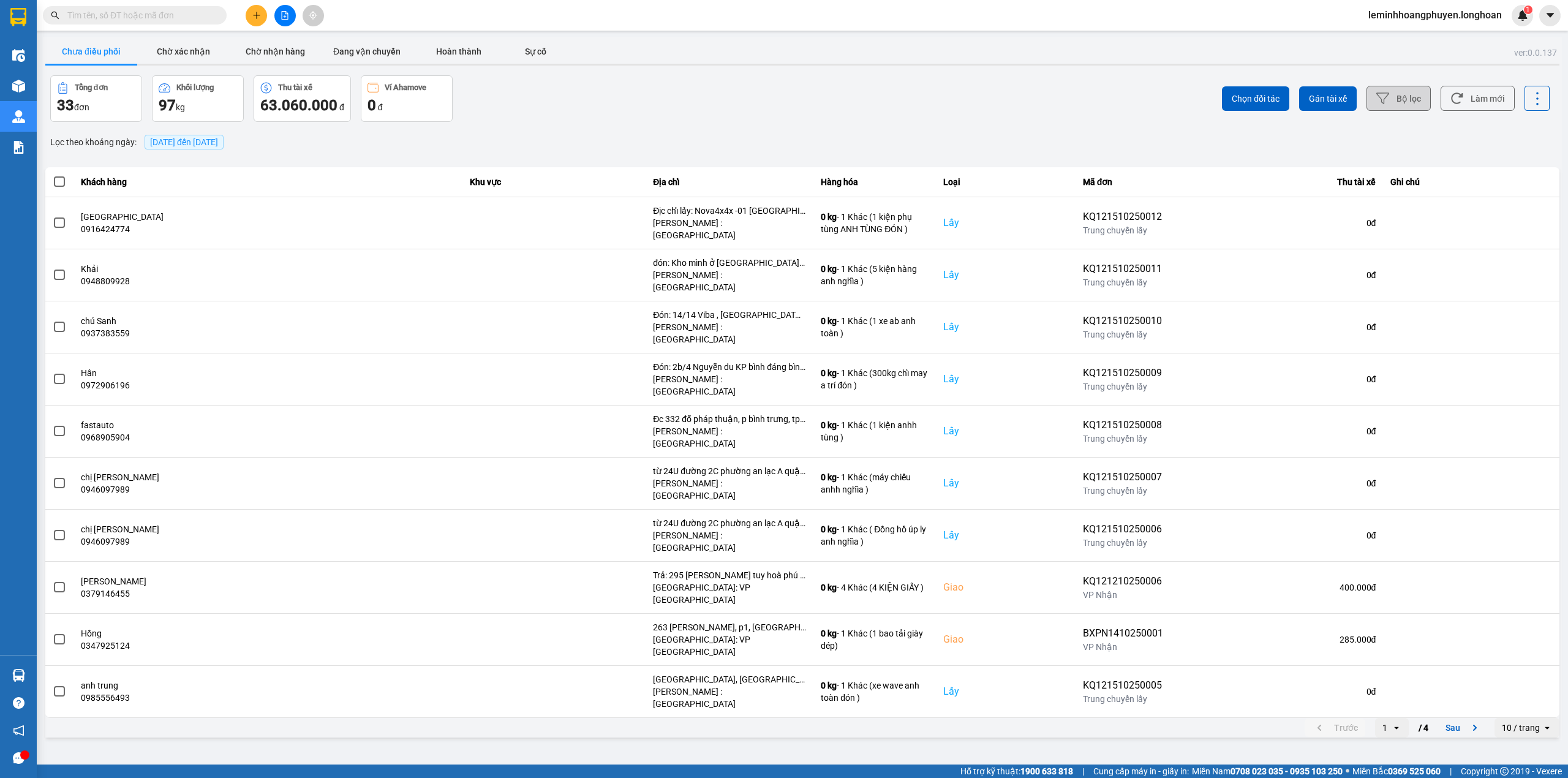
click at [1406, 96] on button "Bộ lọc" at bounding box center [1398, 99] width 64 height 26
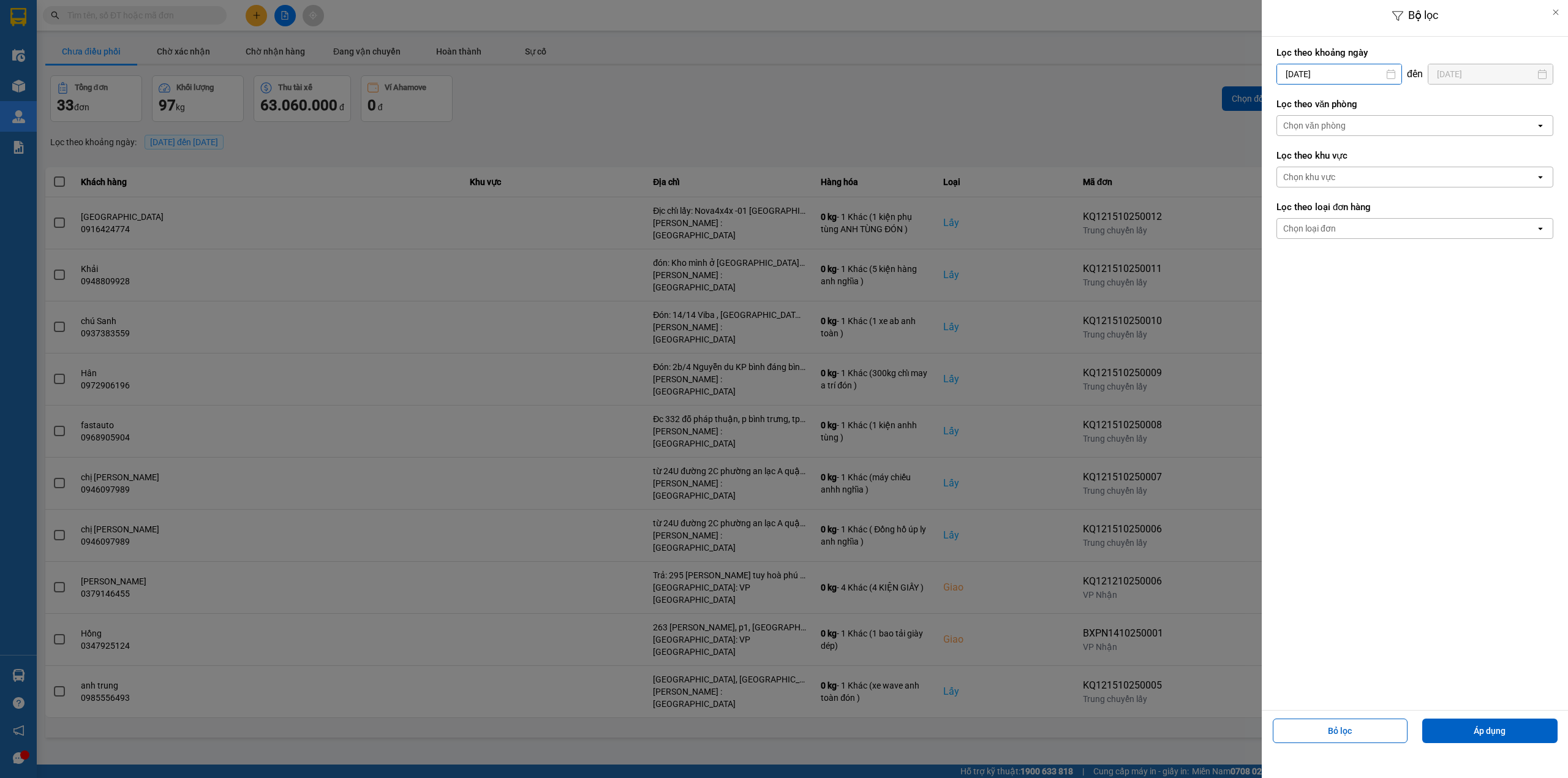
click at [1292, 74] on input "[DATE]" at bounding box center [1339, 73] width 124 height 19
click at [1366, 183] on div "9" at bounding box center [1356, 190] width 25 height 25
type input "[DATE]"
click at [1392, 128] on div "Chọn văn phòng" at bounding box center [1406, 125] width 258 height 19
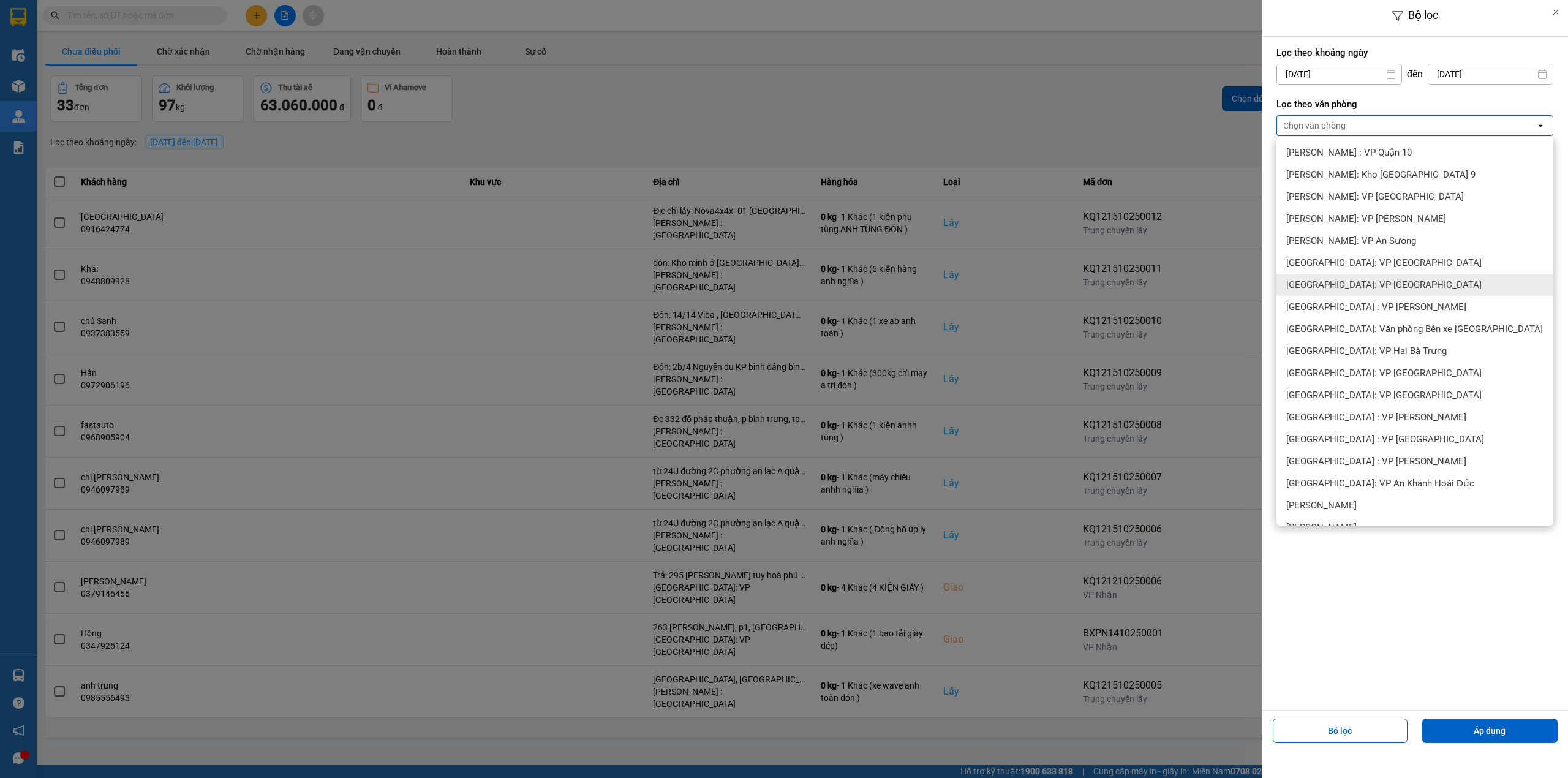
click at [1343, 282] on span "[GEOGRAPHIC_DATA]: VP [GEOGRAPHIC_DATA]" at bounding box center [1384, 284] width 195 height 12
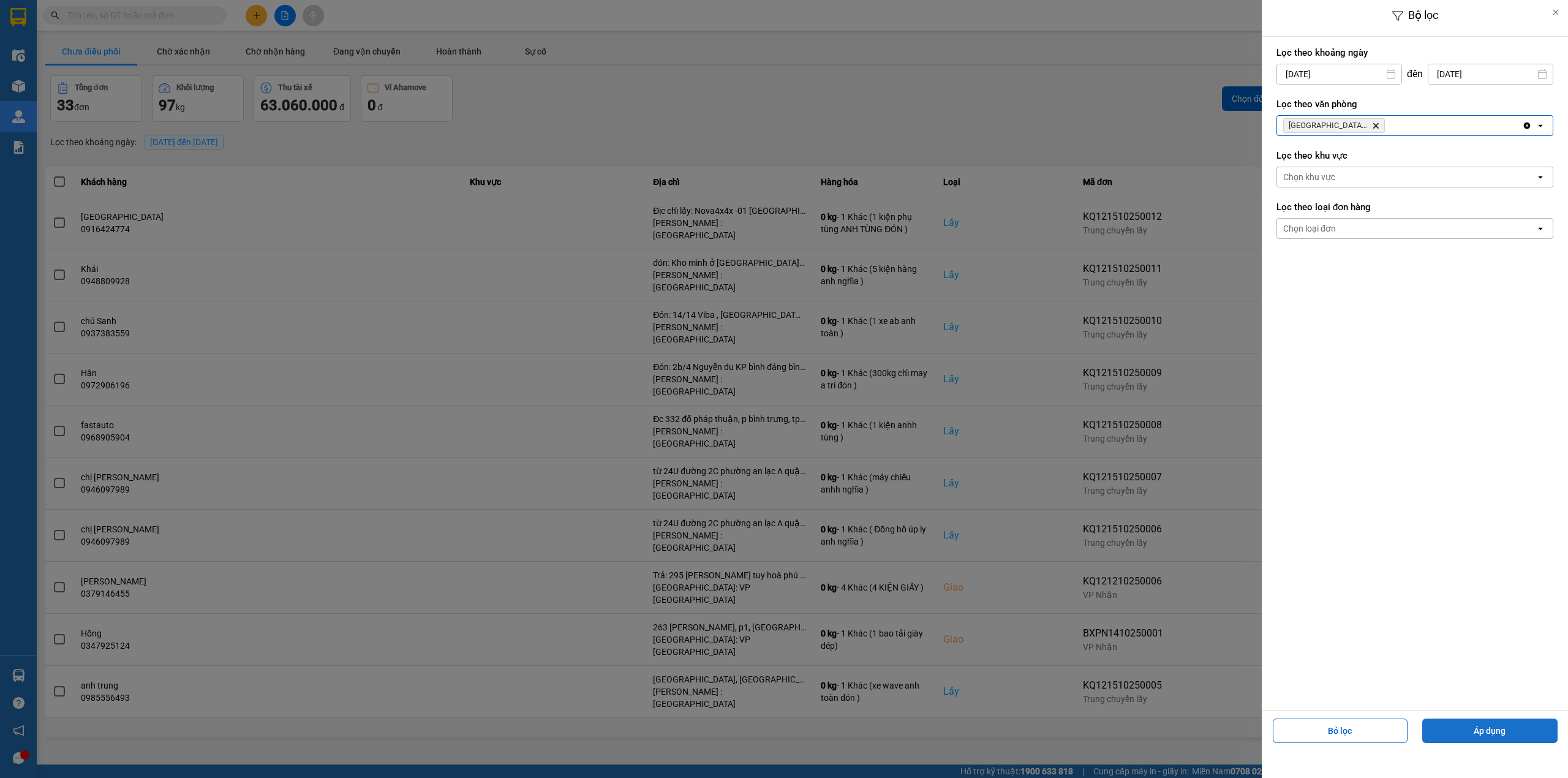
click at [1514, 731] on button "Áp dụng" at bounding box center [1490, 731] width 135 height 25
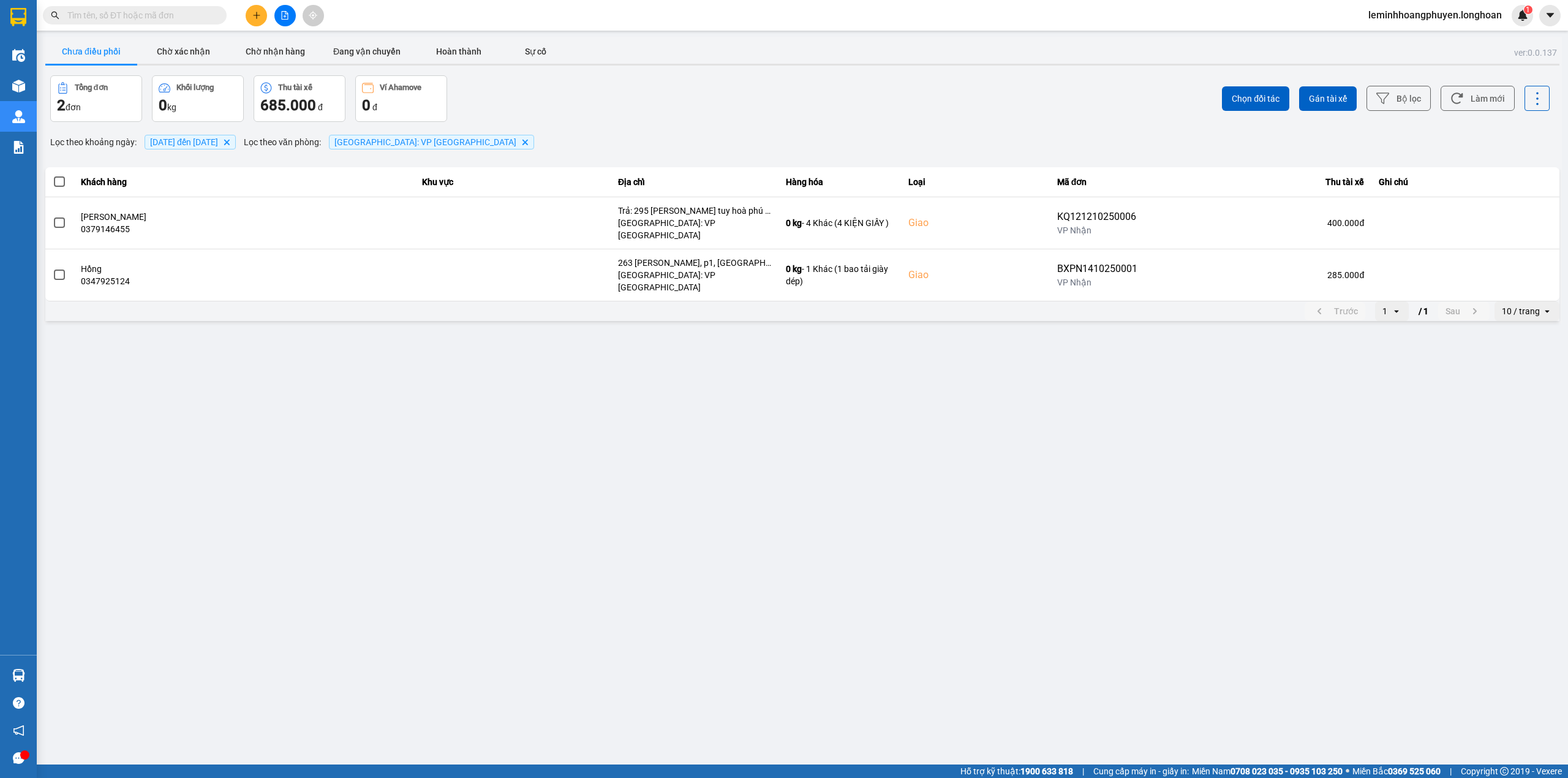
click at [61, 182] on span at bounding box center [59, 182] width 11 height 11
click at [53, 175] on input "checkbox" at bounding box center [53, 175] width 0 height 0
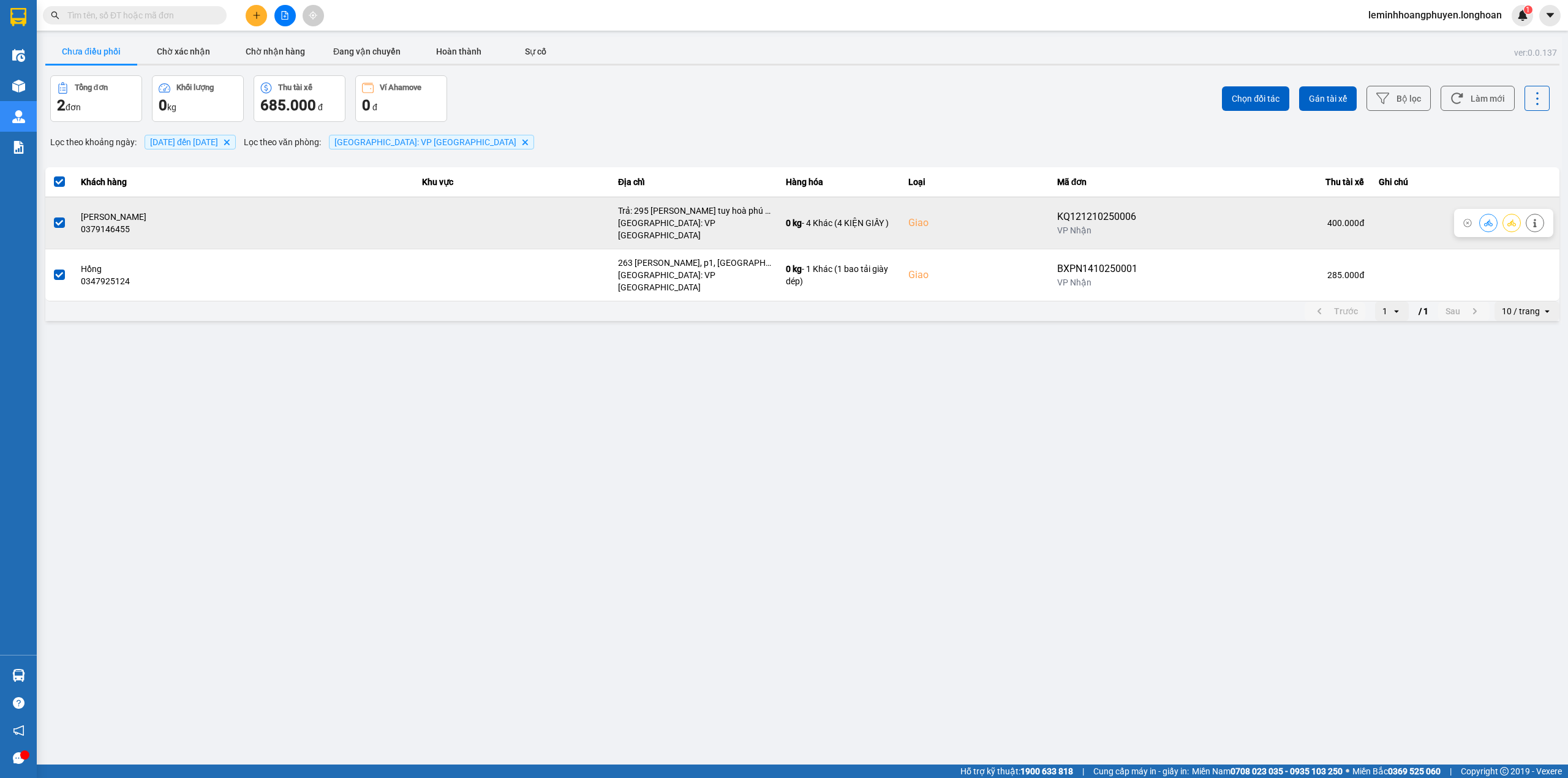
click at [58, 224] on span at bounding box center [59, 223] width 11 height 11
click at [53, 216] on input "checkbox" at bounding box center [53, 216] width 0 height 0
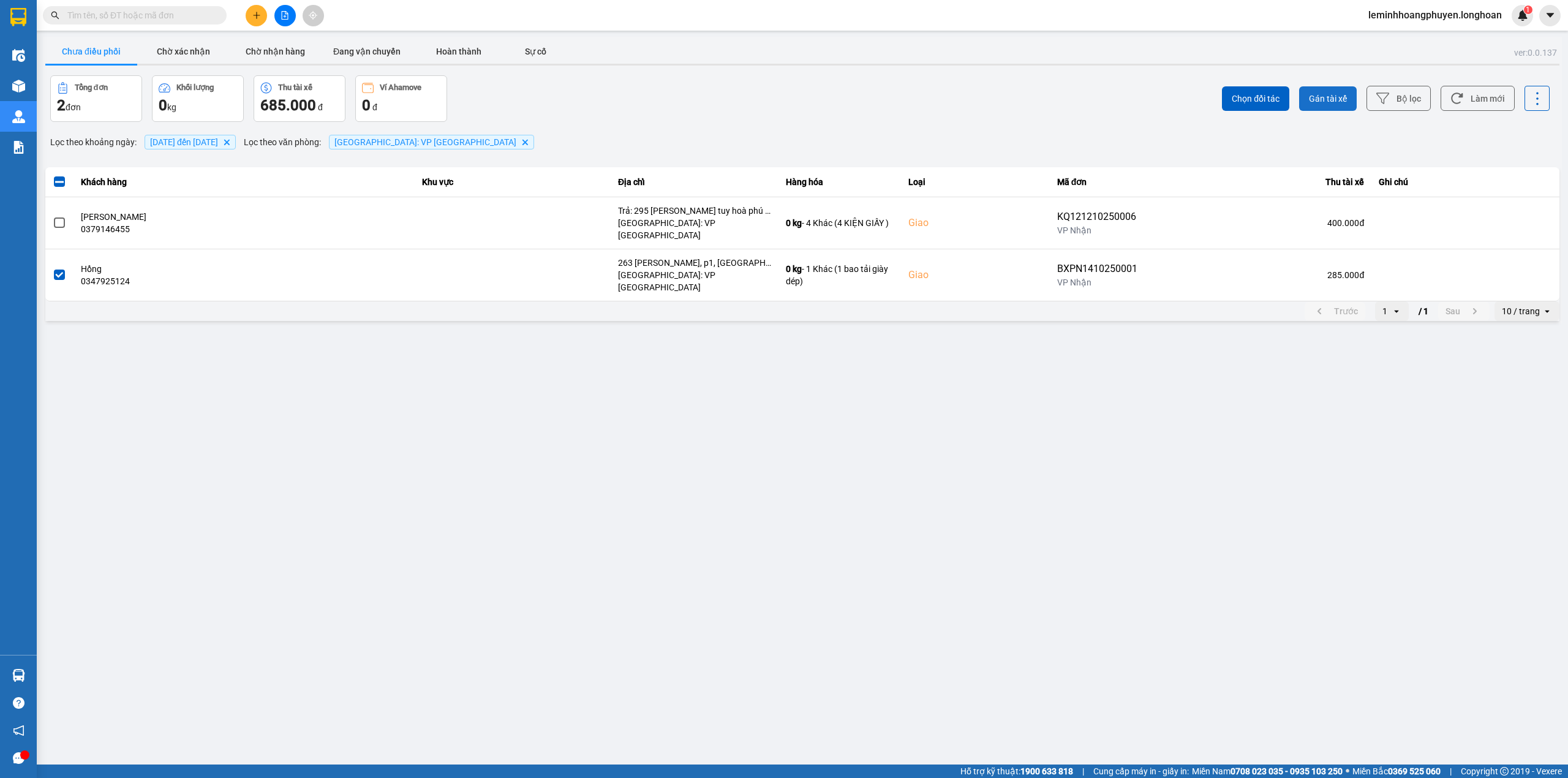
click at [1321, 100] on span "Gán tài xế" at bounding box center [1328, 98] width 38 height 12
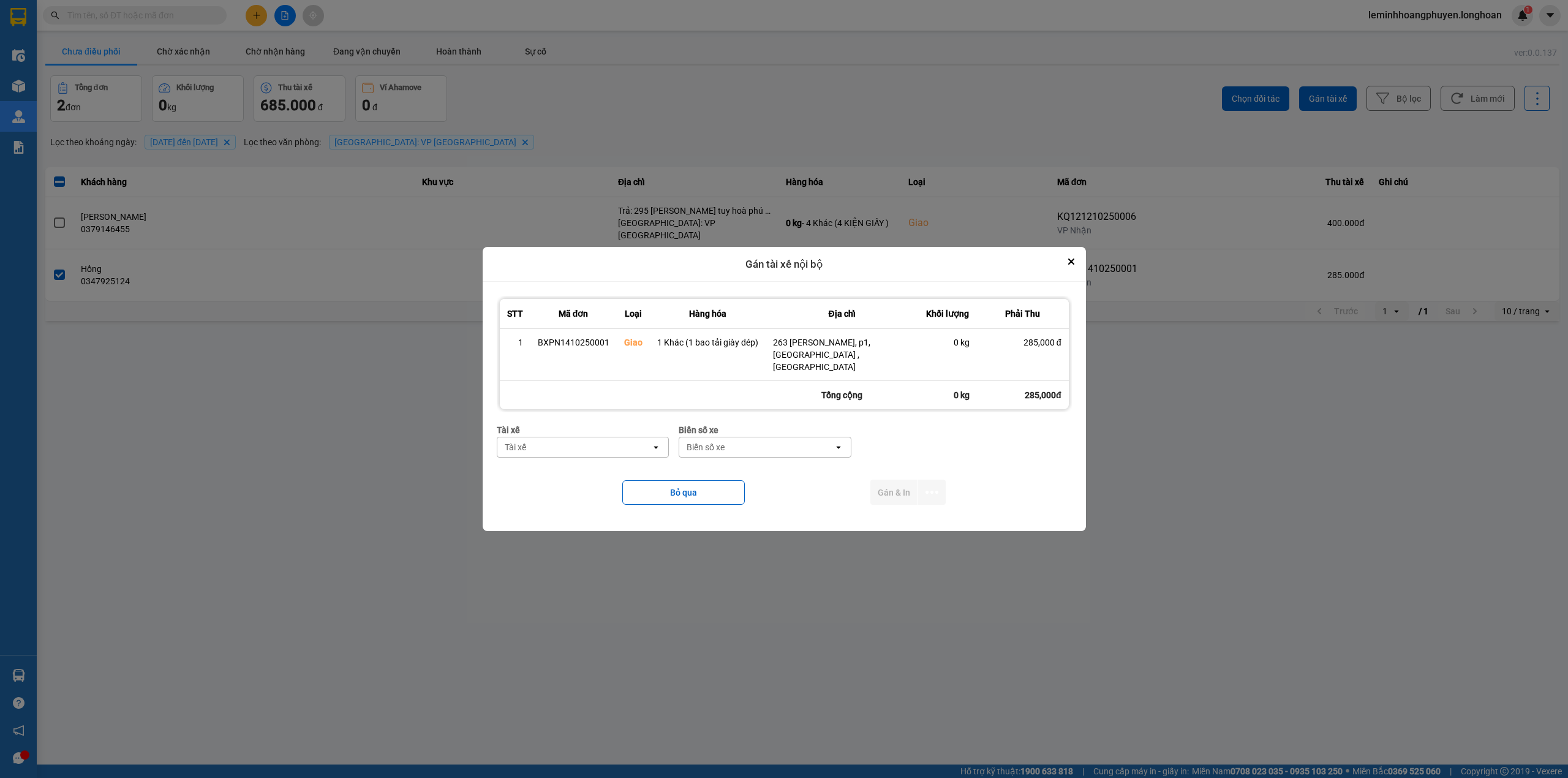
click at [657, 442] on icon "open" at bounding box center [655, 447] width 10 height 10
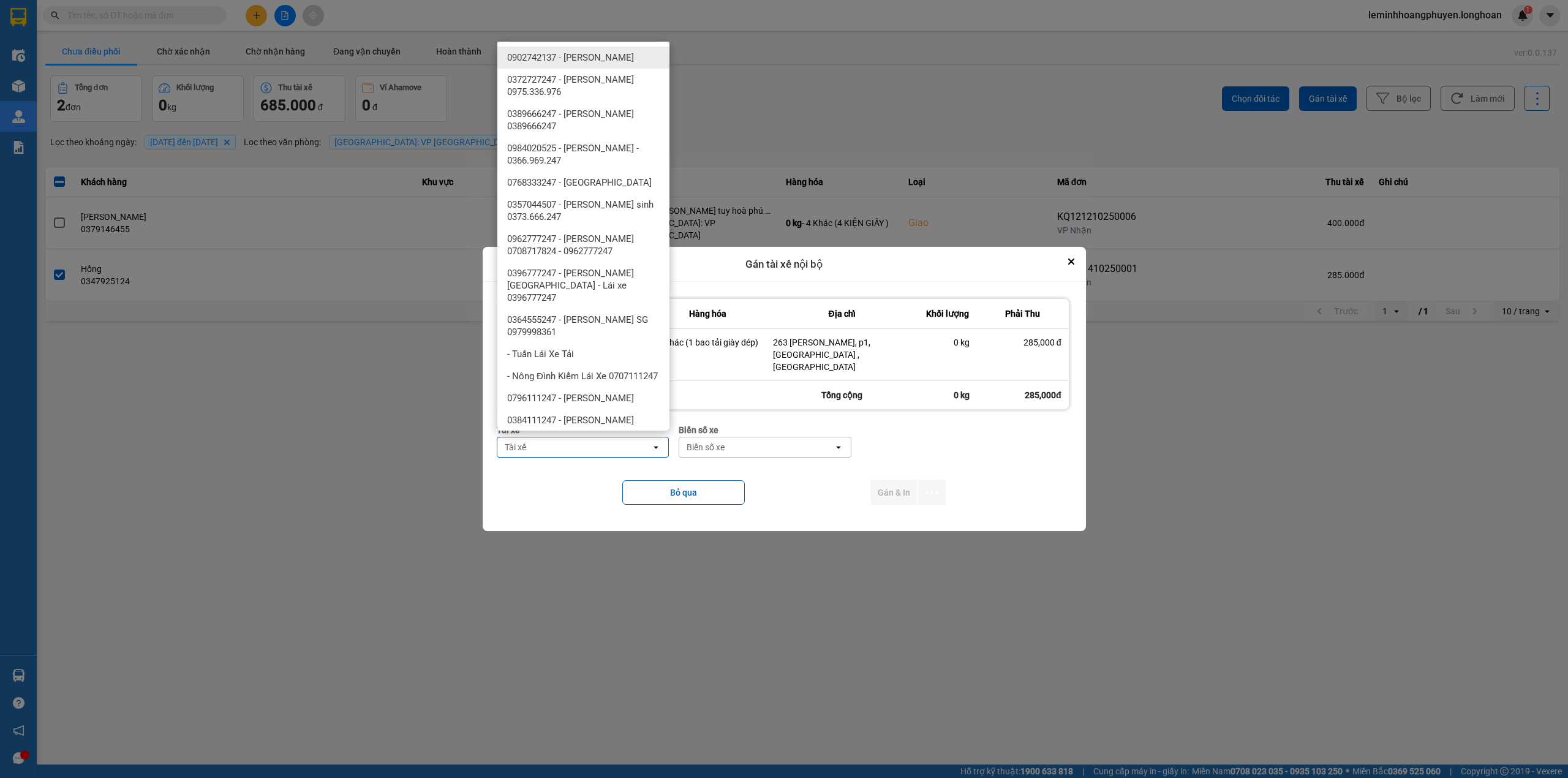
click at [657, 442] on icon "open" at bounding box center [655, 447] width 10 height 10
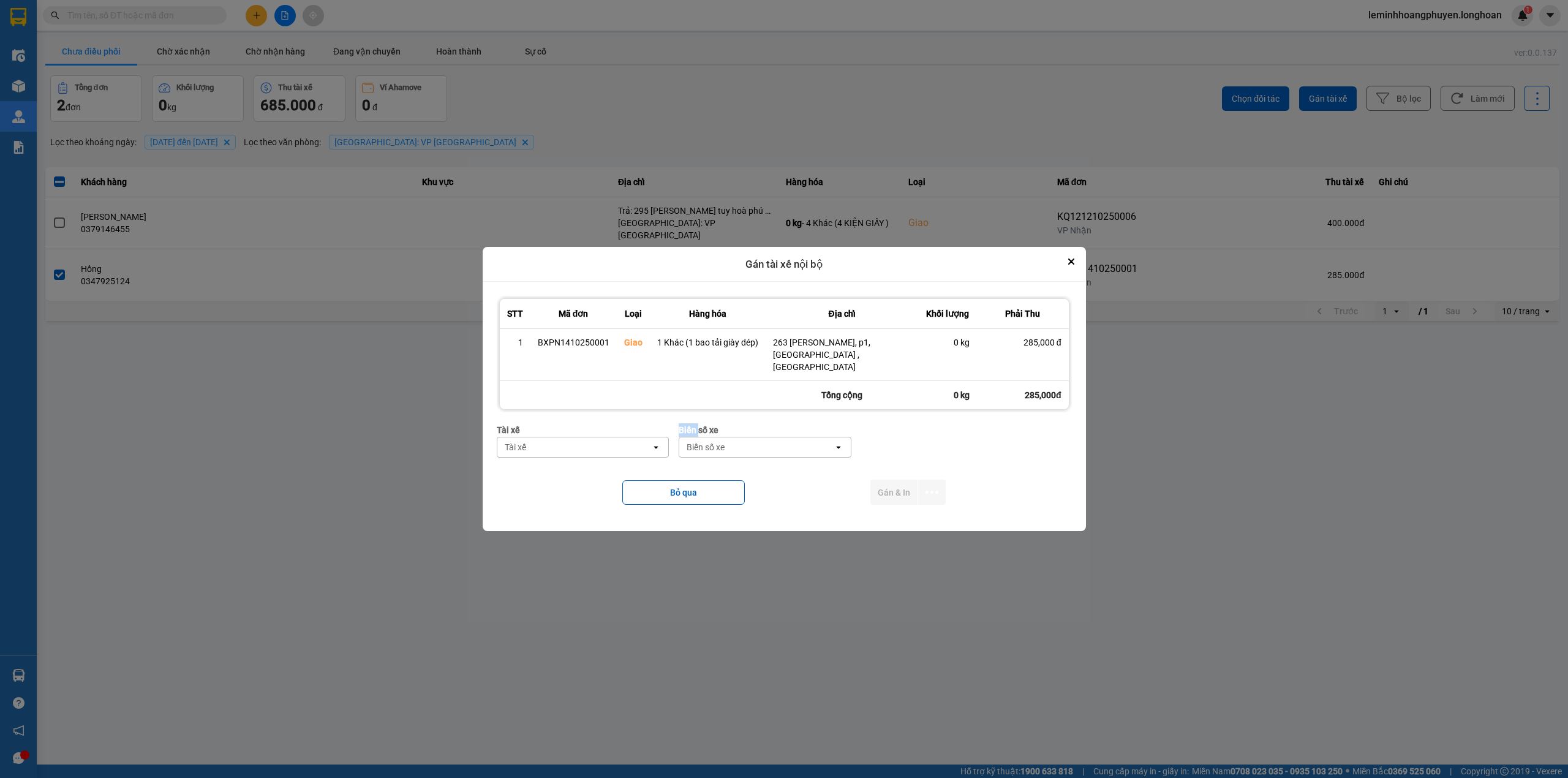
click at [657, 442] on icon "open" at bounding box center [655, 447] width 10 height 10
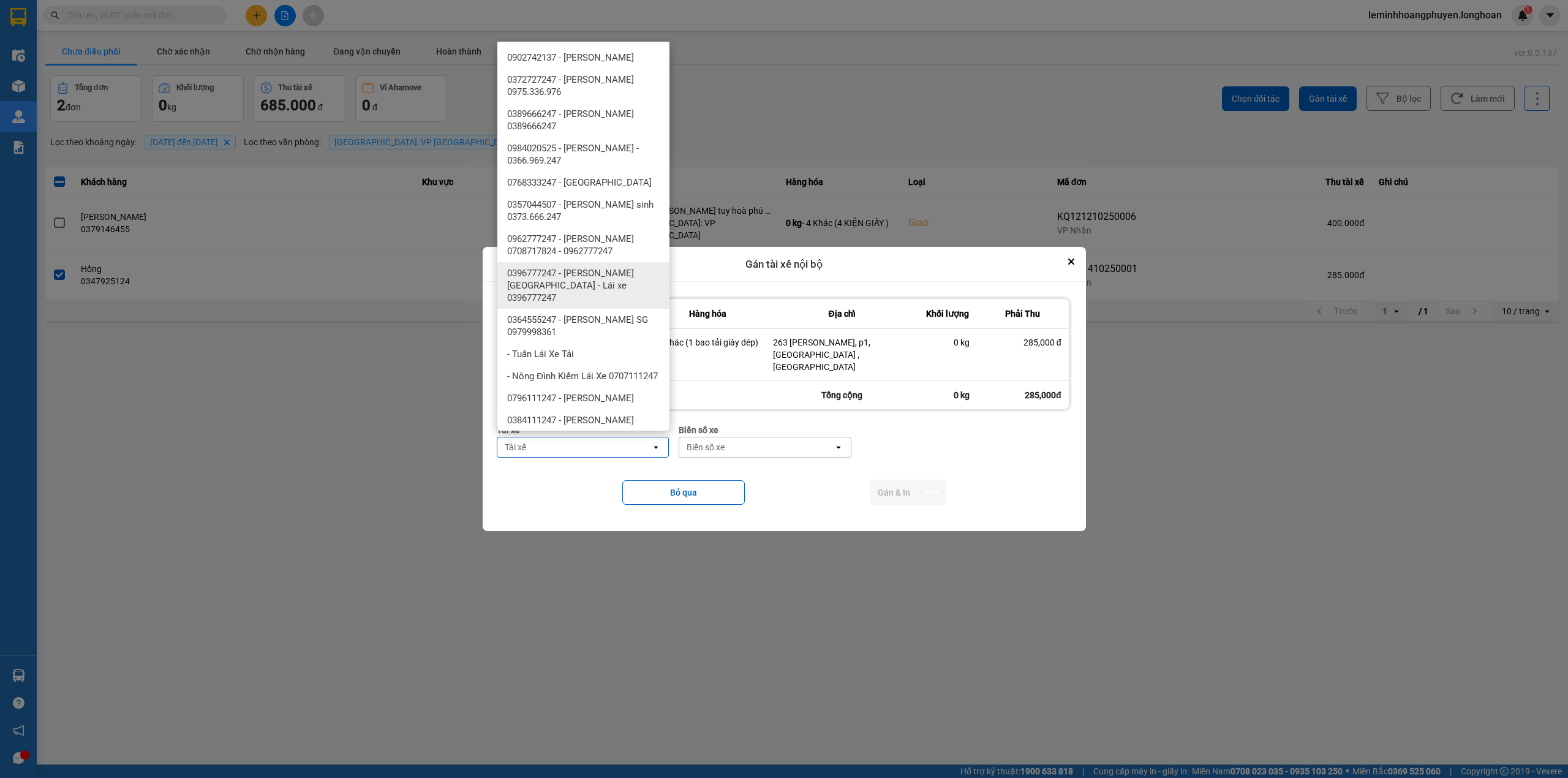
click at [580, 282] on span "0396777247 - Lê Minh Hoàng Phú Yên - Lái xe 0396777247" at bounding box center [586, 286] width 157 height 37
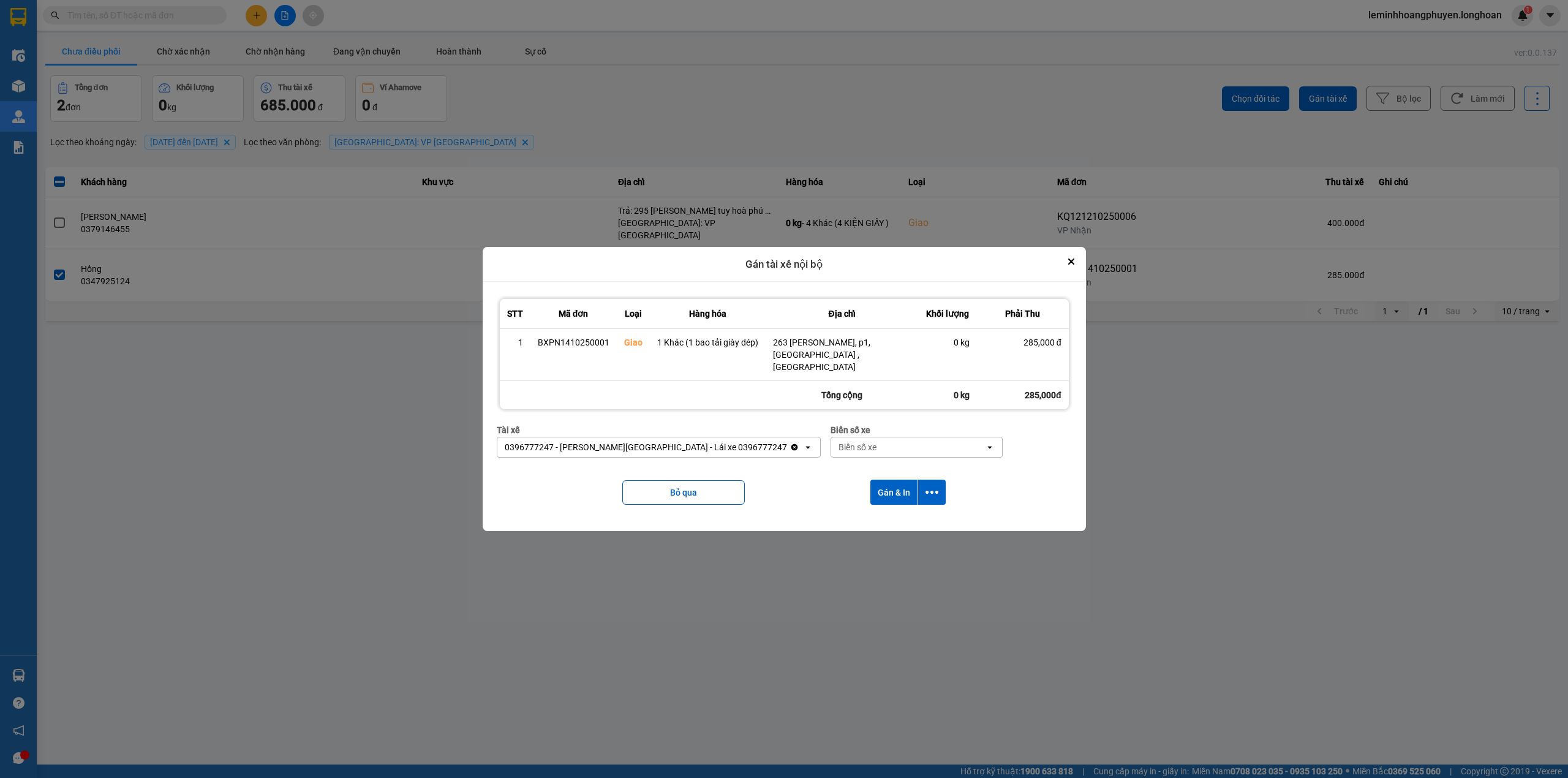
click at [873, 441] on div "Biển số xe" at bounding box center [907, 447] width 154 height 19
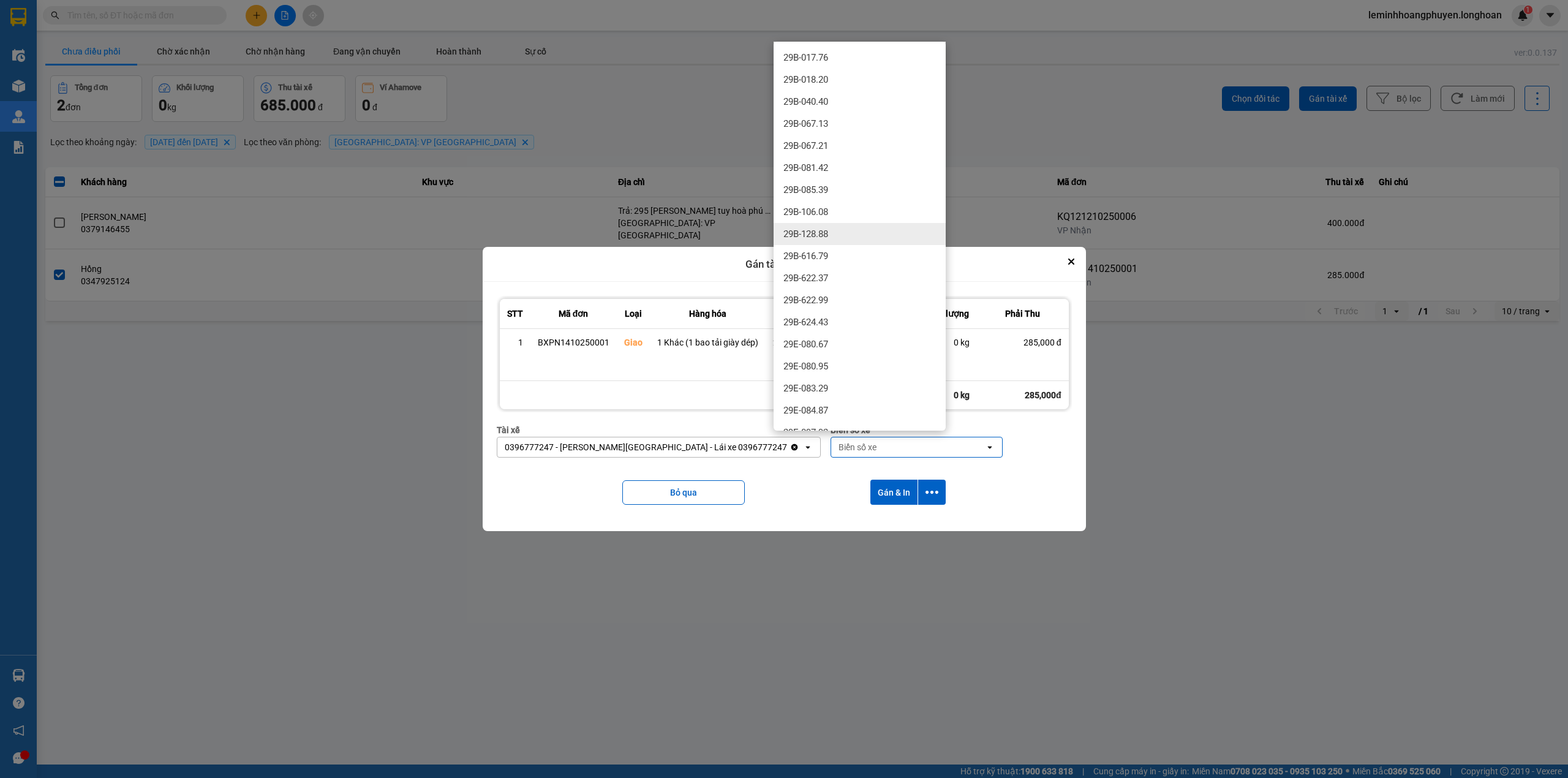
scroll to position [490, 0]
click at [836, 329] on div "29E-355.06" at bounding box center [859, 340] width 172 height 22
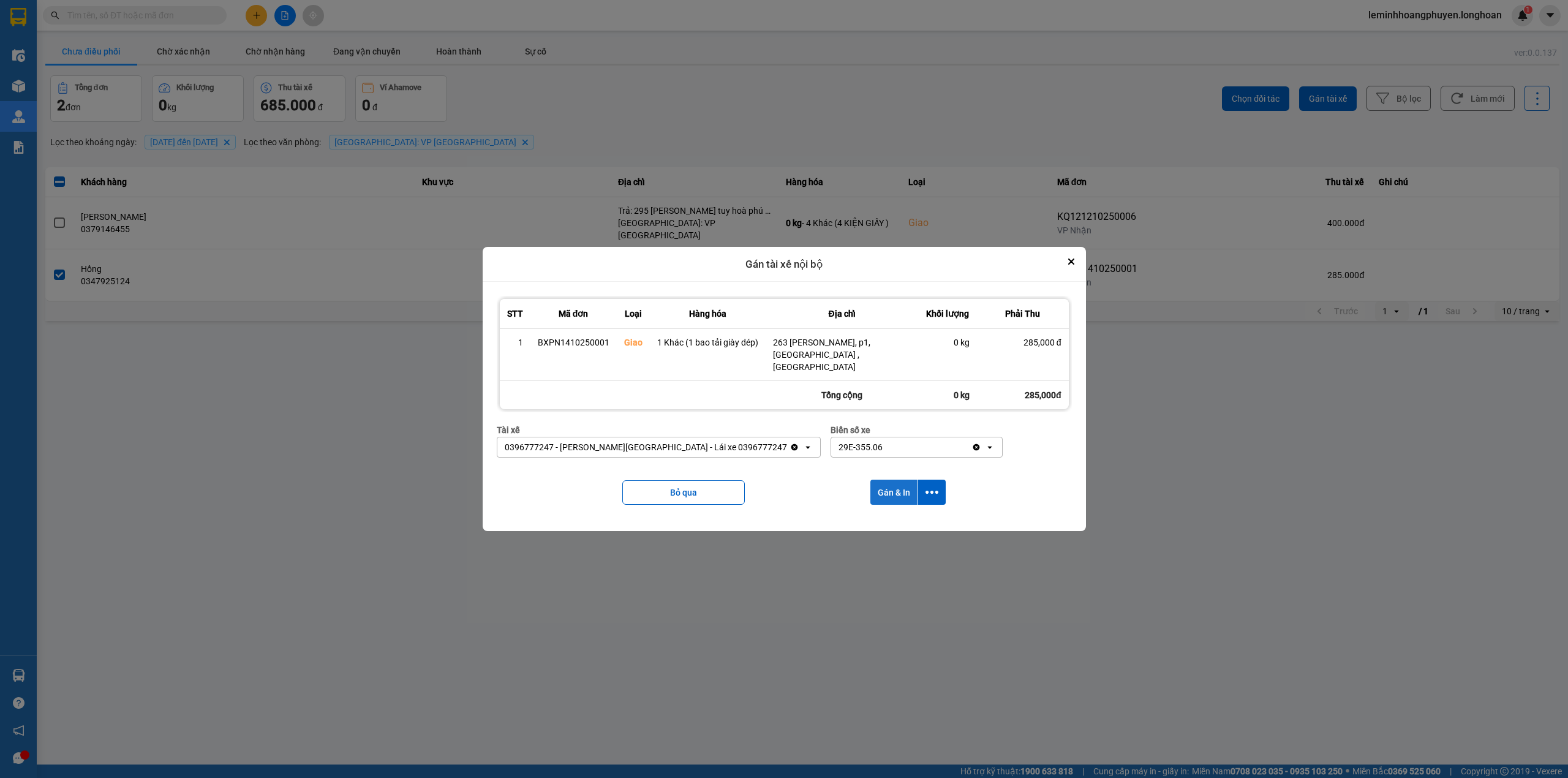
click at [887, 485] on button "Gán & In" at bounding box center [894, 492] width 47 height 26
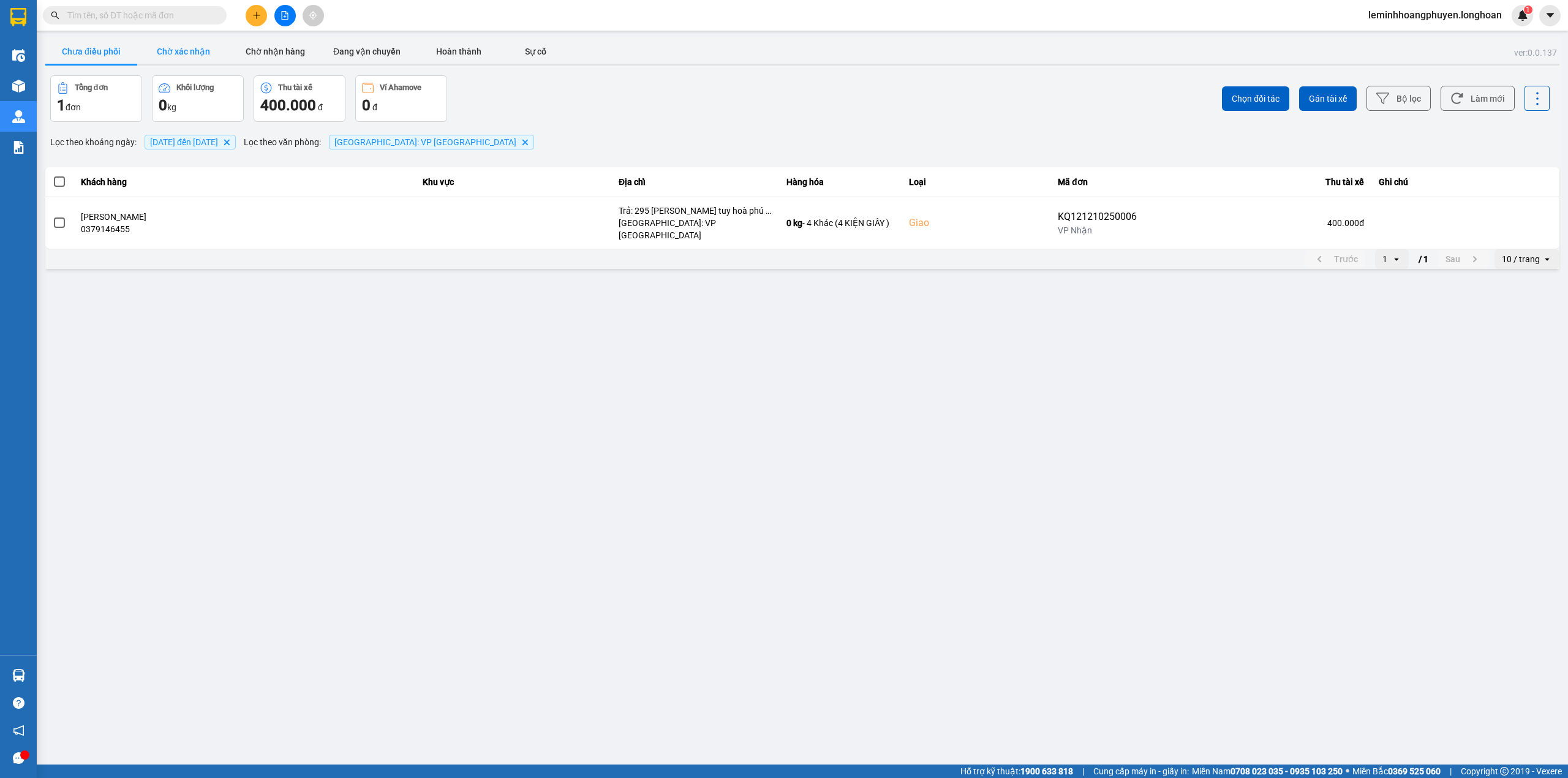
click at [186, 54] on button "Chờ xác nhận" at bounding box center [183, 51] width 92 height 25
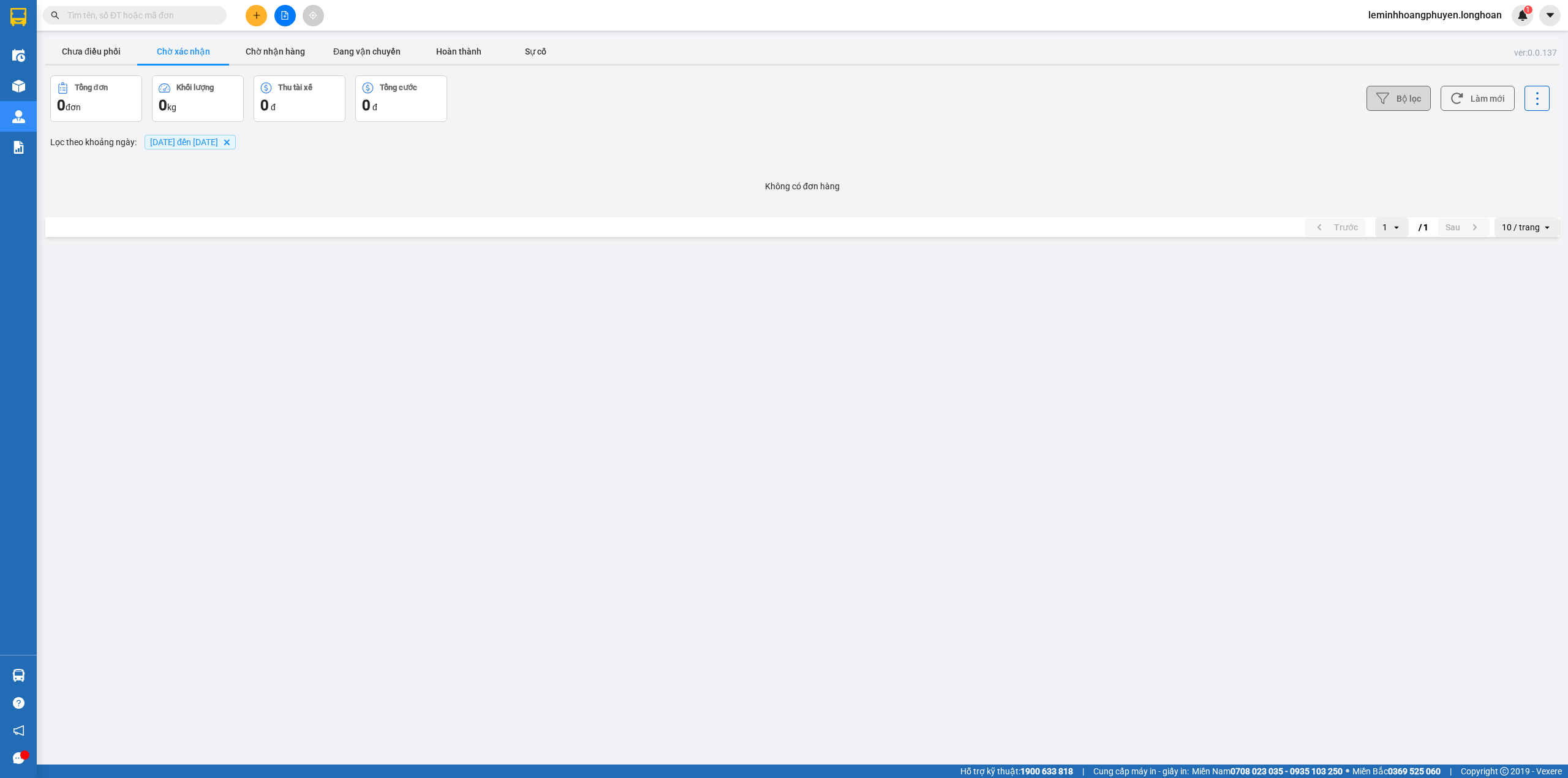
click at [1391, 101] on button "Bộ lọc" at bounding box center [1398, 99] width 64 height 26
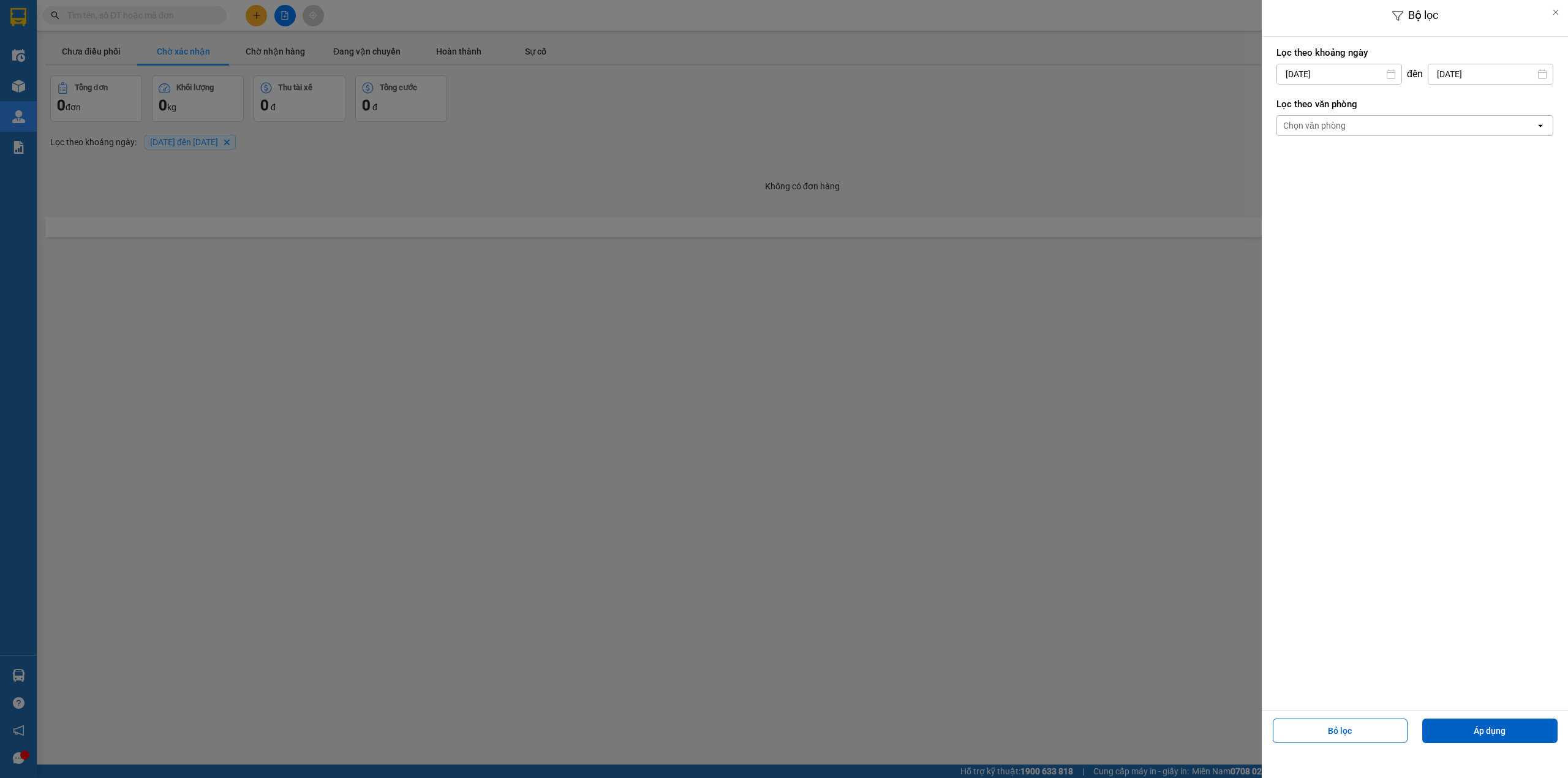
click at [1372, 128] on div "Chọn văn phòng" at bounding box center [1406, 125] width 258 height 19
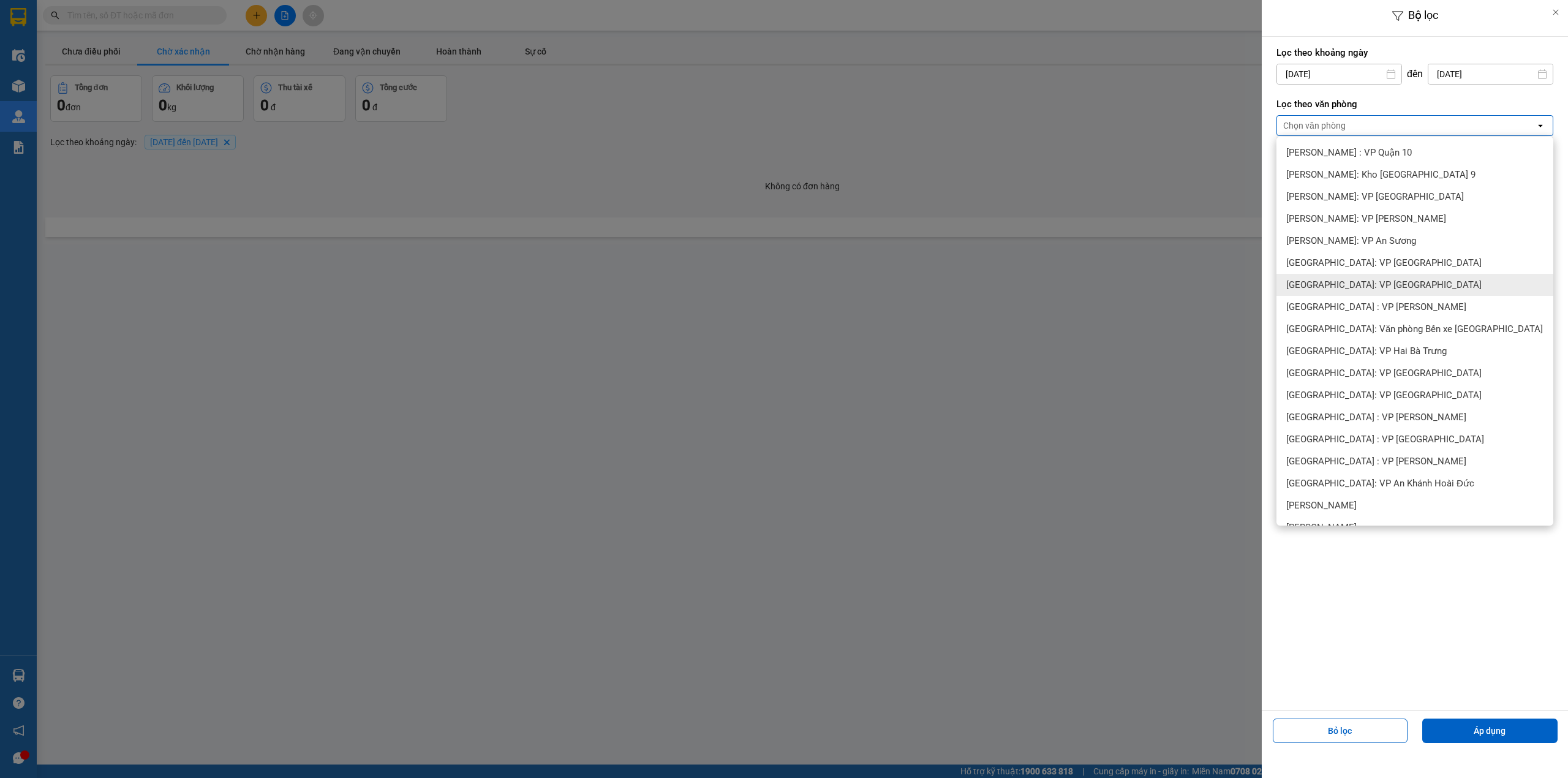
click at [1339, 280] on span "[GEOGRAPHIC_DATA]: VP [GEOGRAPHIC_DATA]" at bounding box center [1384, 284] width 195 height 12
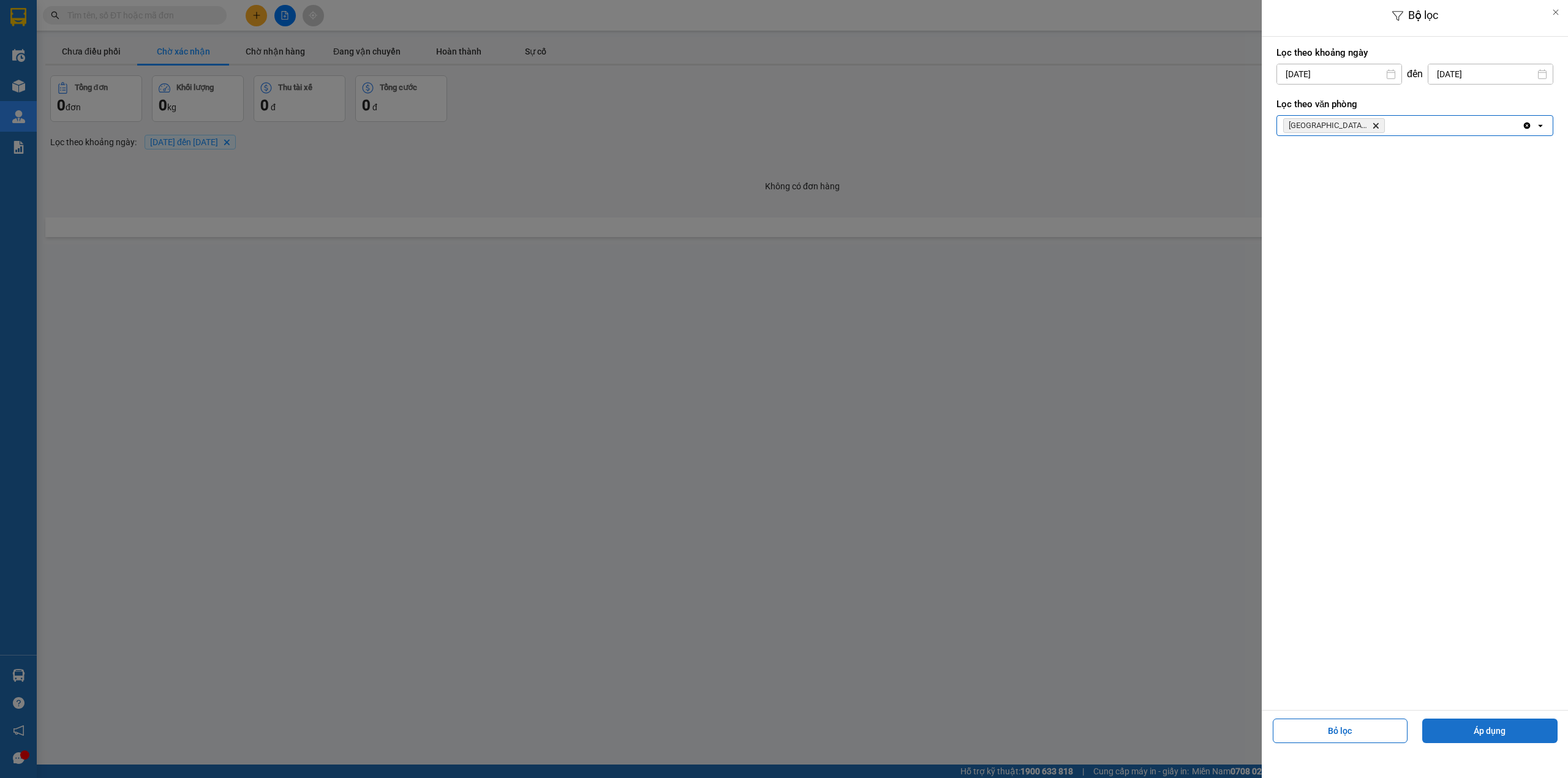
click at [1490, 727] on button "Áp dụng" at bounding box center [1490, 731] width 135 height 25
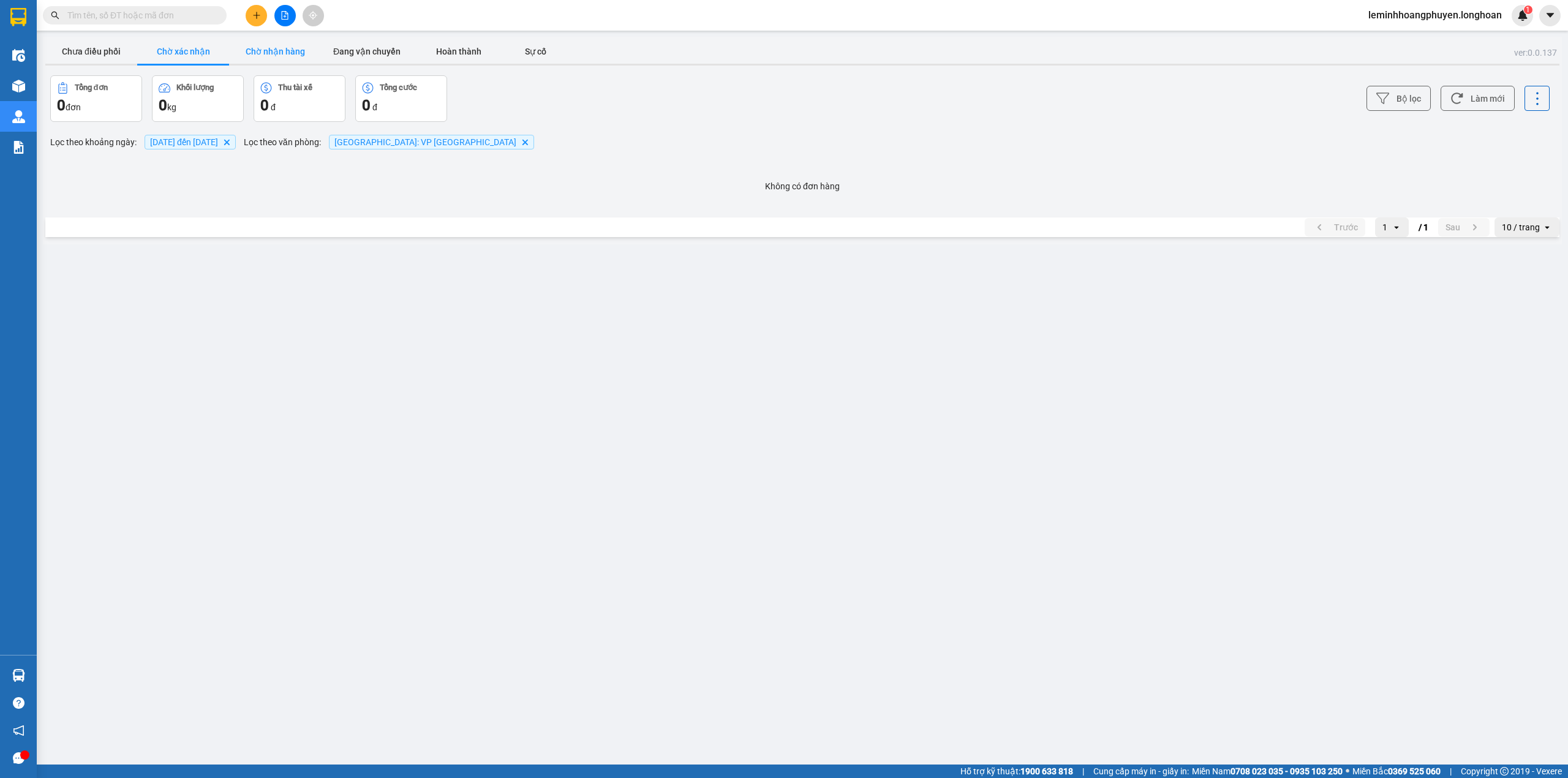
click at [280, 55] on button "Chờ nhận hàng" at bounding box center [275, 51] width 92 height 25
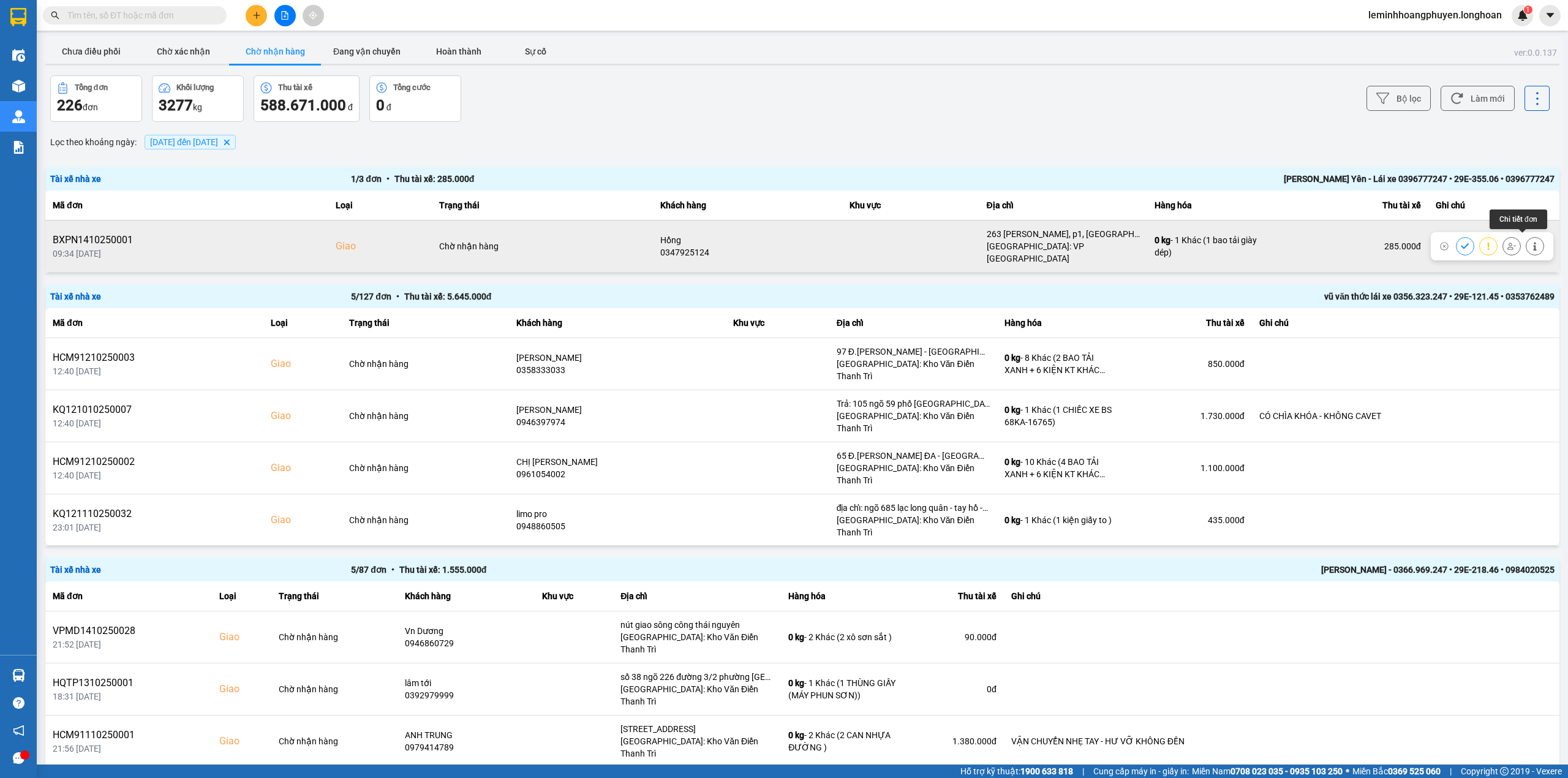
click at [1531, 242] on icon at bounding box center [1534, 246] width 8 height 8
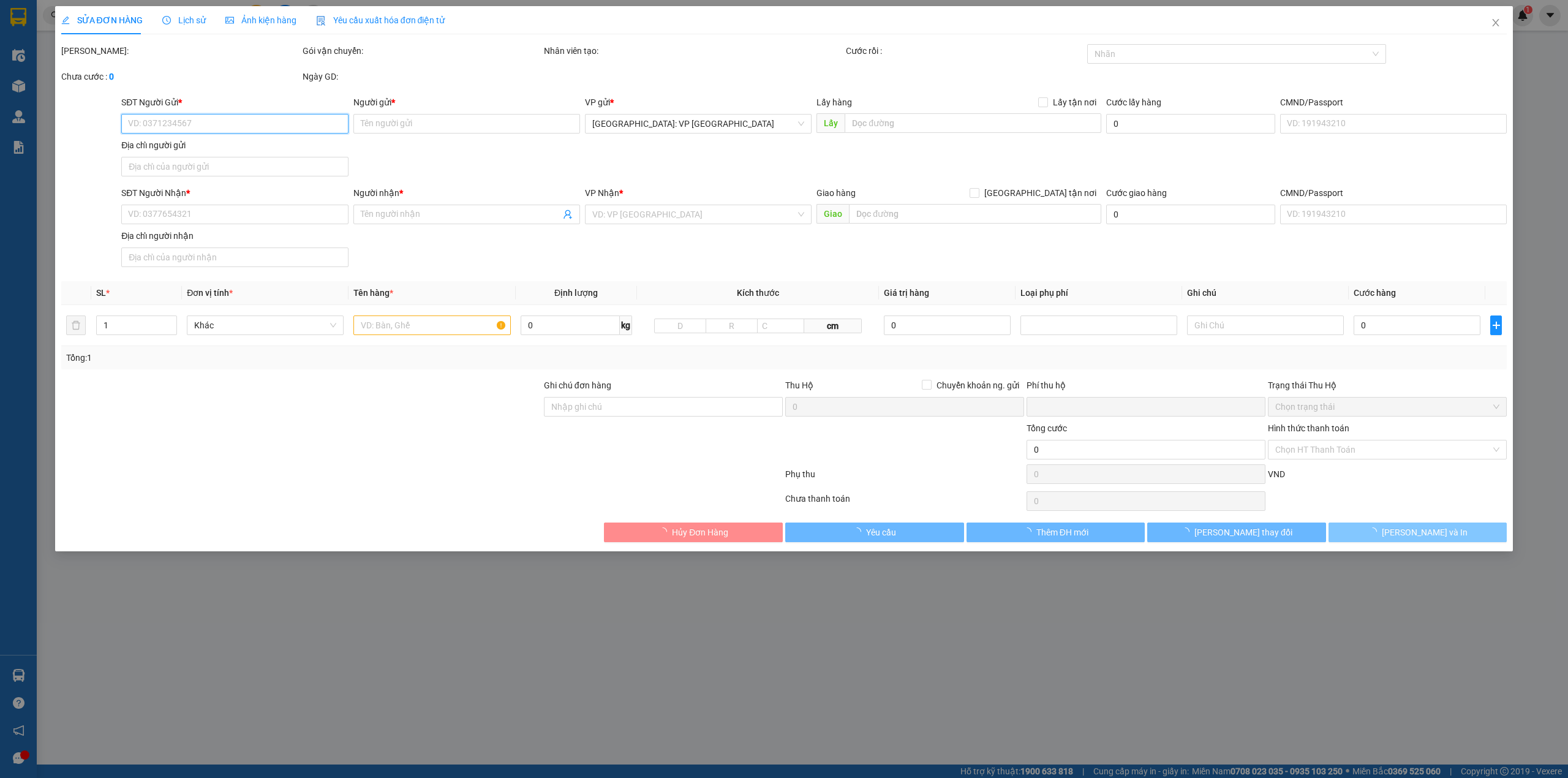
type input "0935755156"
type input "[PERSON_NAME]"
checkbox input "true"
type input "1033 đường 2/4, Nha Trang"
type input "0347925124"
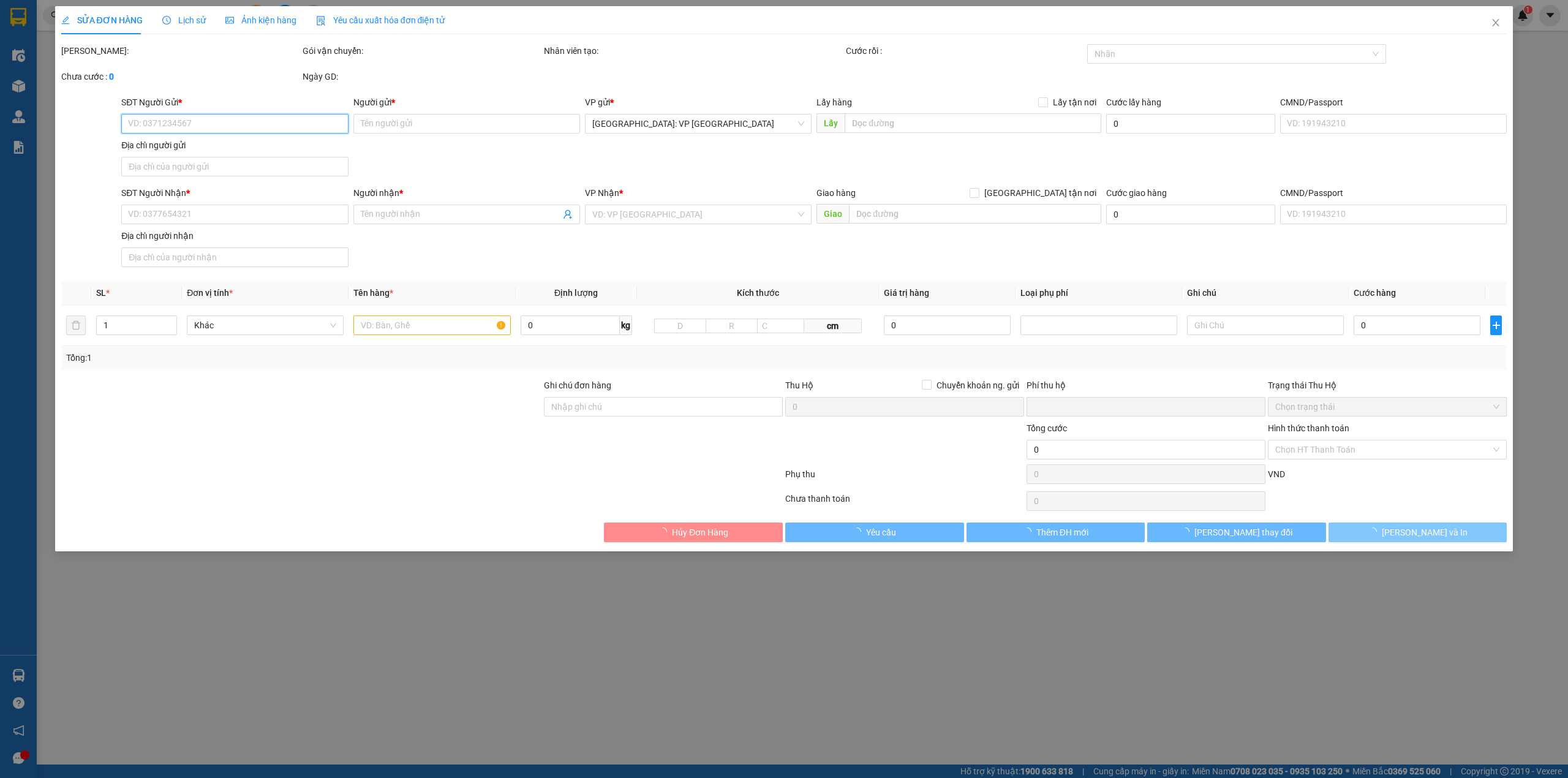
type input "Hồng"
checkbox input "true"
type input "263 [PERSON_NAME], p1, [GEOGRAPHIC_DATA] , [GEOGRAPHIC_DATA]"
type input "0"
type input "285.000"
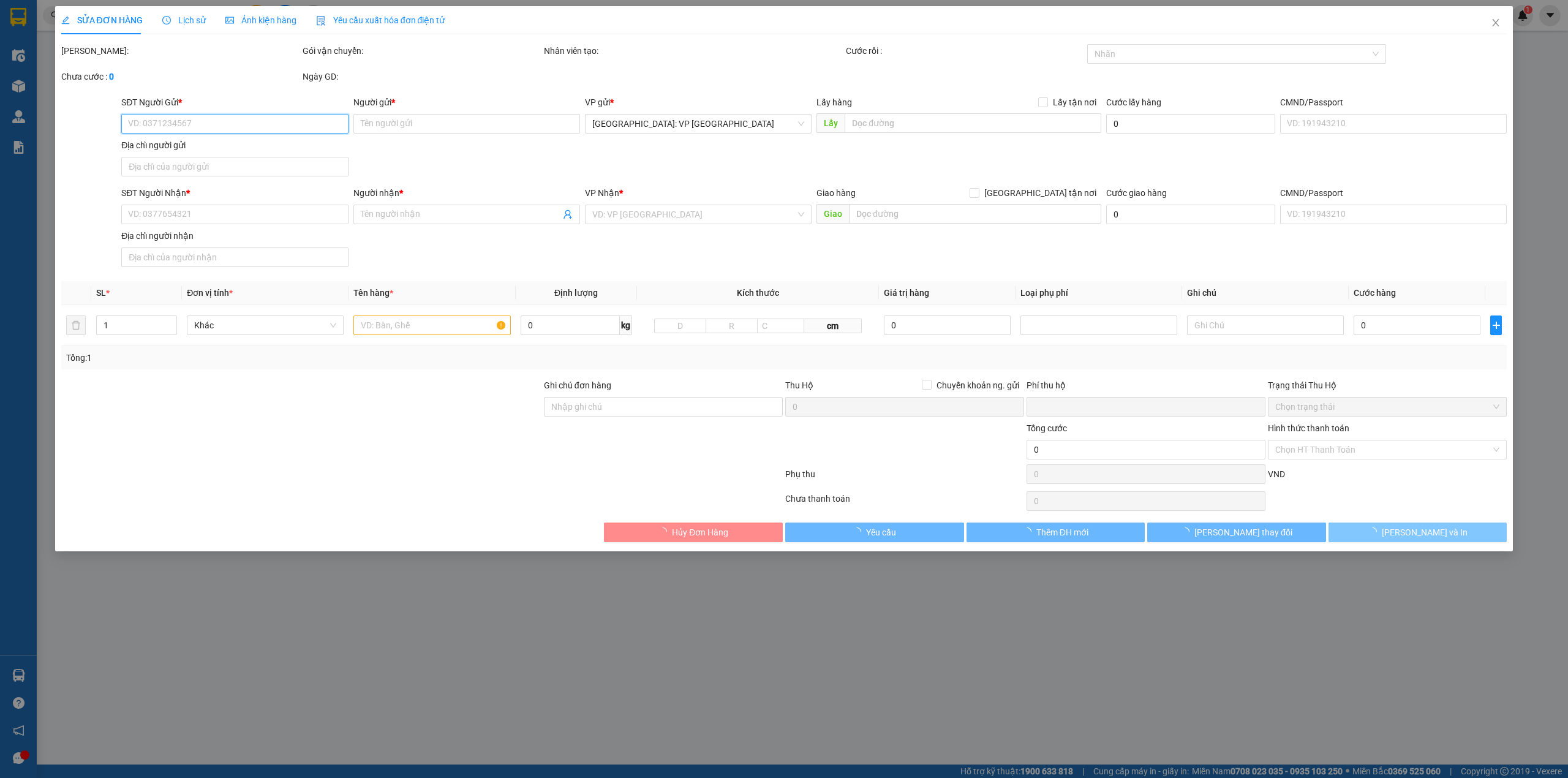
type input "285.000"
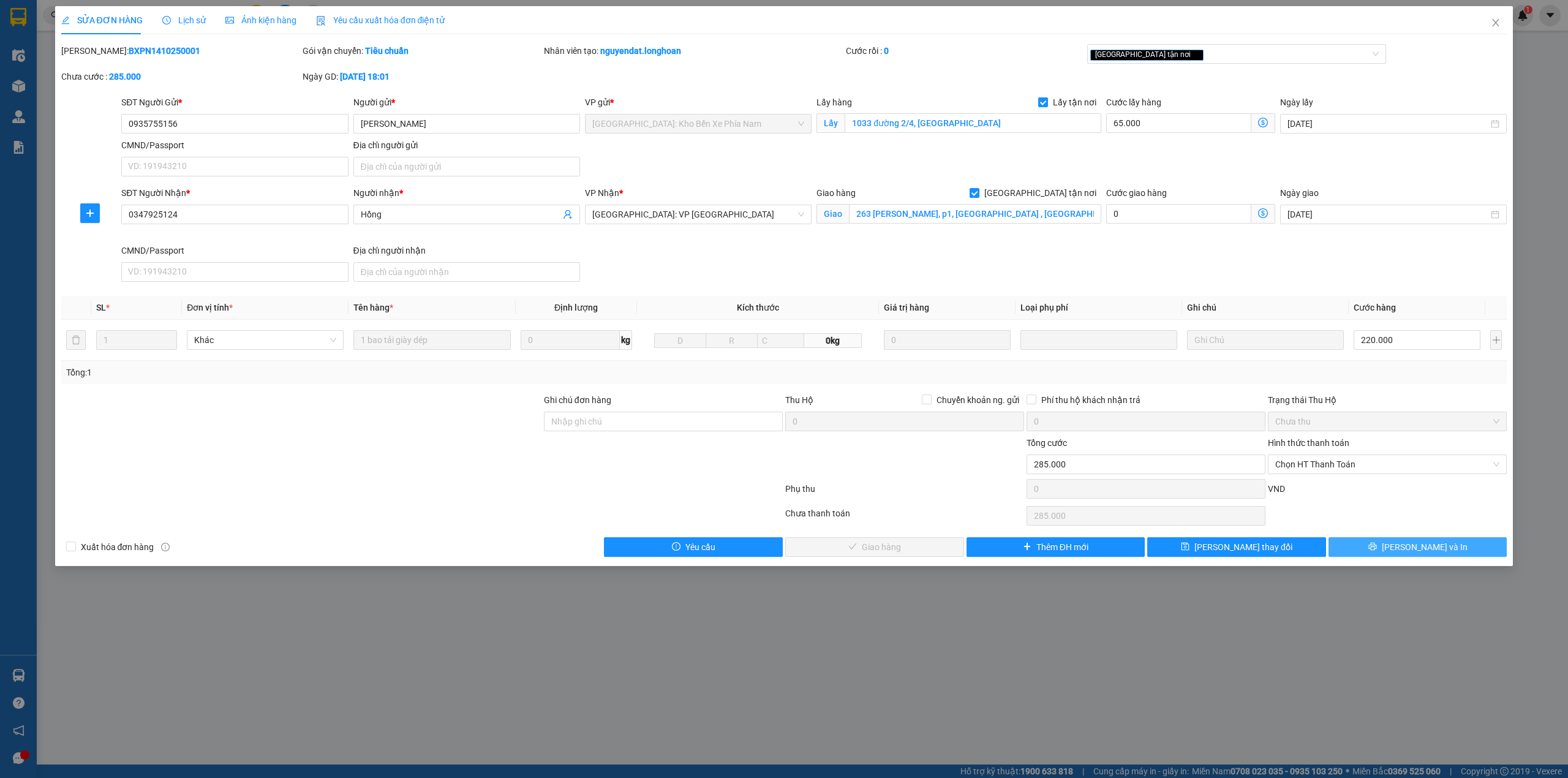
click at [1428, 547] on span "[PERSON_NAME] và In" at bounding box center [1425, 547] width 86 height 14
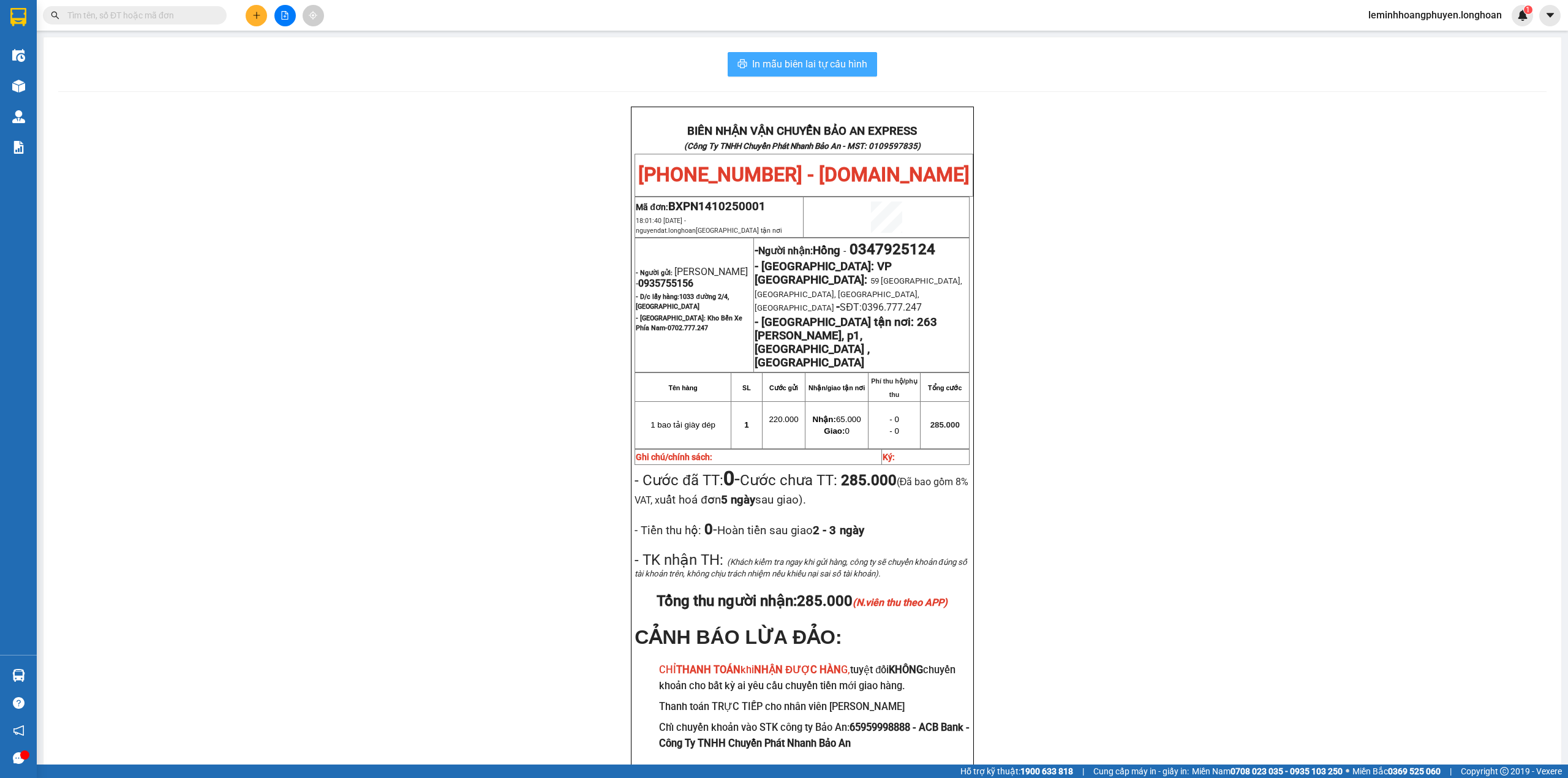
click at [818, 71] on span "In mẫu biên lai tự cấu hình" at bounding box center [810, 64] width 115 height 16
click at [795, 54] on button "In mẫu biên lai tự cấu hình" at bounding box center [802, 64] width 150 height 25
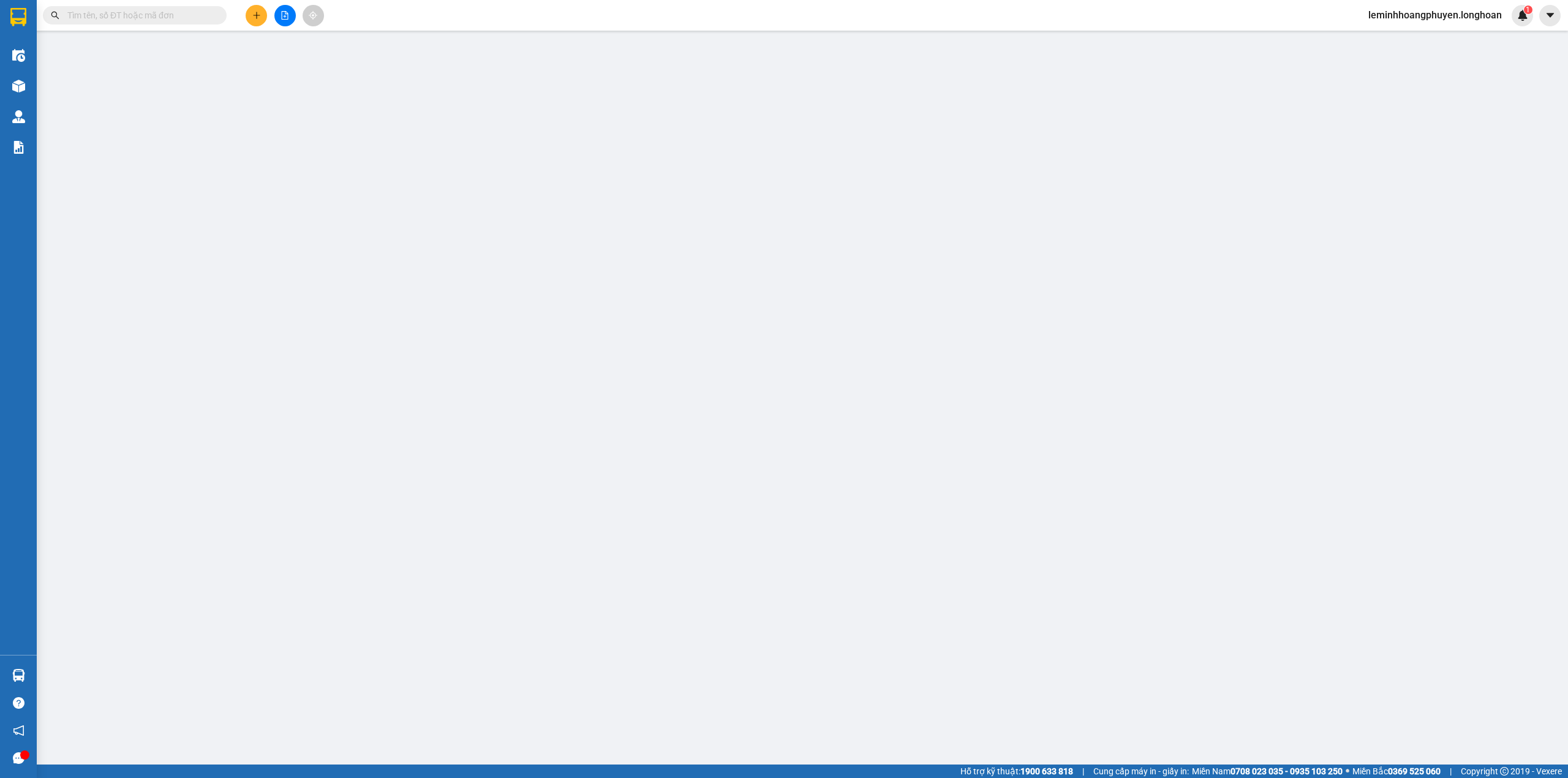
type input "0935755156"
type input "[PERSON_NAME]"
checkbox input "true"
type input "1033 đường 2/4, Nha Trang"
type input "0347925124"
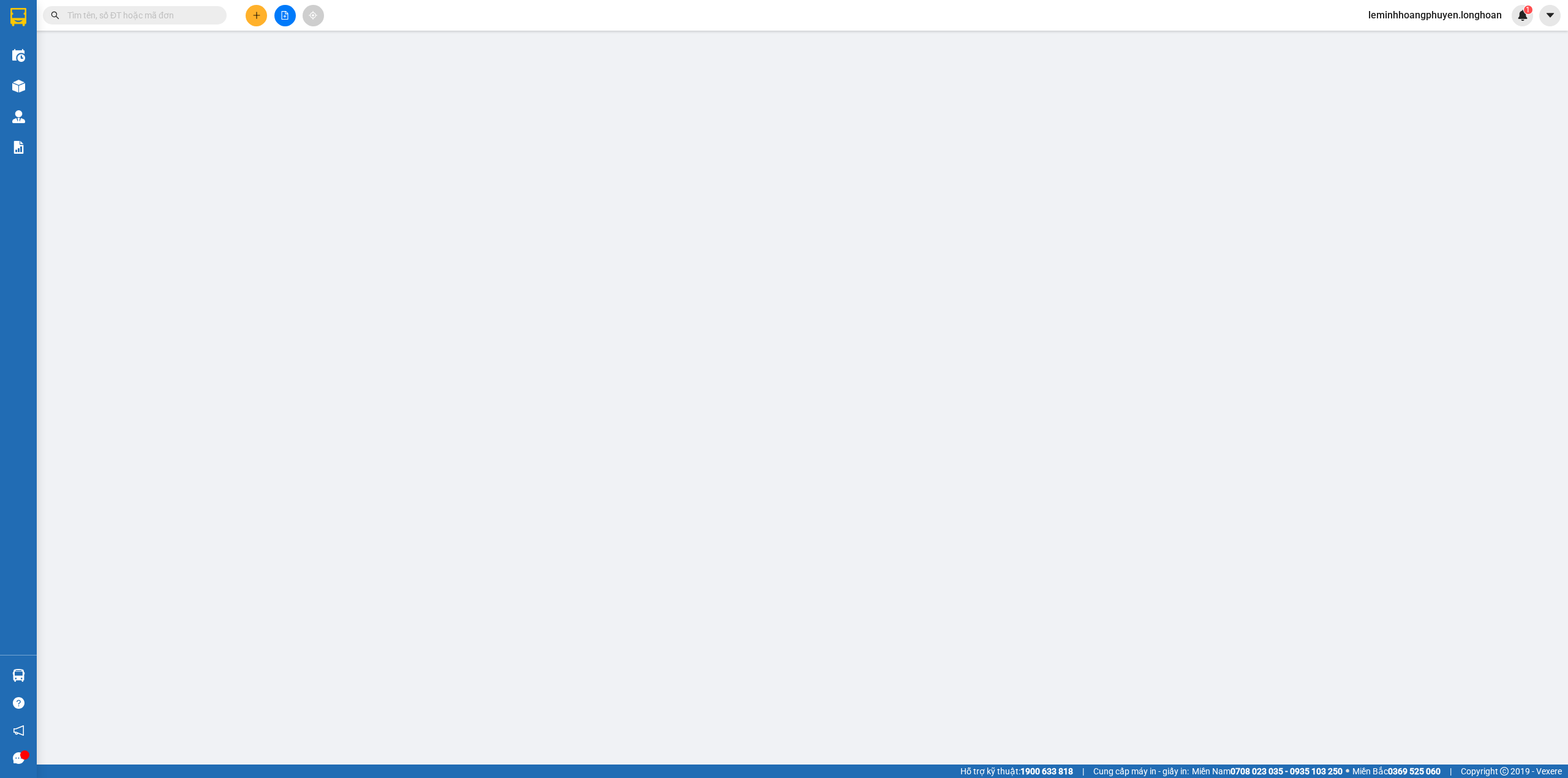
type input "Hồng"
checkbox input "true"
type input "263 [PERSON_NAME], p1, [GEOGRAPHIC_DATA] , [GEOGRAPHIC_DATA]"
type input "0"
type input "285.000"
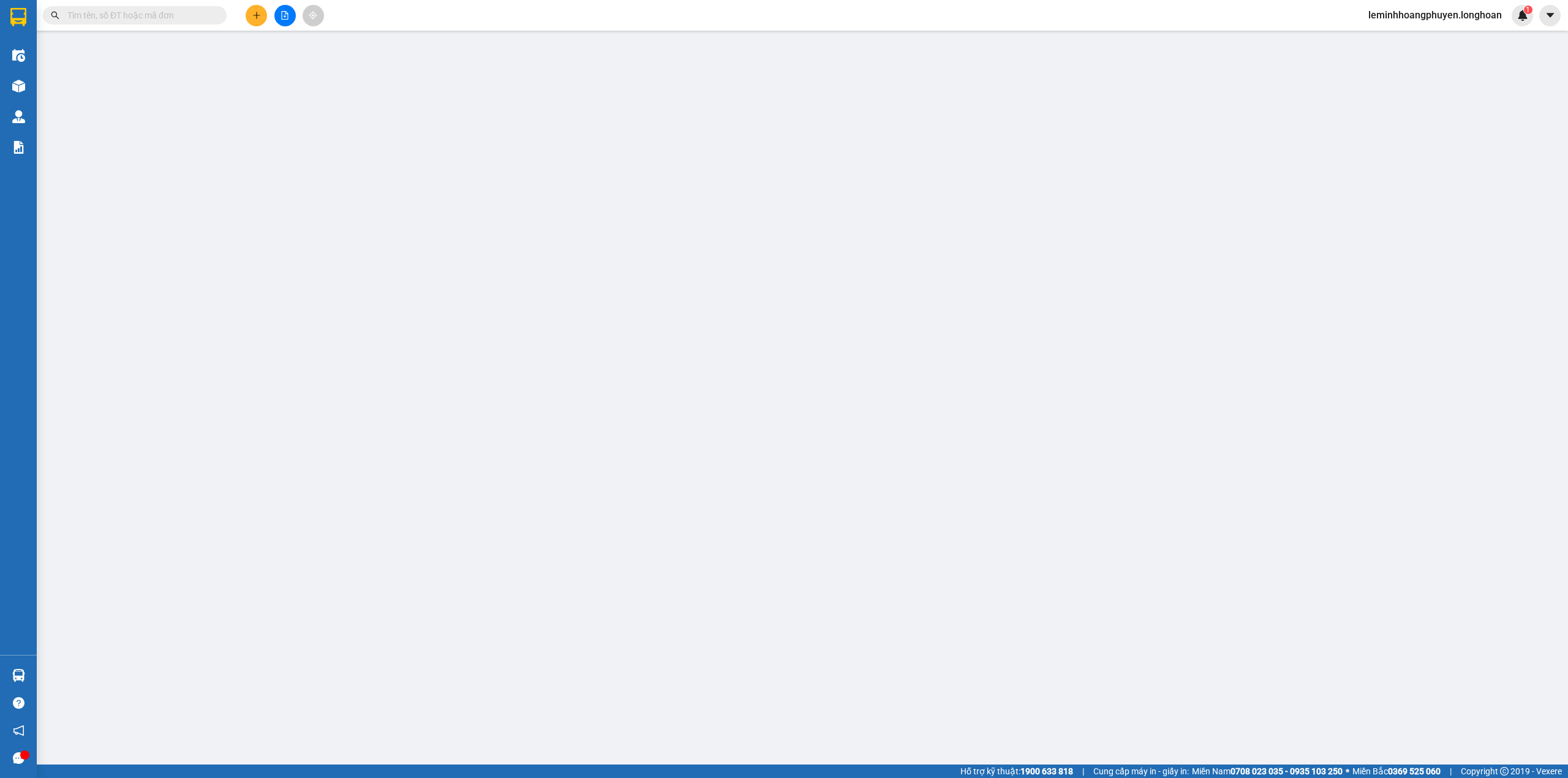
type input "285.000"
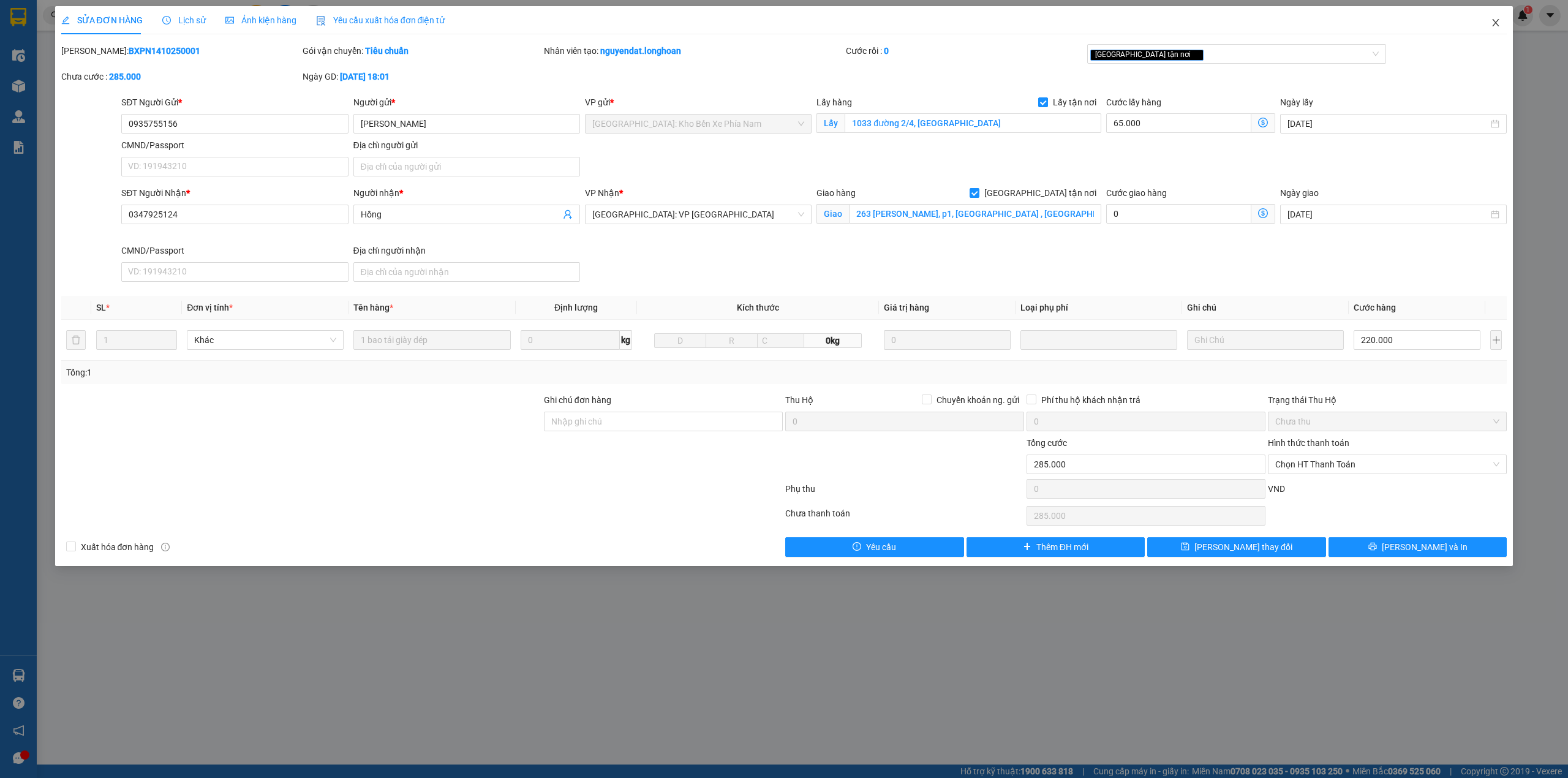
click at [1495, 23] on icon "close" at bounding box center [1495, 23] width 6 height 7
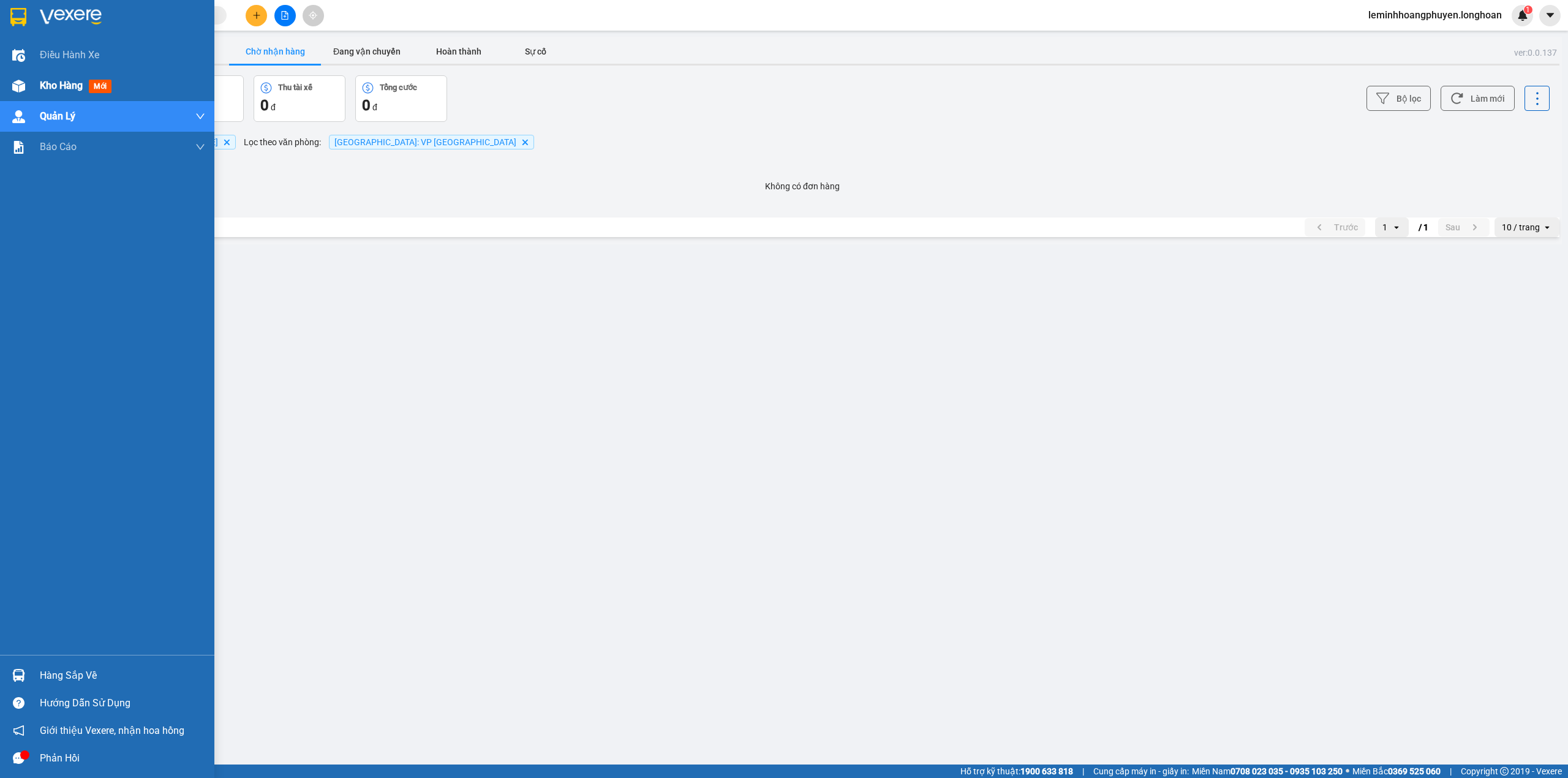
click at [45, 81] on span "Kho hàng" at bounding box center [61, 85] width 43 height 12
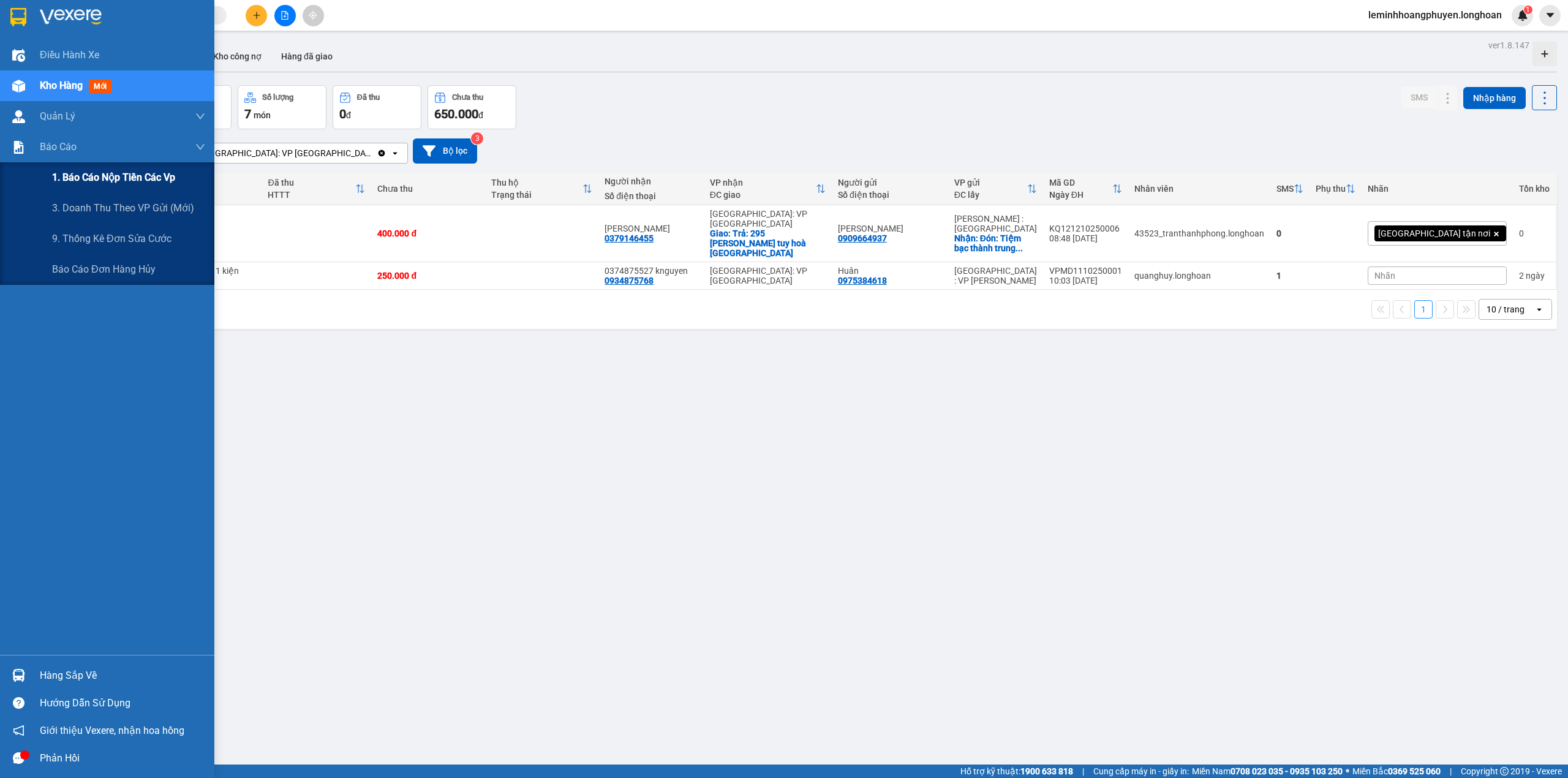
click at [110, 173] on span "1. Báo cáo nộp tiền các vp" at bounding box center [113, 177] width 123 height 16
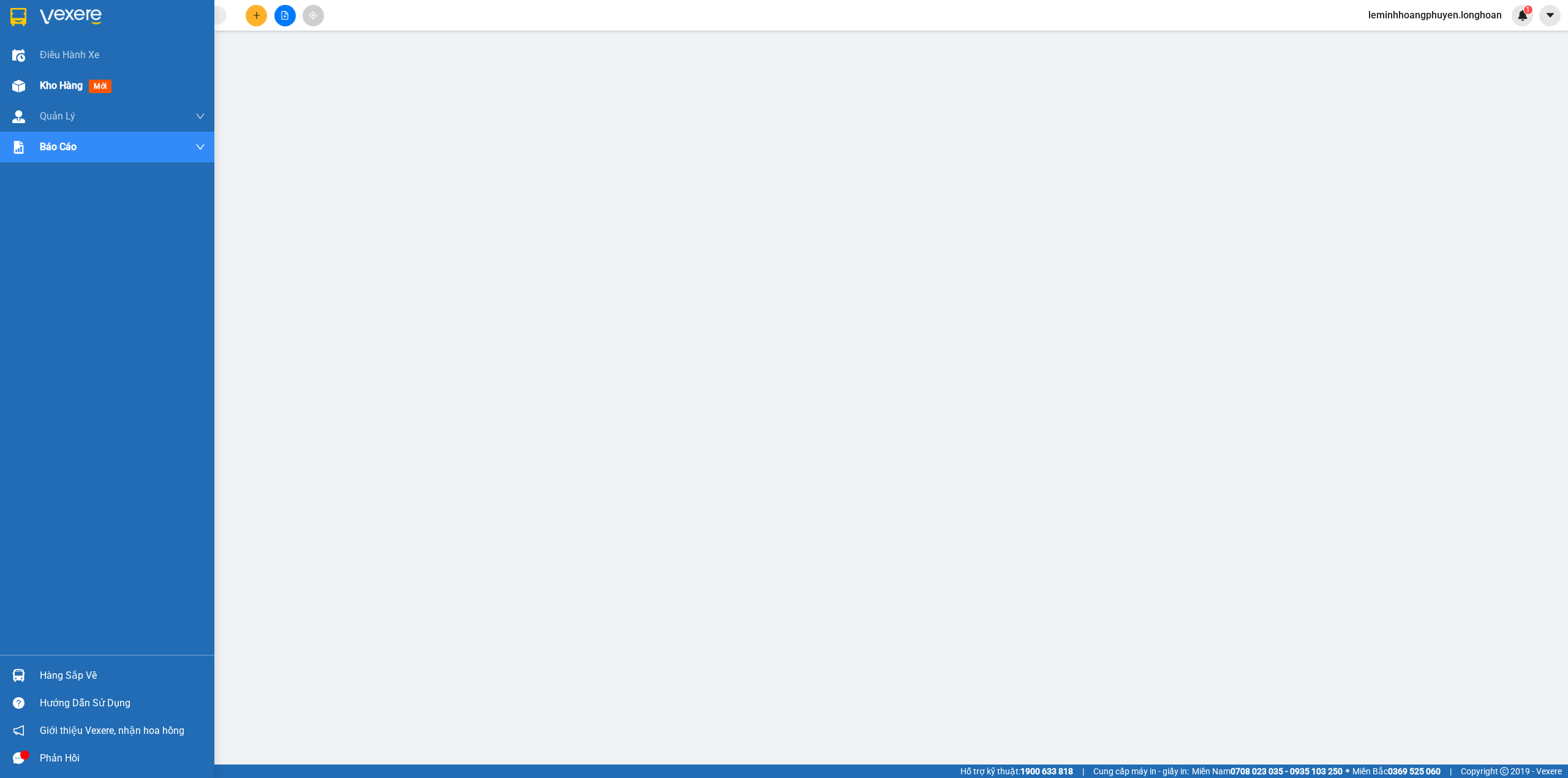
click at [12, 82] on img at bounding box center [18, 86] width 13 height 13
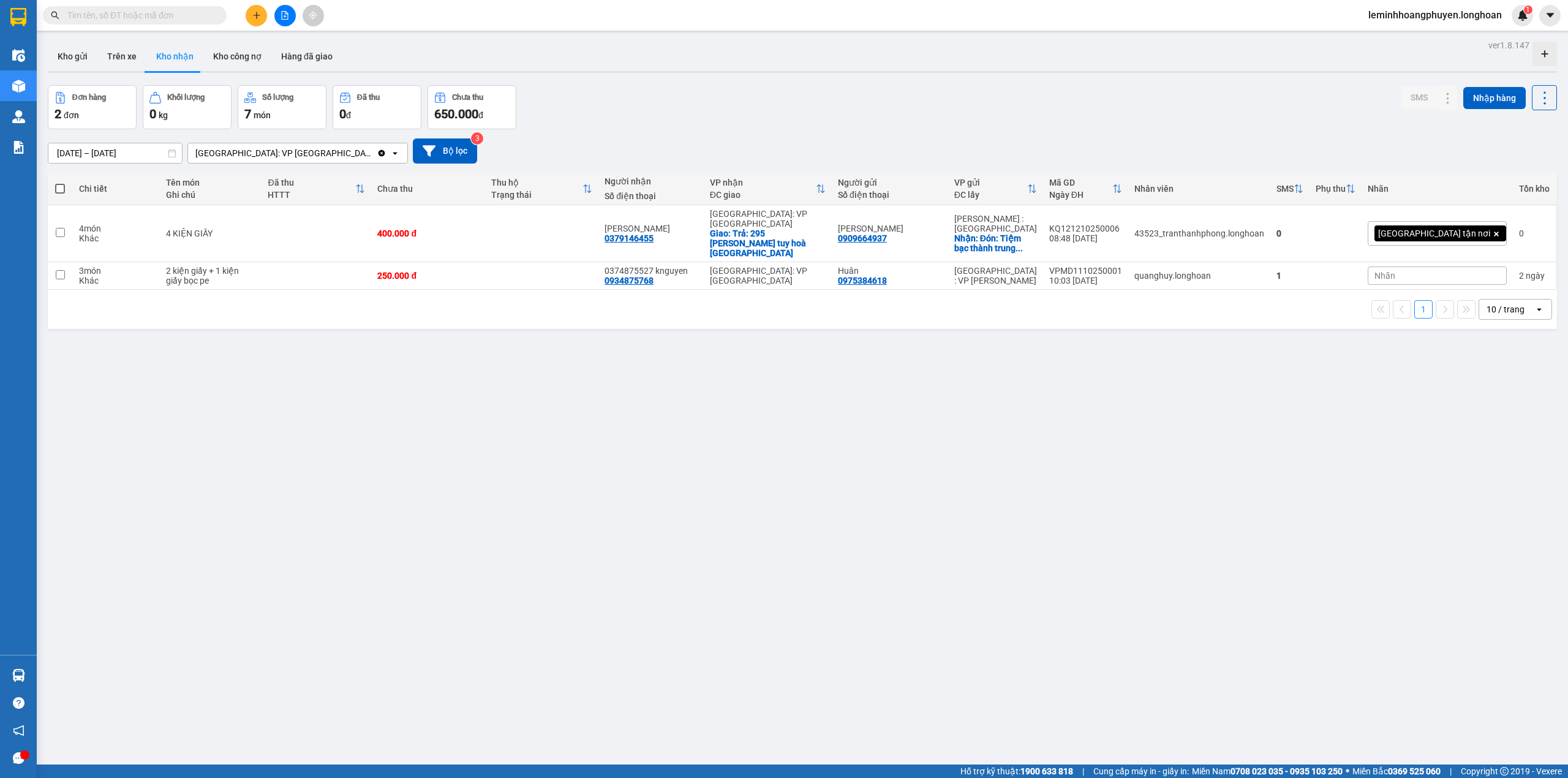
click at [1097, 528] on div "ver 1.8.147 Kho gửi Trên xe Kho nhận Kho công nợ Hàng đã giao Đơn hàng 2 đơn Kh…" at bounding box center [802, 426] width 1519 height 778
click at [316, 470] on div "ver 1.8.147 Kho gửi Trên xe Kho nhận Kho công nợ Hàng đã giao Đơn hàng 2 đơn Kh…" at bounding box center [802, 426] width 1519 height 778
click at [172, 494] on div "ver 1.8.147 Kho gửi Trên xe Kho nhận Kho công nợ Hàng đã giao Đơn hàng 2 đơn Kh…" at bounding box center [802, 426] width 1519 height 778
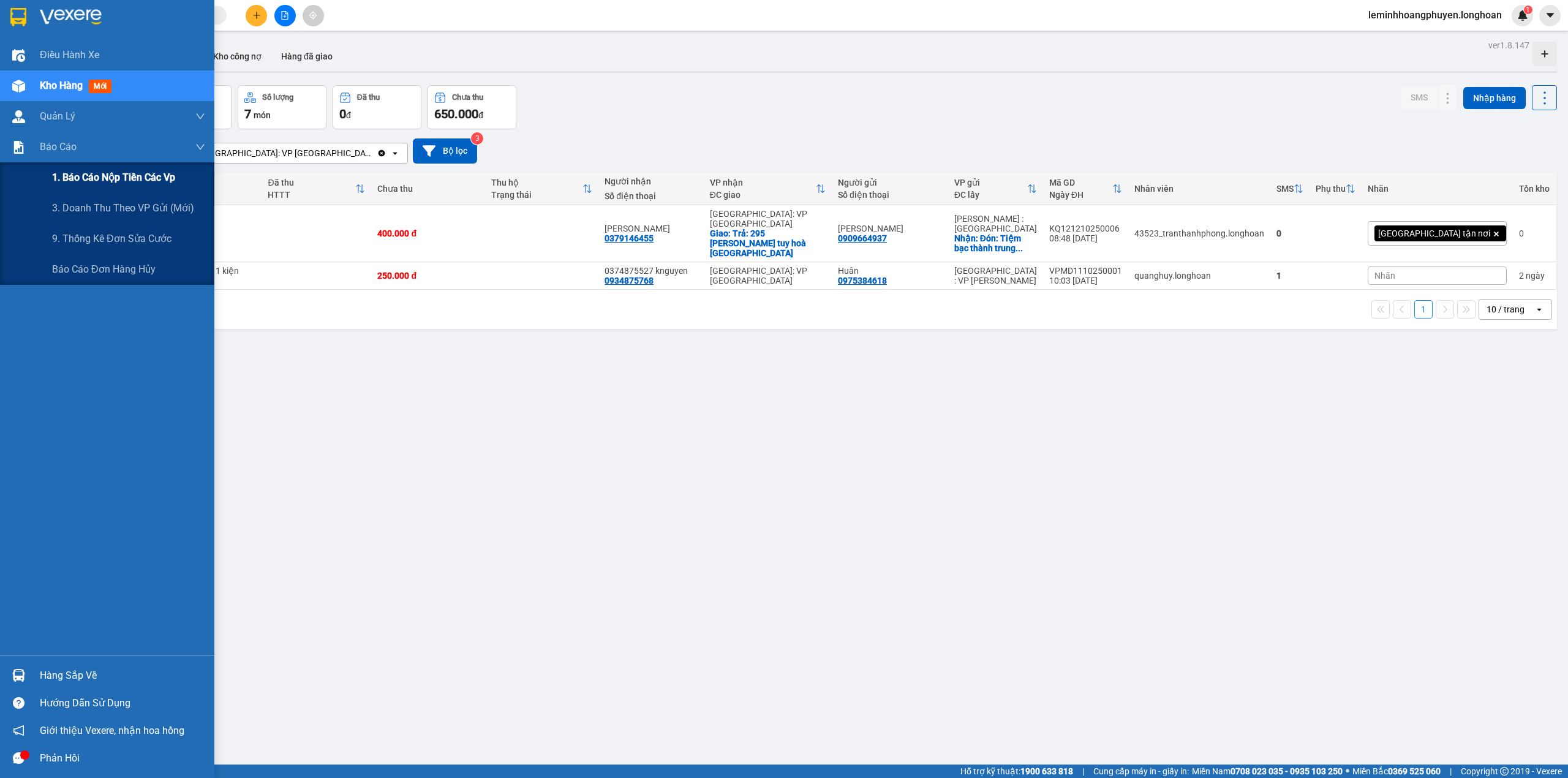
click at [105, 183] on span "1. Báo cáo nộp tiền các vp" at bounding box center [113, 177] width 123 height 16
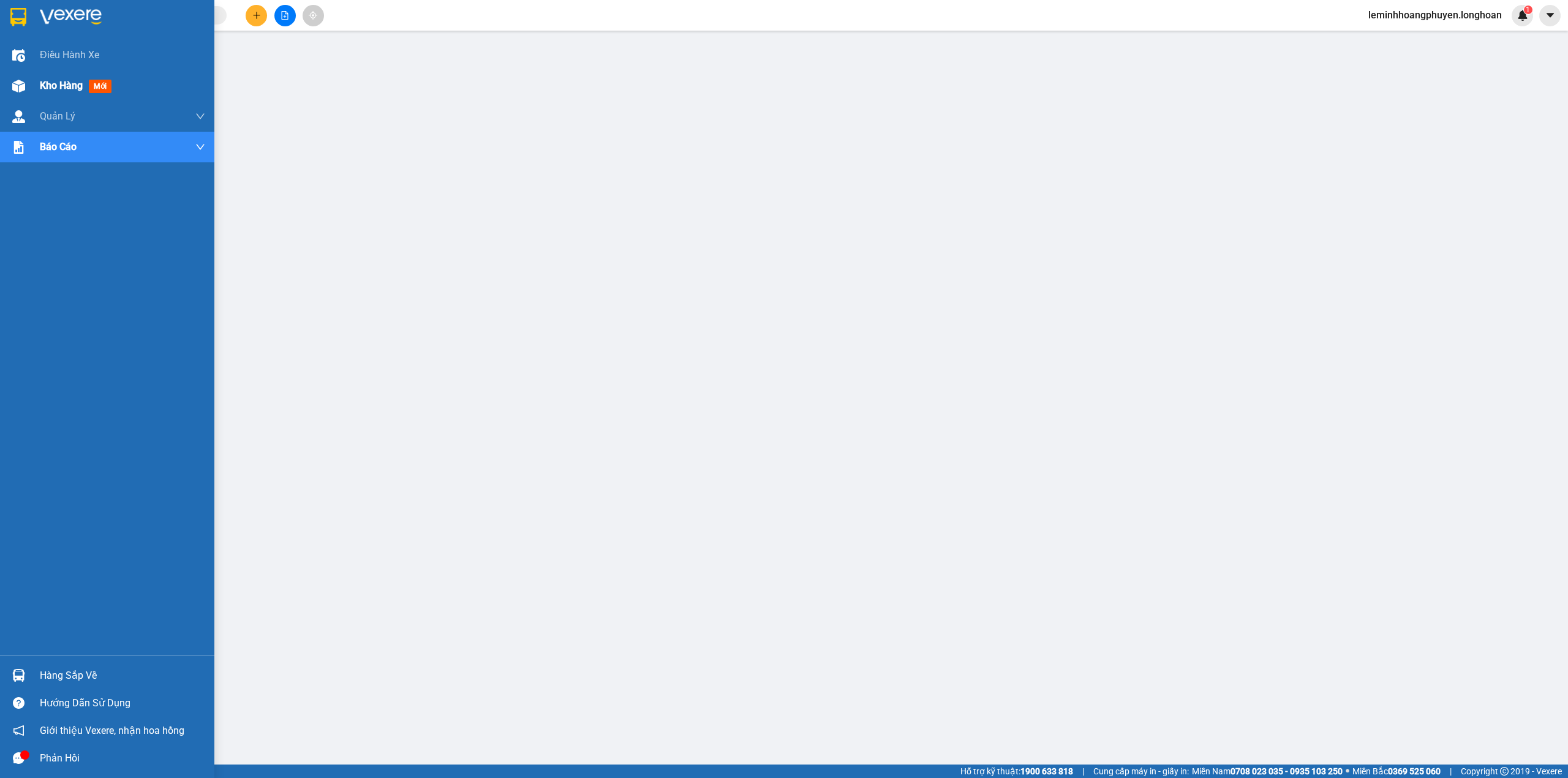
click at [58, 83] on span "Kho hàng" at bounding box center [61, 85] width 43 height 12
